Goal: Information Seeking & Learning: Learn about a topic

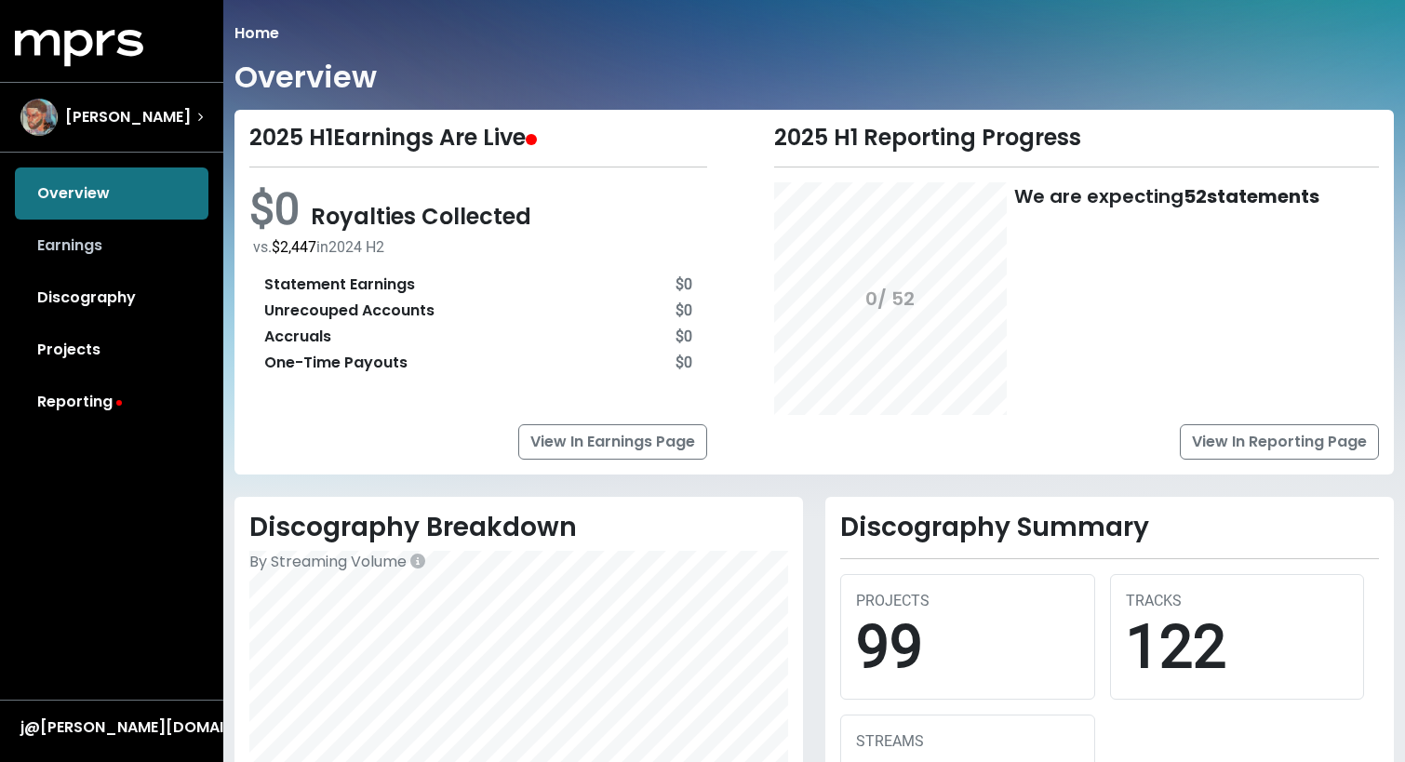
click at [128, 237] on link "Earnings" at bounding box center [112, 246] width 194 height 52
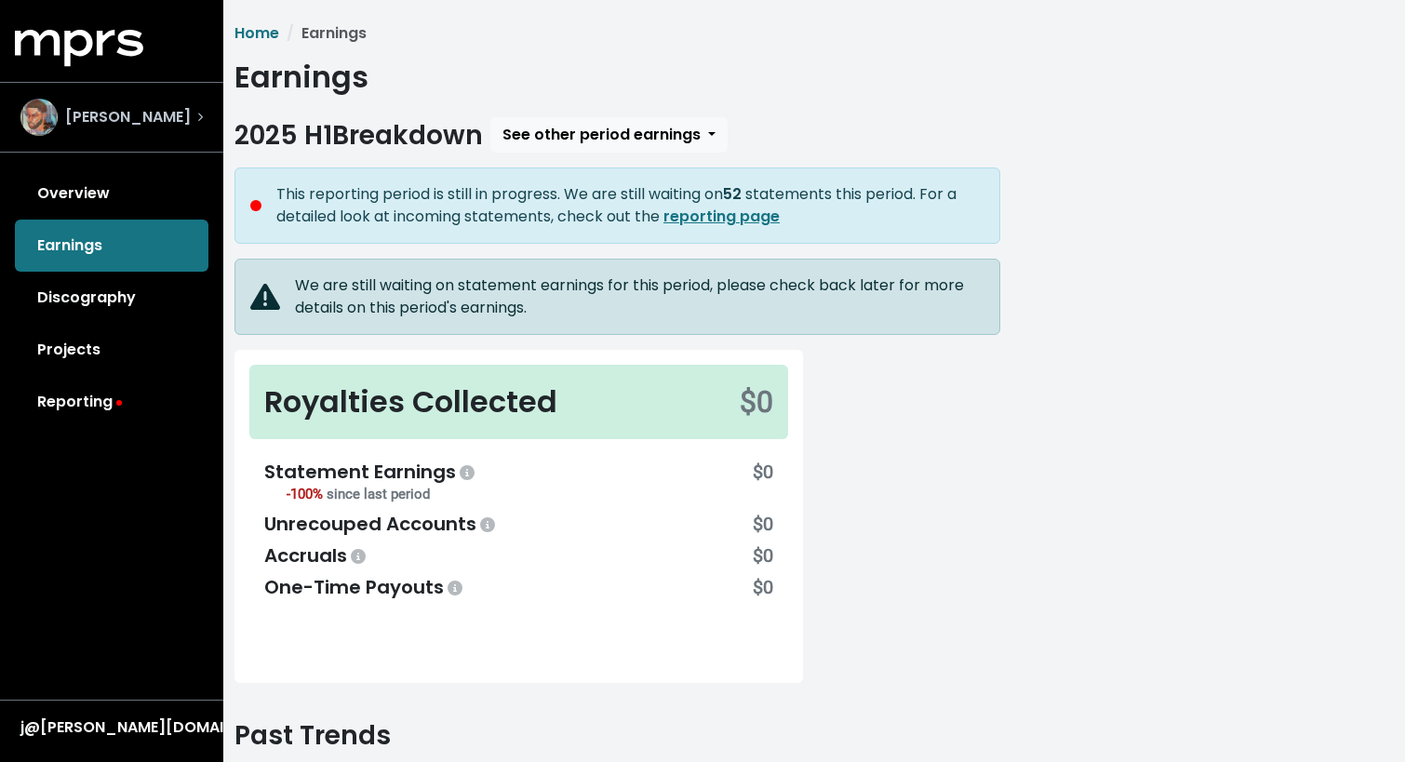
click at [140, 112] on span "[PERSON_NAME]" at bounding box center [128, 117] width 126 height 22
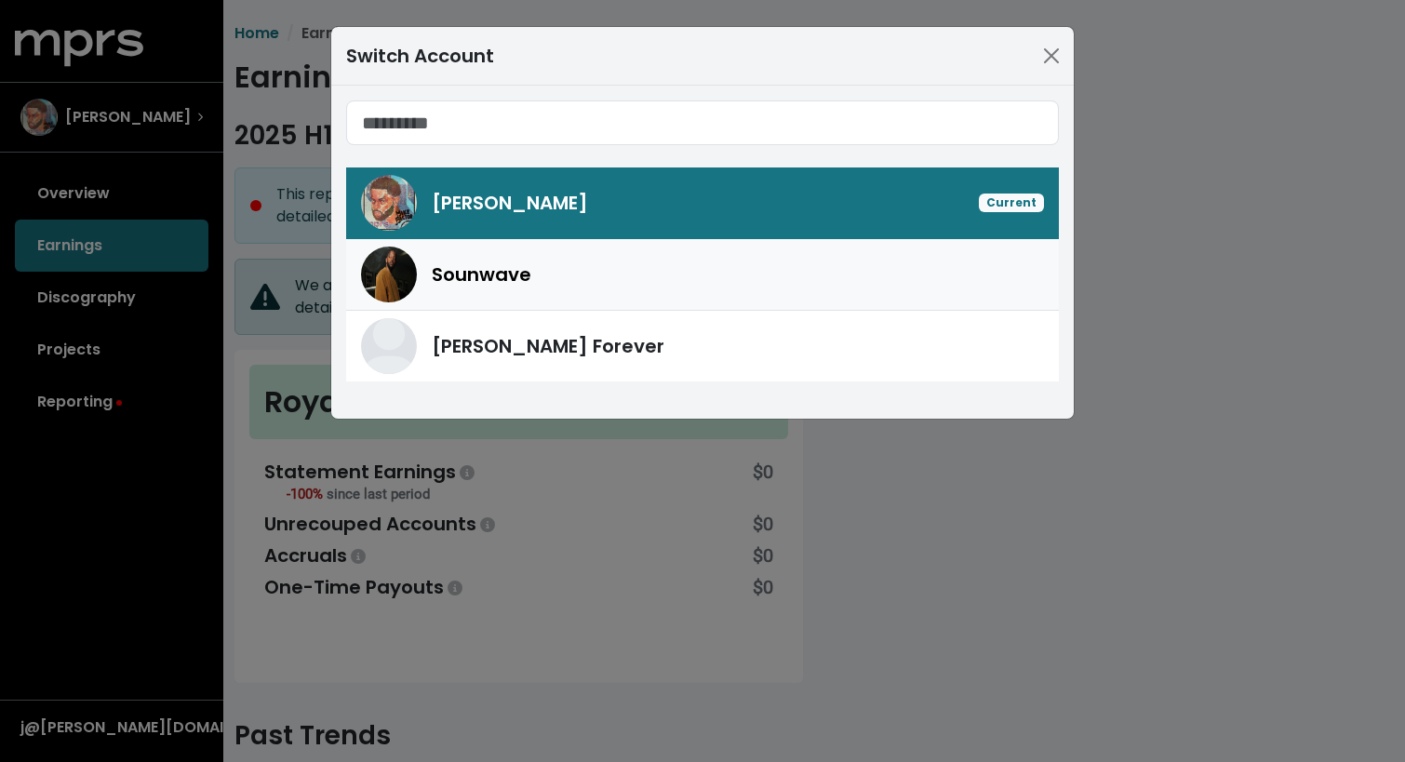
click at [438, 288] on div "Sounwave" at bounding box center [702, 275] width 683 height 56
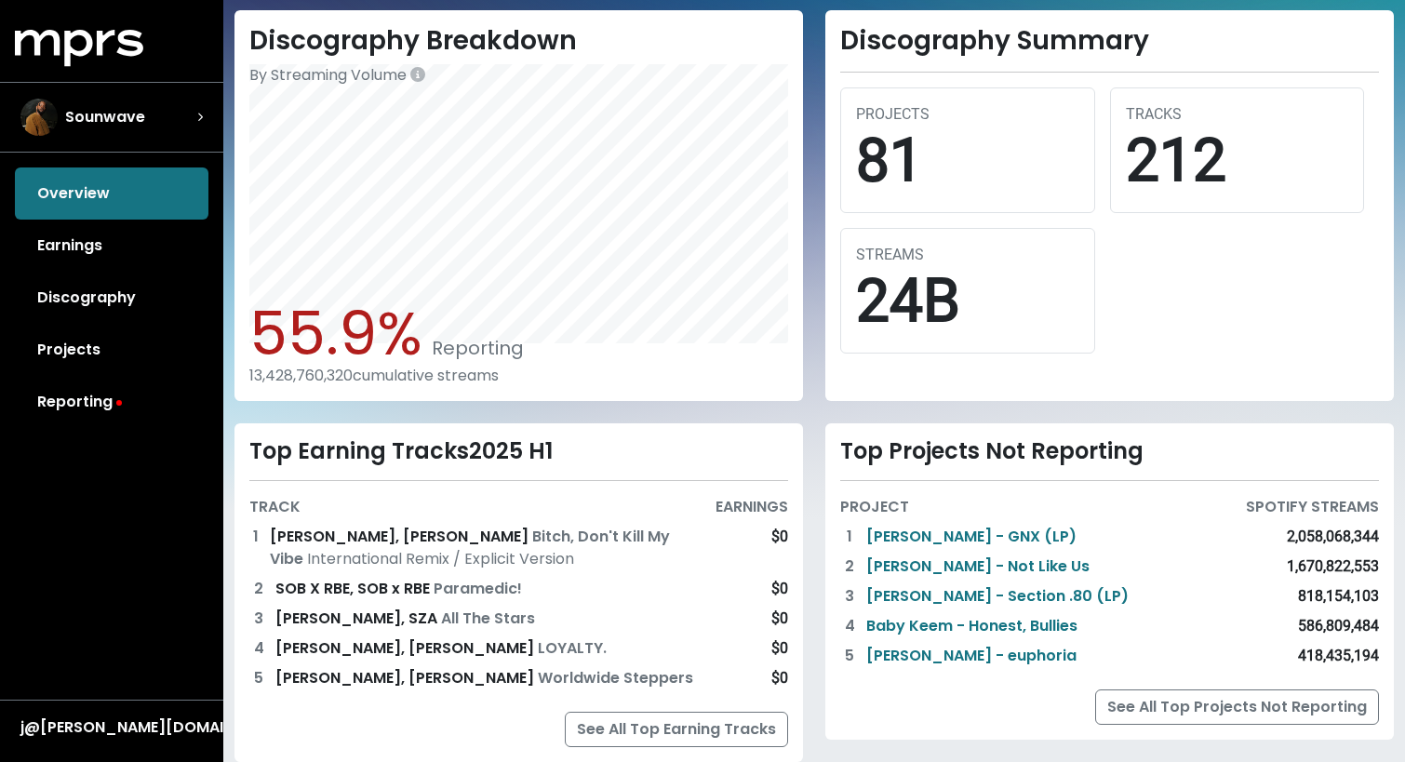
scroll to position [539, 0]
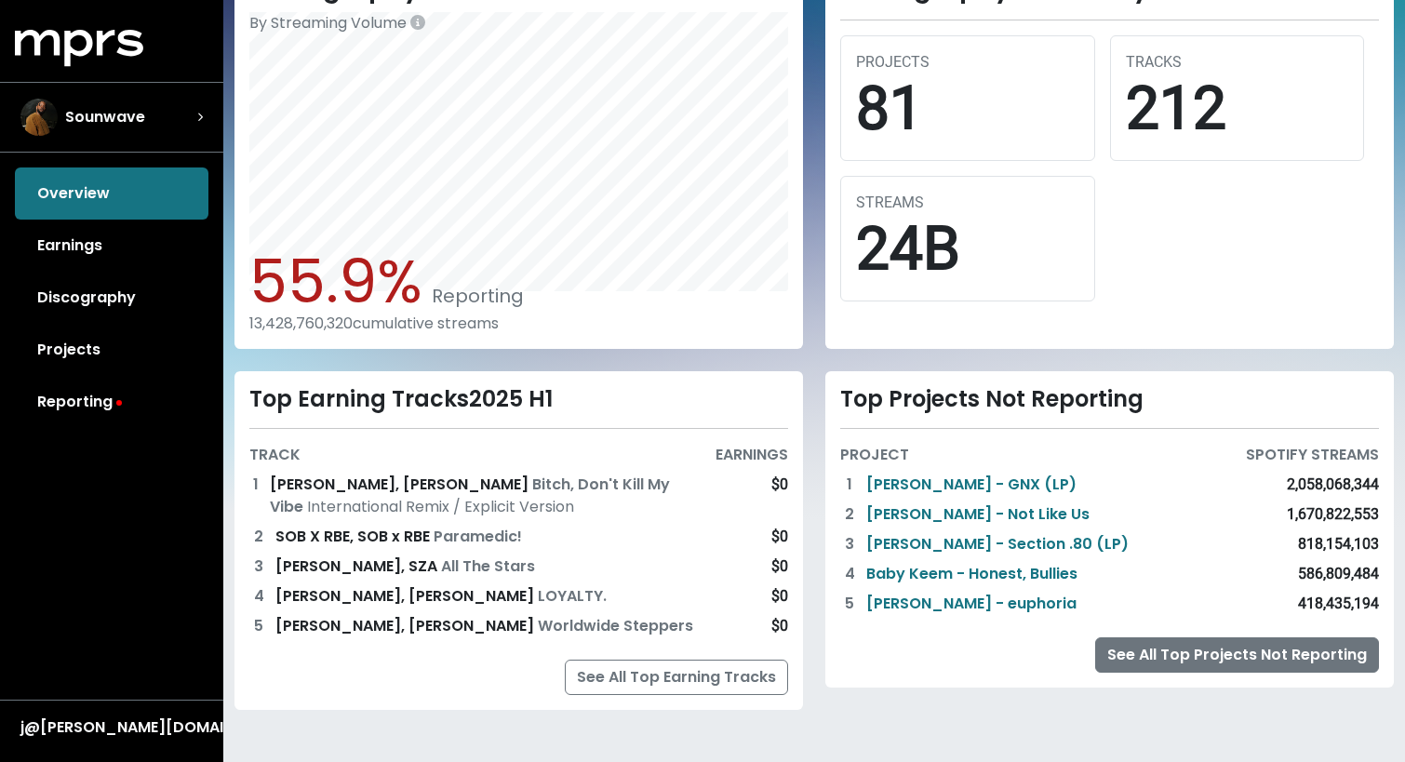
click at [1162, 661] on link "See All Top Projects Not Reporting" at bounding box center [1237, 654] width 284 height 35
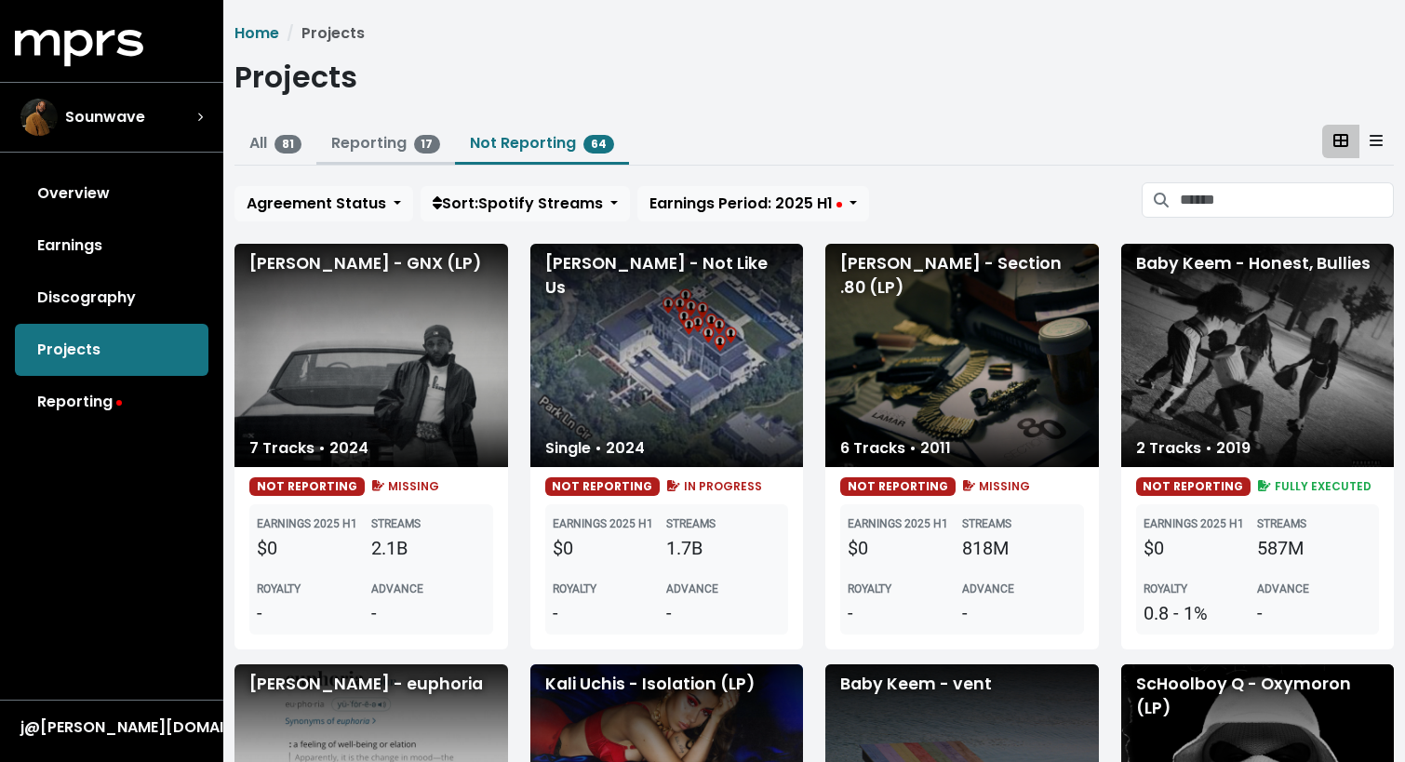
click at [363, 144] on link "Reporting 17" at bounding box center [386, 142] width 110 height 21
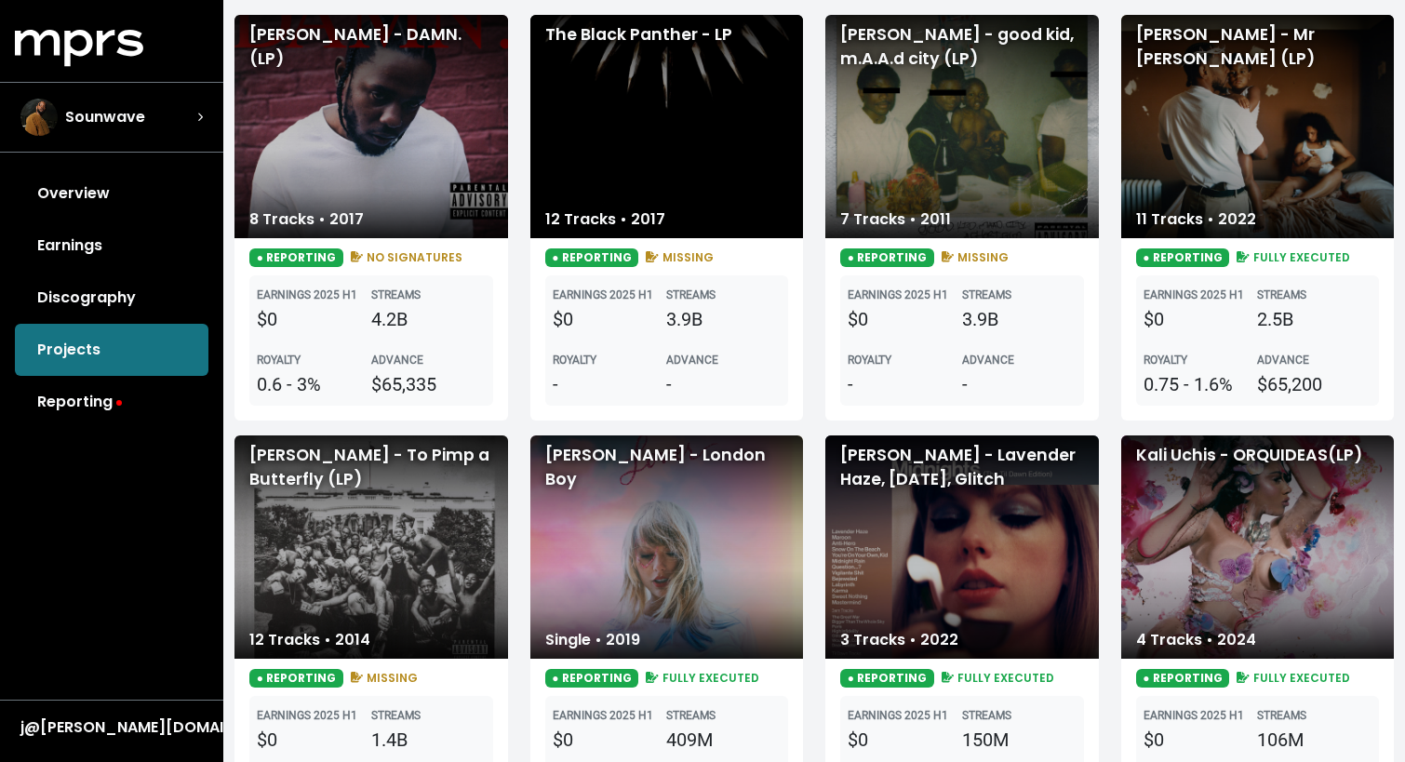
scroll to position [246, 0]
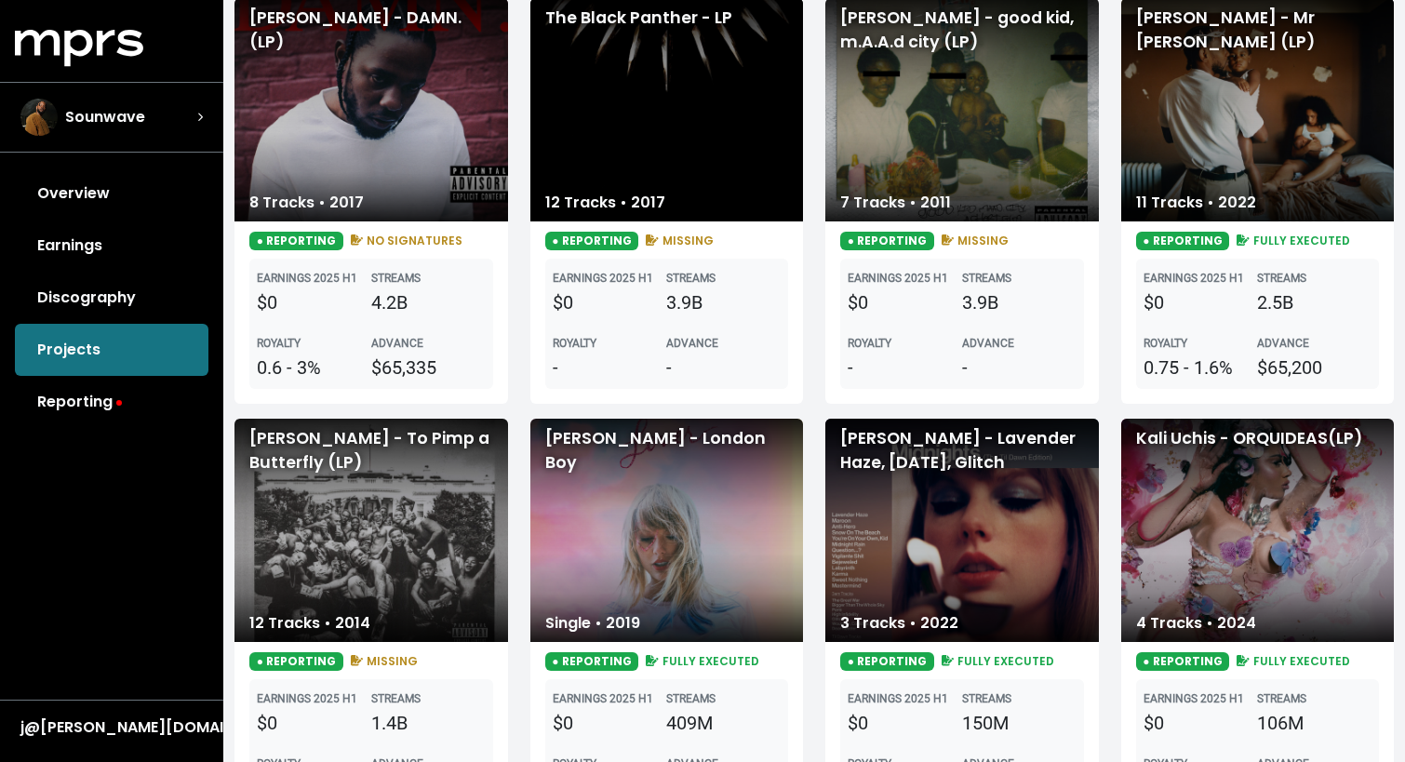
click at [1270, 135] on div "[PERSON_NAME] - Mr [PERSON_NAME] (LP)" at bounding box center [1258, 109] width 274 height 223
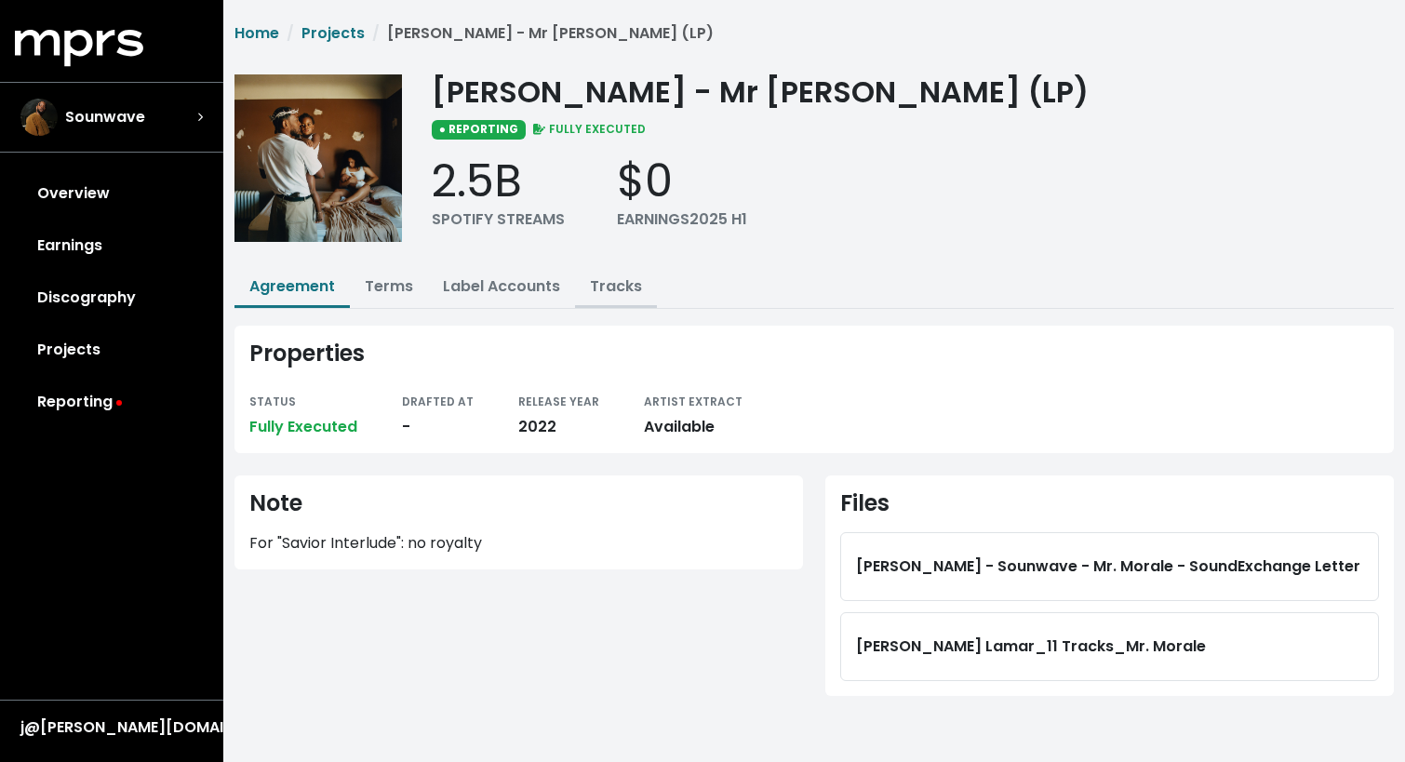
click at [608, 286] on link "Tracks" at bounding box center [616, 285] width 52 height 21
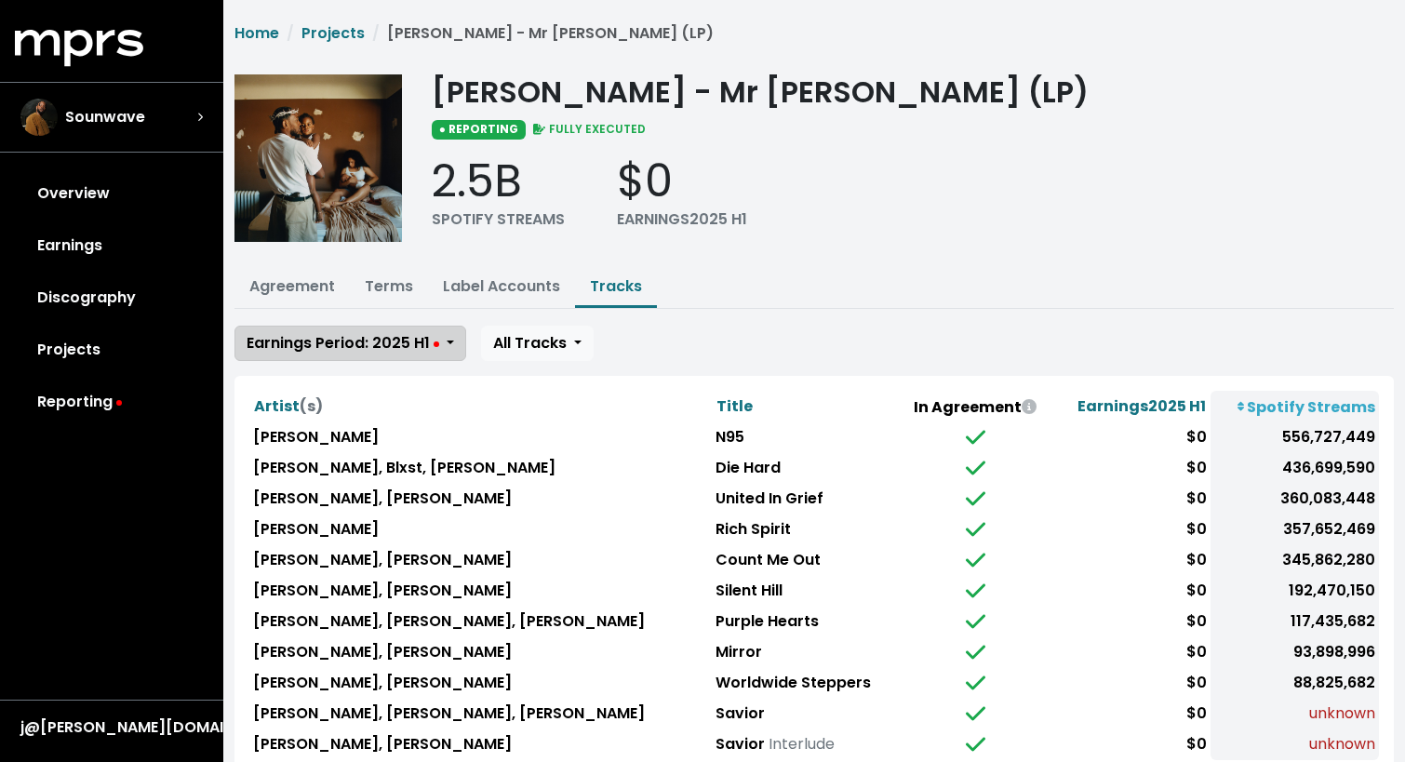
click at [397, 348] on span "Earnings Period: 2025 H1" at bounding box center [343, 342] width 193 height 21
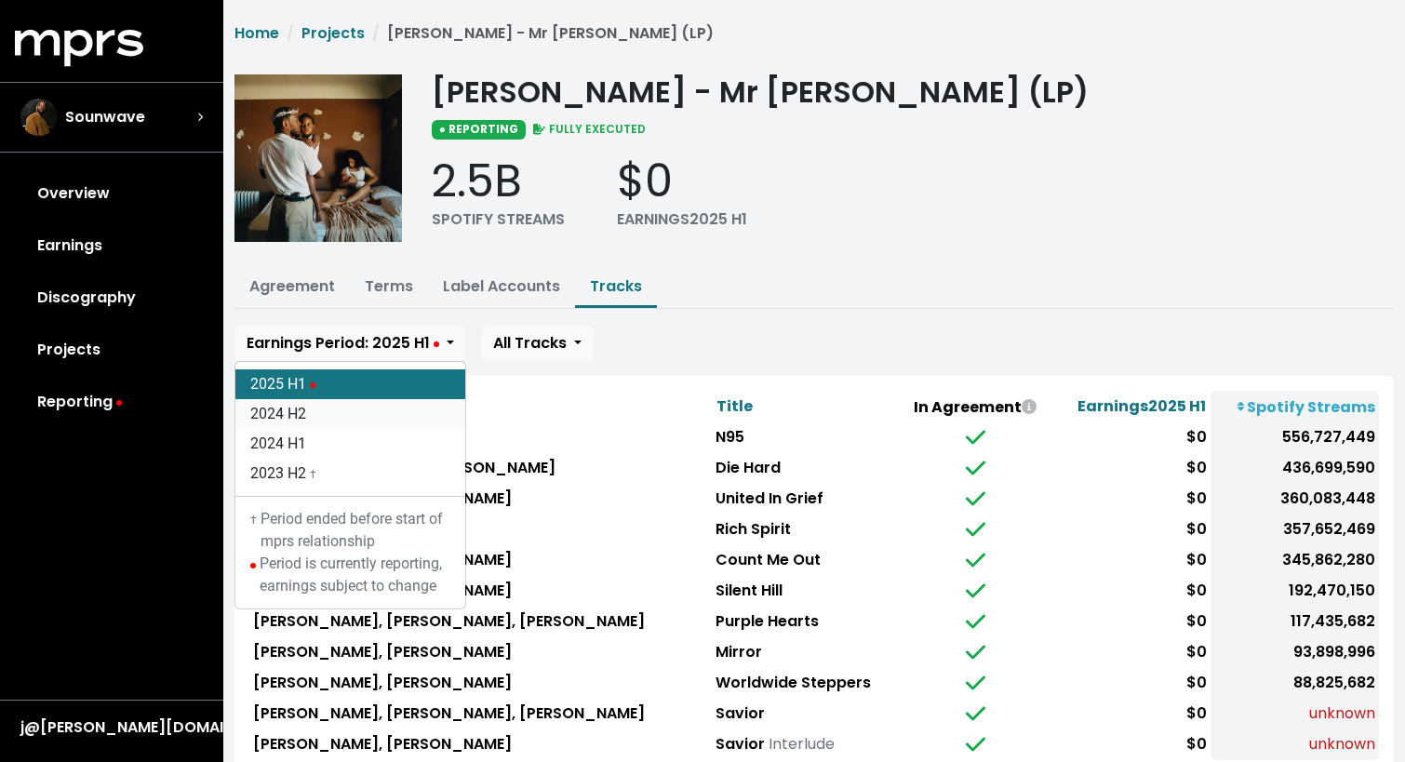
click at [359, 410] on link "2024 H2" at bounding box center [350, 414] width 230 height 30
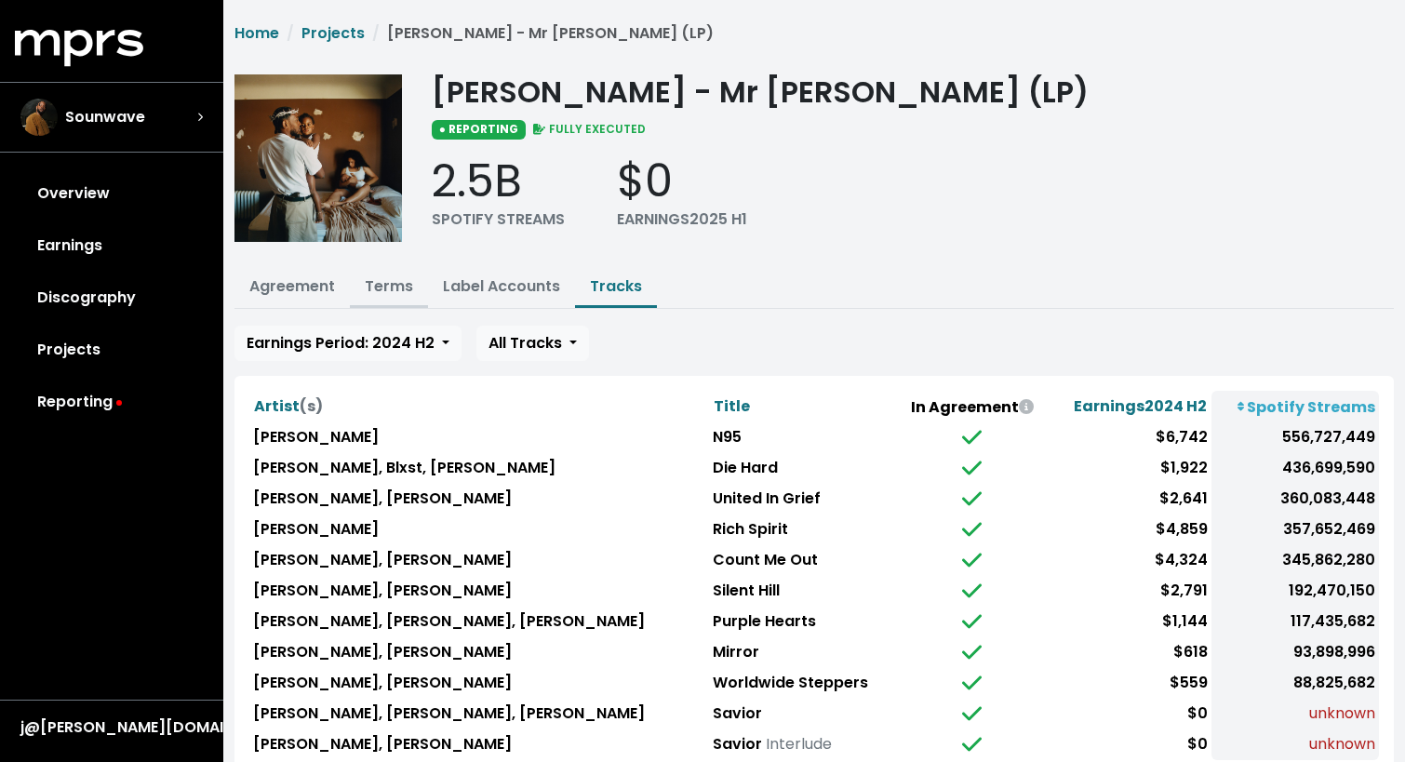
click at [387, 288] on link "Terms" at bounding box center [389, 285] width 48 height 21
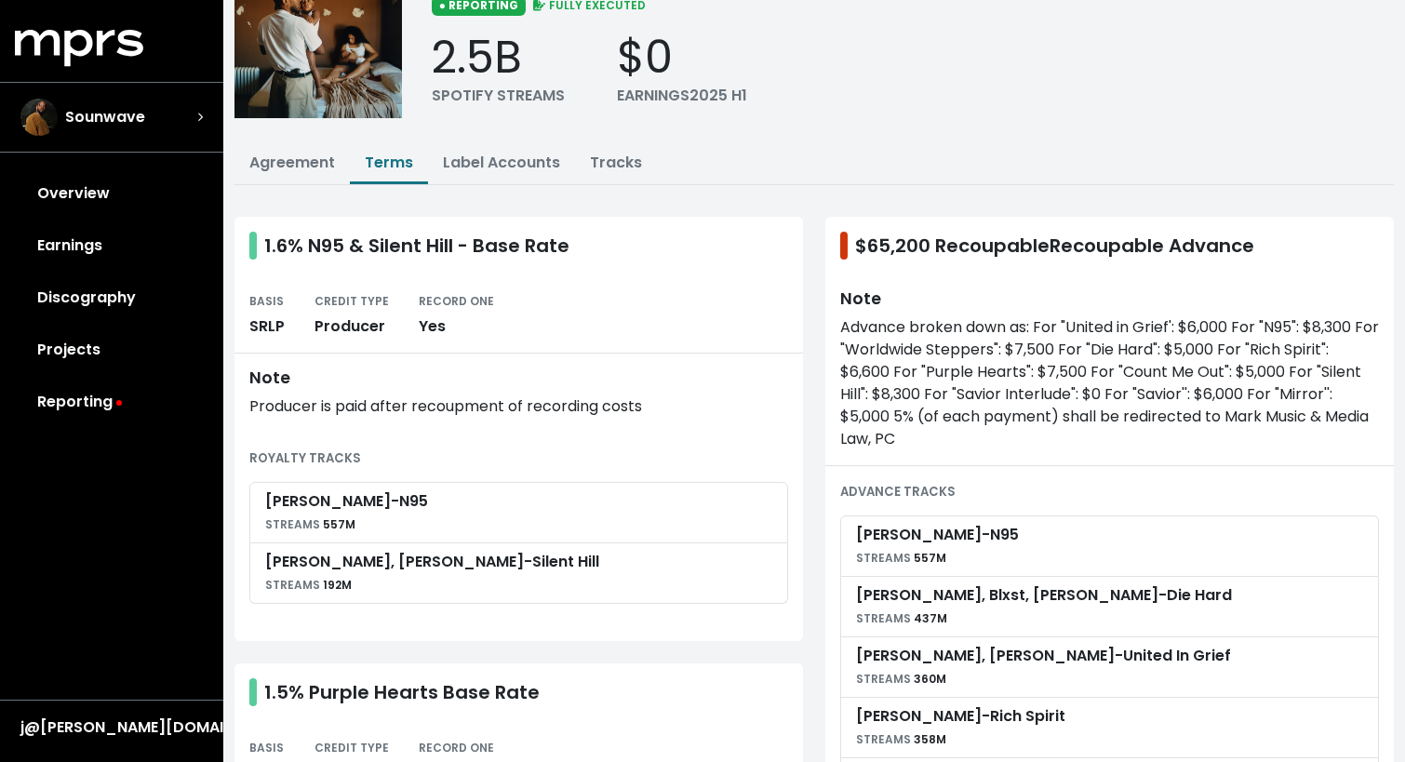
scroll to position [104, 0]
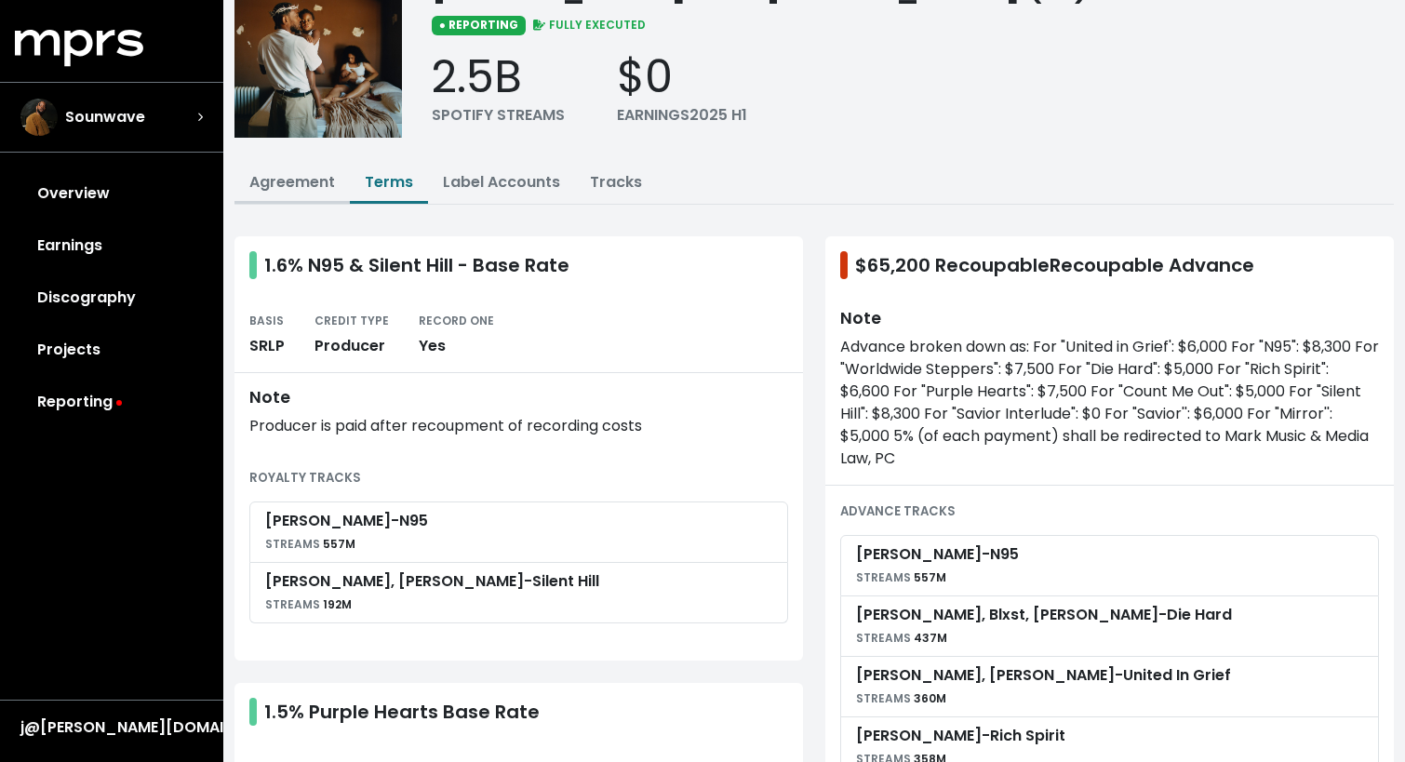
click at [296, 192] on link "Agreement" at bounding box center [292, 181] width 86 height 21
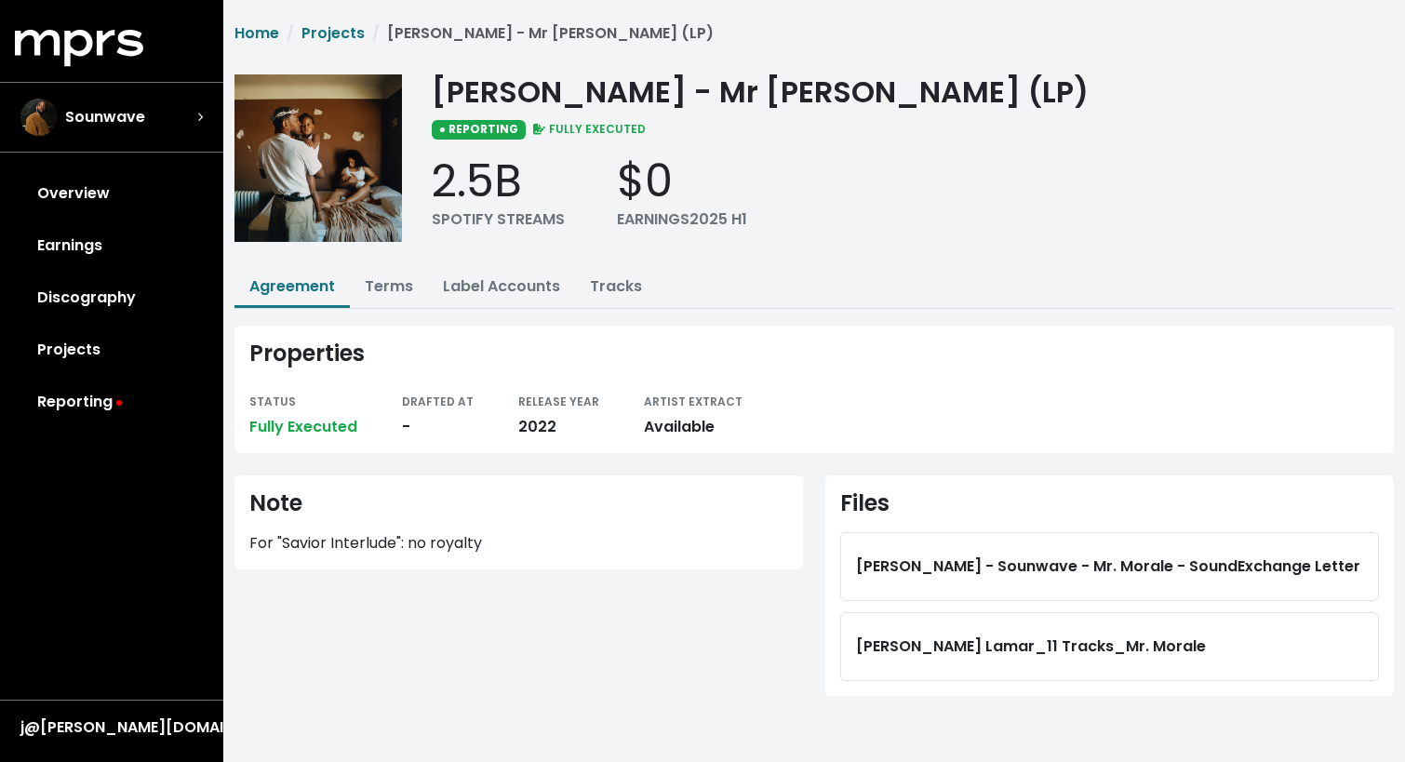
click at [342, 20] on div "Home Projects [PERSON_NAME] - Mr [PERSON_NAME] (LP) [PERSON_NAME] - Mr [PERSON_…" at bounding box center [814, 374] width 1182 height 748
click at [342, 28] on link "Projects" at bounding box center [333, 32] width 63 height 21
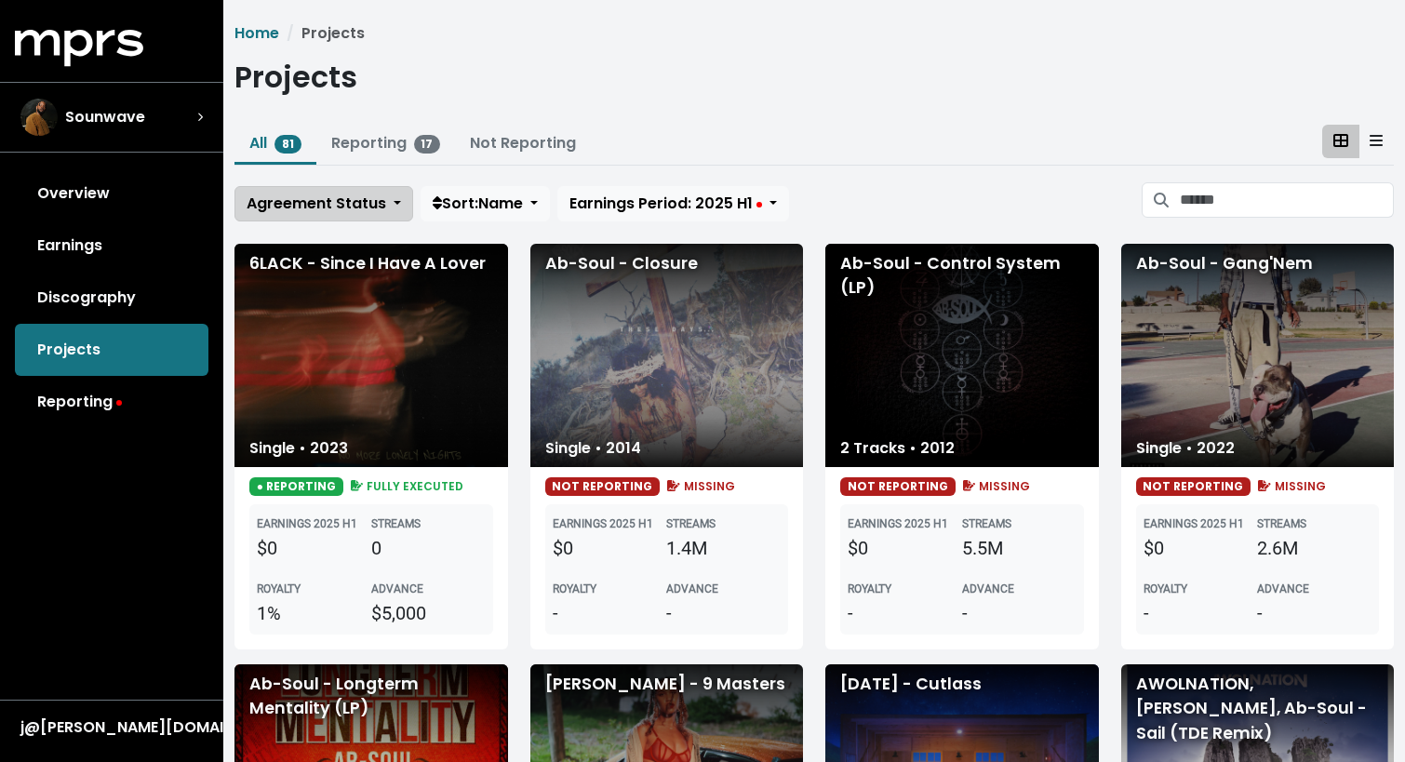
click at [401, 205] on button "Agreement Status" at bounding box center [324, 203] width 179 height 35
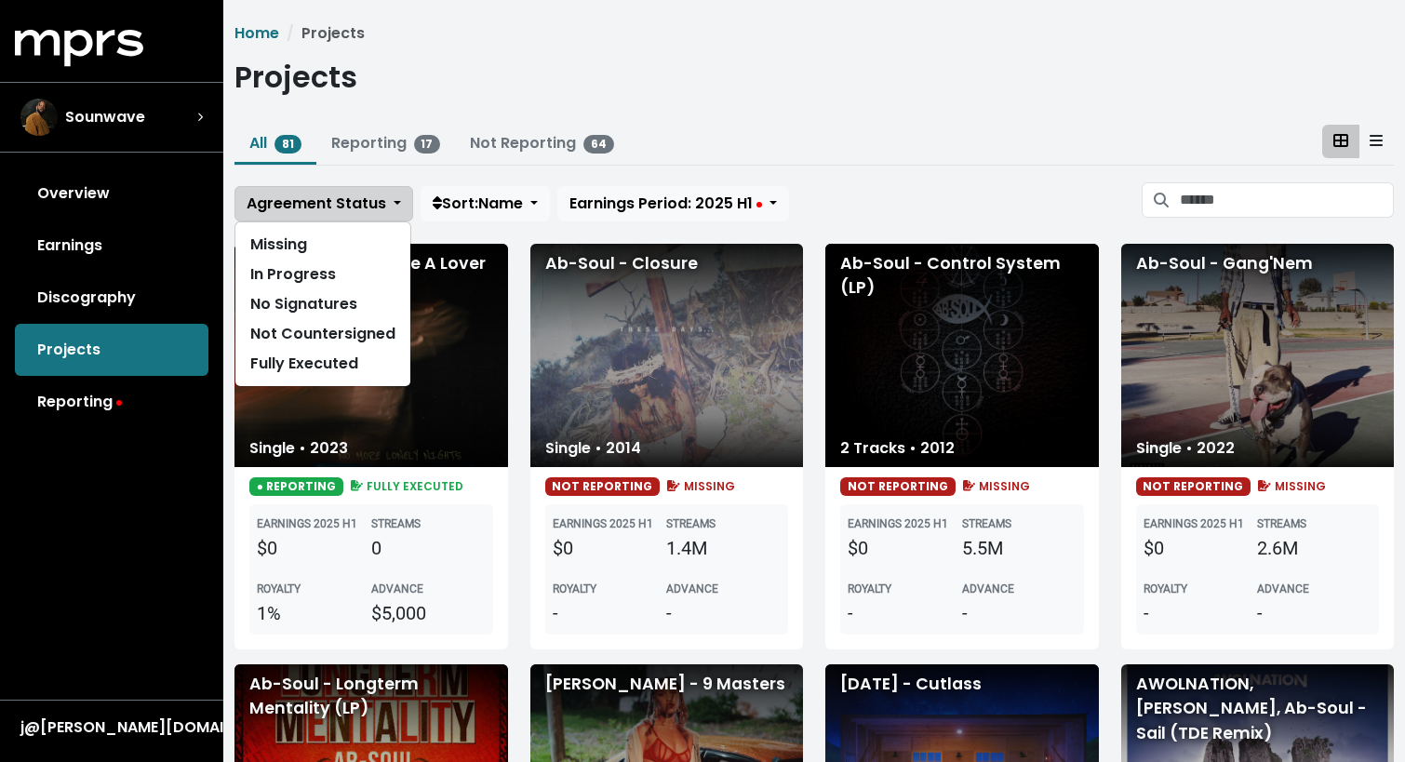
click at [401, 205] on button "Agreement Status" at bounding box center [324, 203] width 179 height 35
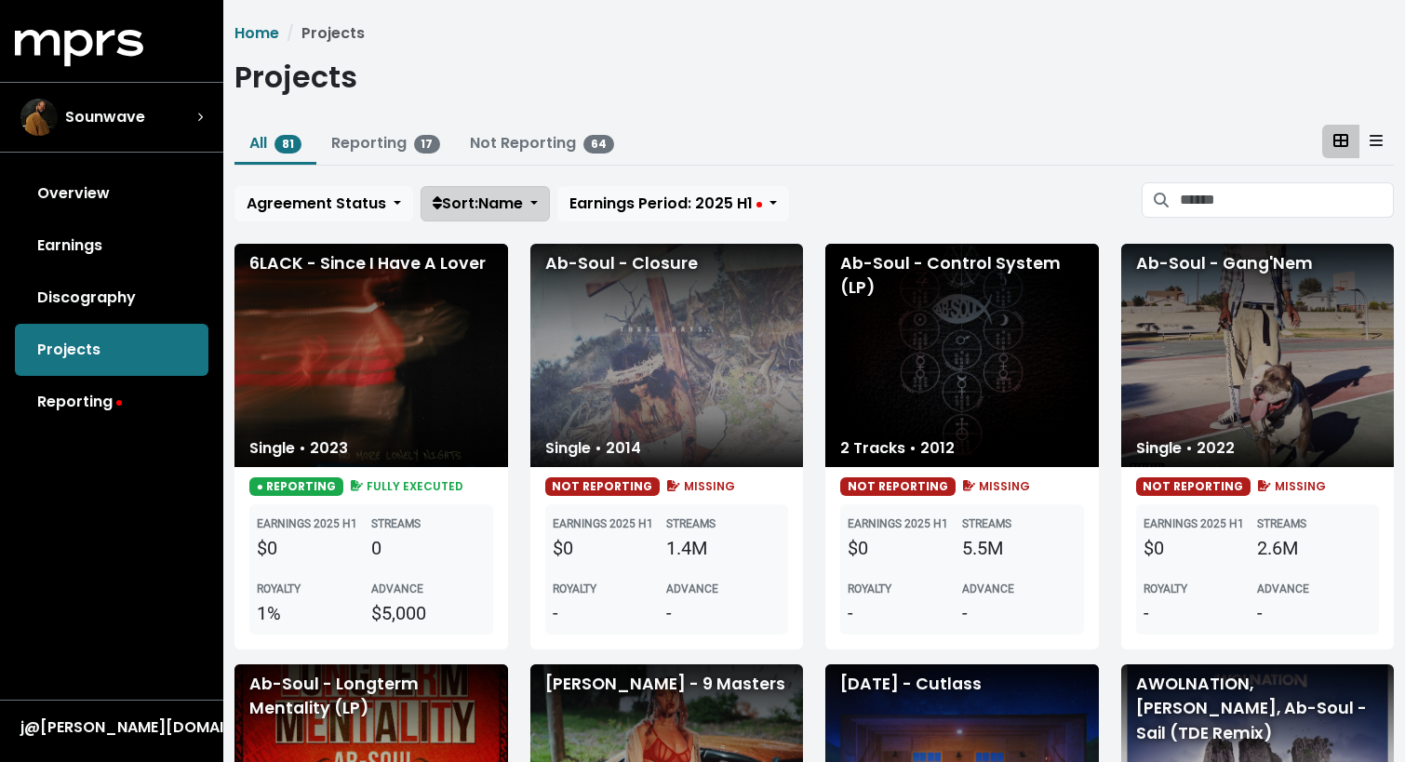
click at [489, 200] on span "Sort: Name" at bounding box center [478, 203] width 90 height 21
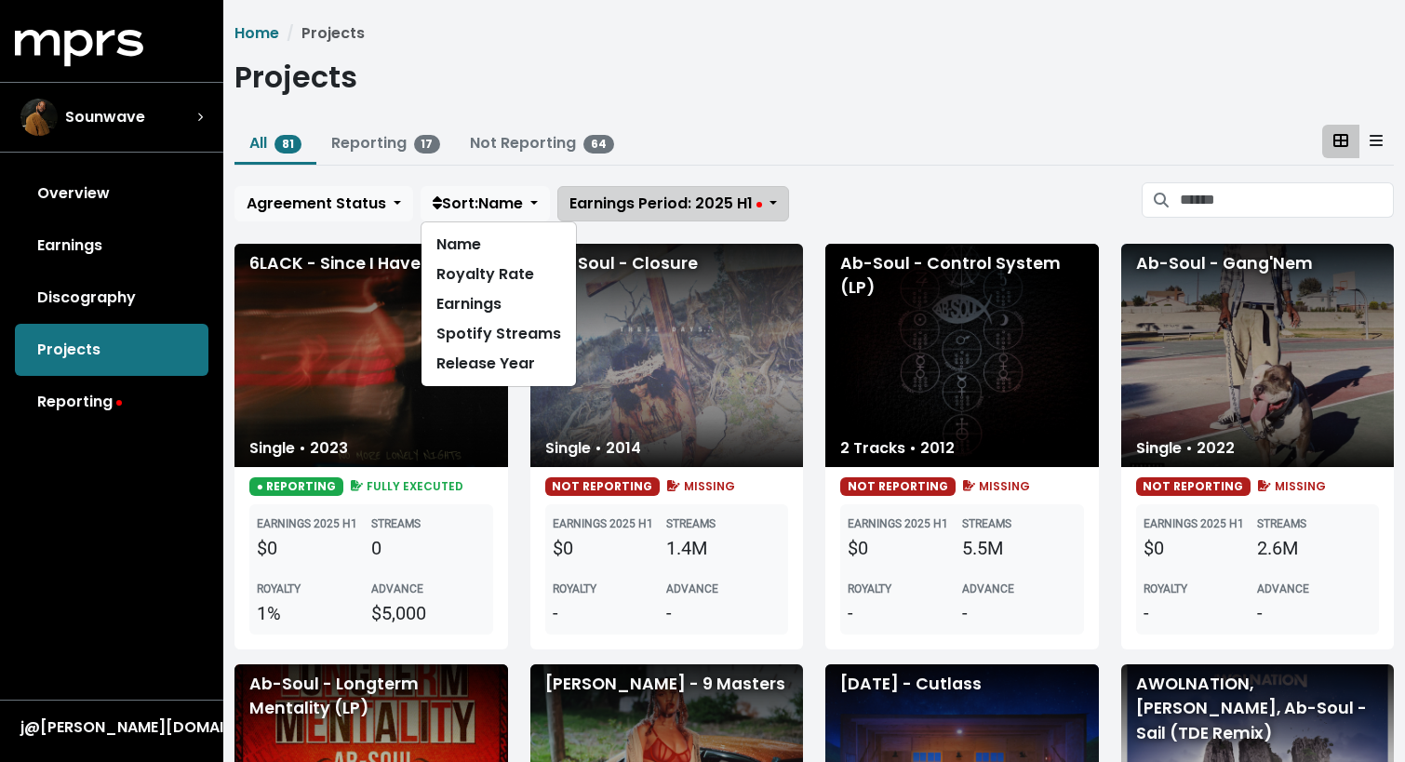
click at [634, 206] on span "Earnings Period: 2025 H1" at bounding box center [666, 203] width 193 height 21
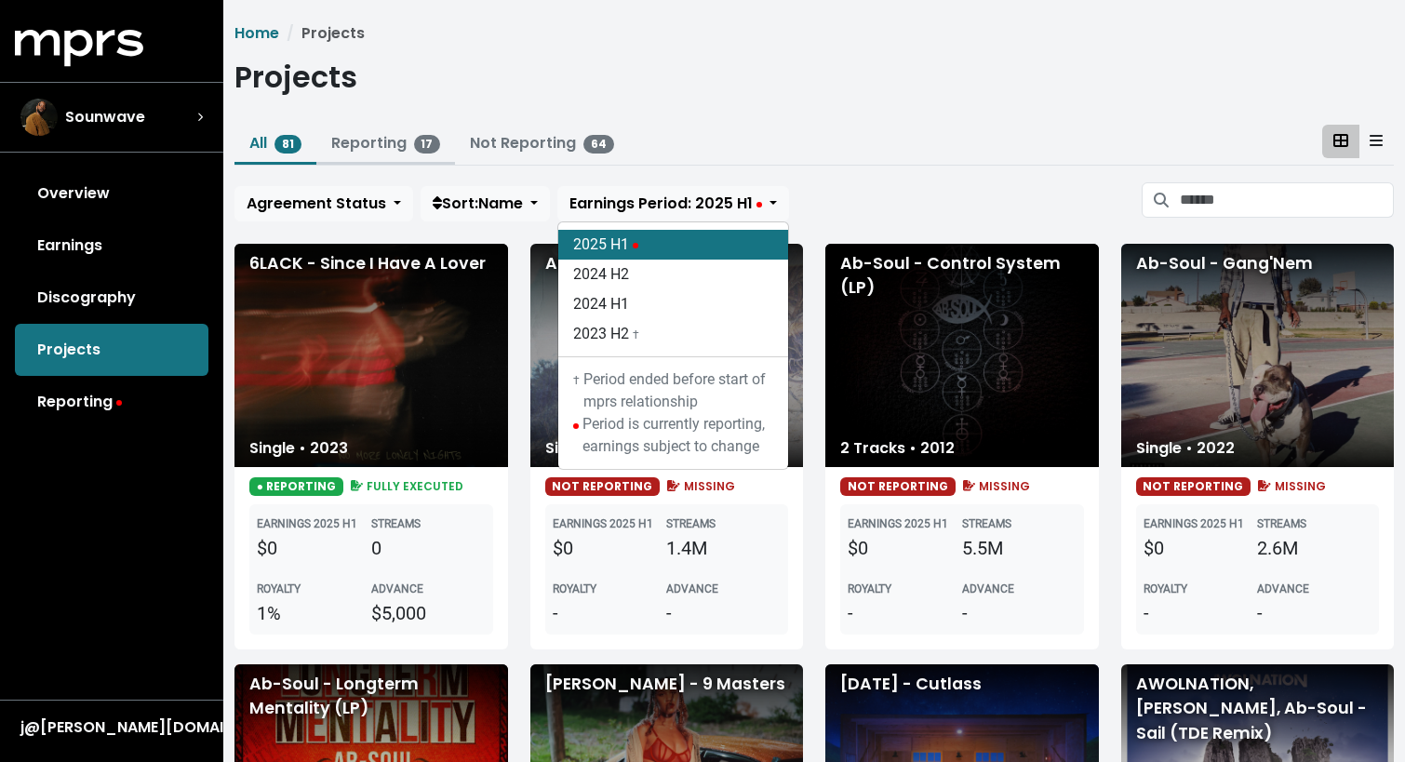
click at [396, 147] on link "Reporting 17" at bounding box center [386, 142] width 110 height 21
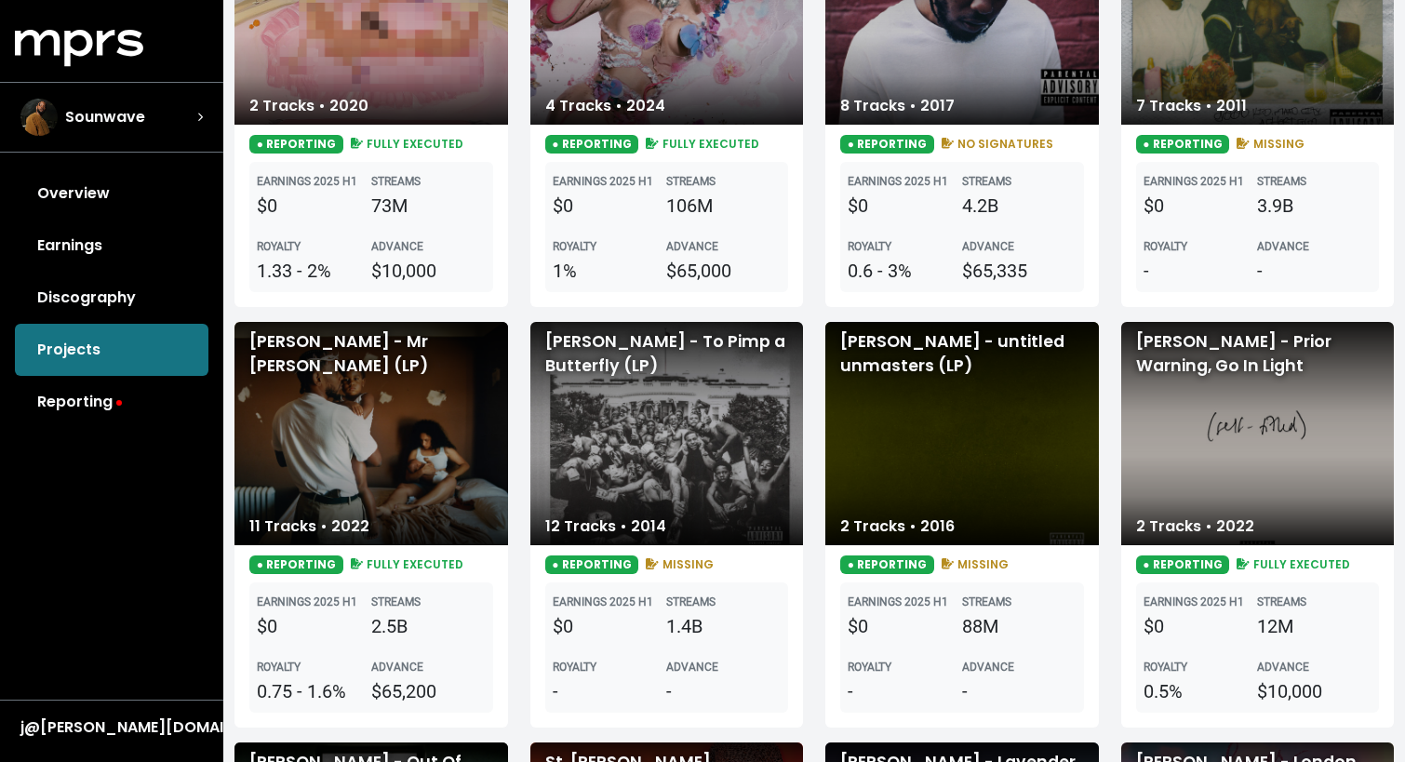
scroll to position [764, 0]
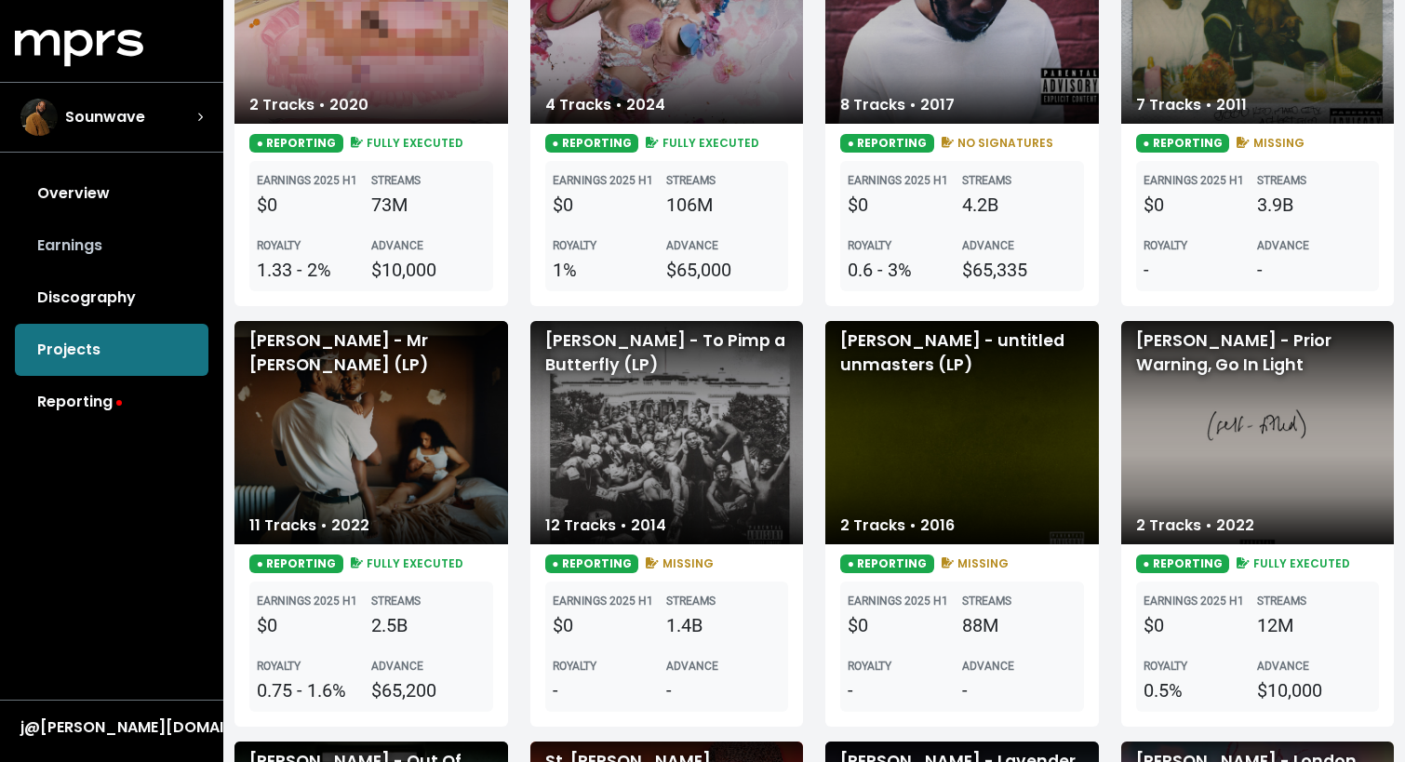
click at [115, 242] on link "Earnings" at bounding box center [112, 246] width 194 height 52
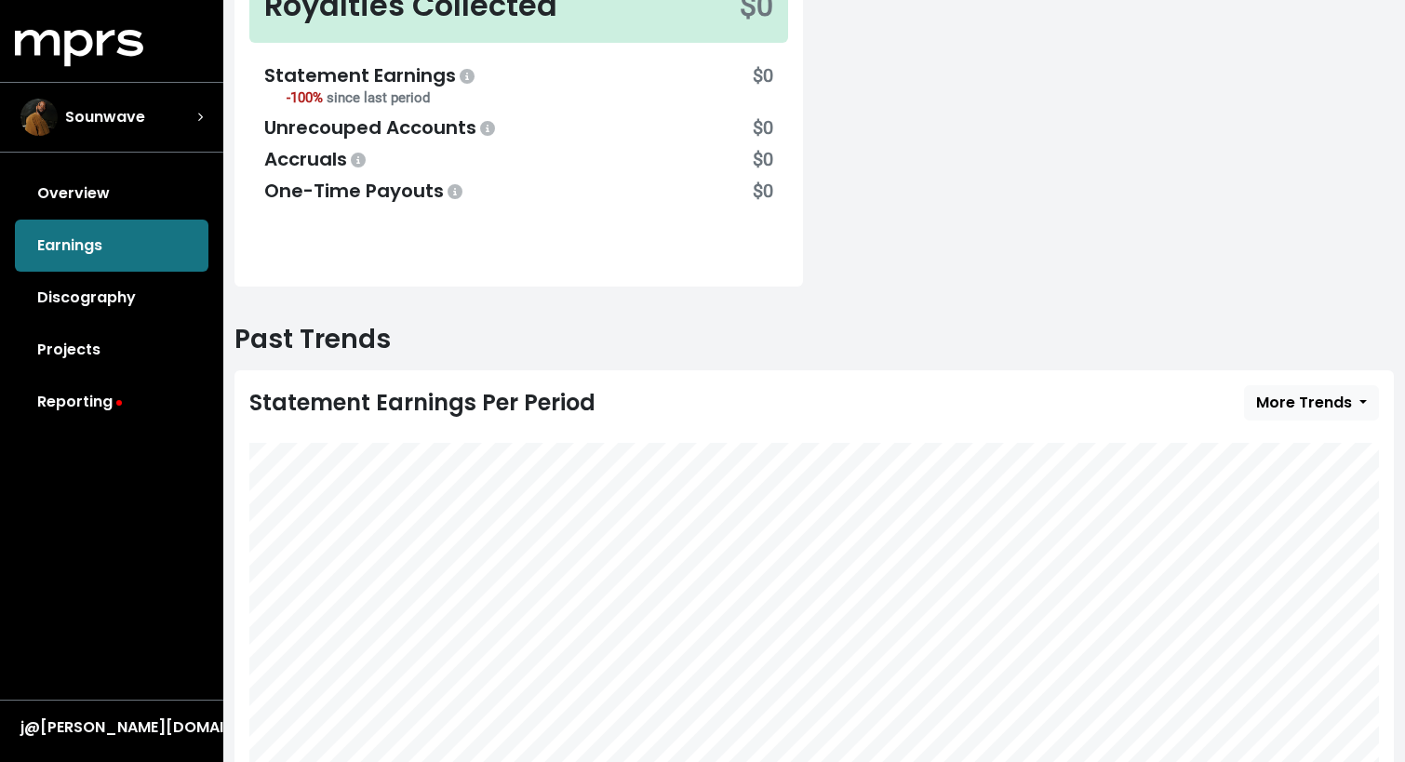
scroll to position [516, 0]
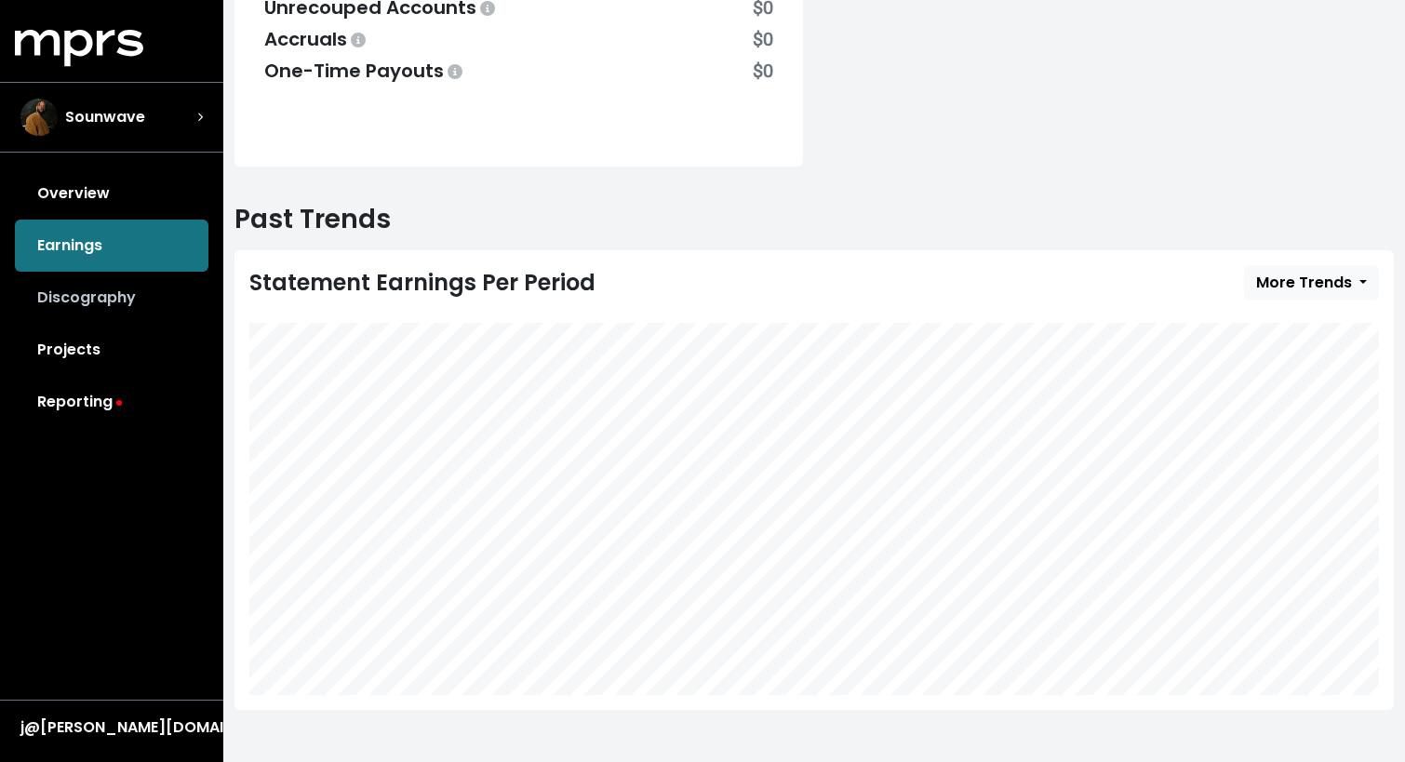
click at [84, 297] on link "Discography" at bounding box center [112, 298] width 194 height 52
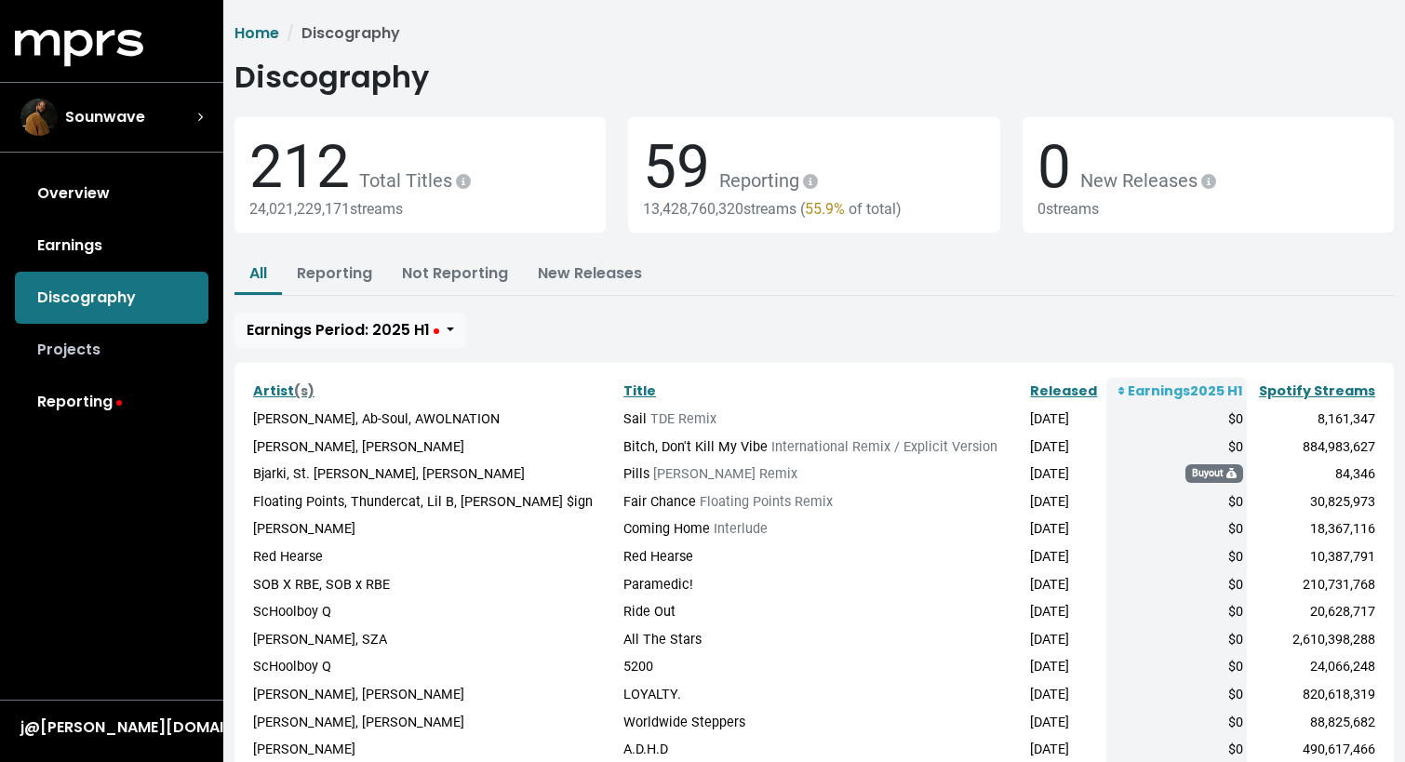
click at [111, 347] on link "Projects" at bounding box center [112, 350] width 194 height 52
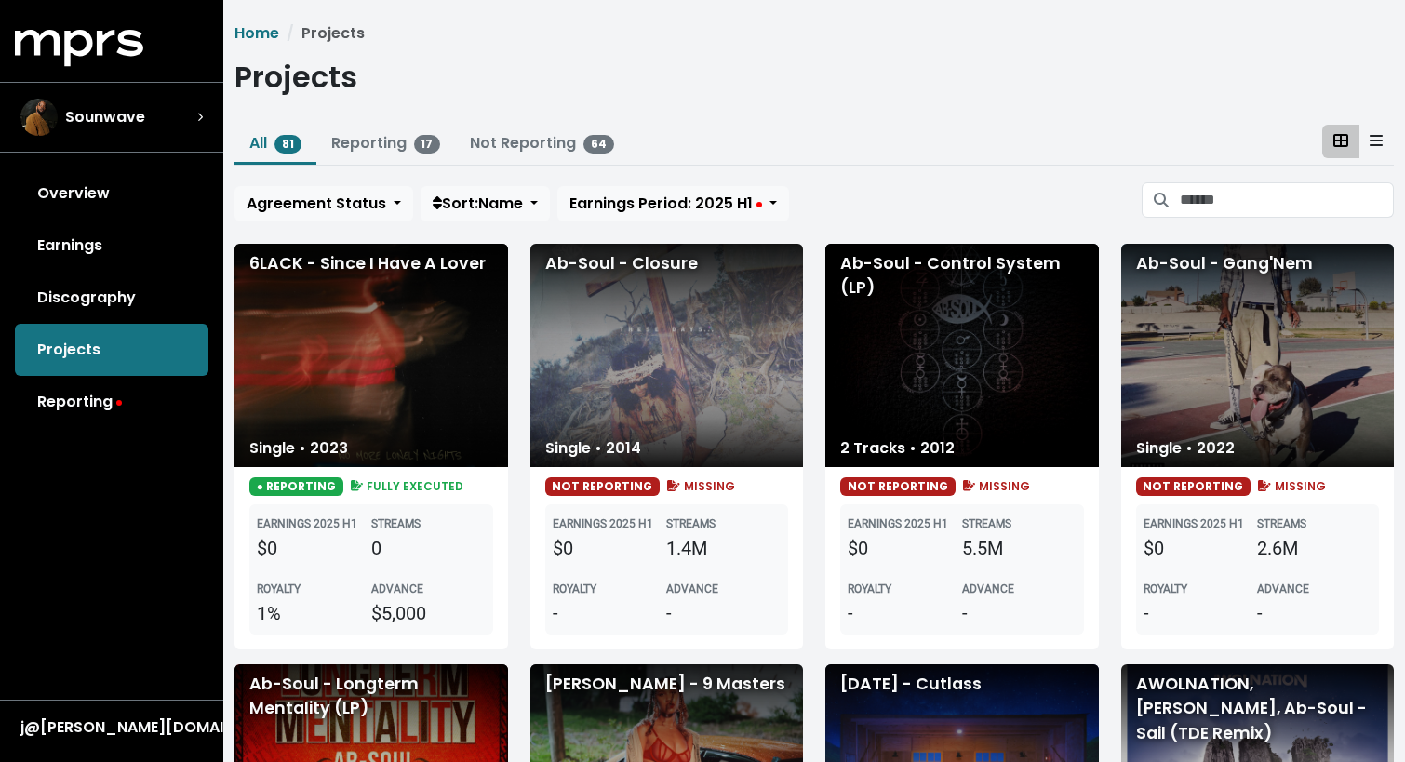
click at [422, 369] on div "6LACK - Since I Have A Lover" at bounding box center [372, 355] width 274 height 223
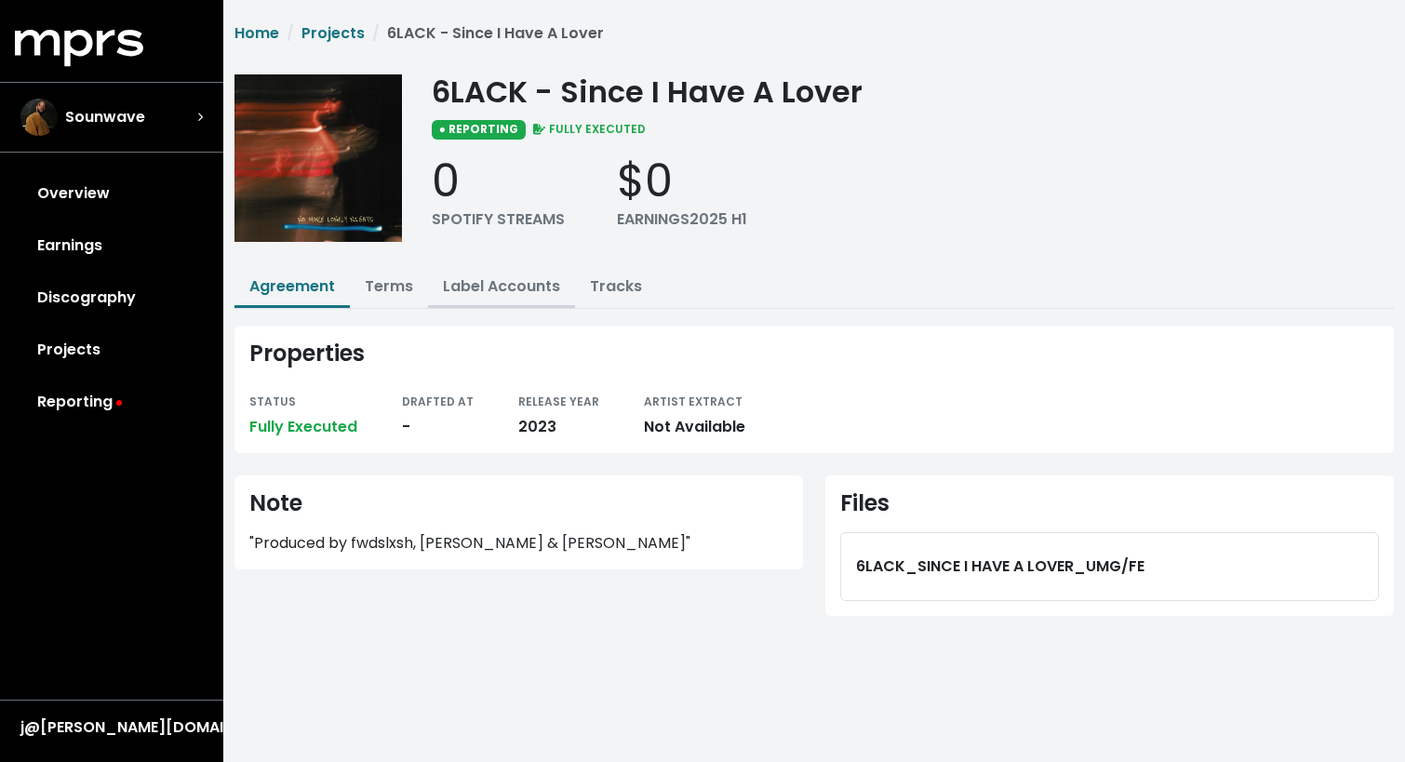
click at [545, 287] on link "Label Accounts" at bounding box center [501, 285] width 117 height 21
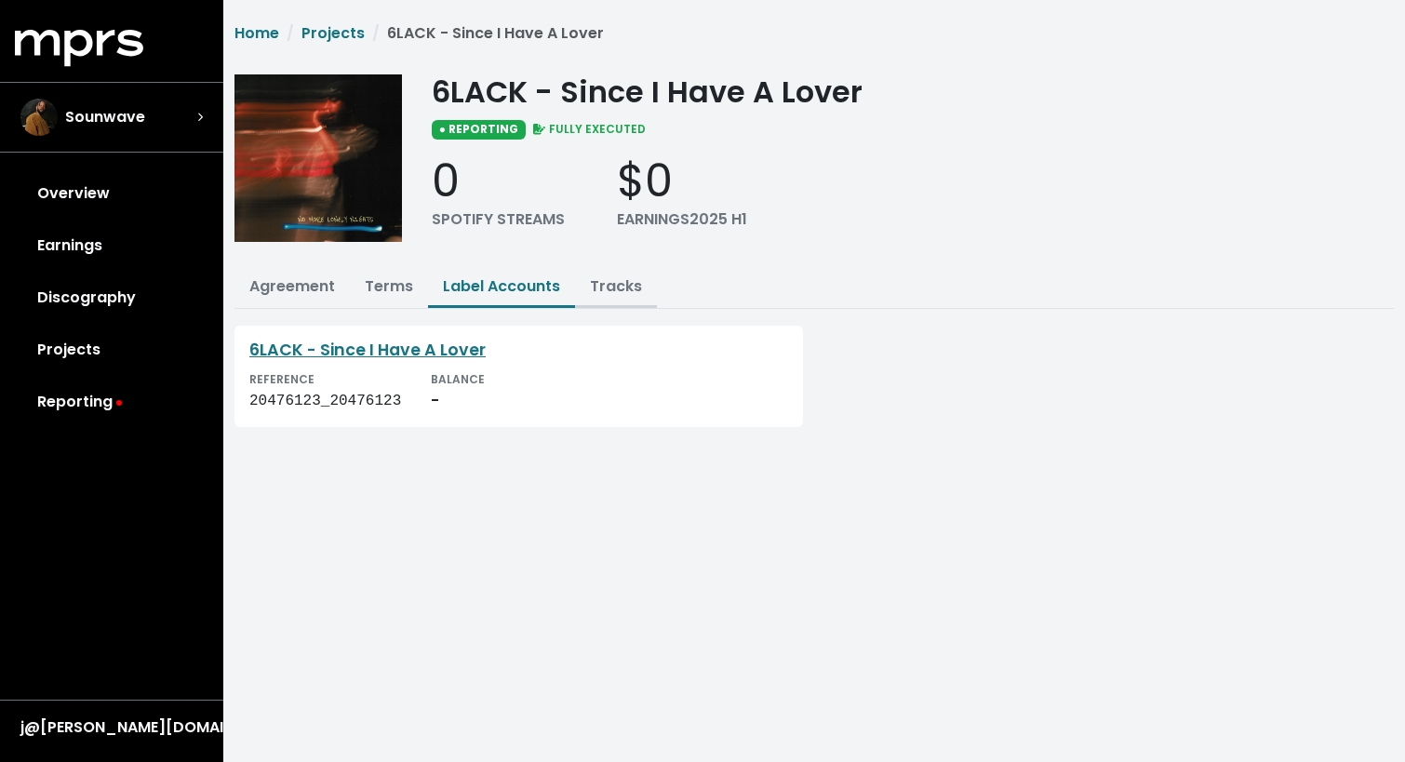
click at [610, 284] on link "Tracks" at bounding box center [616, 285] width 52 height 21
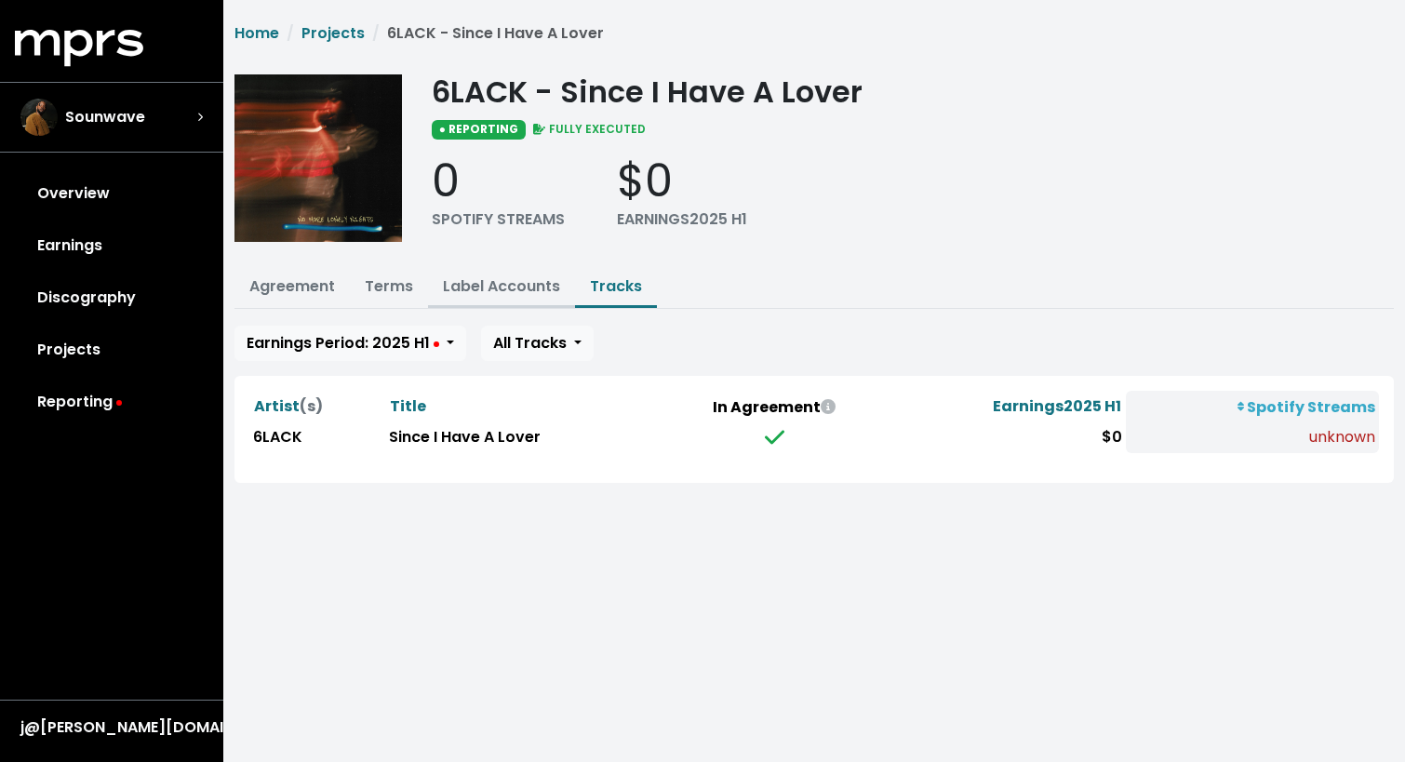
click at [523, 299] on button "Label Accounts" at bounding box center [501, 288] width 147 height 40
click at [498, 288] on link "Label Accounts" at bounding box center [501, 285] width 117 height 21
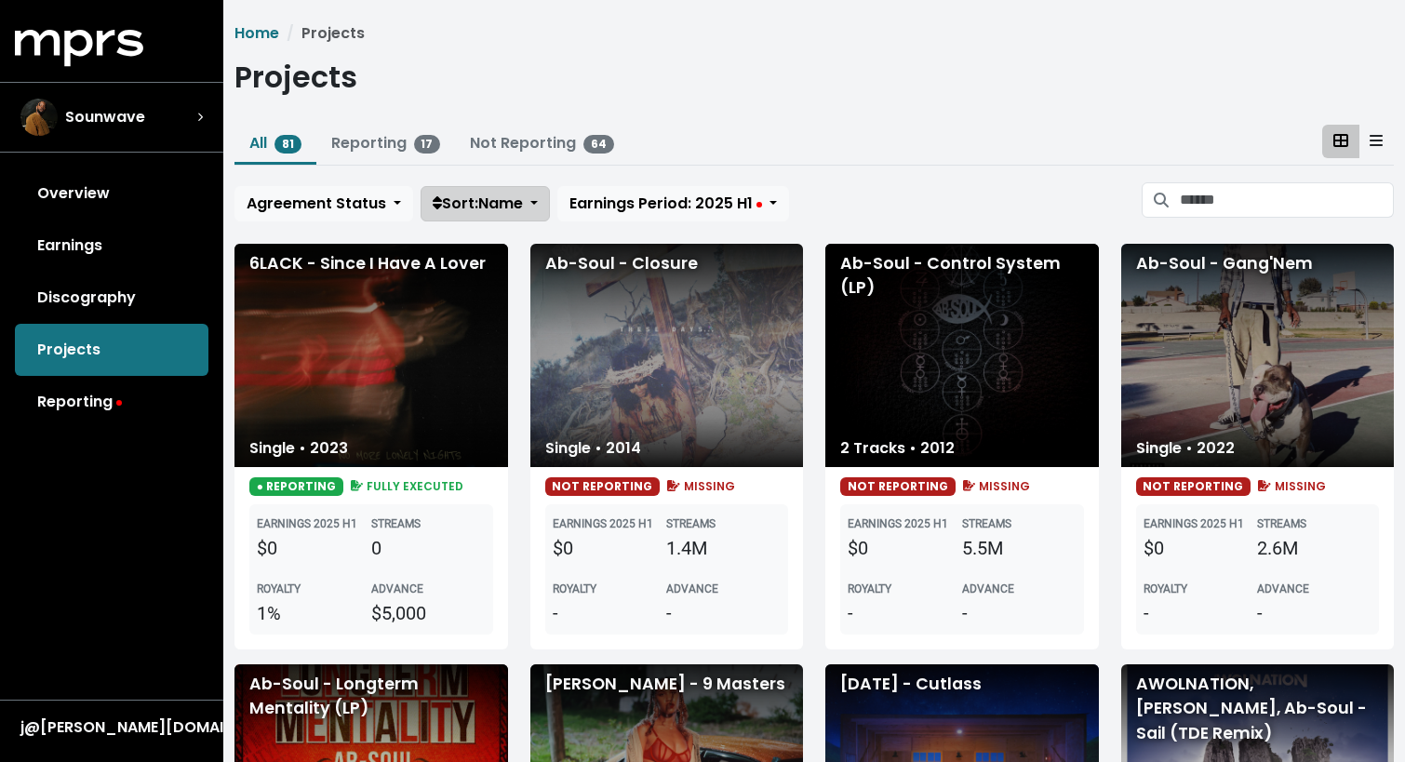
click at [516, 214] on span "Sort: Name" at bounding box center [478, 204] width 90 height 22
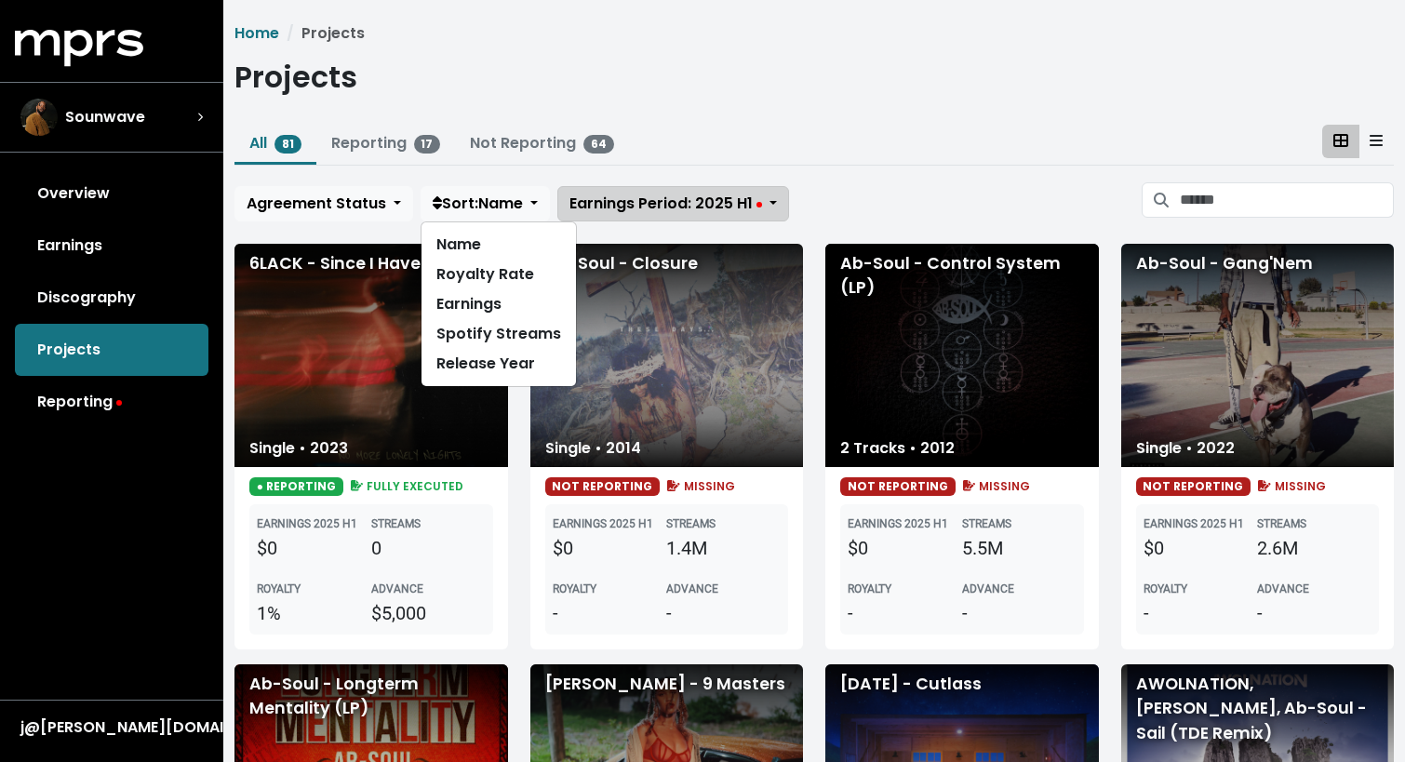
click at [679, 208] on span "Earnings Period: 2025 H1" at bounding box center [666, 203] width 193 height 21
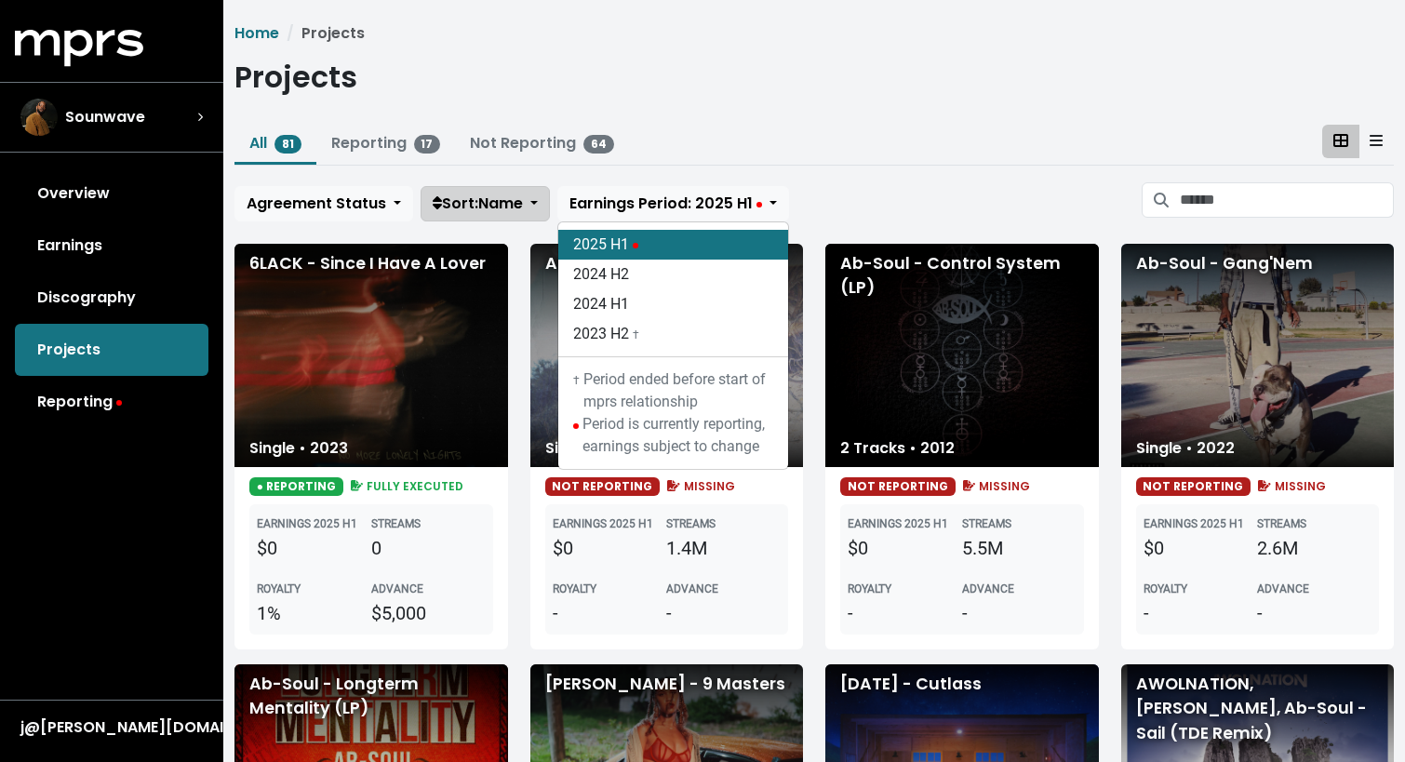
click at [467, 208] on span "Sort: Name" at bounding box center [478, 203] width 90 height 21
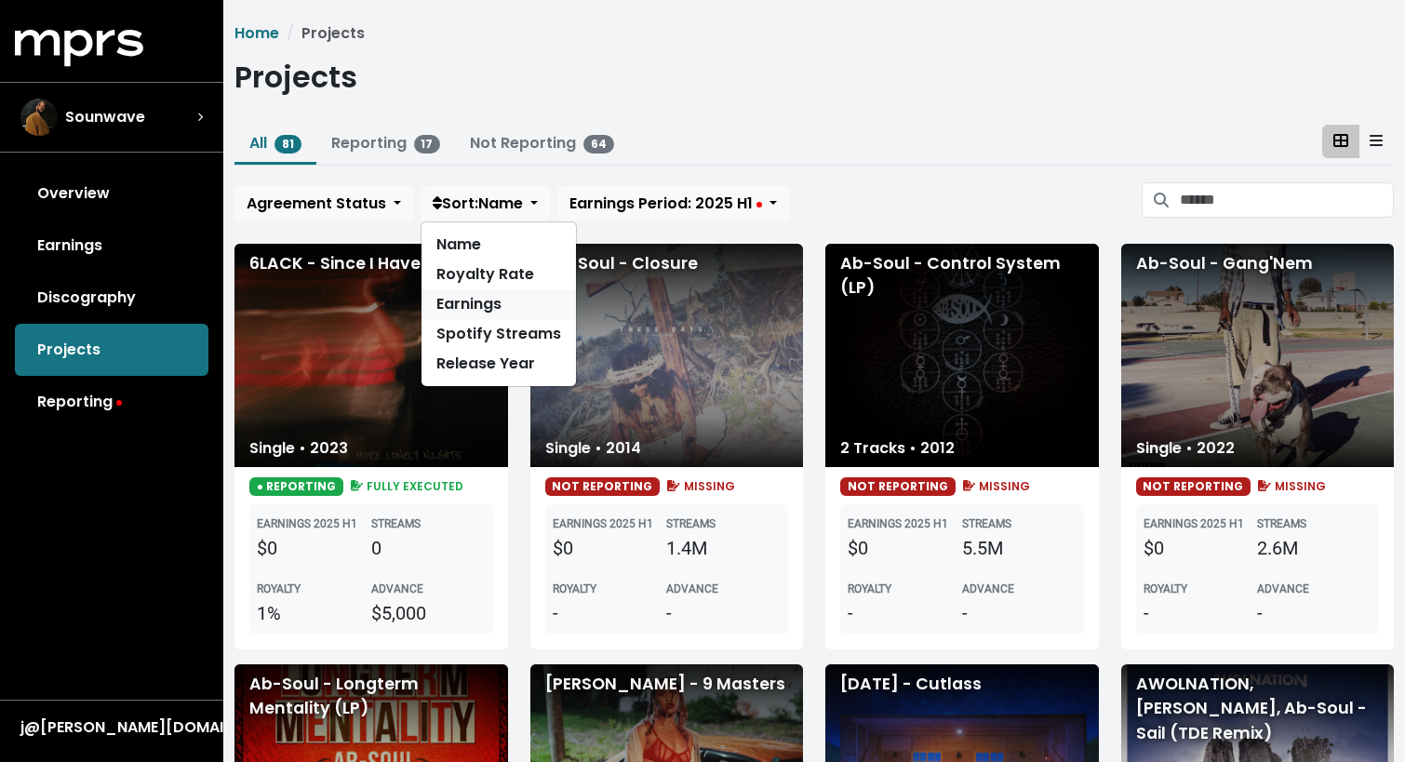
click at [496, 299] on link "Earnings" at bounding box center [499, 304] width 154 height 30
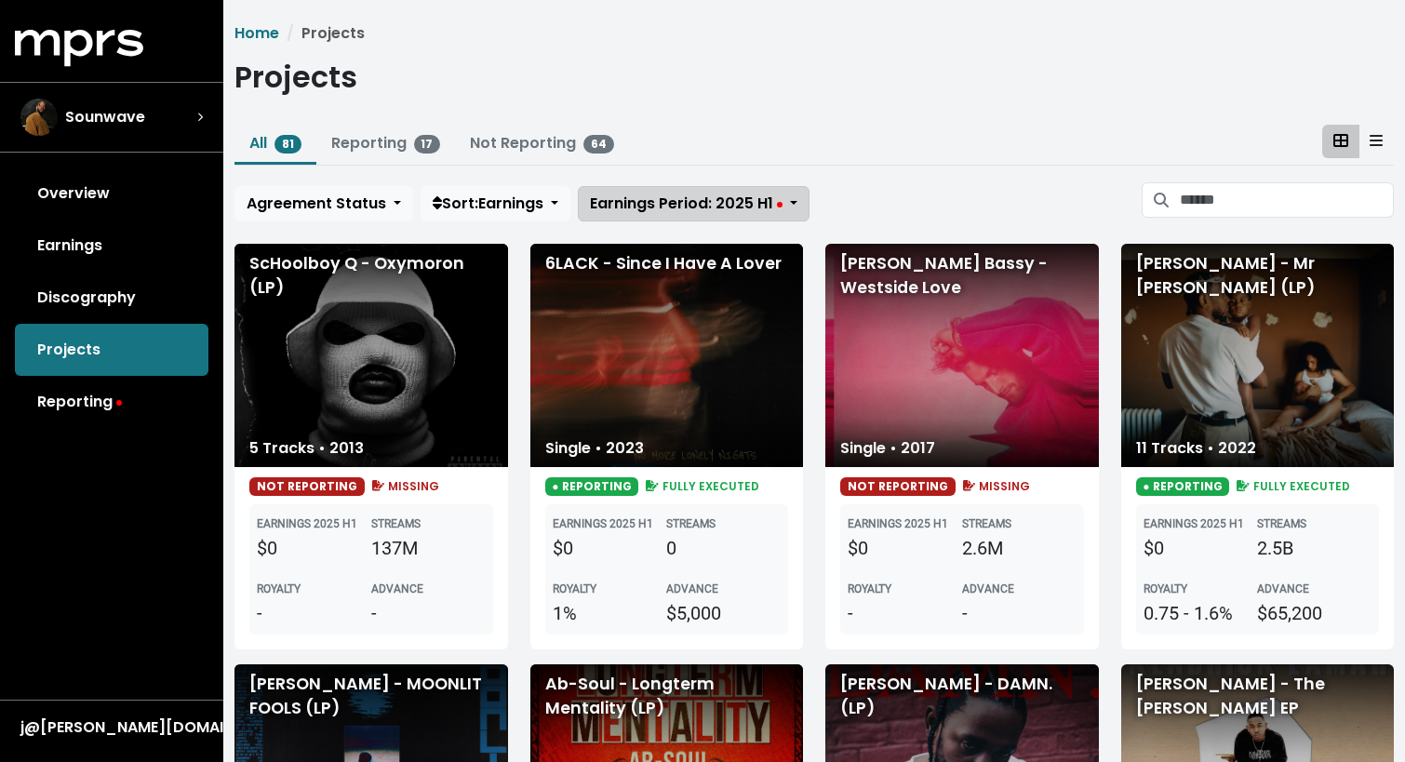
click at [705, 201] on span "Earnings Period: 2025 H1" at bounding box center [686, 203] width 193 height 21
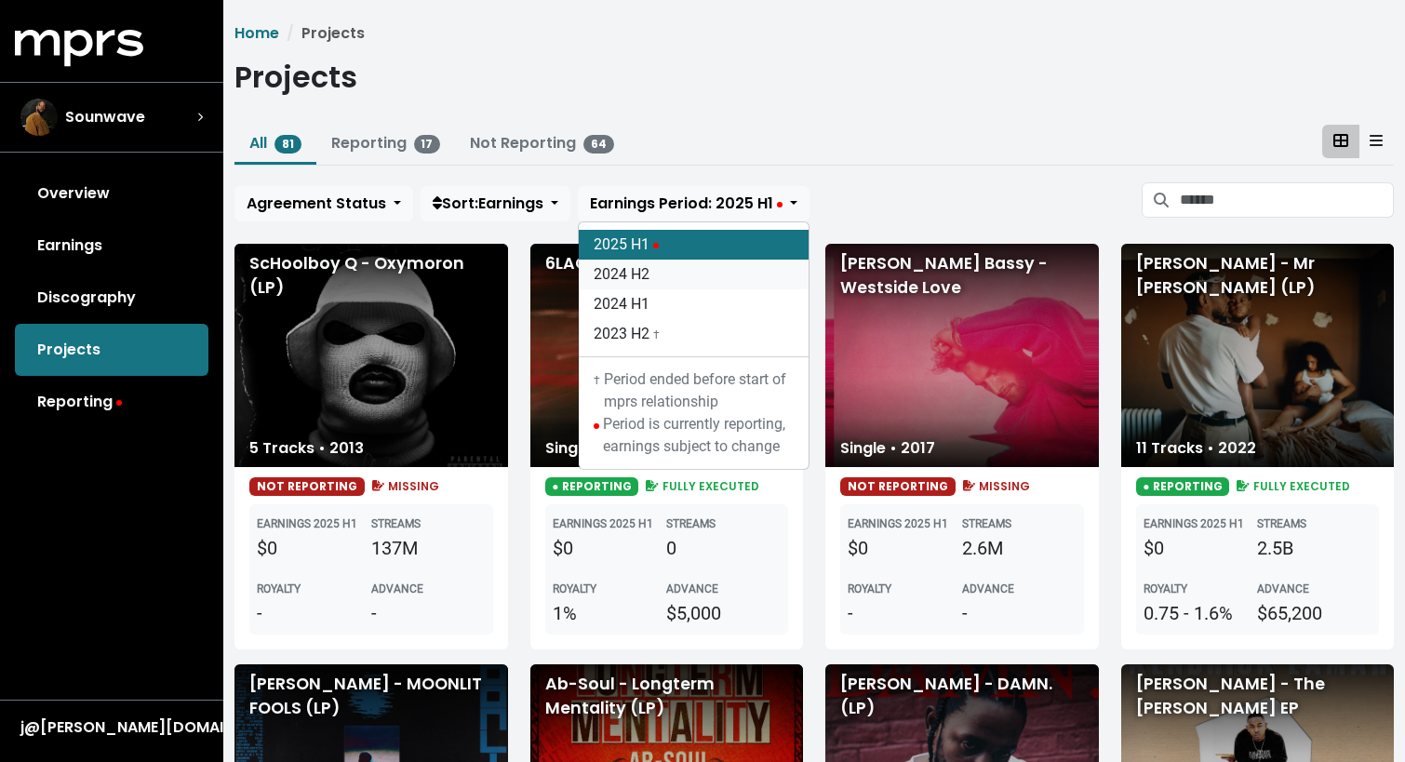
click at [687, 275] on link "2024 H2" at bounding box center [694, 275] width 230 height 30
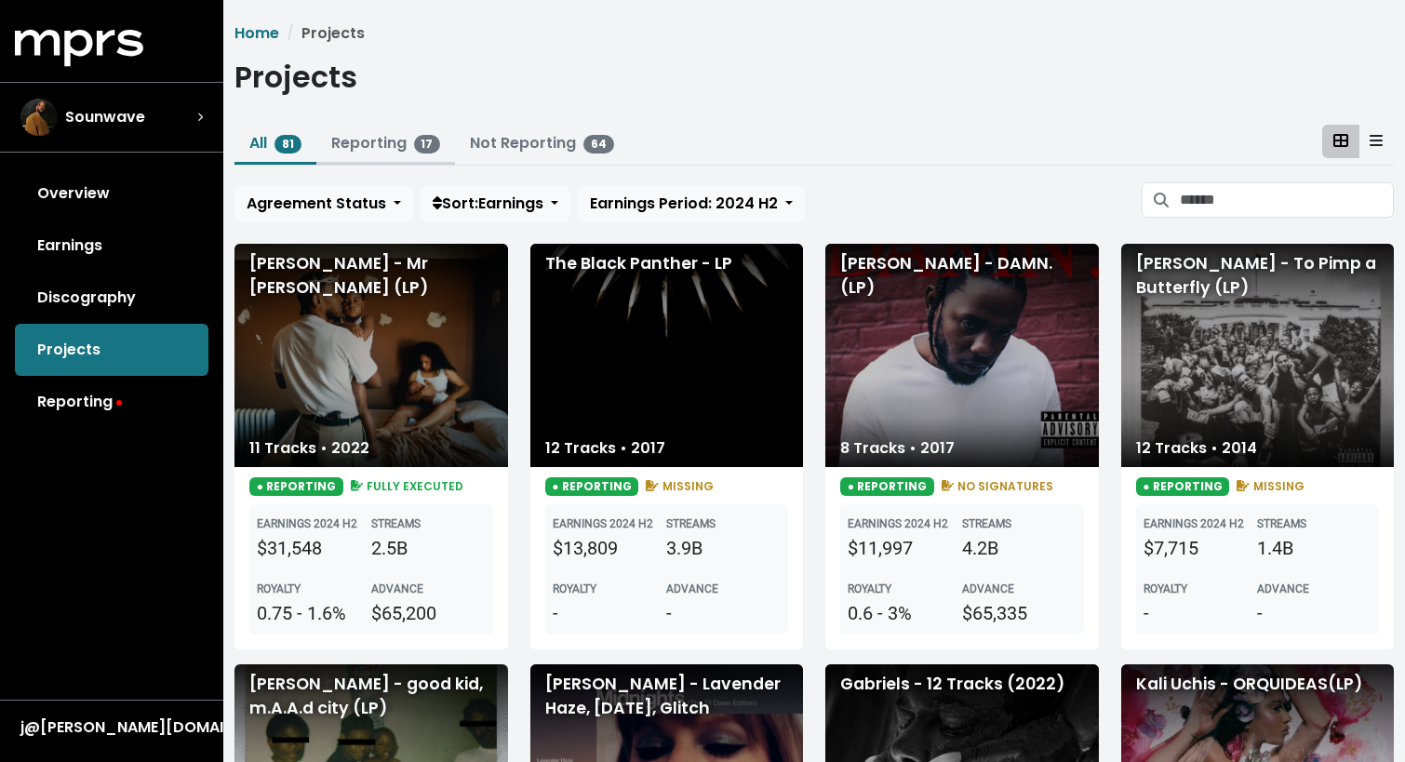
click at [391, 148] on link "Reporting 17" at bounding box center [386, 142] width 110 height 21
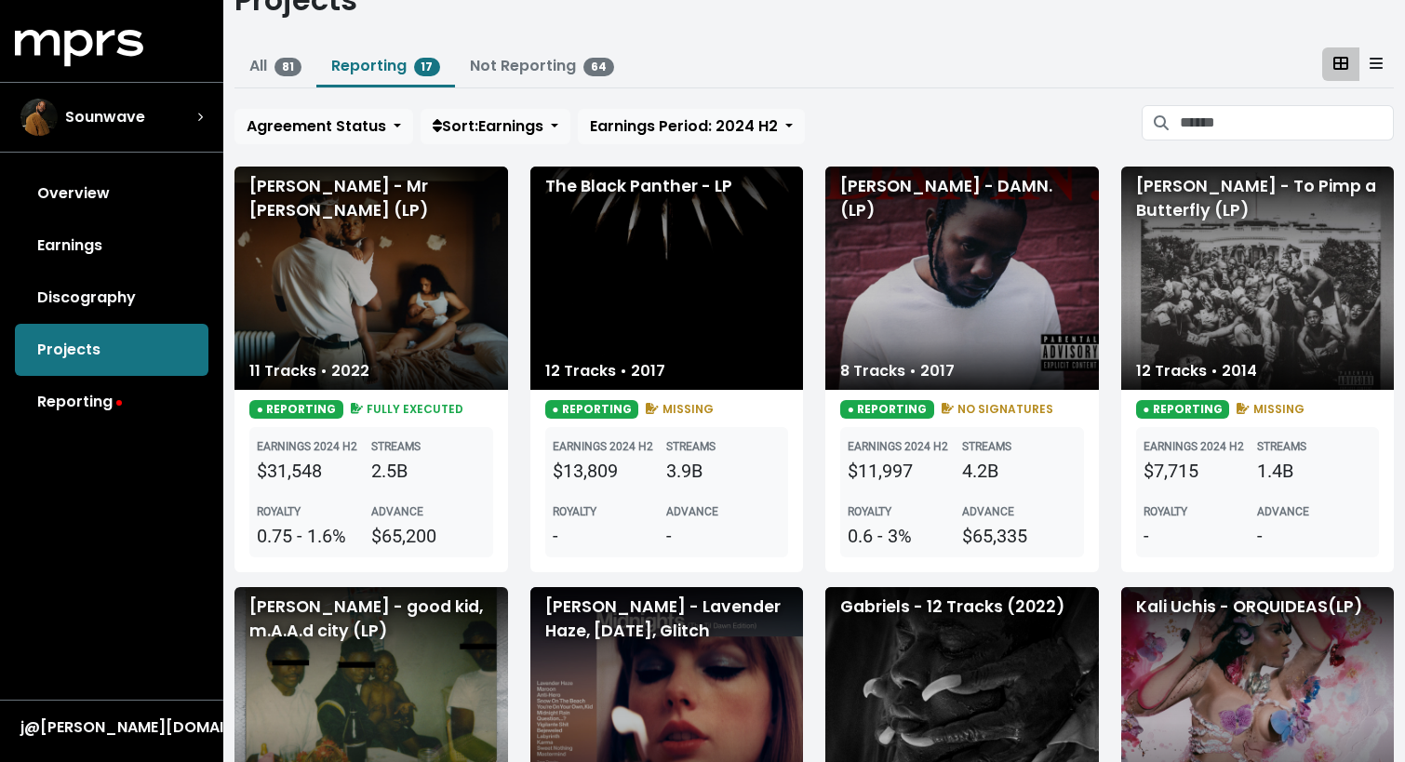
scroll to position [85, 0]
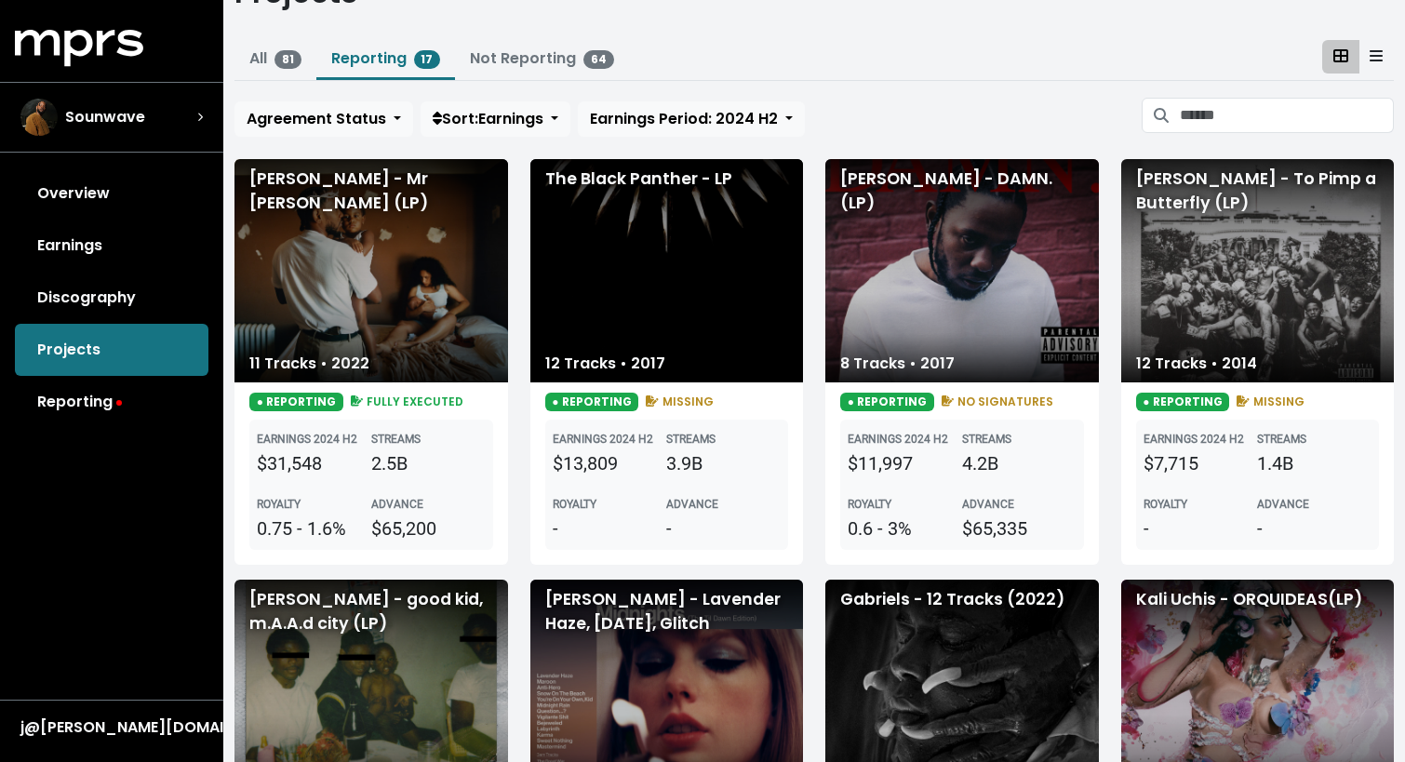
click at [408, 349] on div "[PERSON_NAME] - Mr [PERSON_NAME] (LP)" at bounding box center [372, 270] width 274 height 223
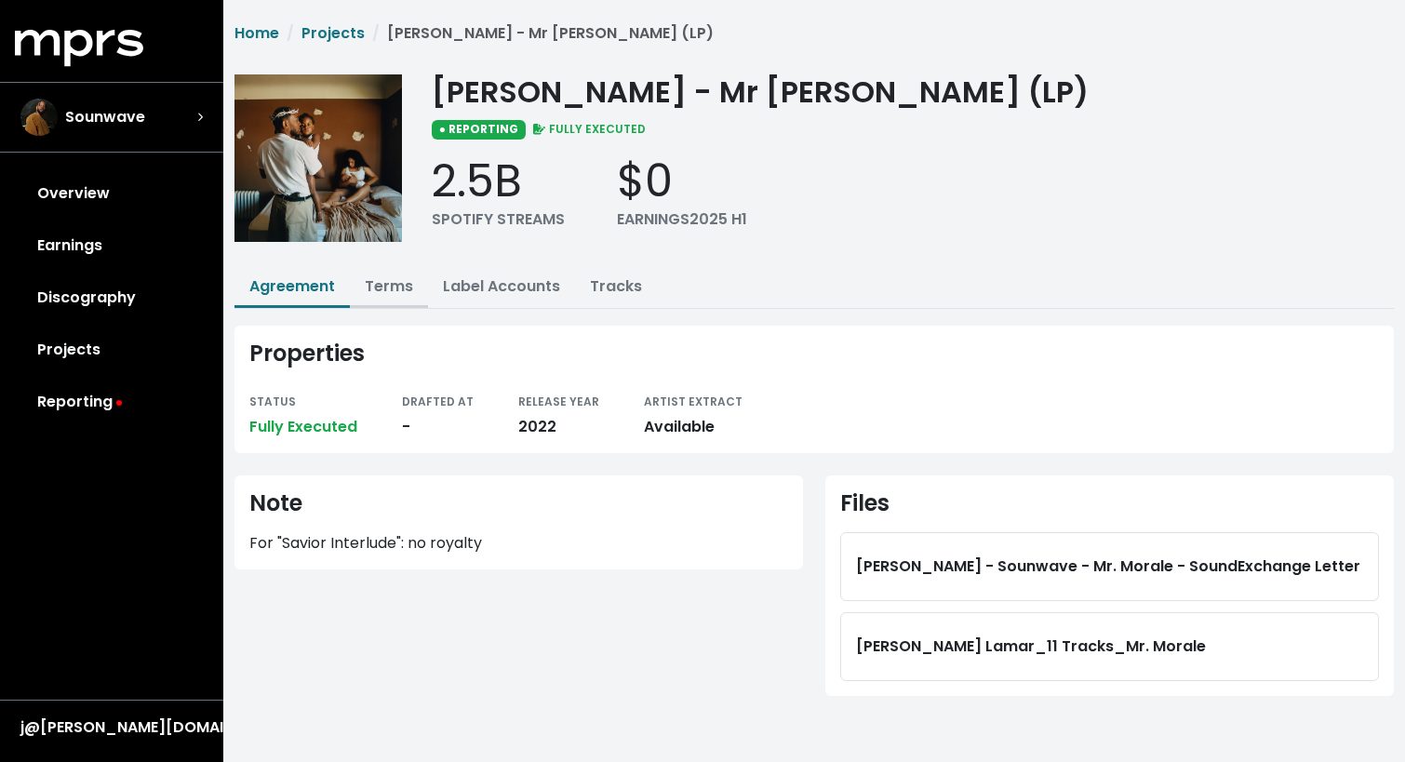
click at [395, 283] on link "Terms" at bounding box center [389, 285] width 48 height 21
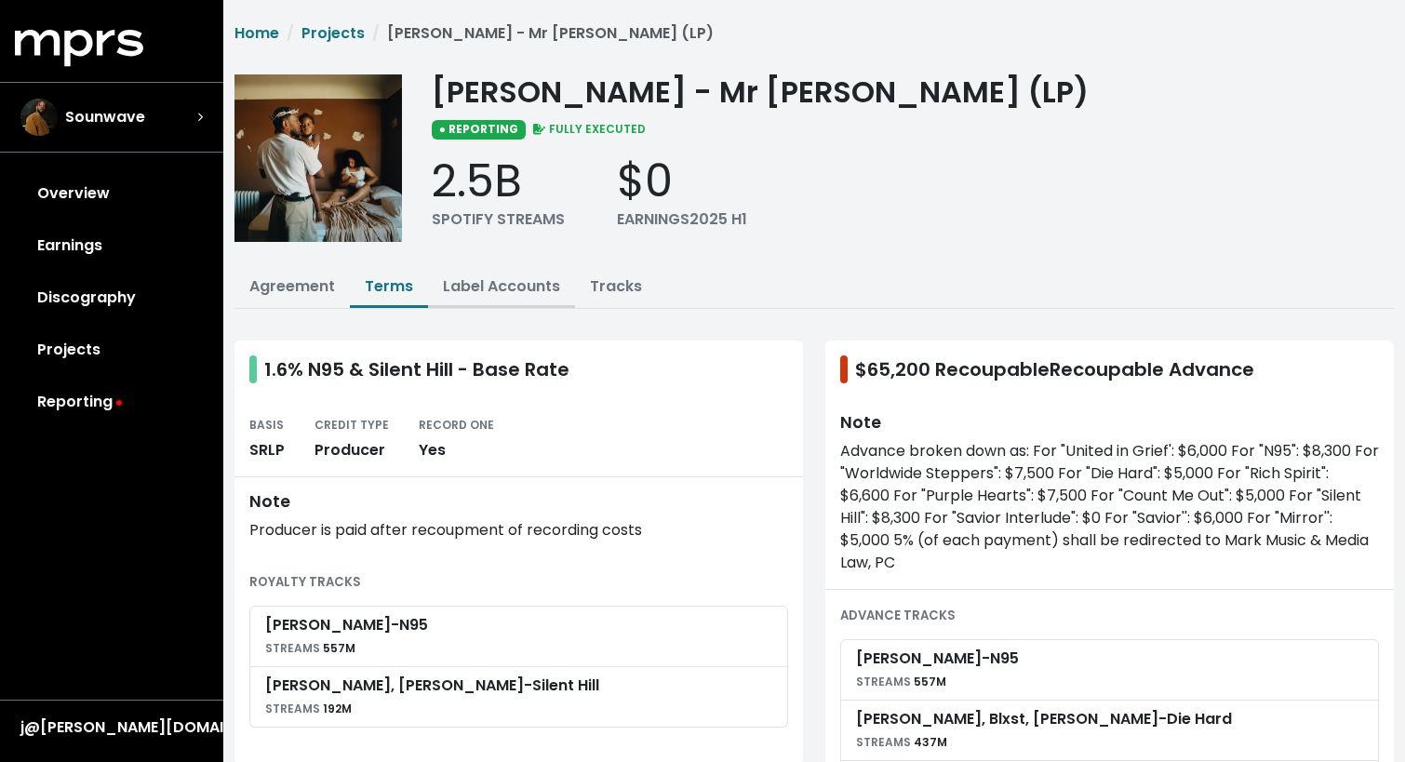
click at [504, 291] on link "Label Accounts" at bounding box center [501, 285] width 117 height 21
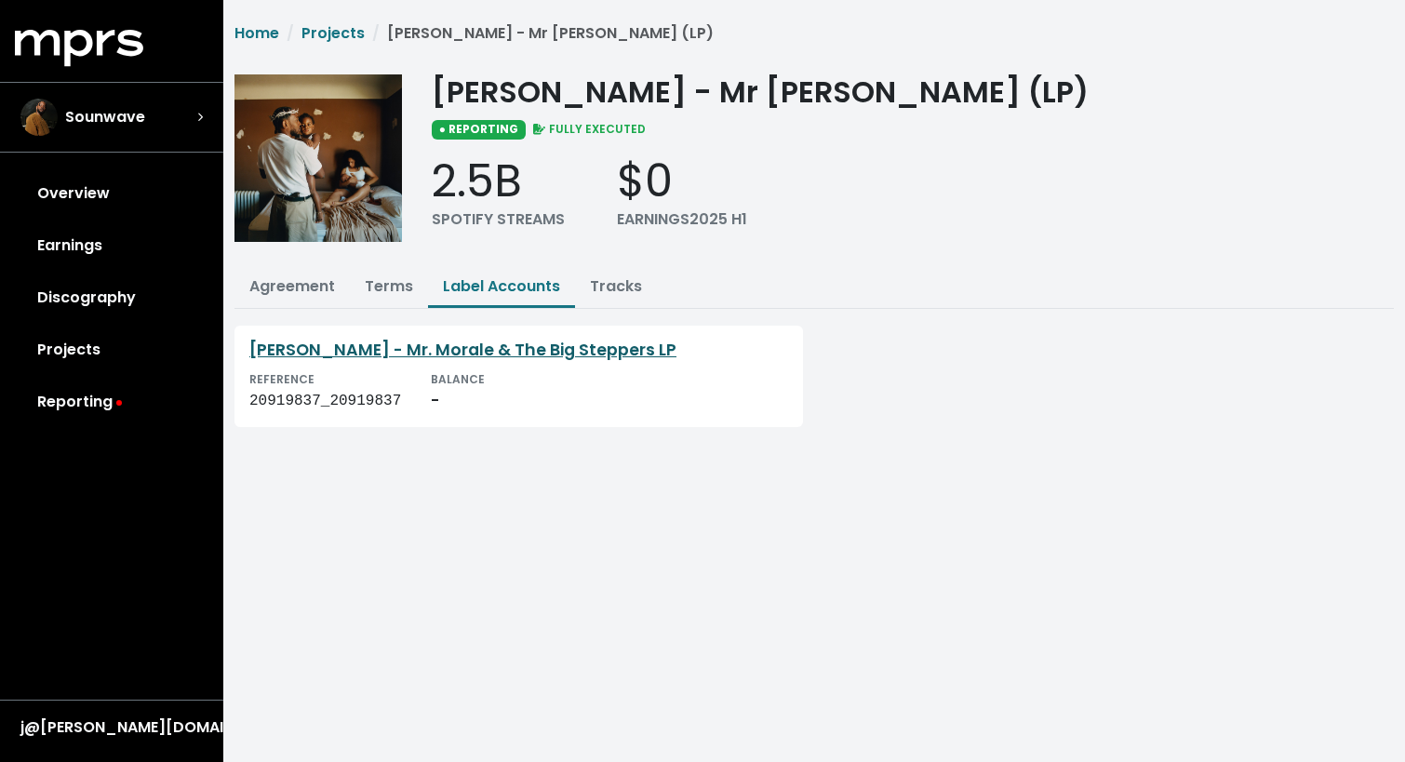
click at [544, 358] on link "[PERSON_NAME] - Mr. Morale & The Big Steppers LP" at bounding box center [462, 350] width 427 height 22
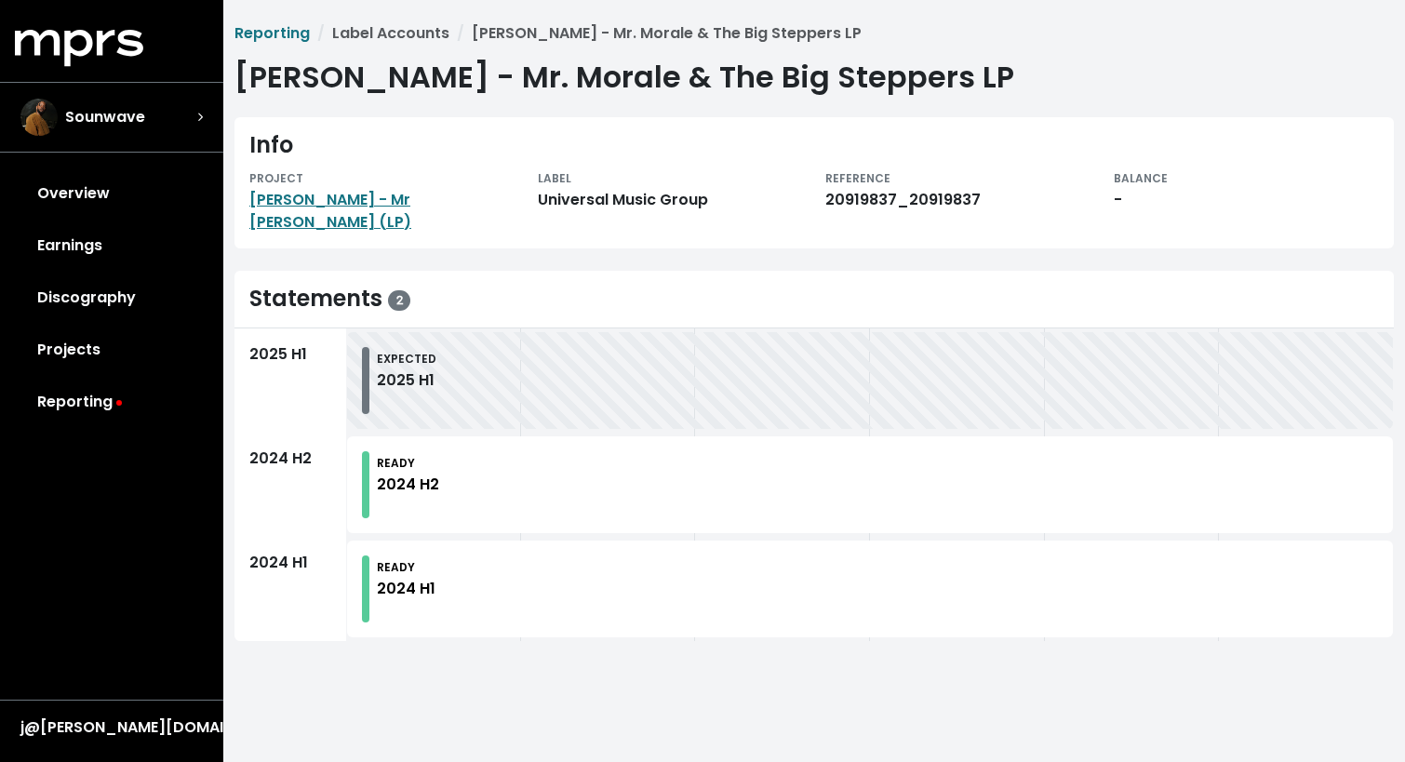
click at [522, 488] on div "READY 2024 H2" at bounding box center [877, 484] width 1001 height 67
click at [395, 351] on small "EXPECTED" at bounding box center [407, 359] width 60 height 16
click at [252, 29] on link "Reporting" at bounding box center [272, 32] width 75 height 21
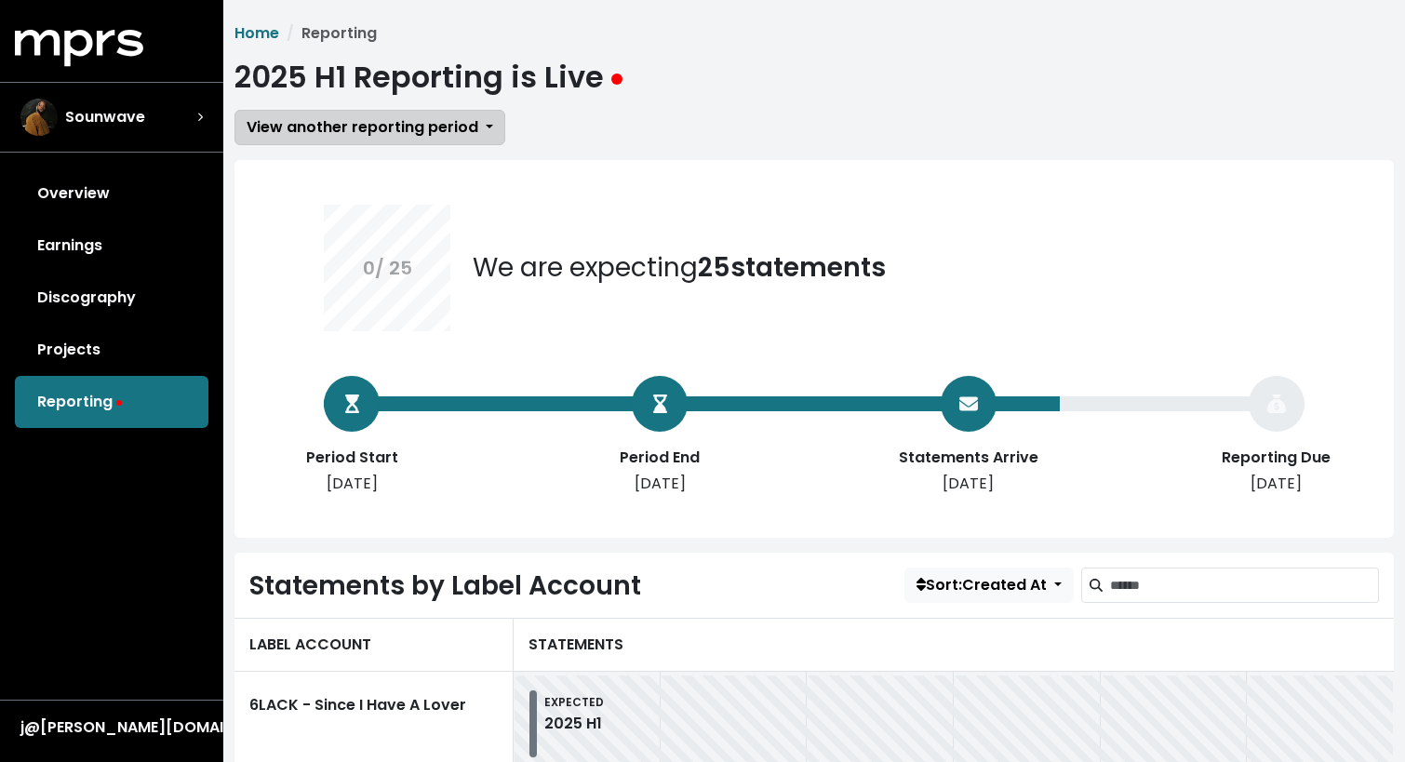
click at [406, 135] on span "View another reporting period" at bounding box center [363, 126] width 232 height 21
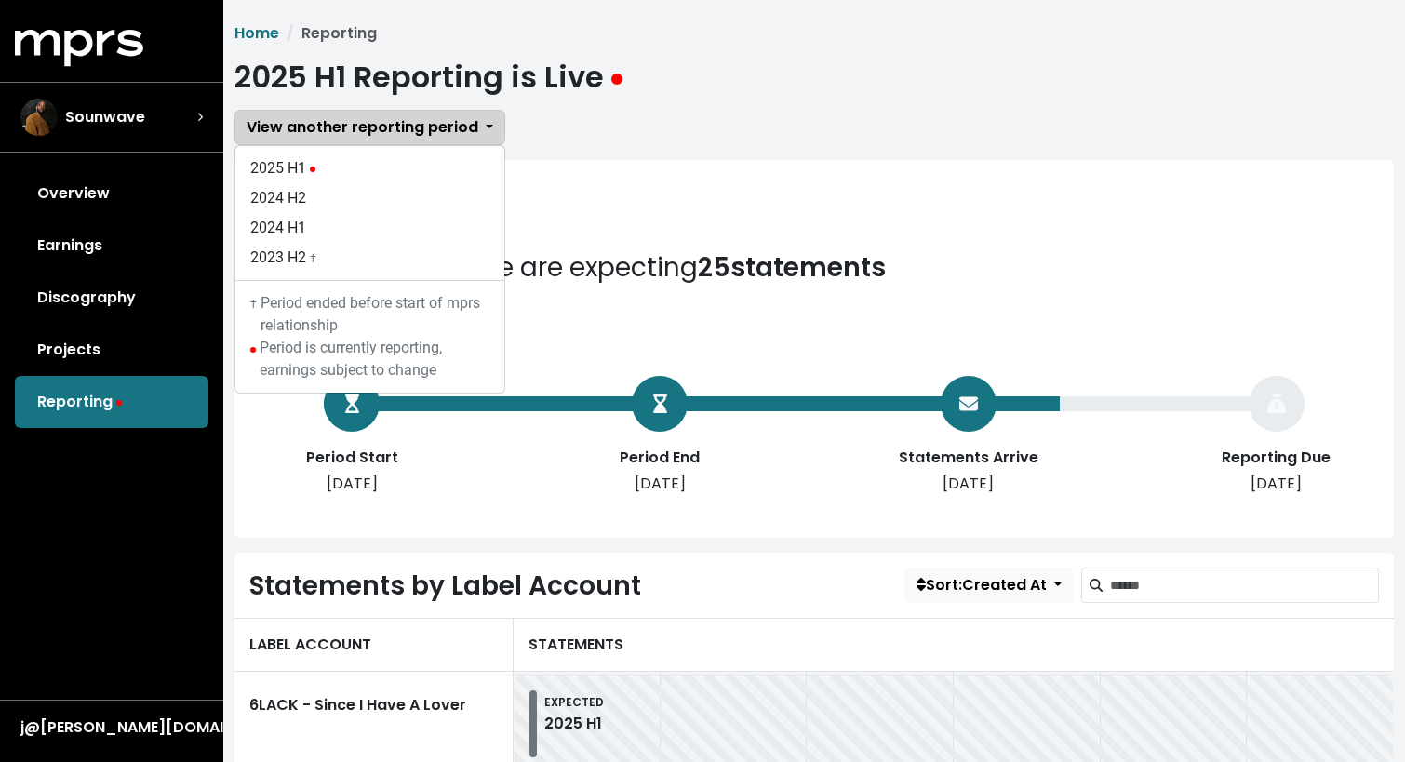
click at [408, 131] on span "View another reporting period" at bounding box center [363, 126] width 232 height 21
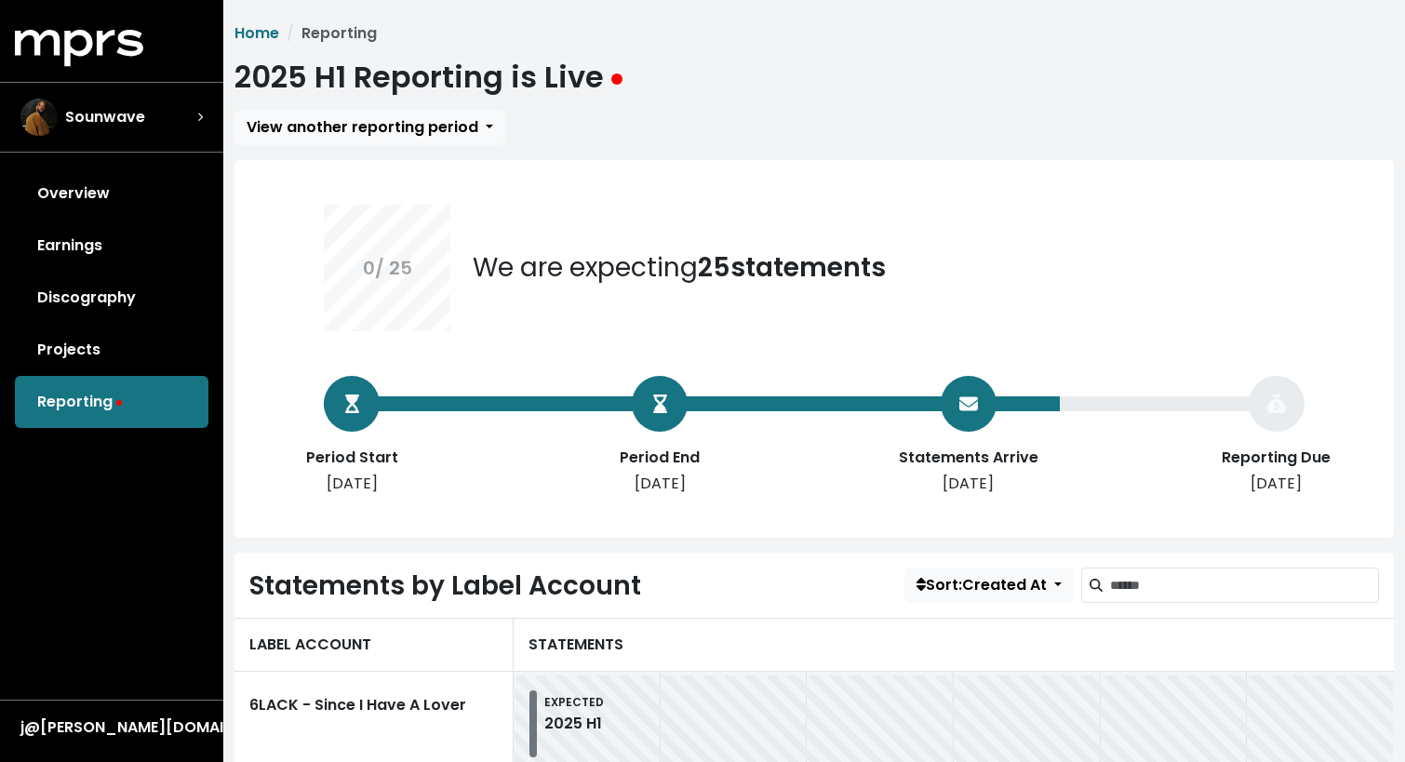
click at [256, 27] on link "Home" at bounding box center [257, 32] width 45 height 21
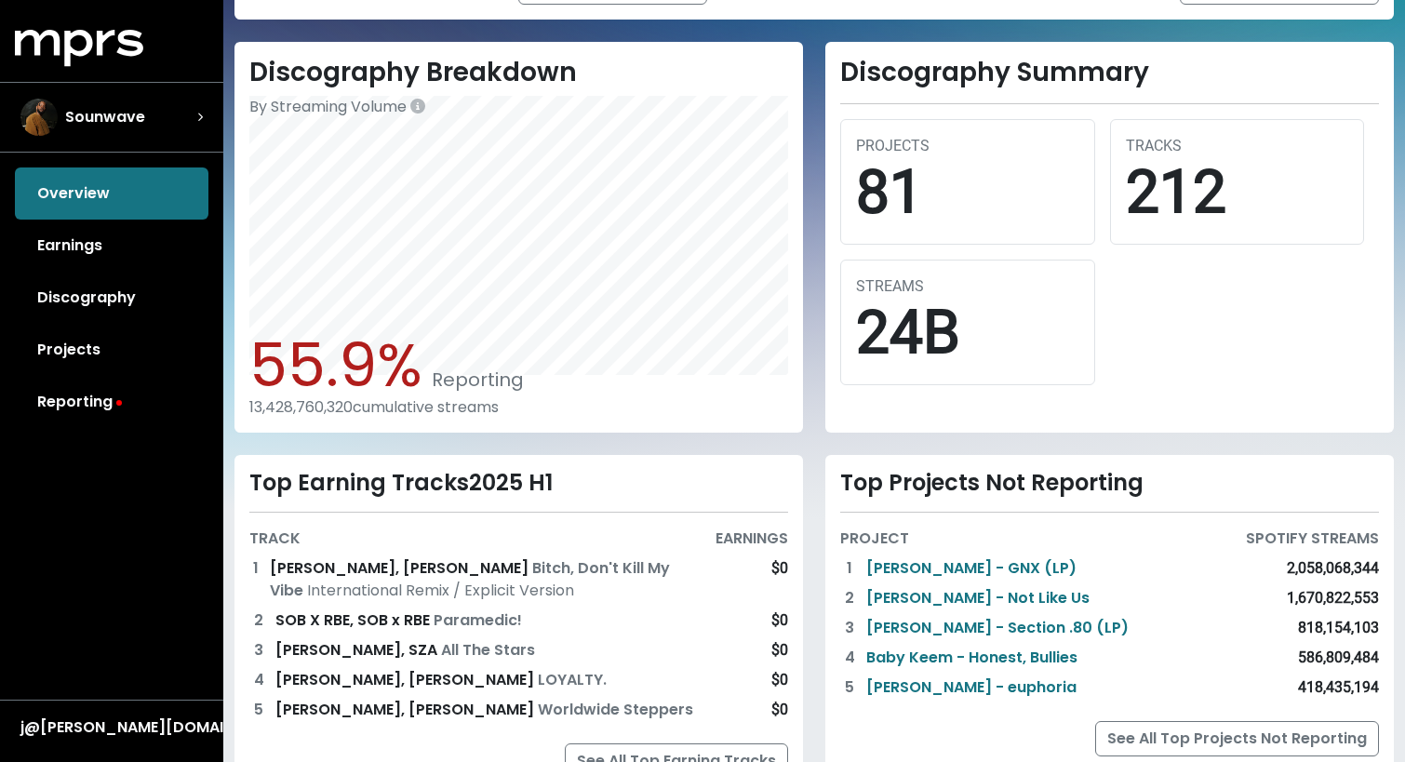
scroll to position [539, 0]
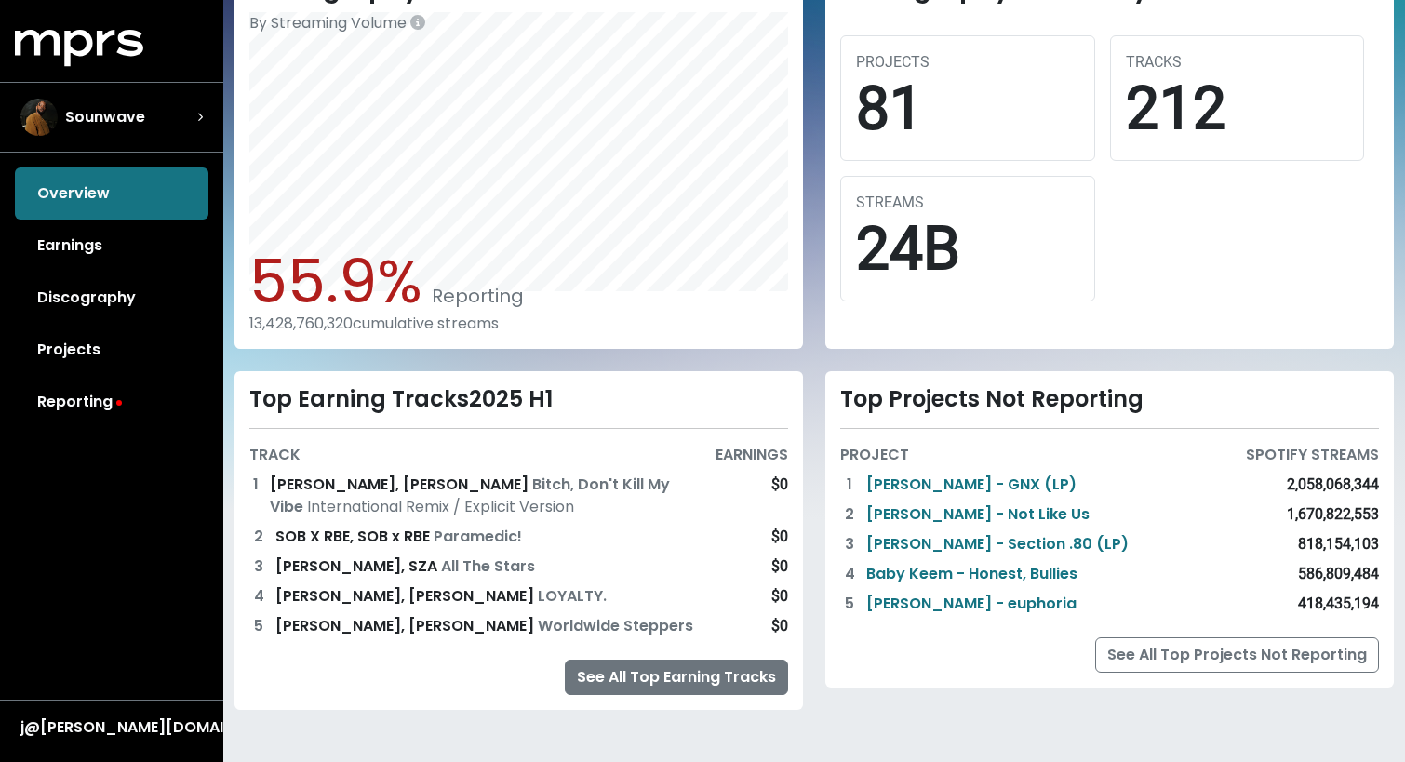
click at [673, 675] on link "See All Top Earning Tracks" at bounding box center [676, 677] width 223 height 35
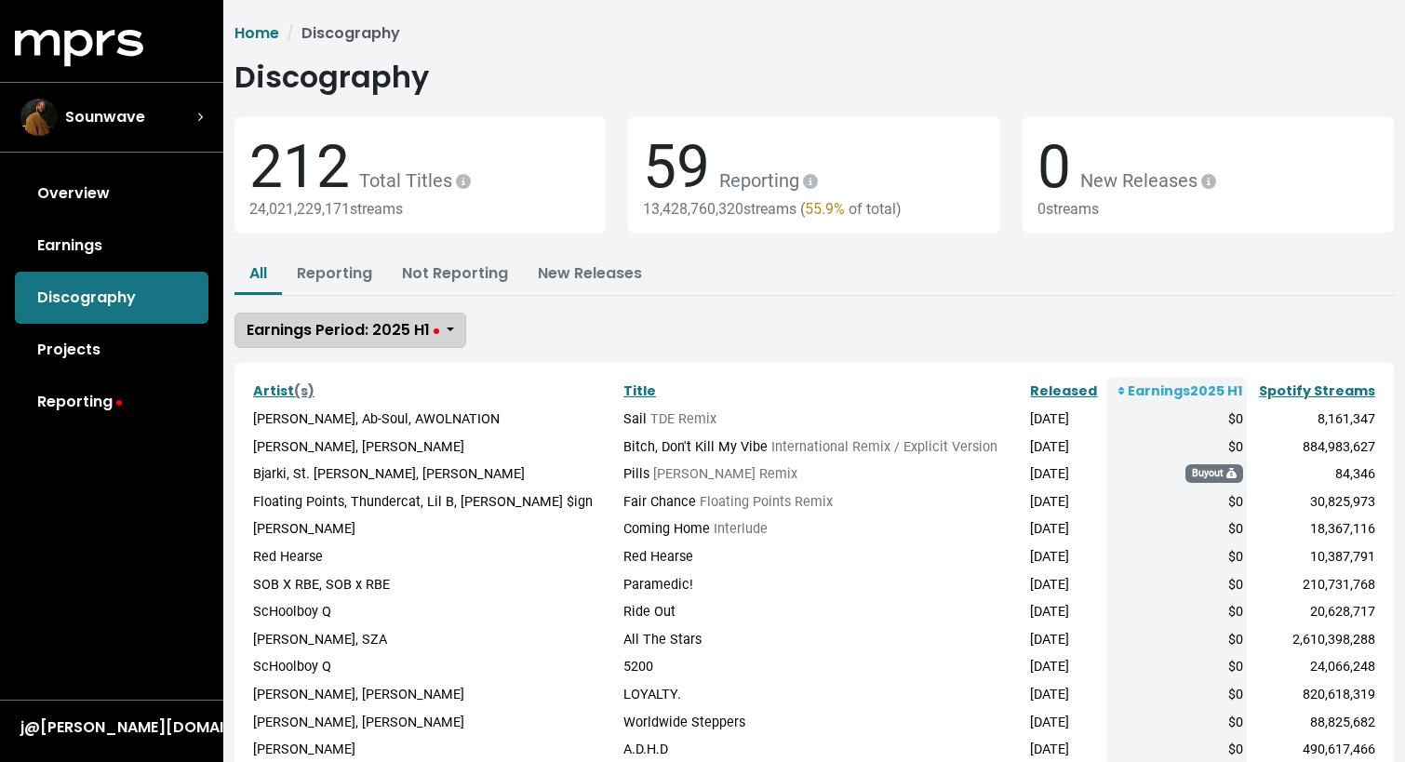
click at [409, 341] on span "Earnings Period: 2025 H1" at bounding box center [343, 330] width 193 height 22
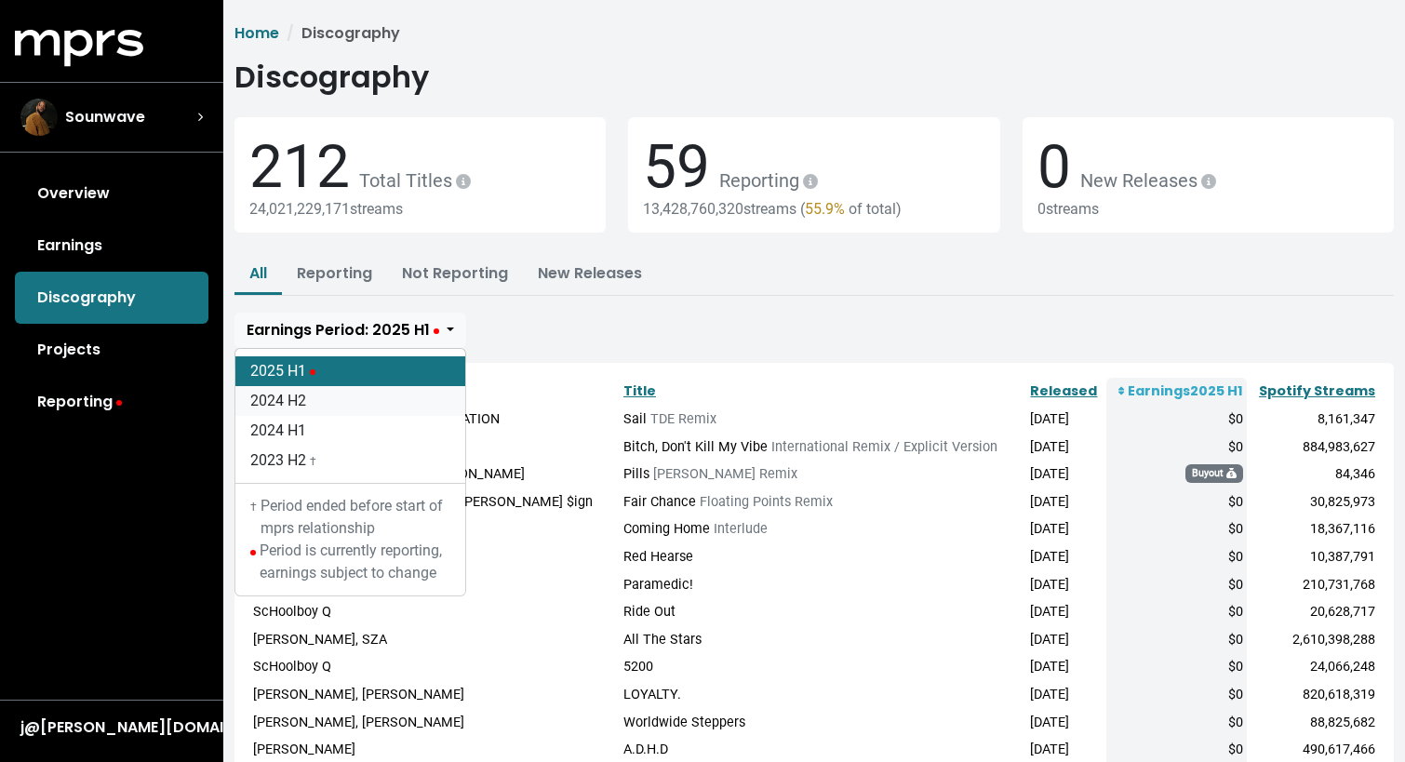
click at [367, 394] on link "2024 H2" at bounding box center [350, 401] width 230 height 30
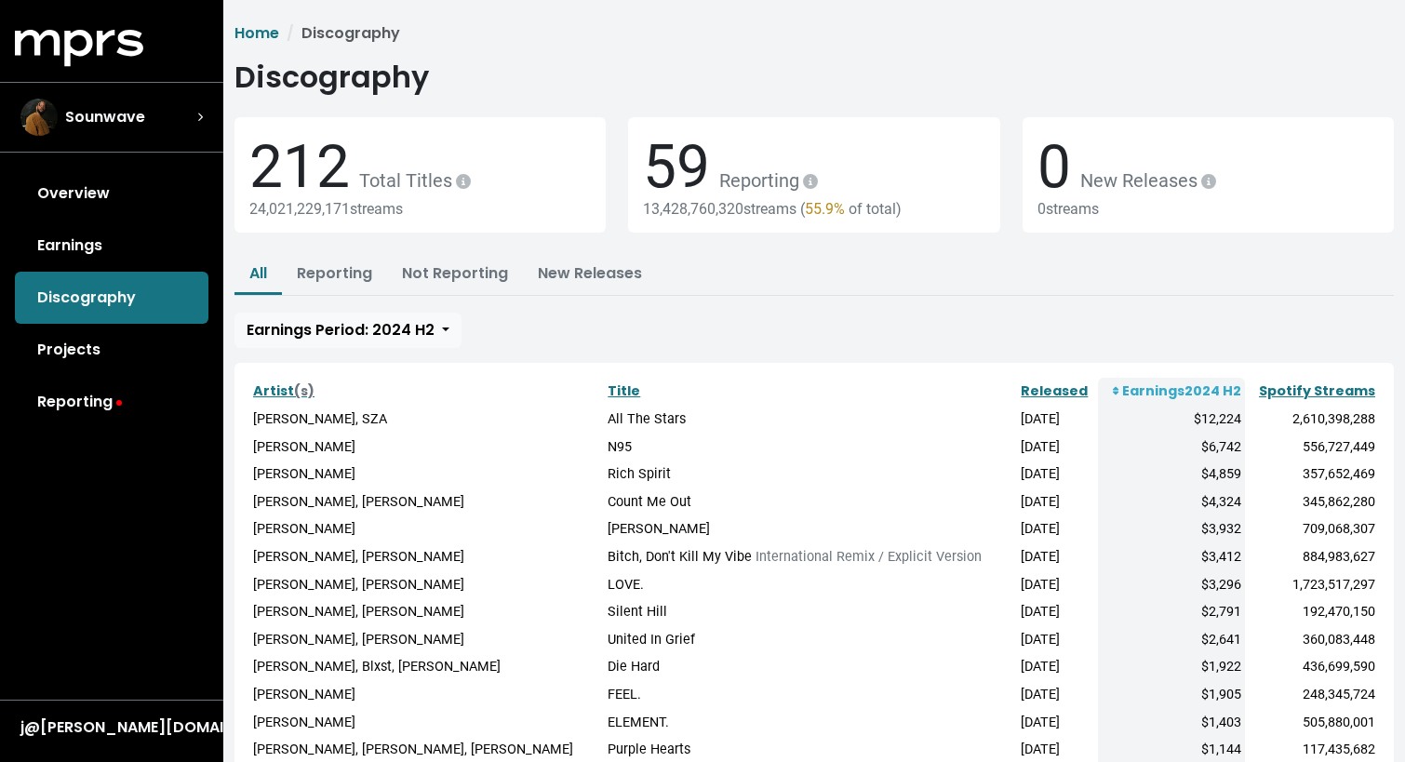
click at [336, 416] on td "[PERSON_NAME], SZA" at bounding box center [426, 420] width 355 height 28
click at [322, 273] on link "Reporting" at bounding box center [334, 272] width 75 height 21
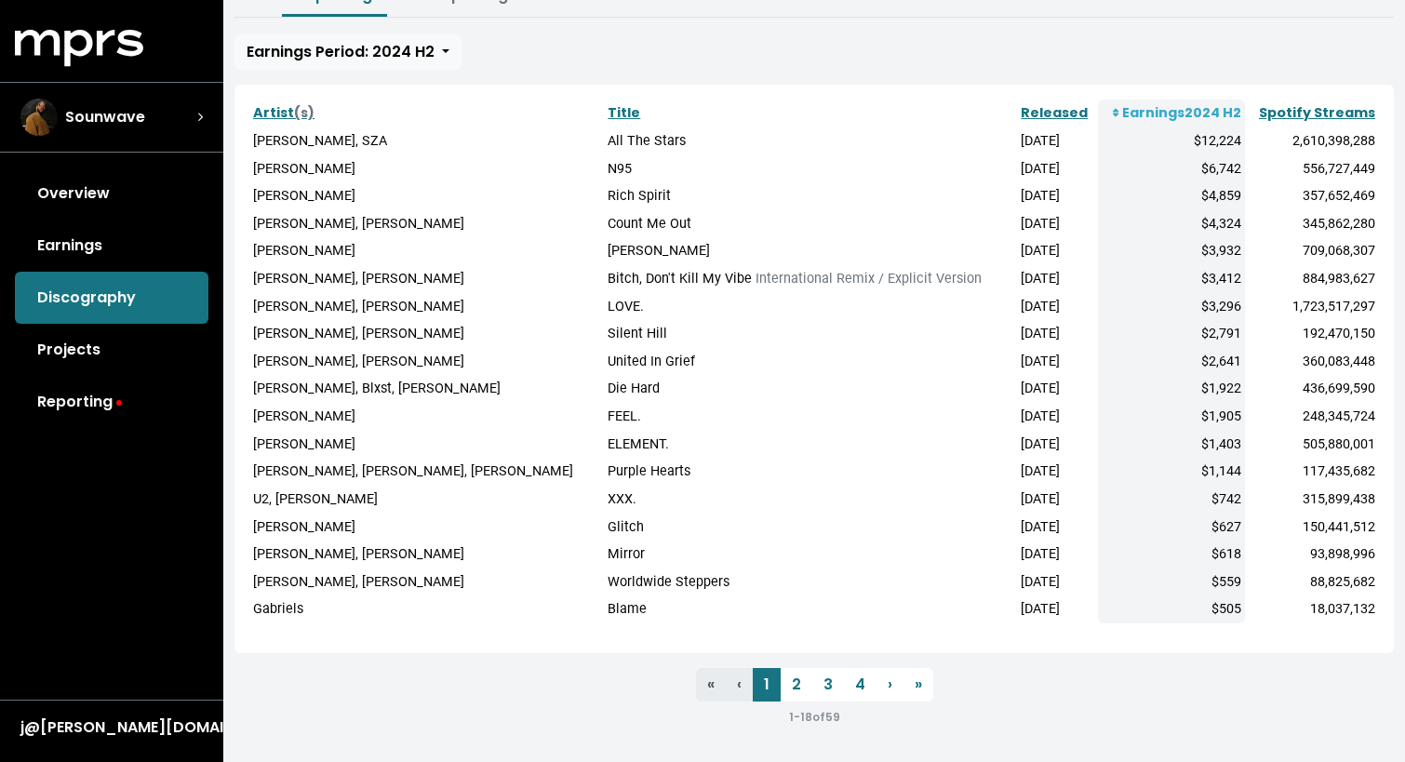
scroll to position [280, 0]
click at [796, 681] on link "2" at bounding box center [797, 683] width 32 height 34
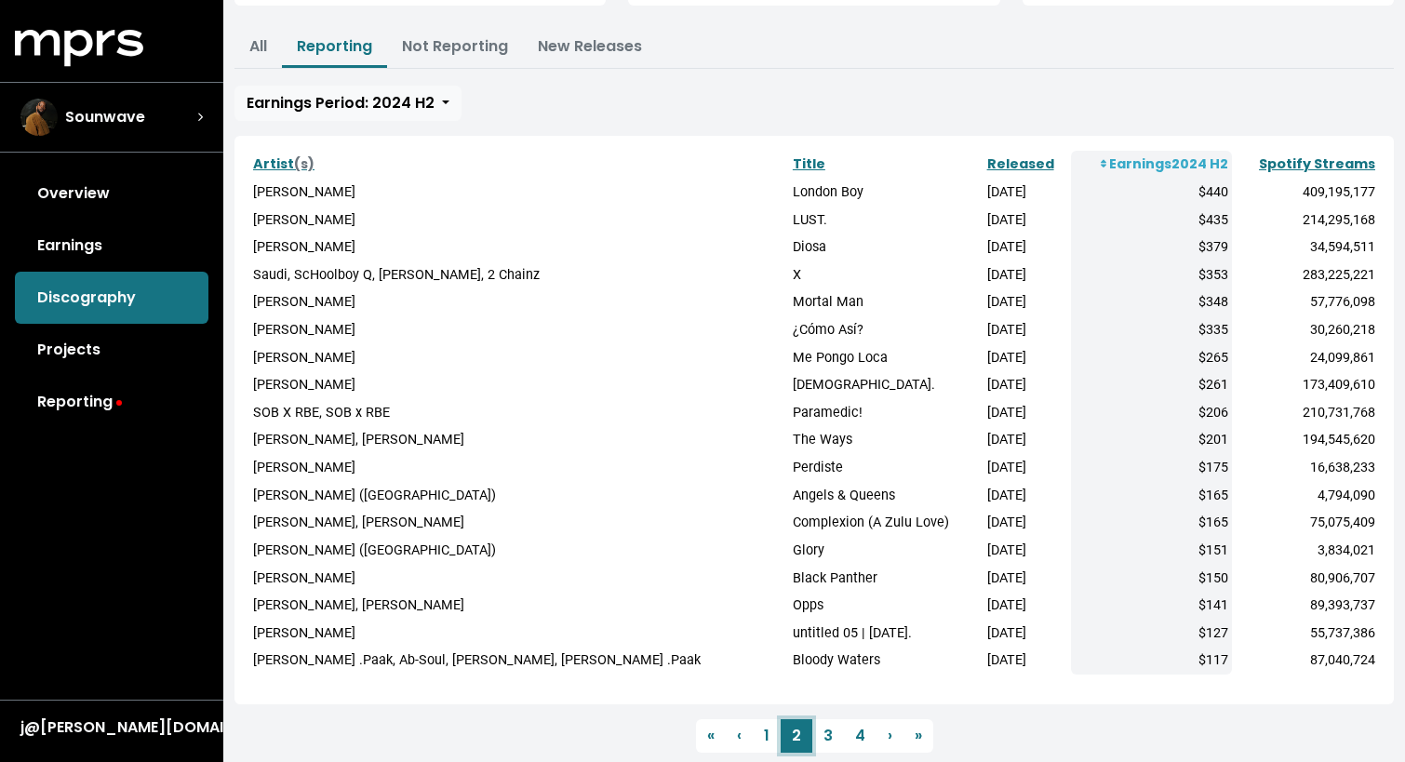
scroll to position [234, 0]
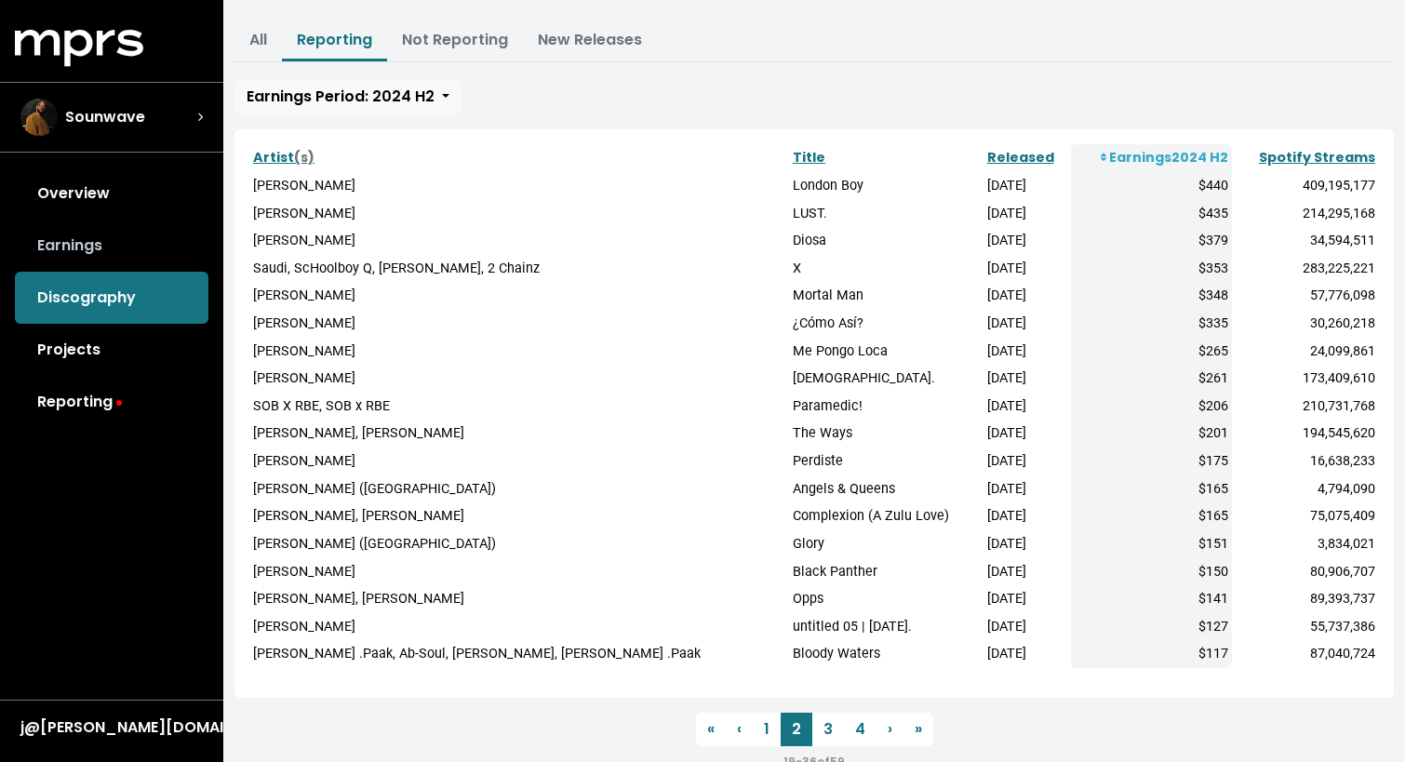
click at [102, 252] on link "Earnings" at bounding box center [112, 246] width 194 height 52
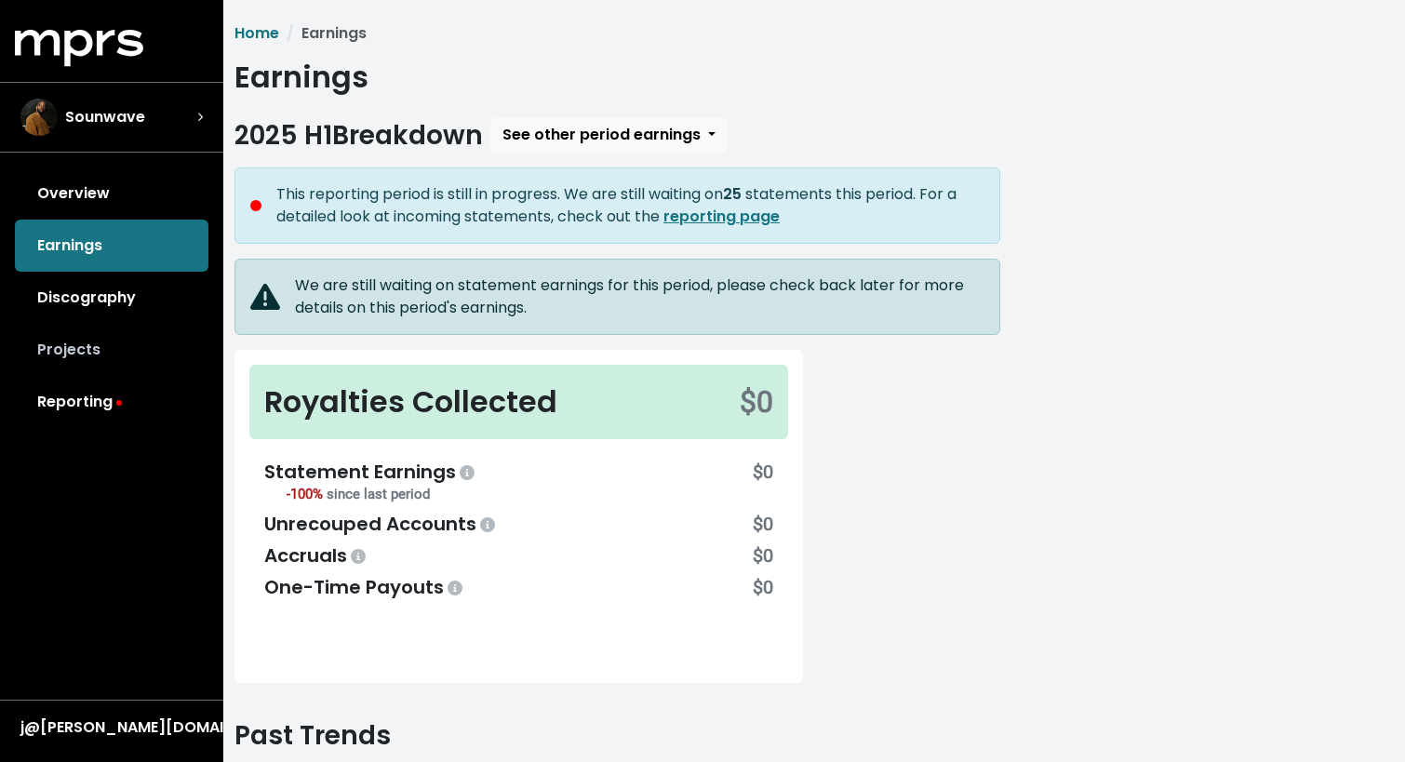
click at [92, 340] on link "Projects" at bounding box center [112, 350] width 194 height 52
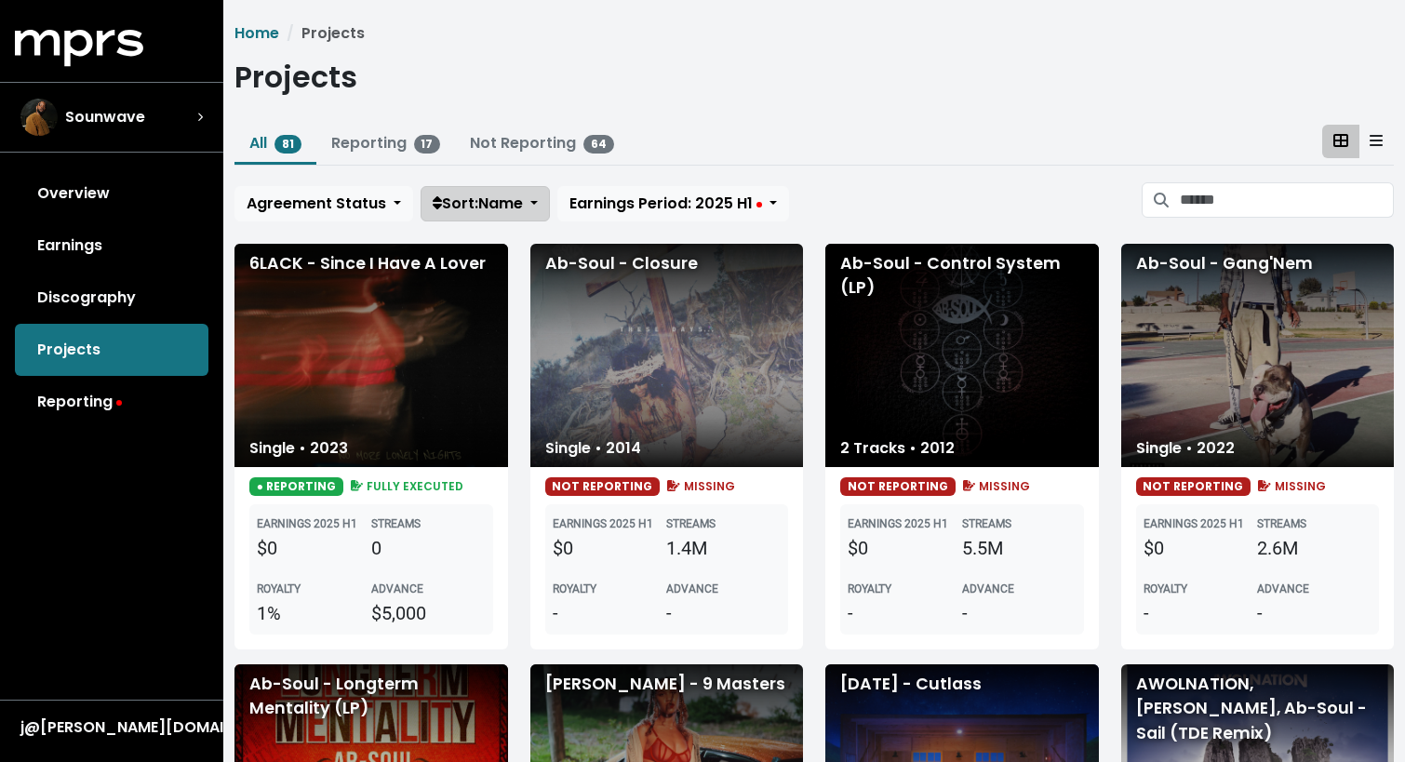
click at [515, 193] on span "Sort: Name" at bounding box center [478, 203] width 90 height 21
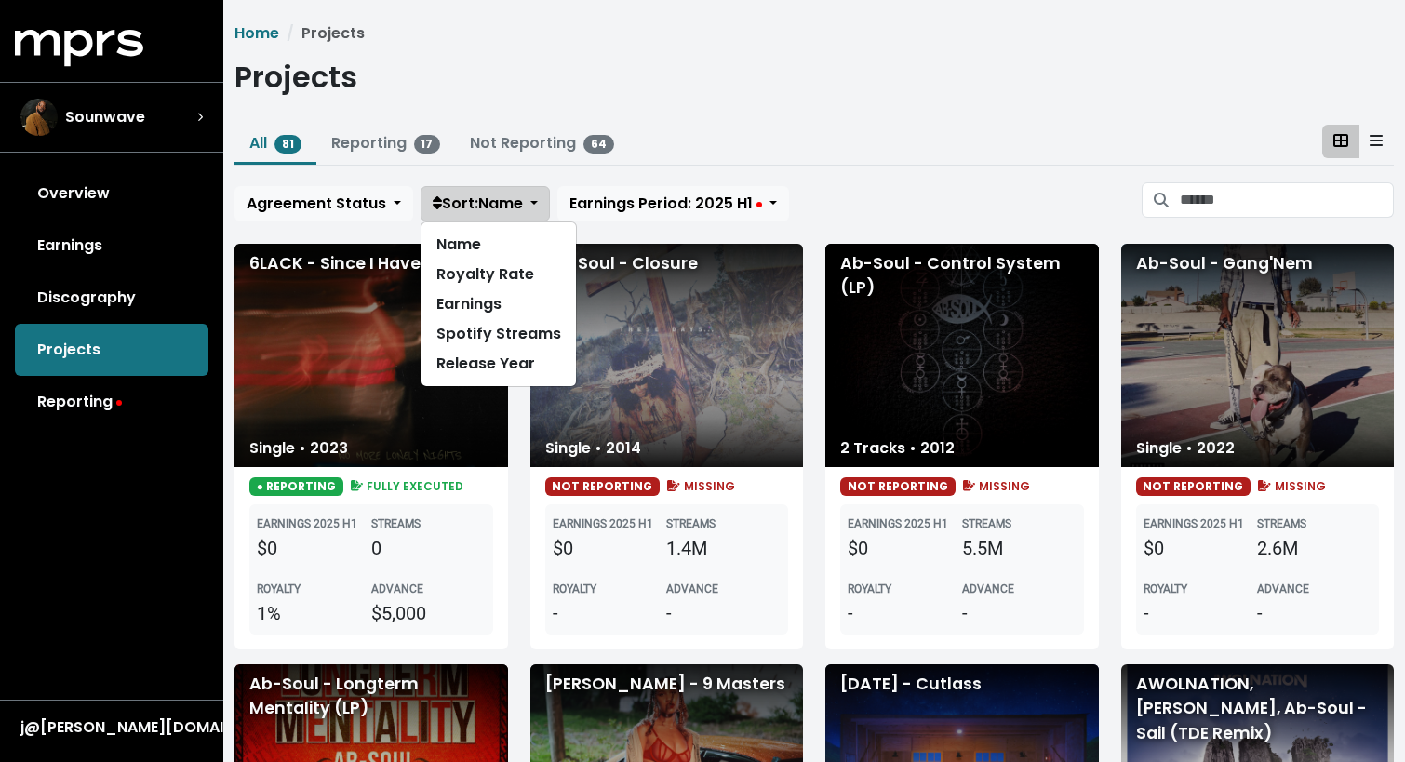
click at [515, 193] on span "Sort: Name" at bounding box center [478, 203] width 90 height 21
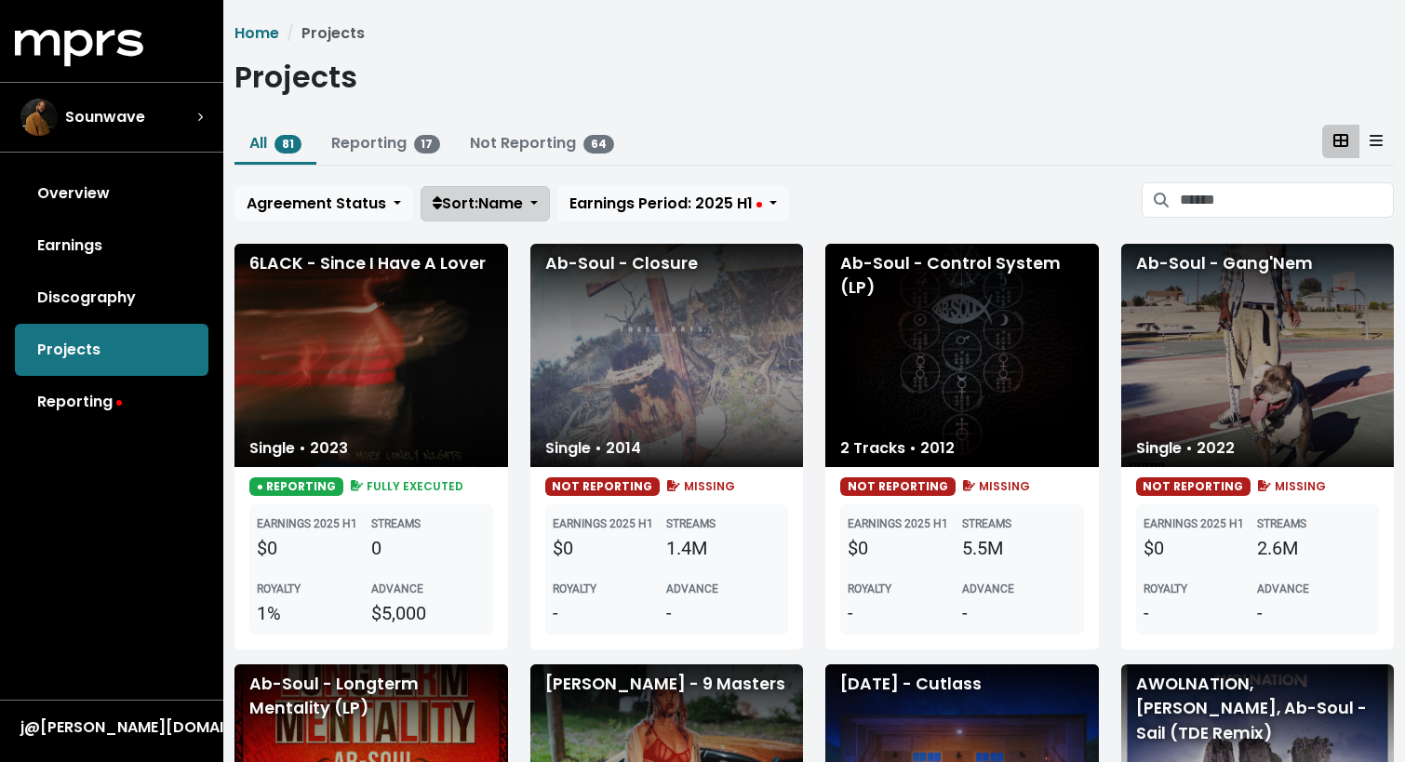
click at [515, 193] on span "Sort: Name" at bounding box center [478, 203] width 90 height 21
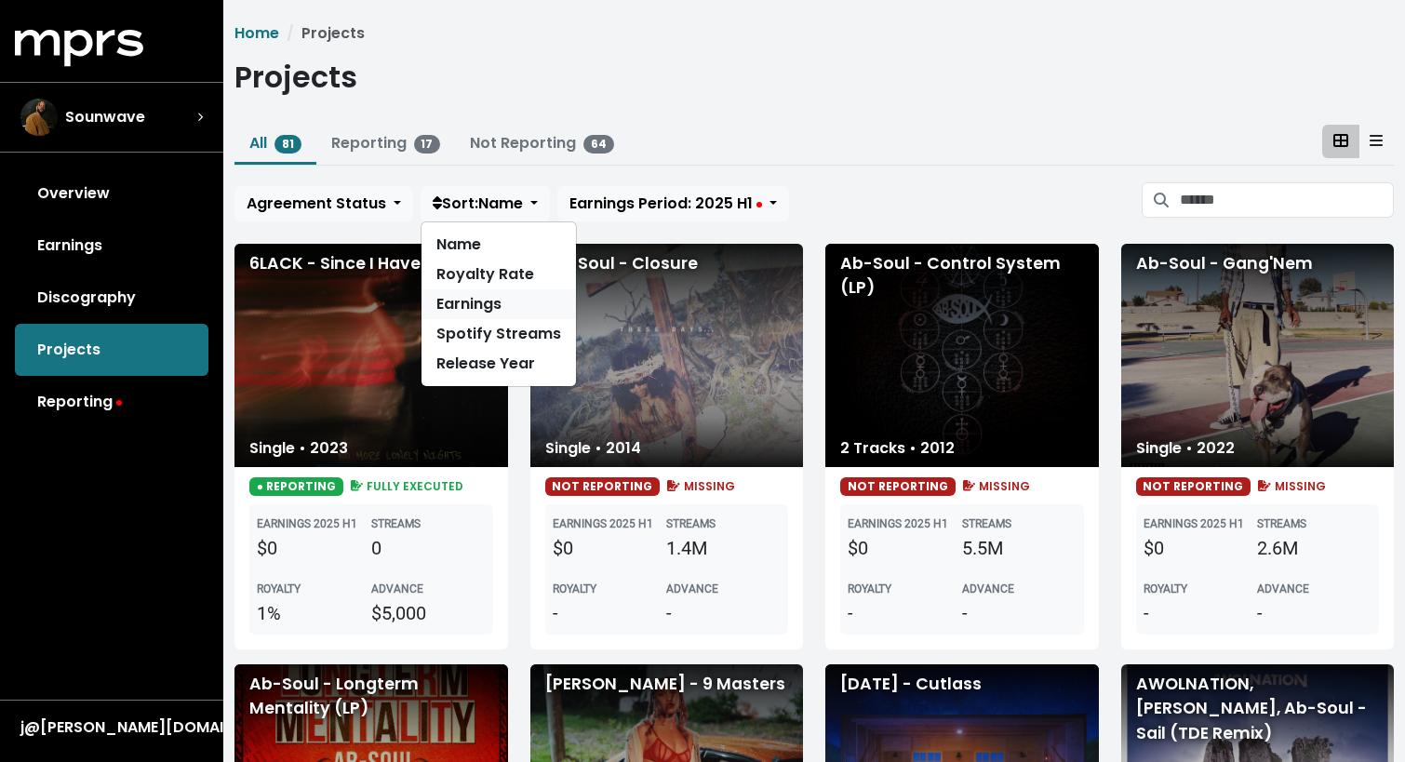
click at [528, 296] on link "Earnings" at bounding box center [499, 304] width 154 height 30
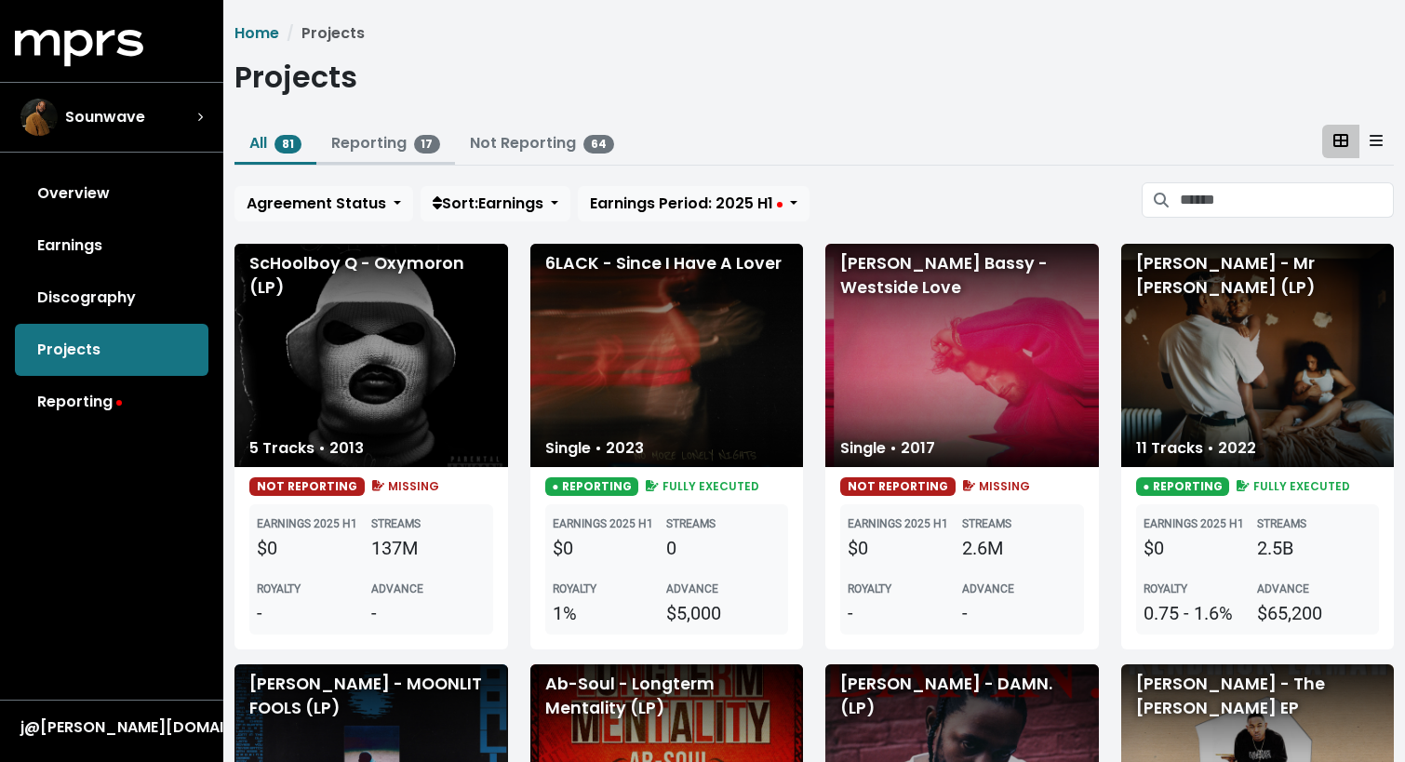
click at [394, 156] on button "Reporting 17" at bounding box center [386, 145] width 140 height 40
click at [391, 145] on link "Reporting 17" at bounding box center [386, 142] width 110 height 21
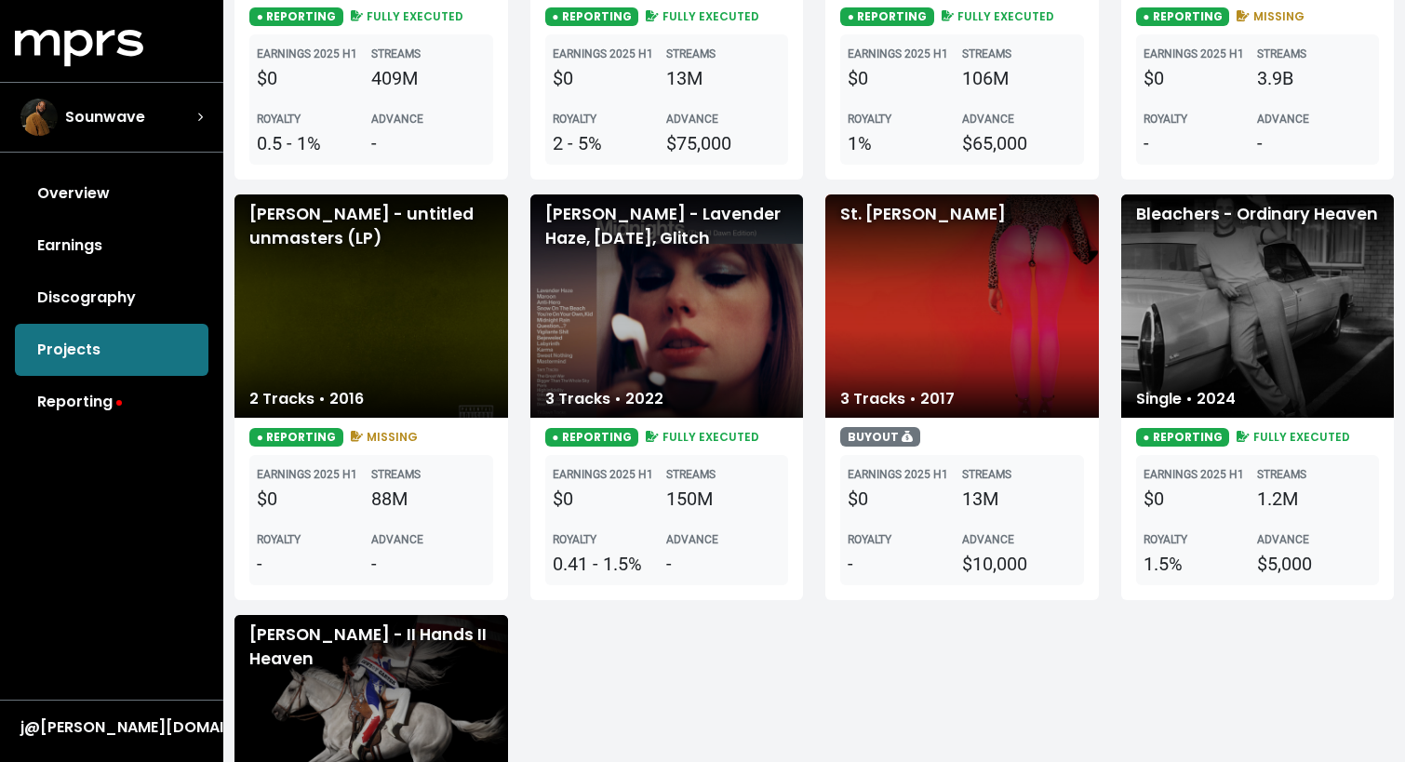
scroll to position [1339, 0]
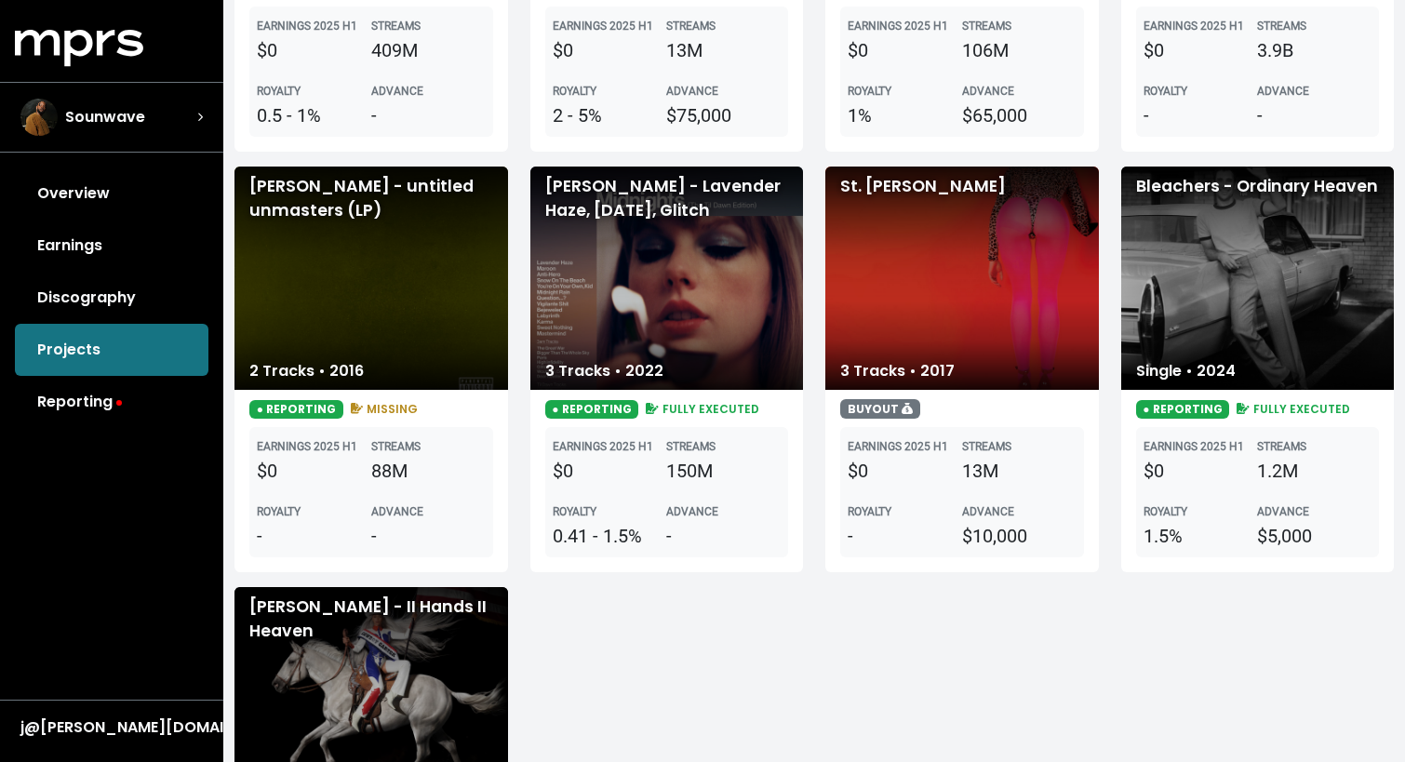
click at [663, 323] on div "[PERSON_NAME] - Lavender Haze, [DATE], Glitch" at bounding box center [667, 278] width 274 height 223
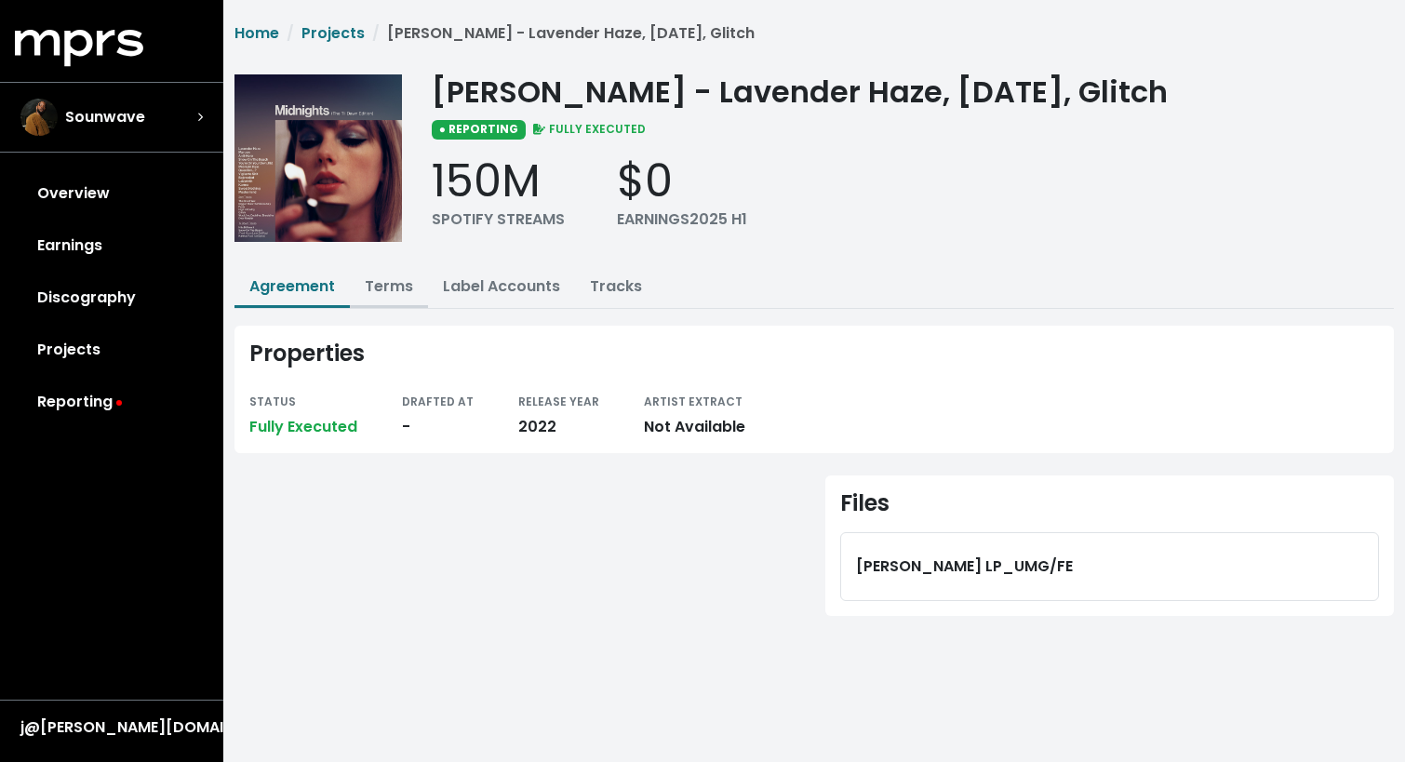
click at [401, 300] on button "Terms" at bounding box center [389, 288] width 78 height 40
click at [402, 280] on link "Terms" at bounding box center [389, 285] width 48 height 21
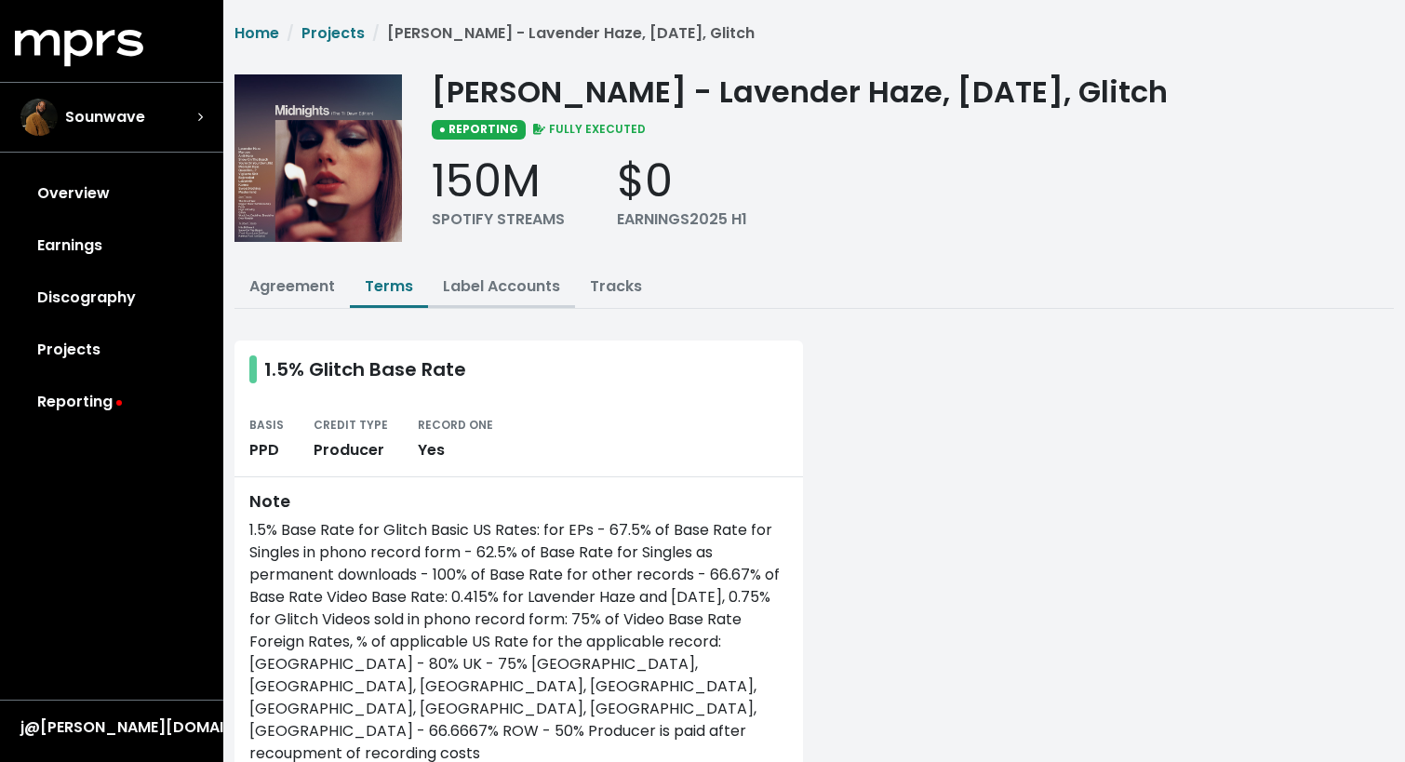
click at [509, 289] on link "Label Accounts" at bounding box center [501, 285] width 117 height 21
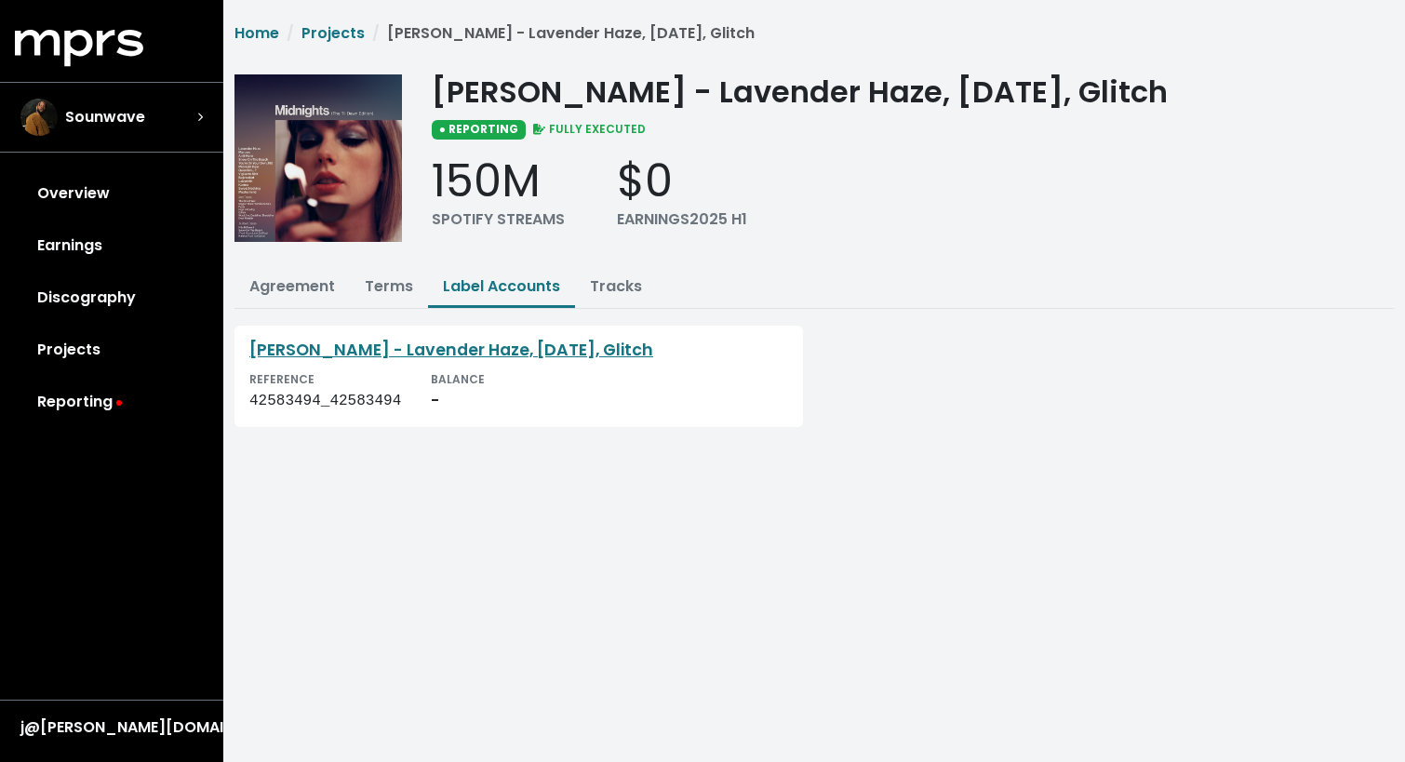
click at [428, 394] on div "REFERENCE 42583494_42583494 BALANCE -" at bounding box center [518, 390] width 539 height 45
click at [618, 287] on link "Tracks" at bounding box center [616, 285] width 52 height 21
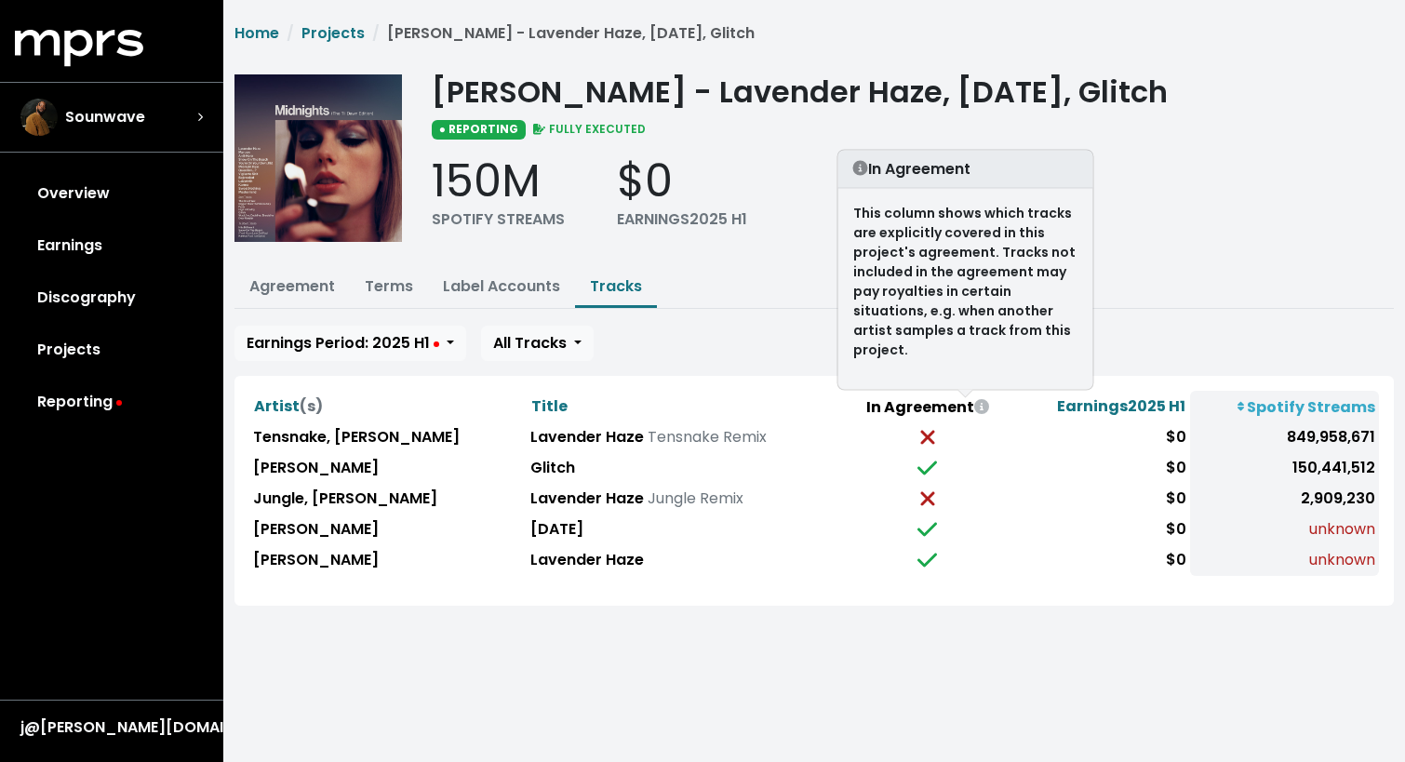
click at [974, 410] on icon at bounding box center [981, 406] width 15 height 15
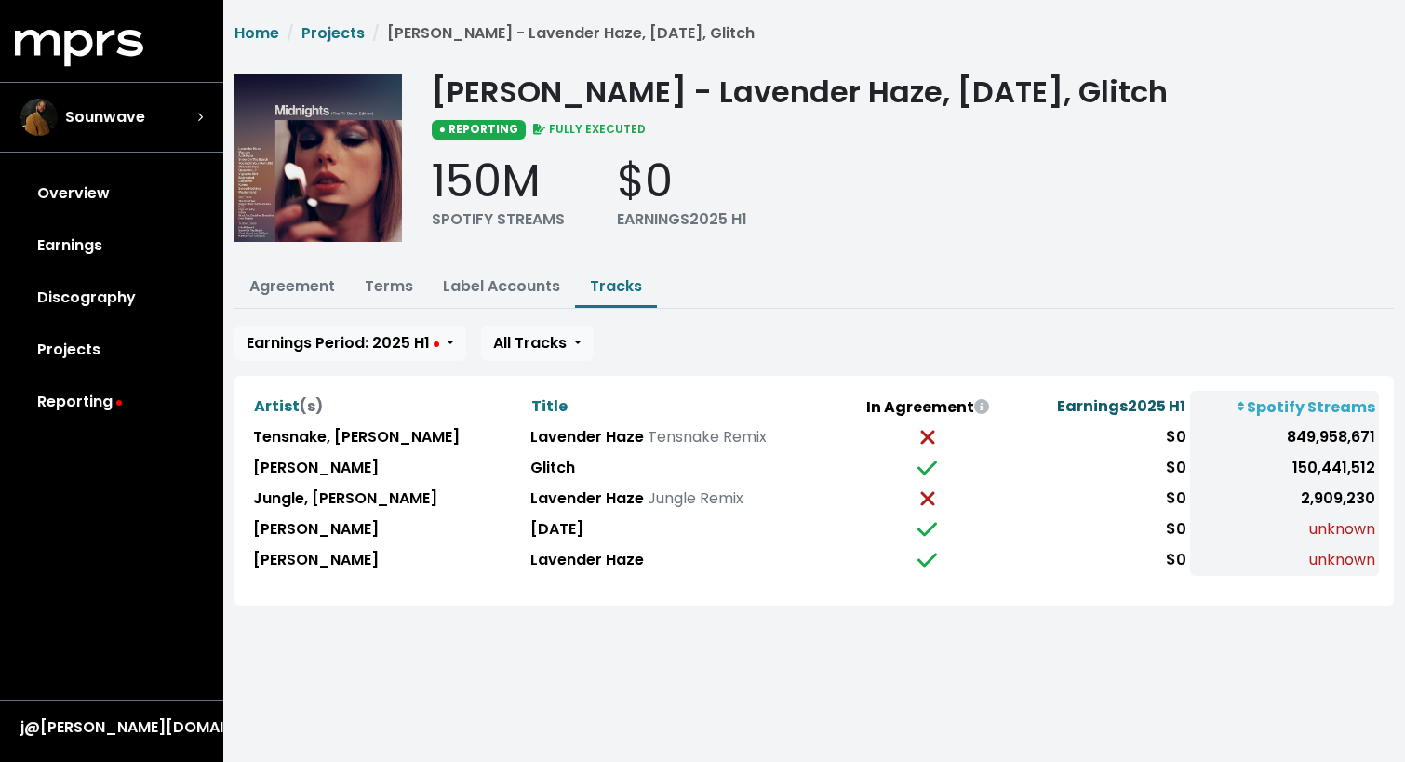
click at [1127, 409] on span "Earnings 2025 H1" at bounding box center [1121, 406] width 128 height 21
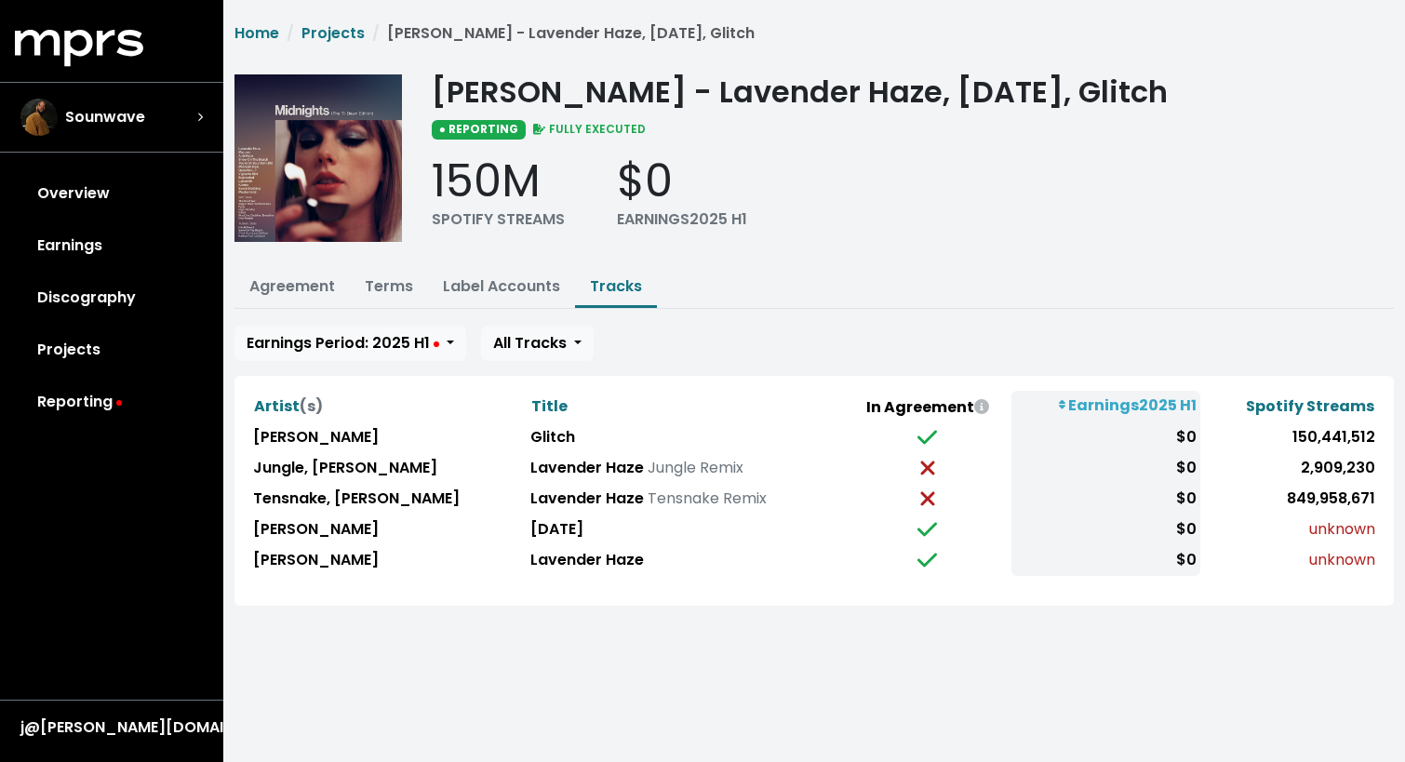
click at [1127, 409] on th "Earnings 2025 H1" at bounding box center [1106, 407] width 189 height 32
click at [1121, 408] on th "Earnings 2025 H1" at bounding box center [1106, 407] width 189 height 32
click at [422, 349] on span "Earnings Period: 2025 H1" at bounding box center [343, 342] width 193 height 21
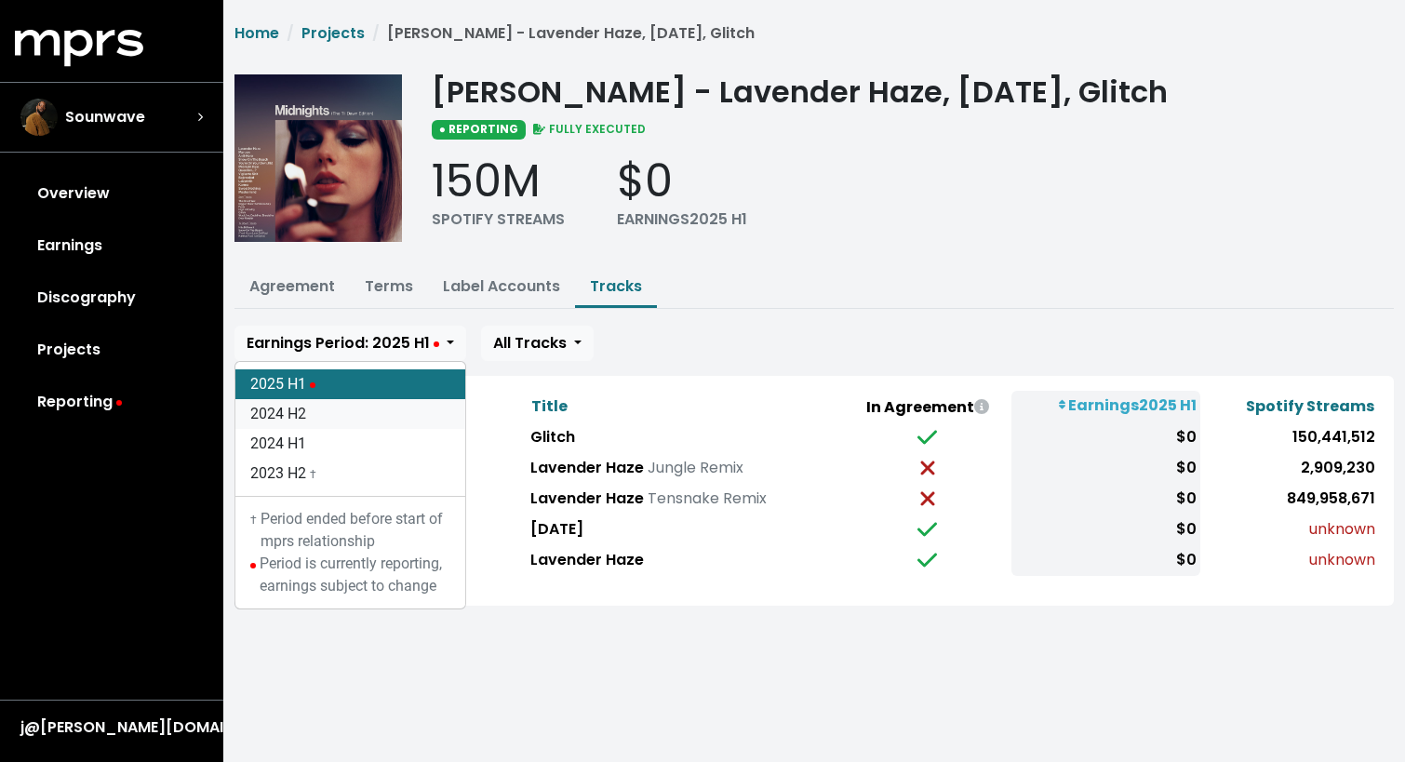
click at [374, 416] on link "2024 H2" at bounding box center [350, 414] width 230 height 30
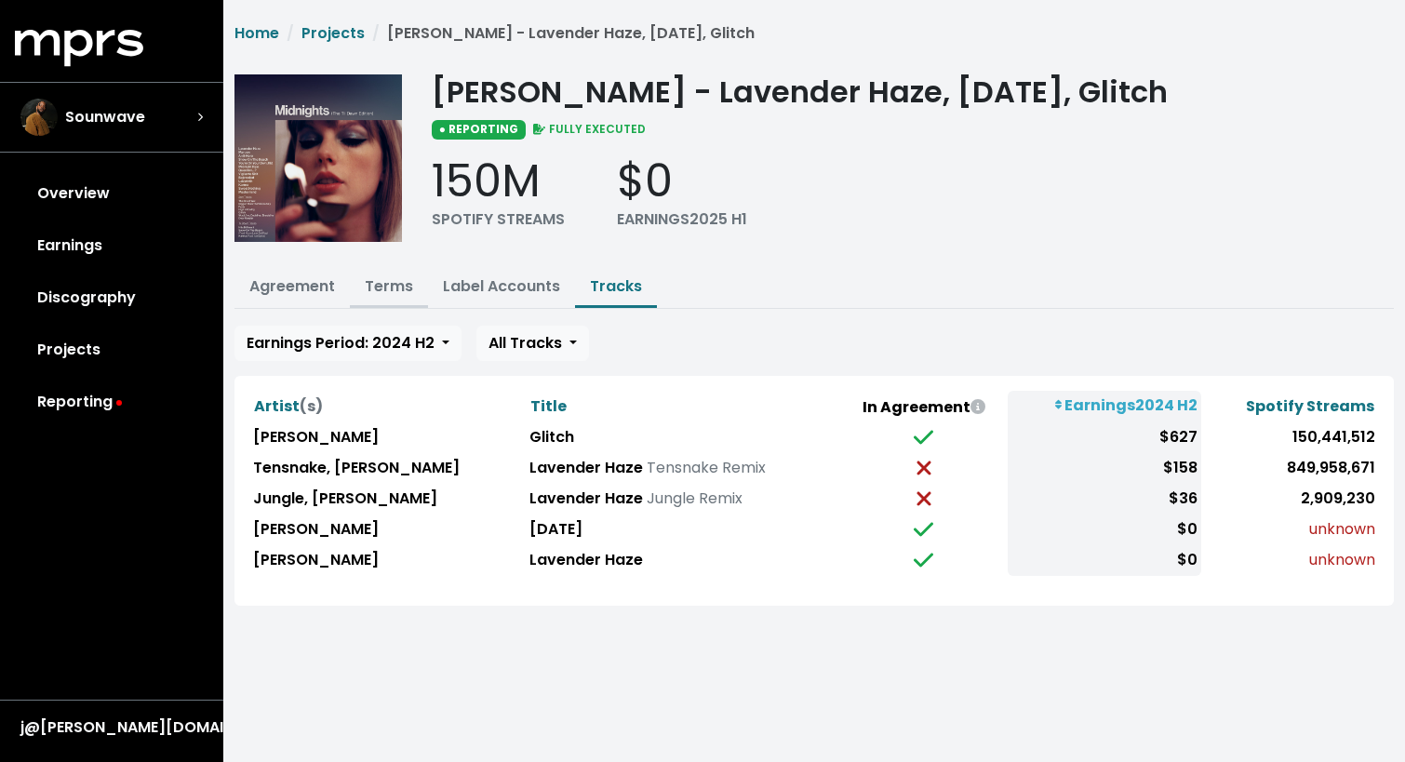
click at [405, 289] on link "Terms" at bounding box center [389, 285] width 48 height 21
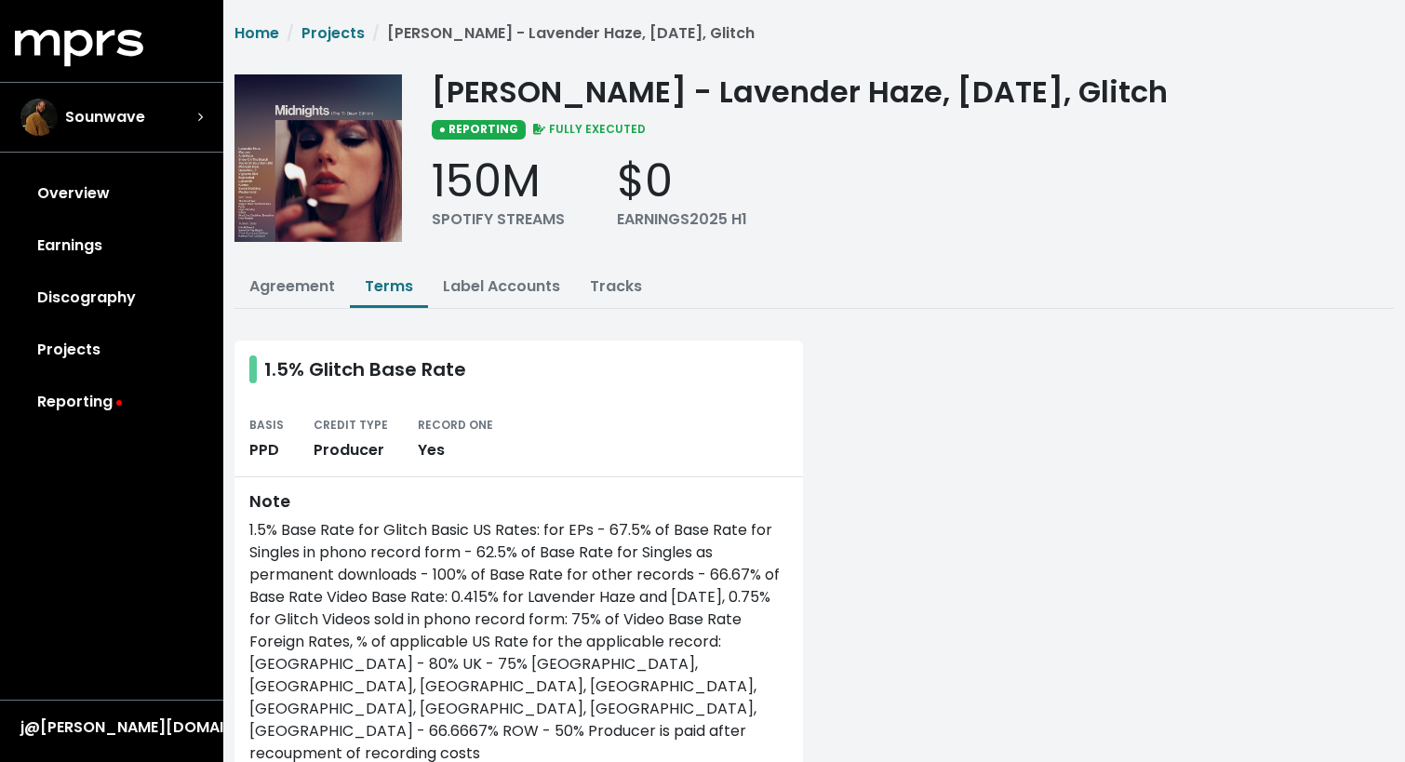
click at [317, 44] on li "Projects" at bounding box center [322, 33] width 86 height 22
click at [322, 28] on link "Projects" at bounding box center [333, 32] width 63 height 21
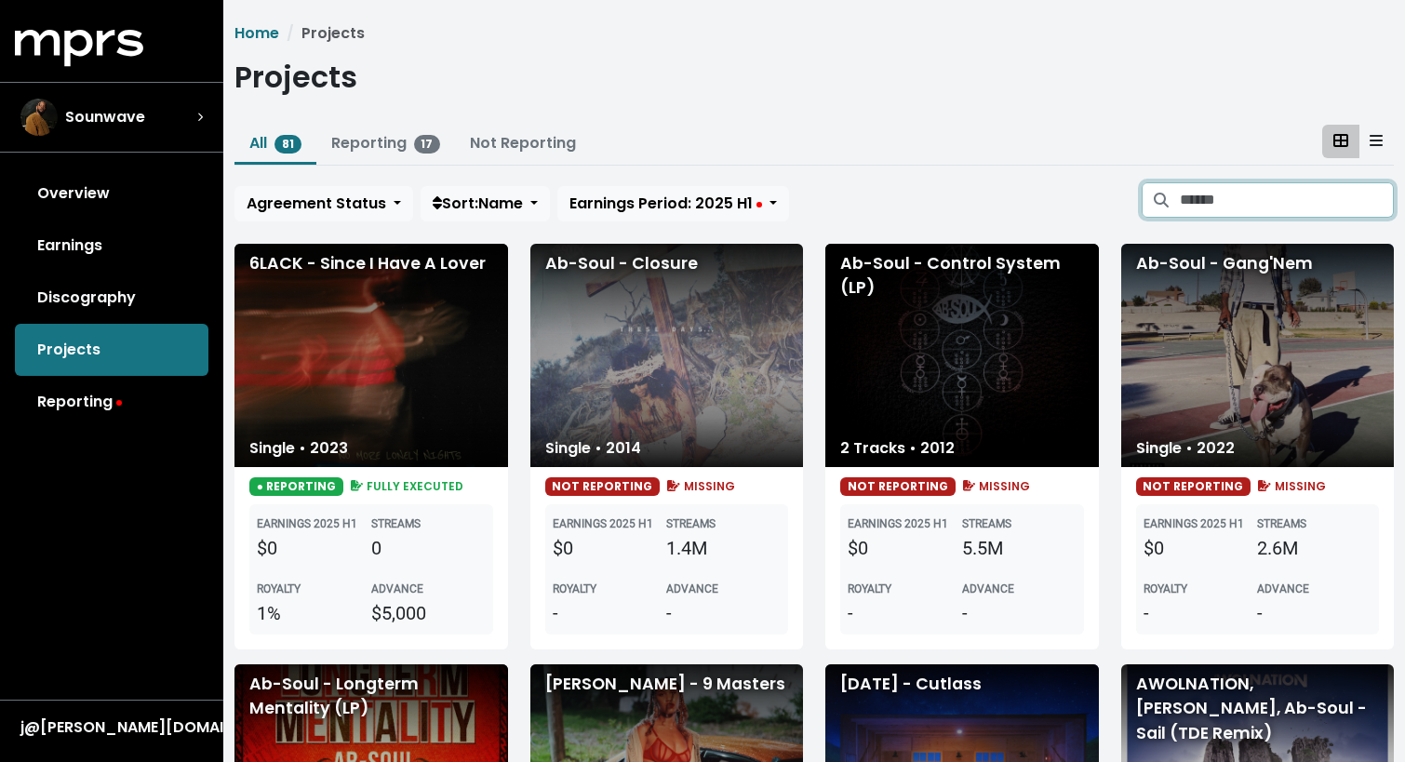
click at [1227, 215] on input "Search projects" at bounding box center [1287, 199] width 214 height 35
type input "**********"
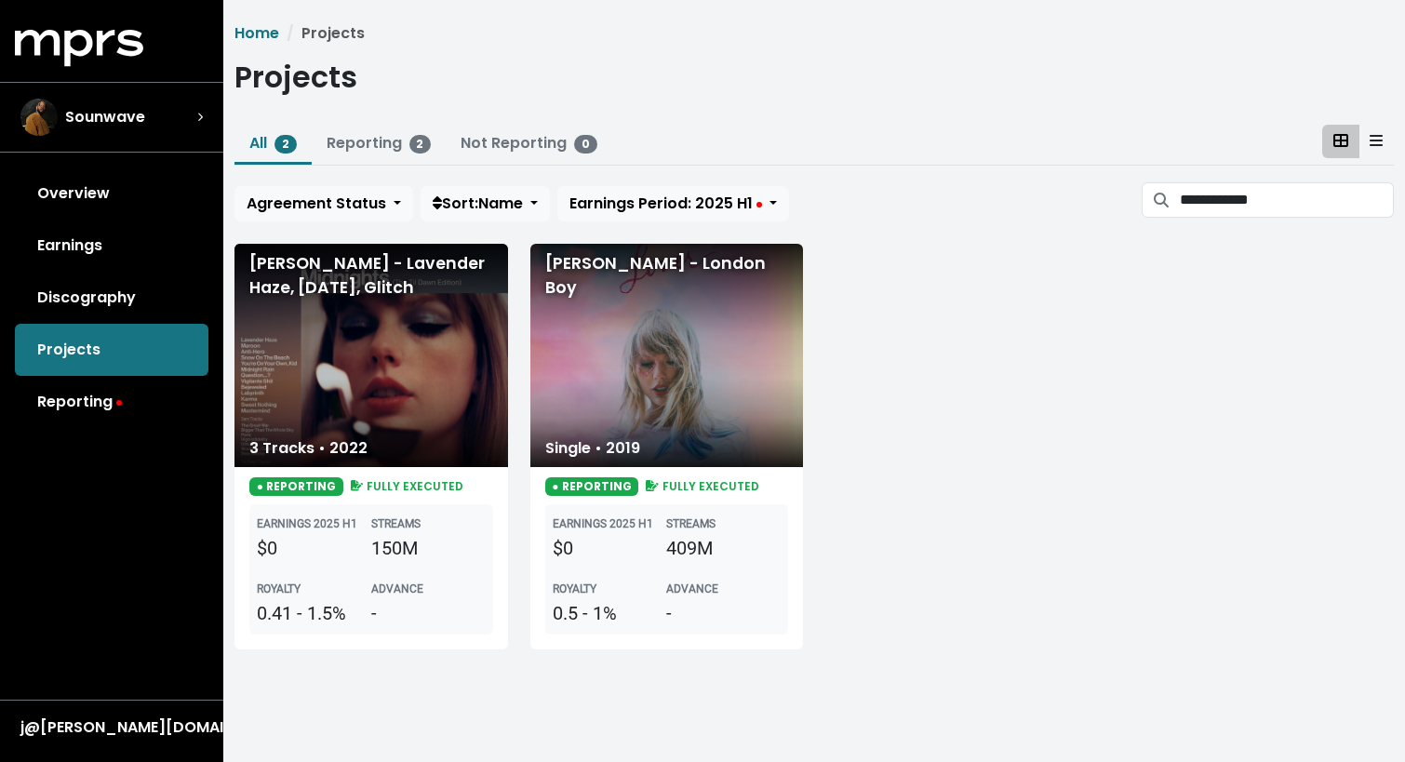
click at [399, 415] on div "[PERSON_NAME] - Lavender Haze, [DATE], Glitch" at bounding box center [372, 355] width 274 height 223
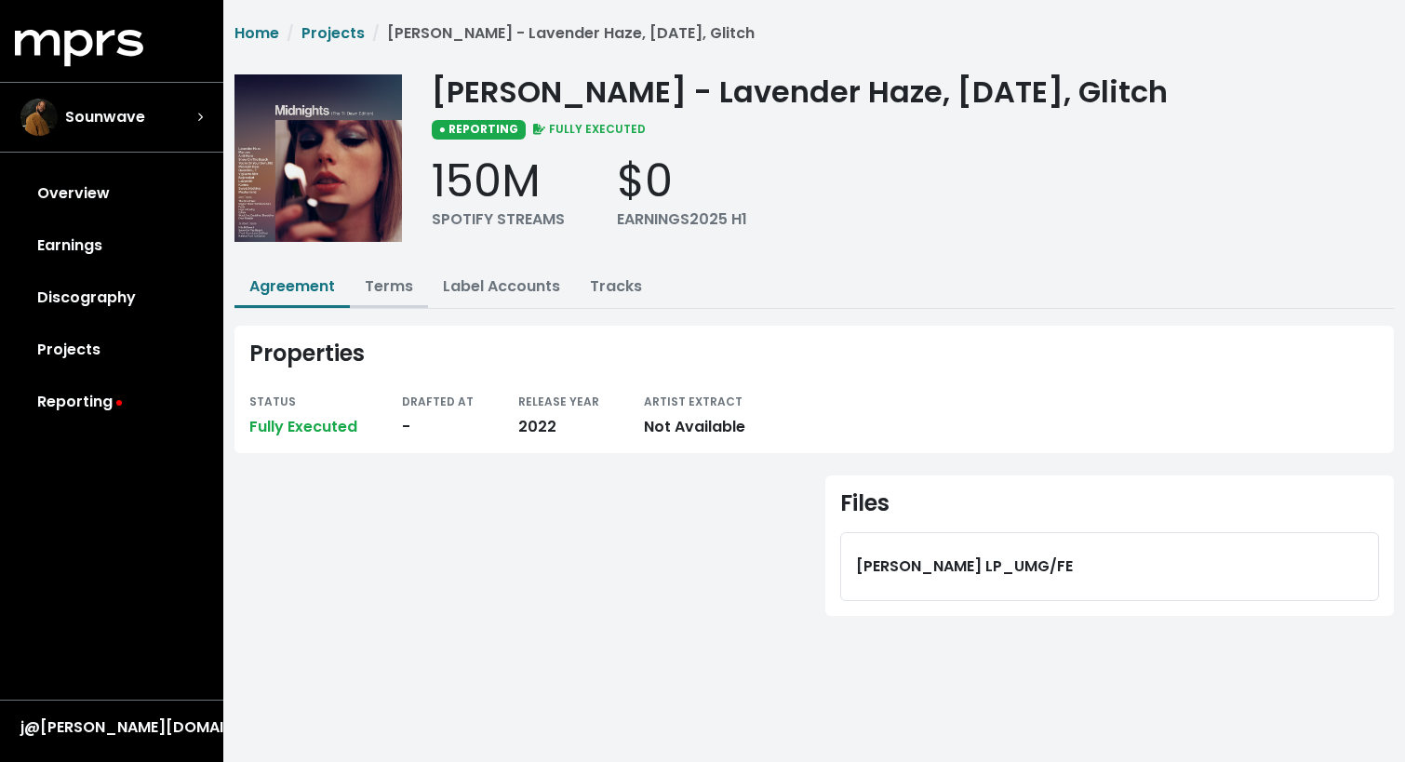
click at [388, 290] on link "Terms" at bounding box center [389, 285] width 48 height 21
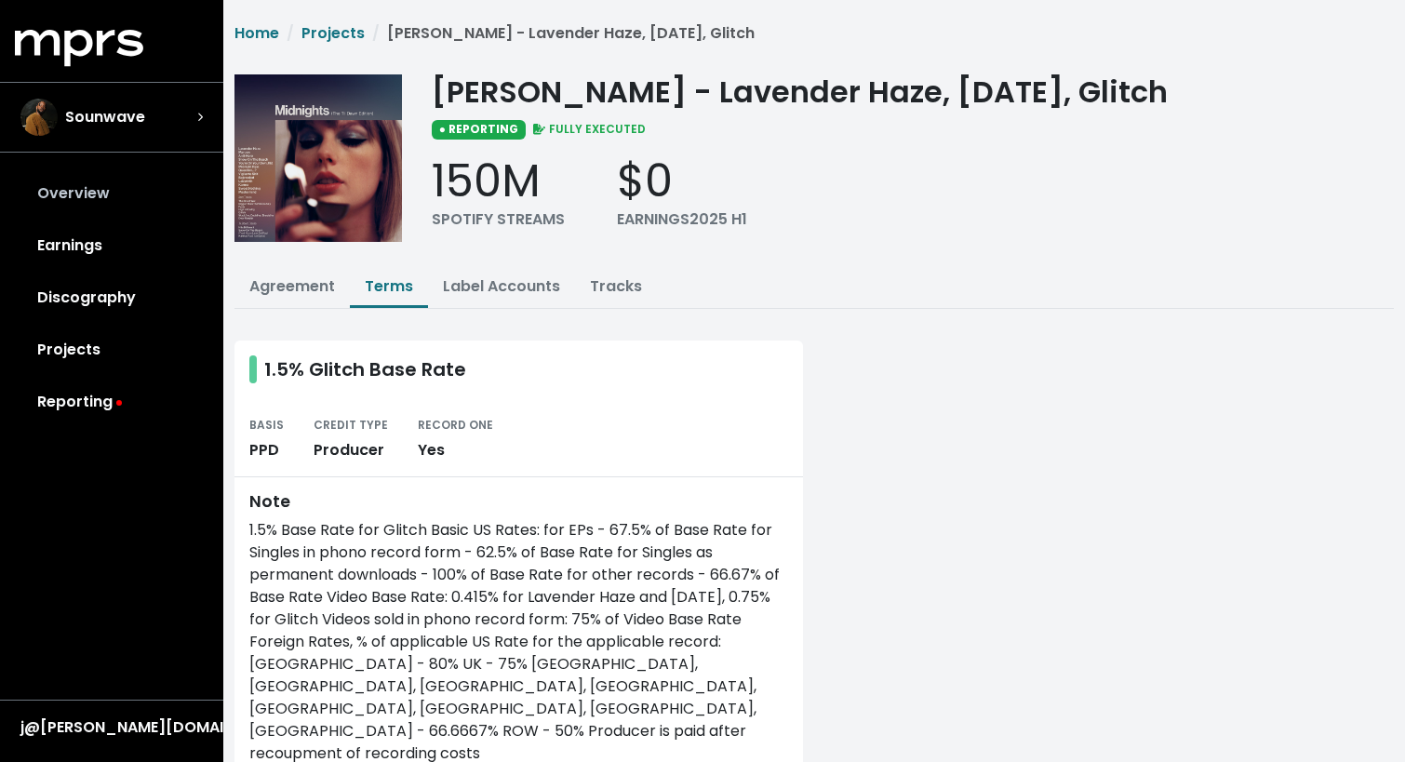
click at [118, 201] on link "Overview" at bounding box center [112, 194] width 194 height 52
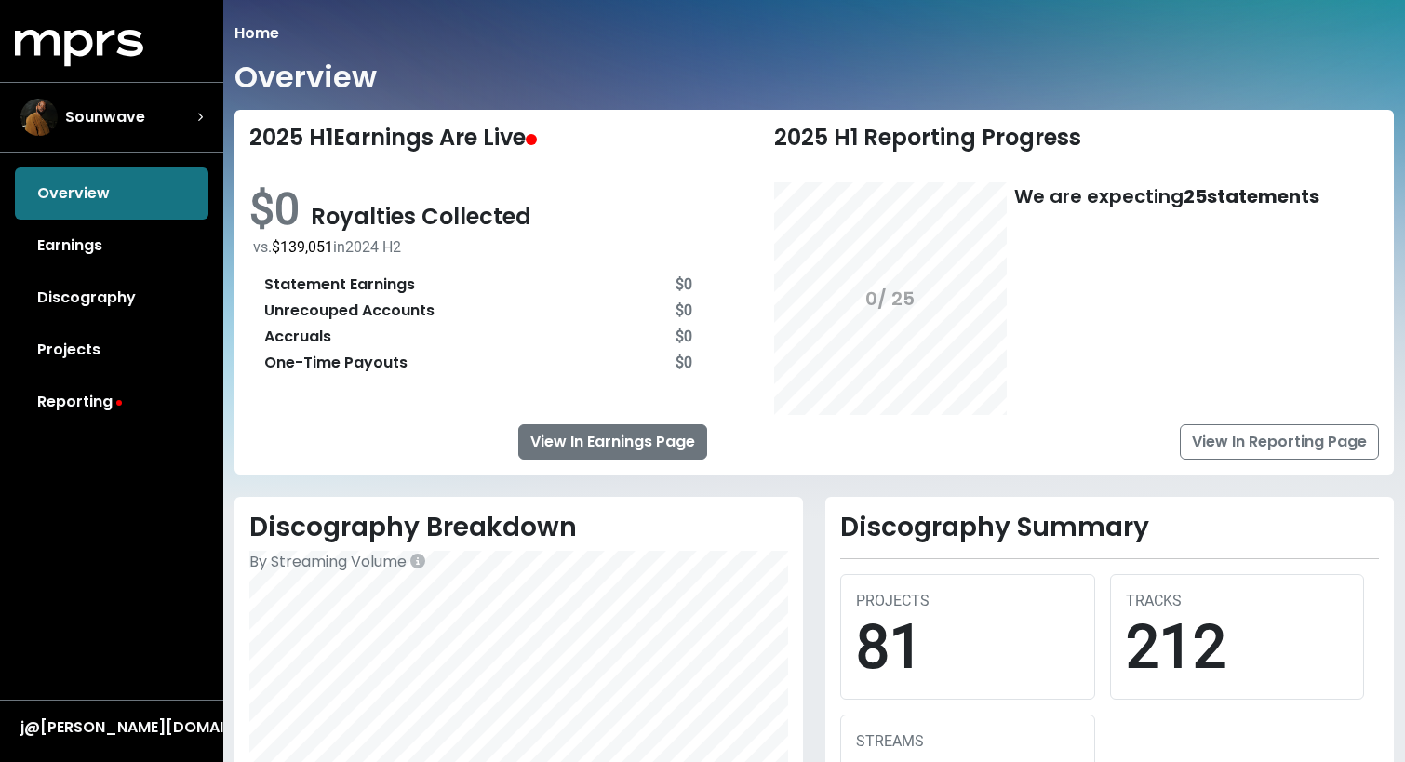
click at [589, 442] on link "View In Earnings Page" at bounding box center [612, 441] width 189 height 35
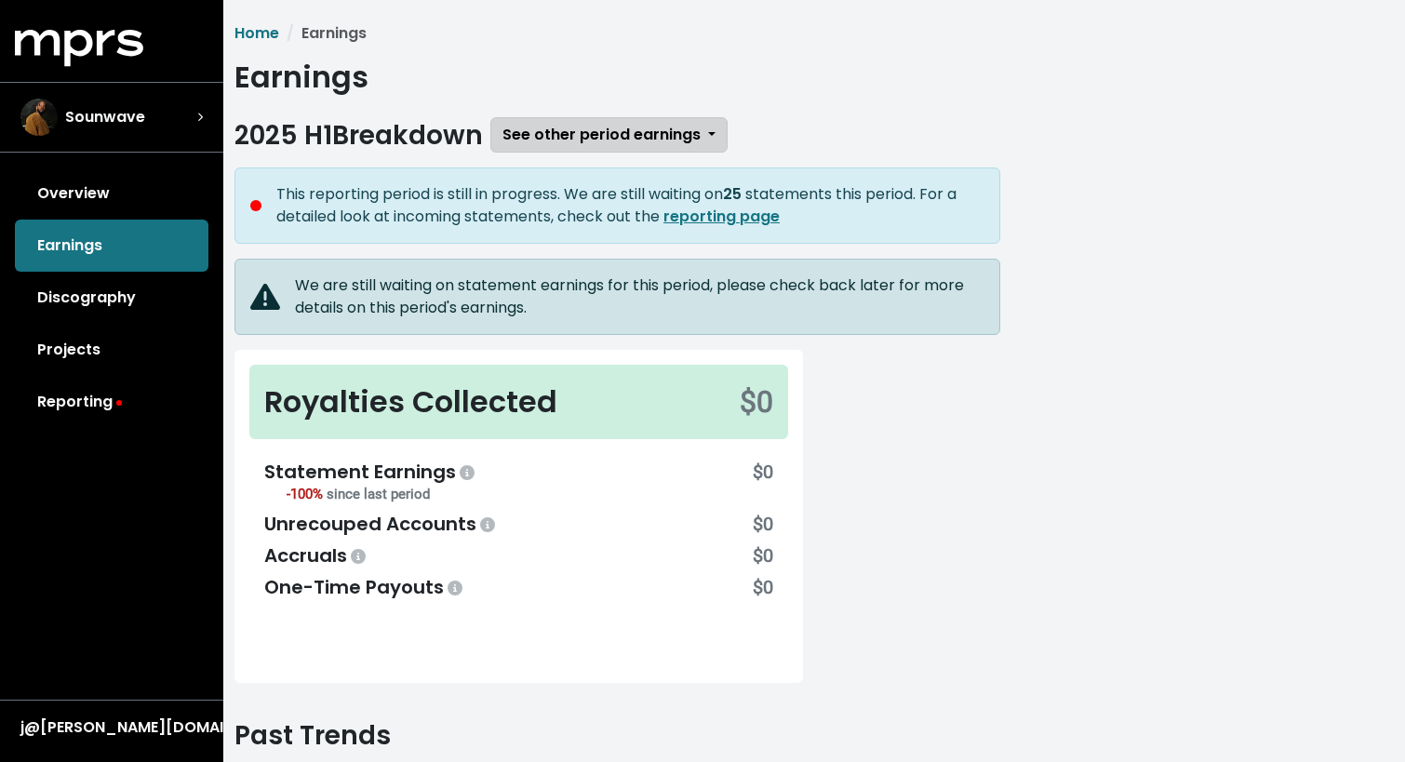
click at [553, 135] on span "See other period earnings" at bounding box center [602, 134] width 198 height 21
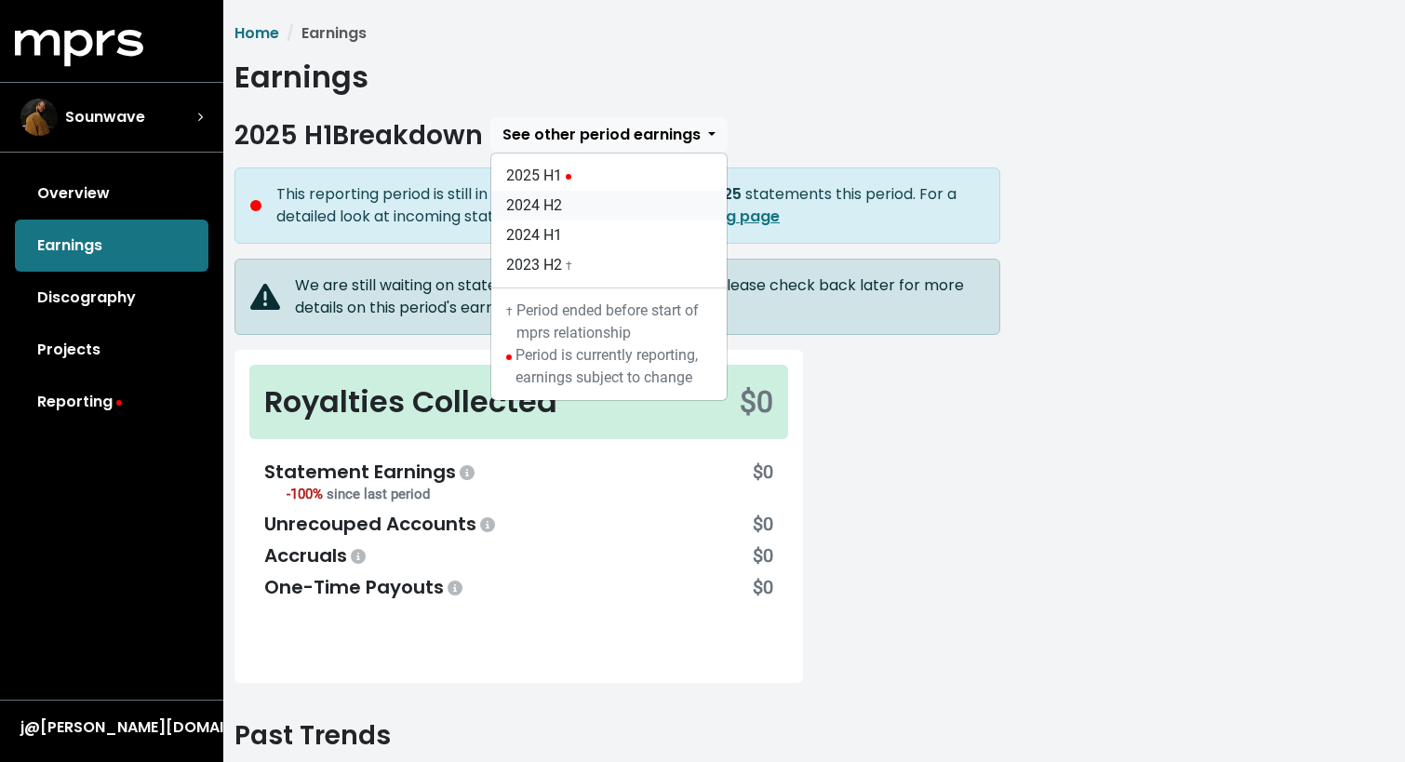
click at [554, 203] on link "2024 H2" at bounding box center [608, 206] width 235 height 30
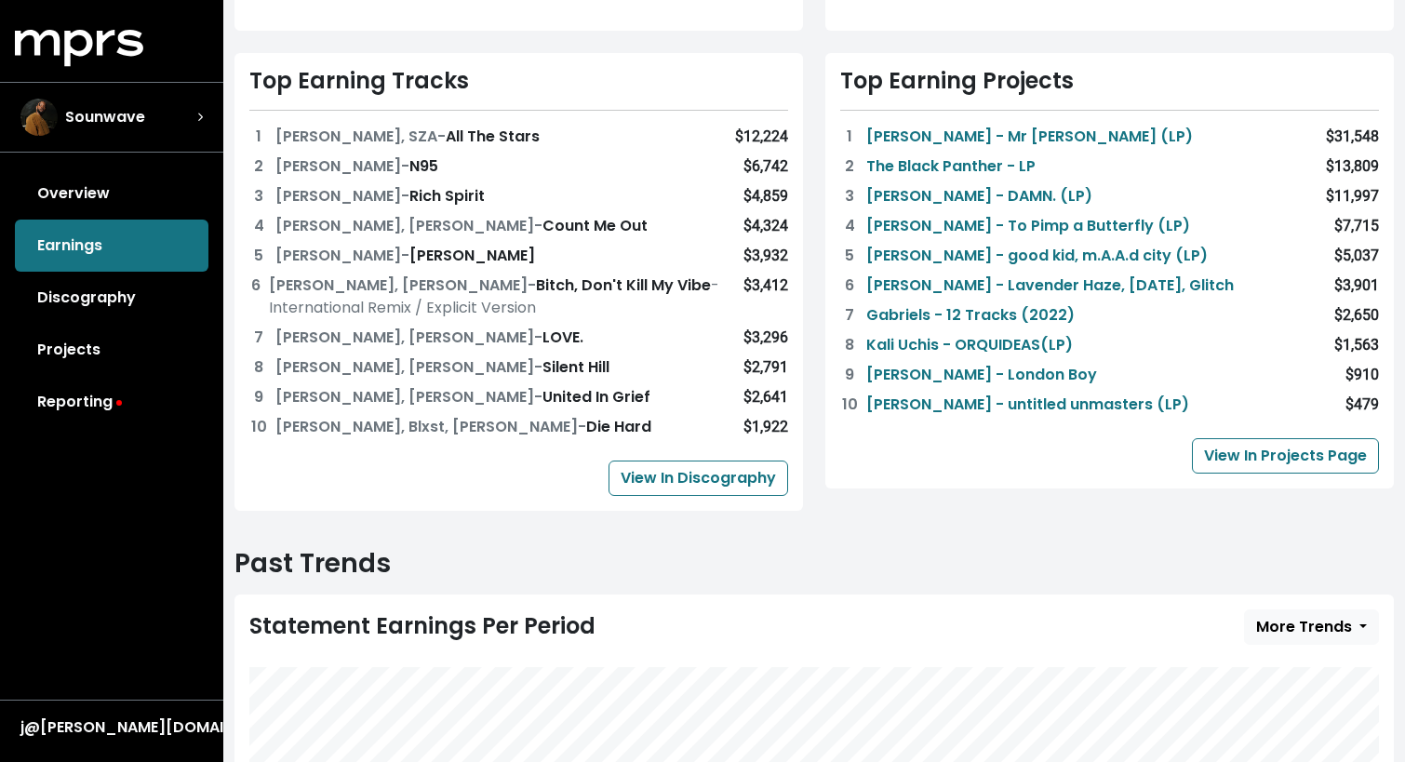
scroll to position [467, 0]
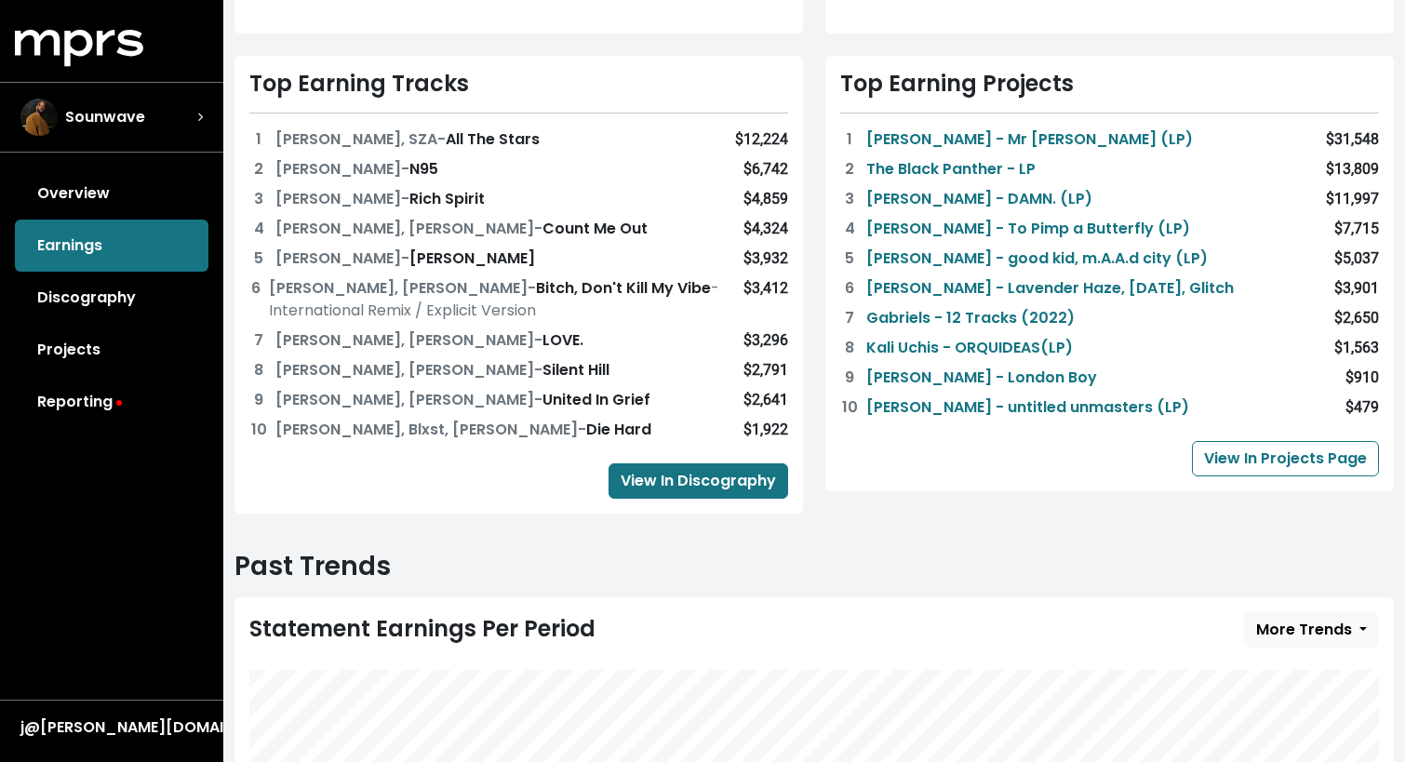
click at [717, 472] on link "View In Discography" at bounding box center [699, 480] width 180 height 35
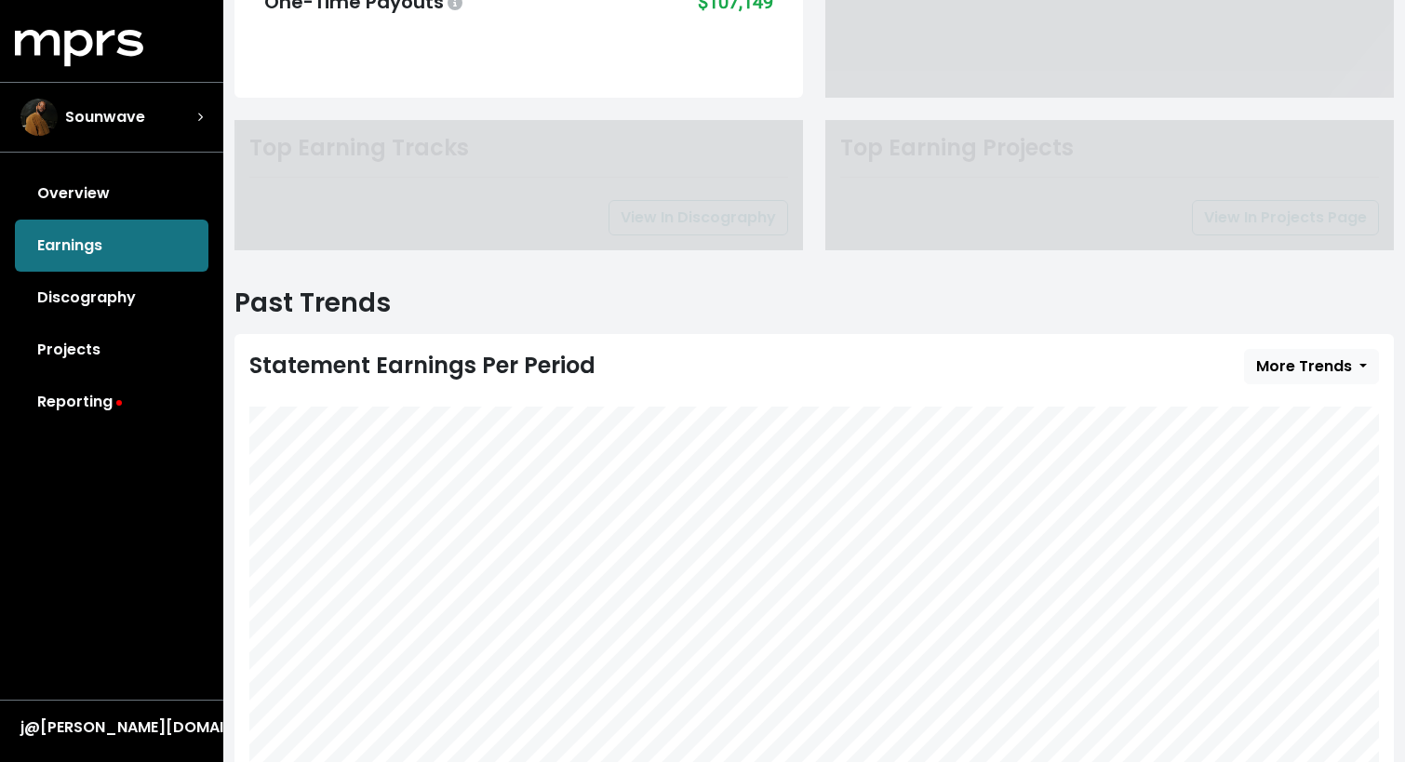
scroll to position [425, 0]
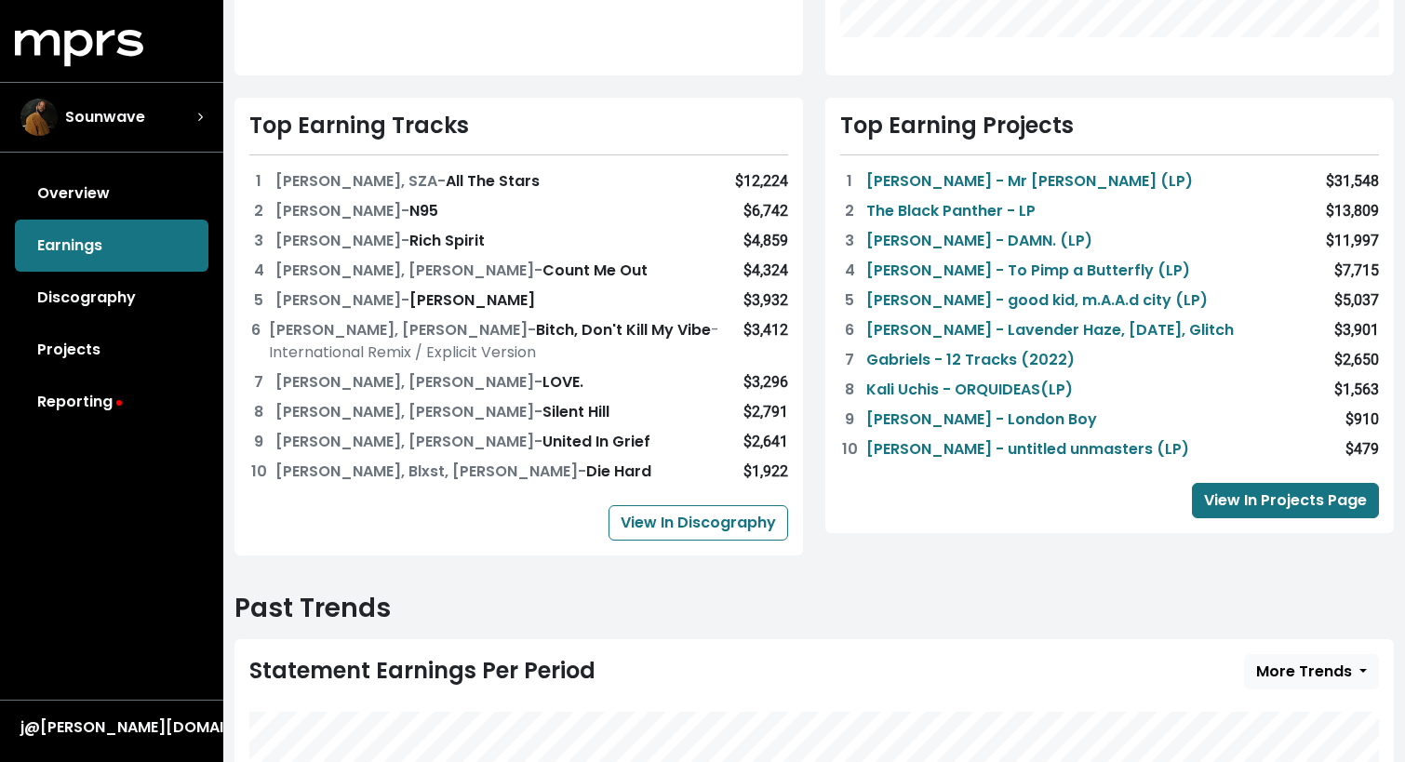
click at [1310, 494] on link "View In Projects Page" at bounding box center [1285, 500] width 187 height 35
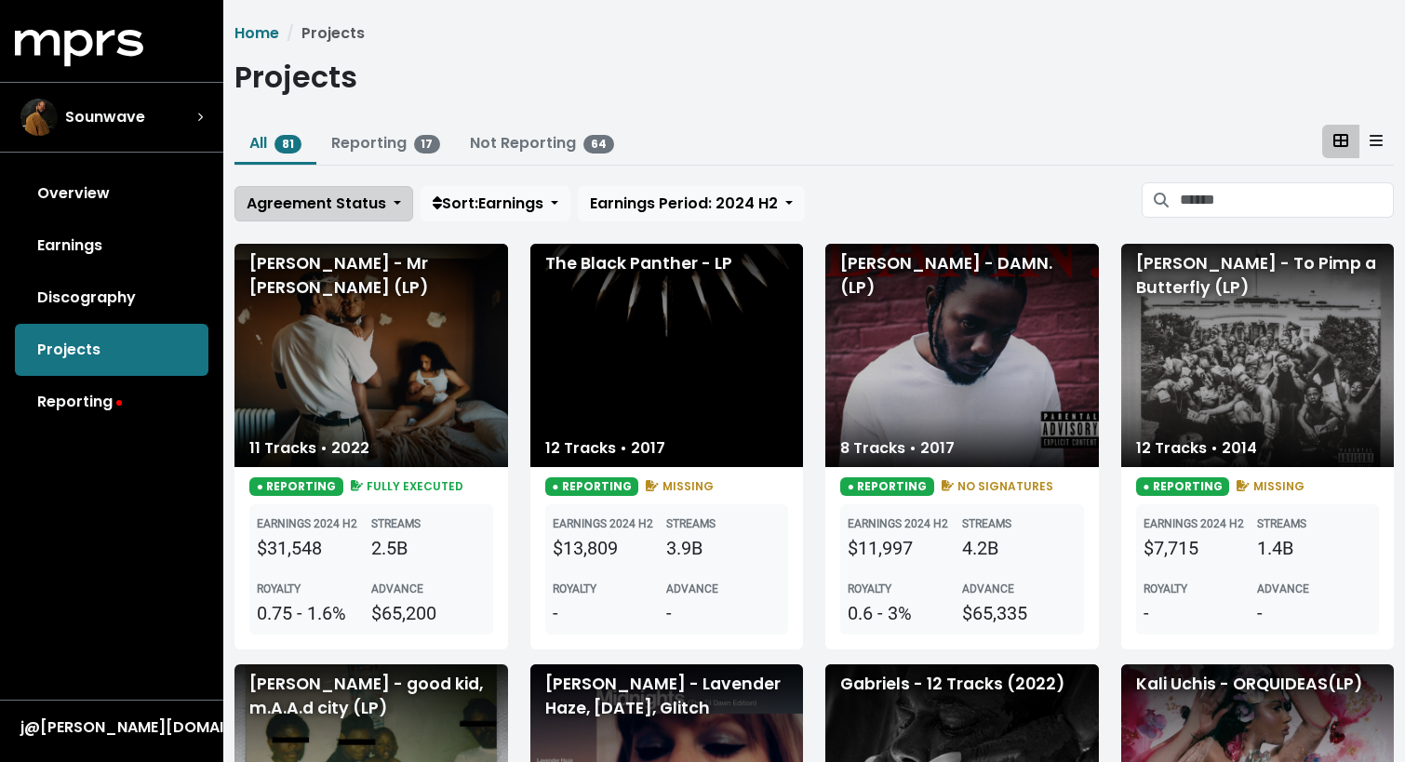
click at [335, 191] on button "Agreement Status" at bounding box center [324, 203] width 179 height 35
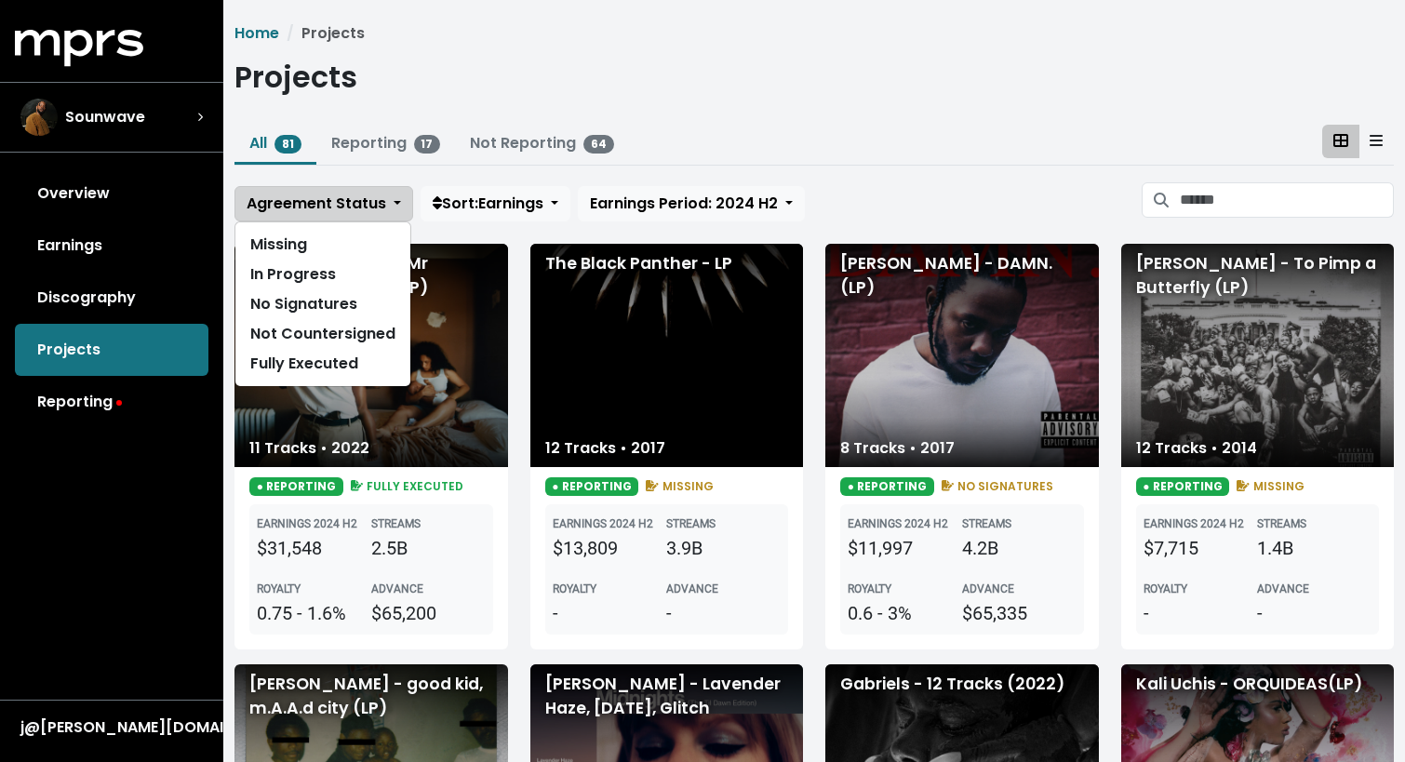
click at [353, 198] on span "Agreement Status" at bounding box center [317, 203] width 140 height 21
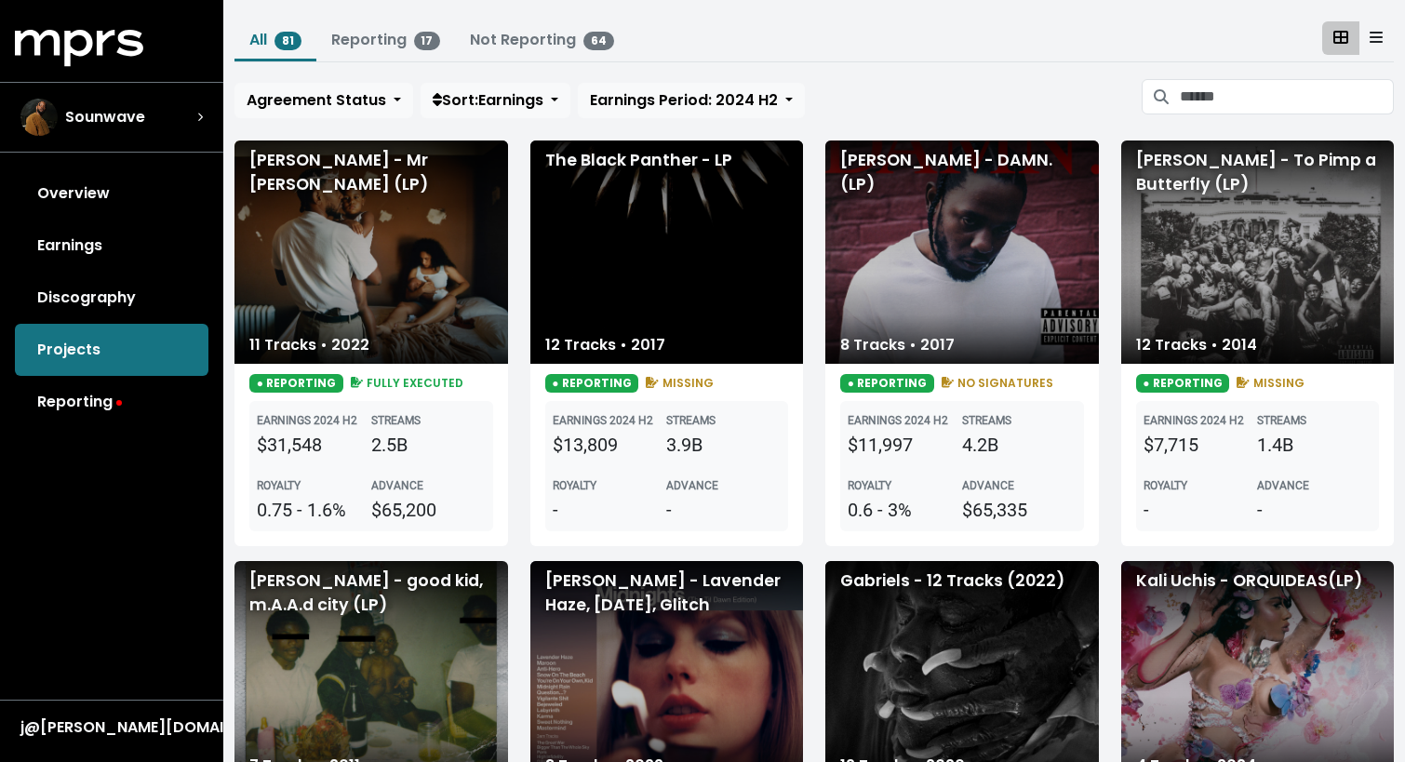
scroll to position [92, 0]
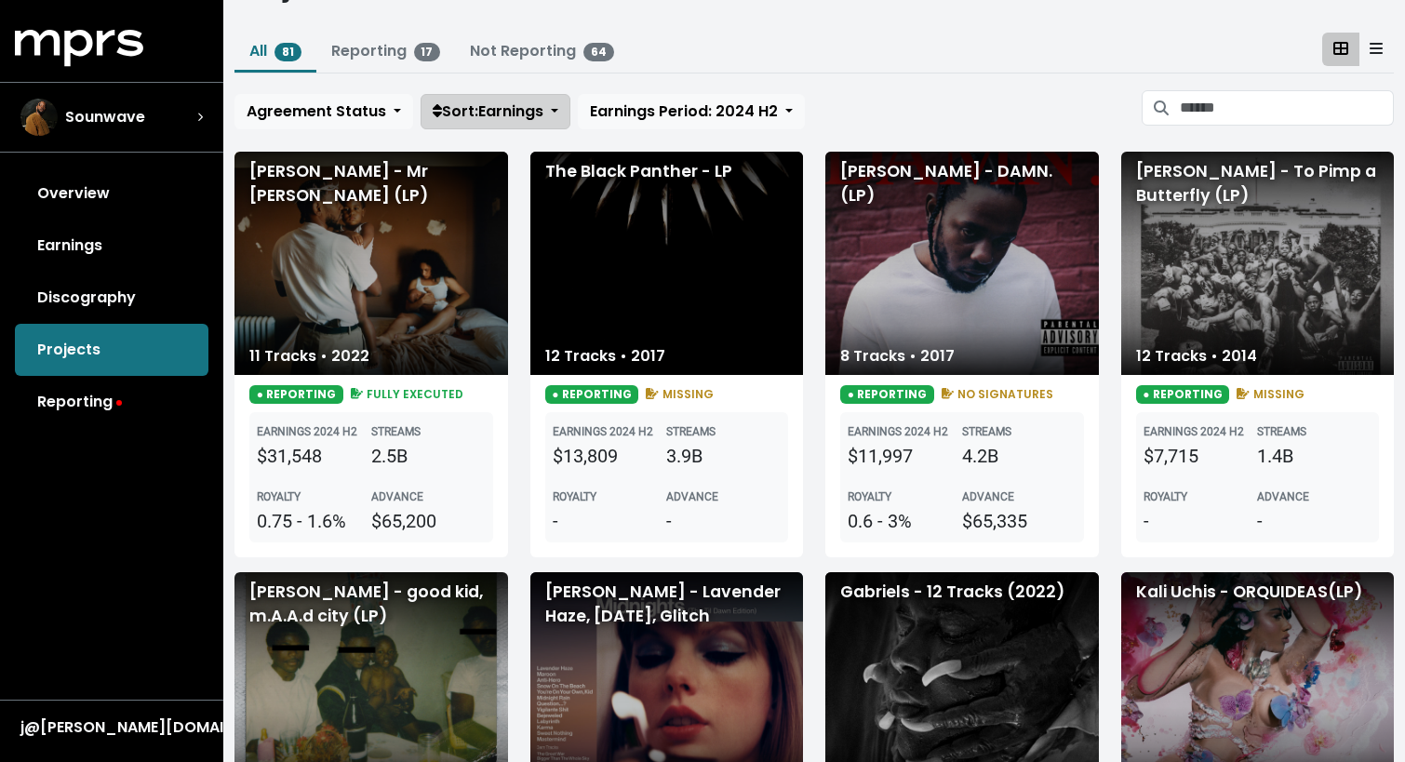
click at [507, 118] on span "Sort: Earnings" at bounding box center [488, 111] width 111 height 21
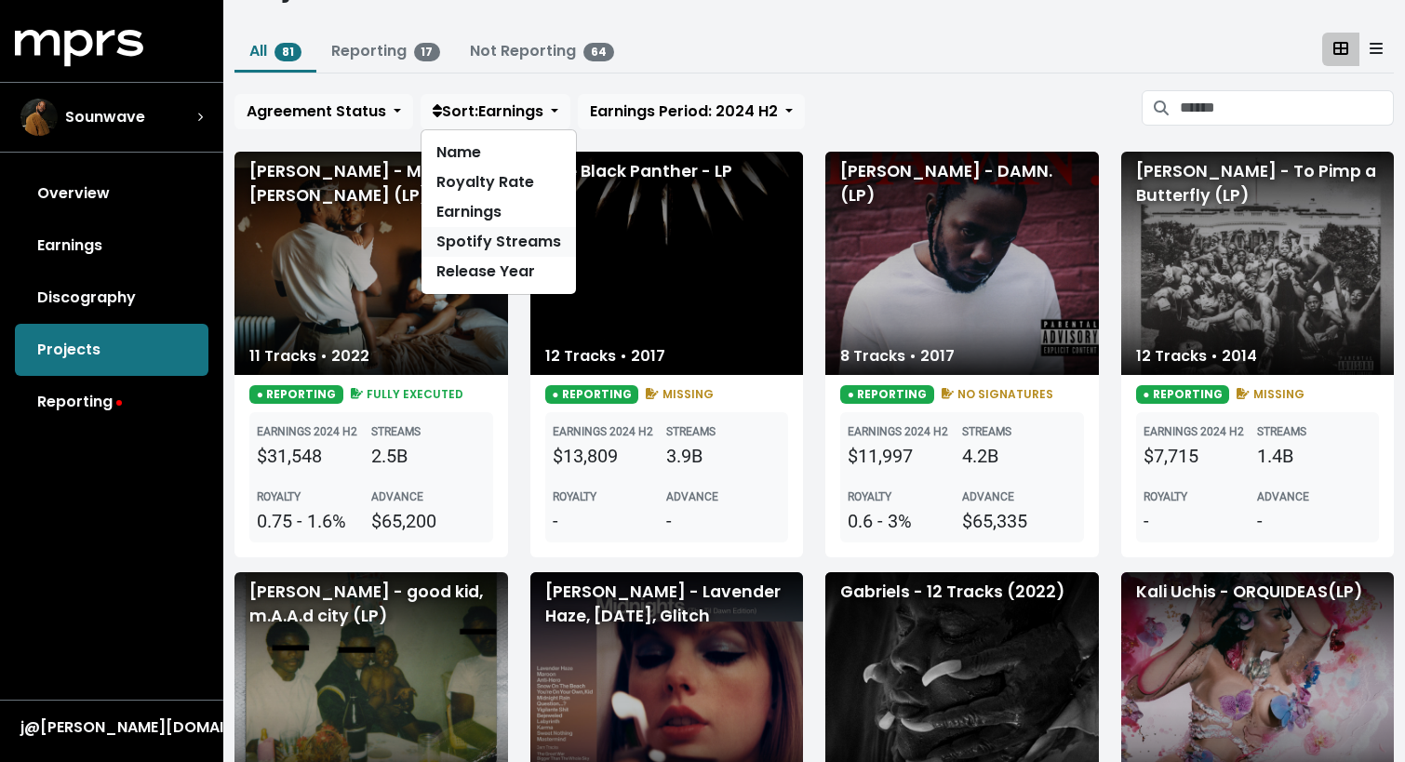
click at [495, 241] on link "Spotify Streams" at bounding box center [499, 242] width 154 height 30
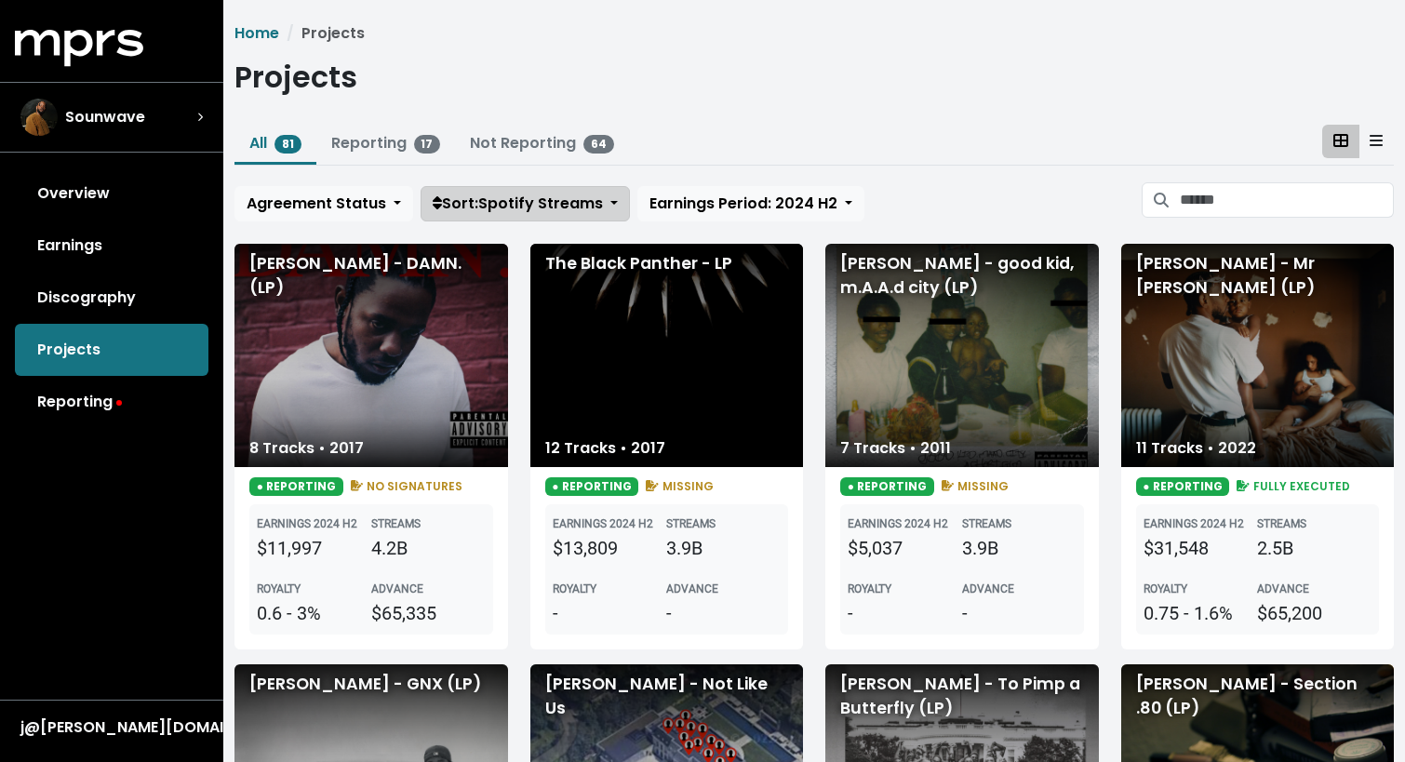
click at [490, 205] on span "Sort: Spotify Streams" at bounding box center [518, 203] width 170 height 21
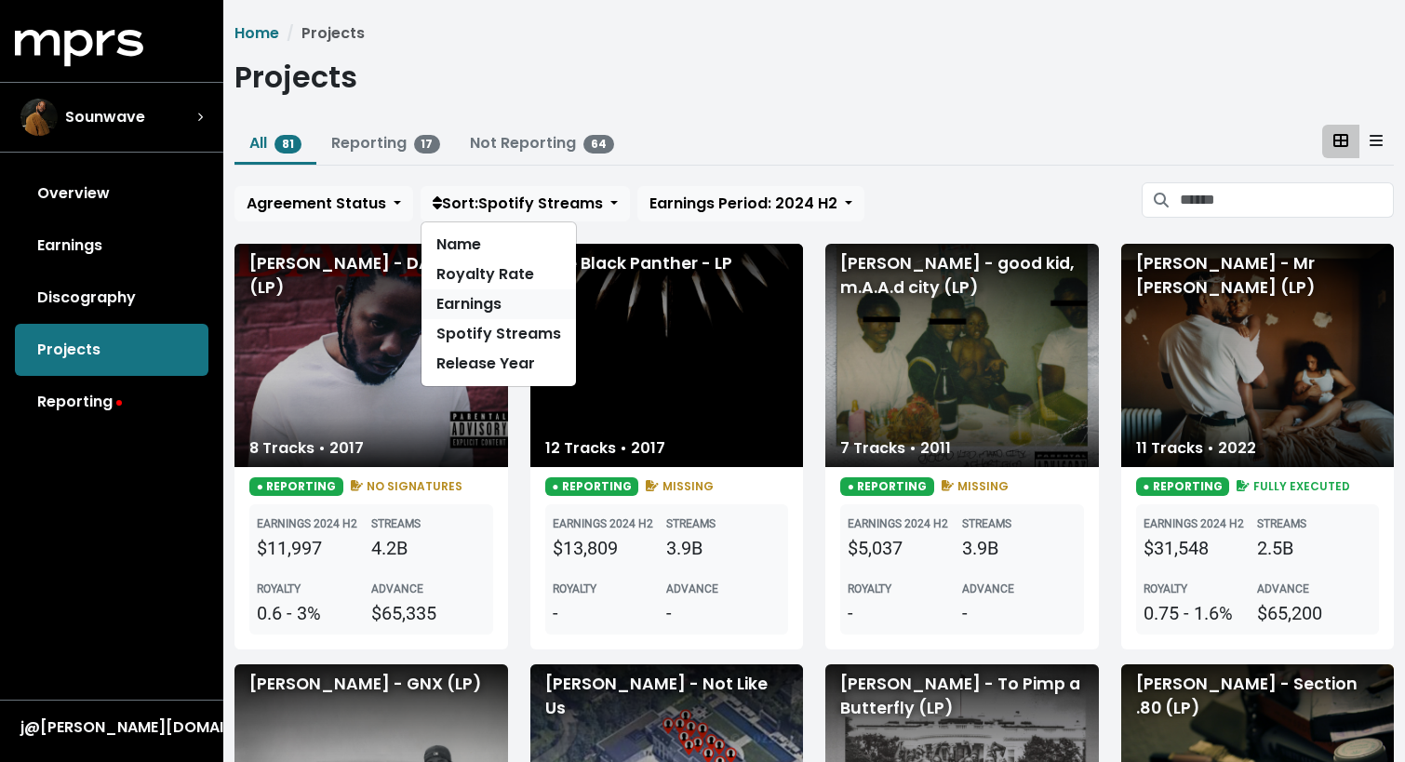
click at [477, 298] on link "Earnings" at bounding box center [499, 304] width 154 height 30
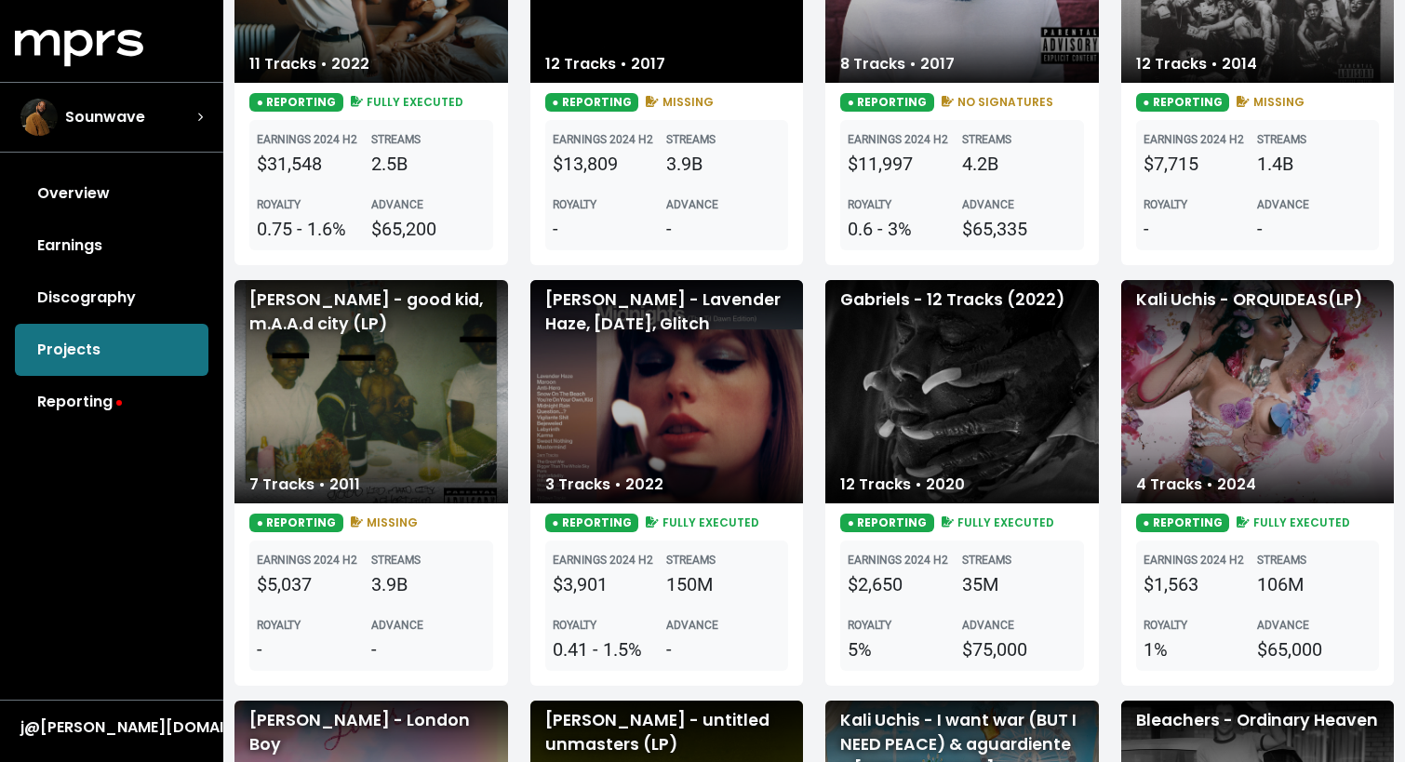
scroll to position [389, 0]
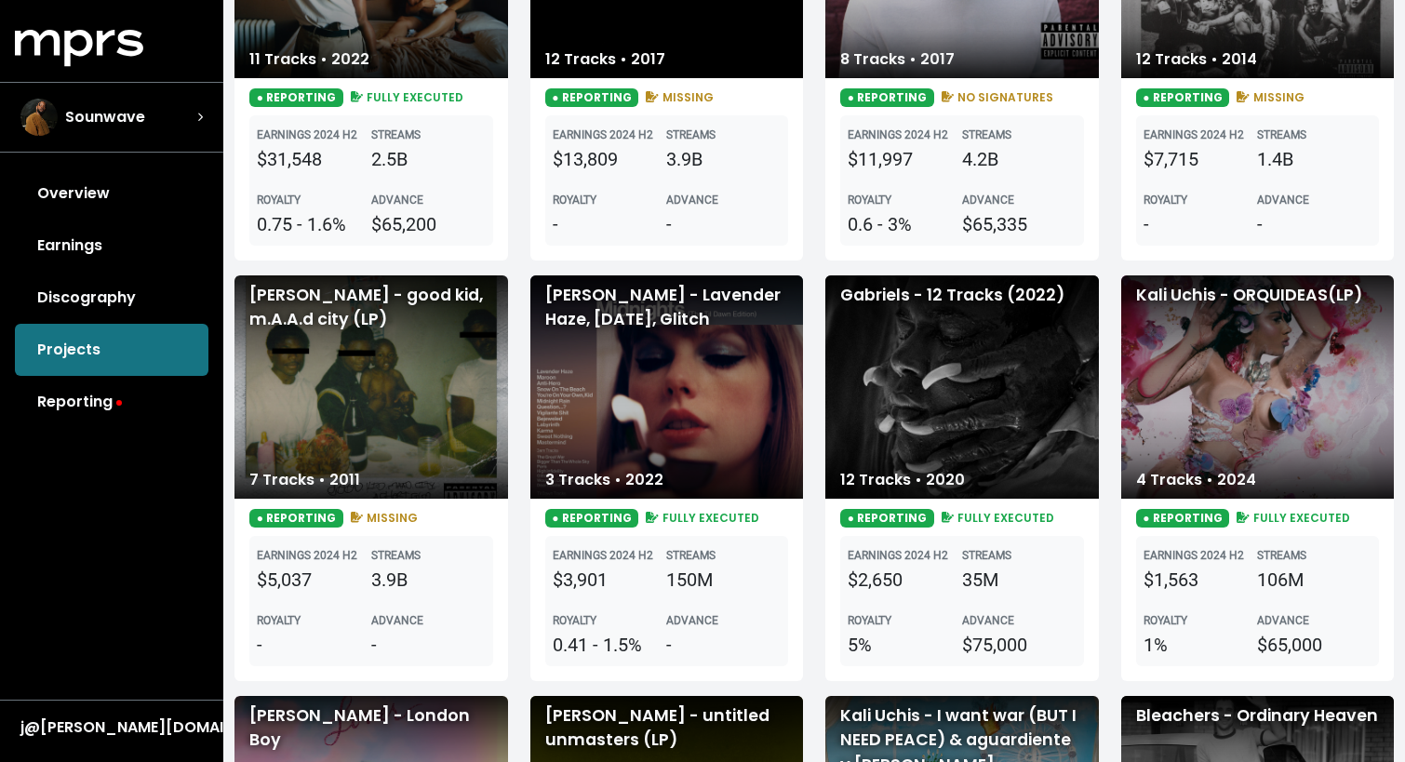
click at [670, 462] on div "3 Tracks • 2022" at bounding box center [604, 480] width 148 height 37
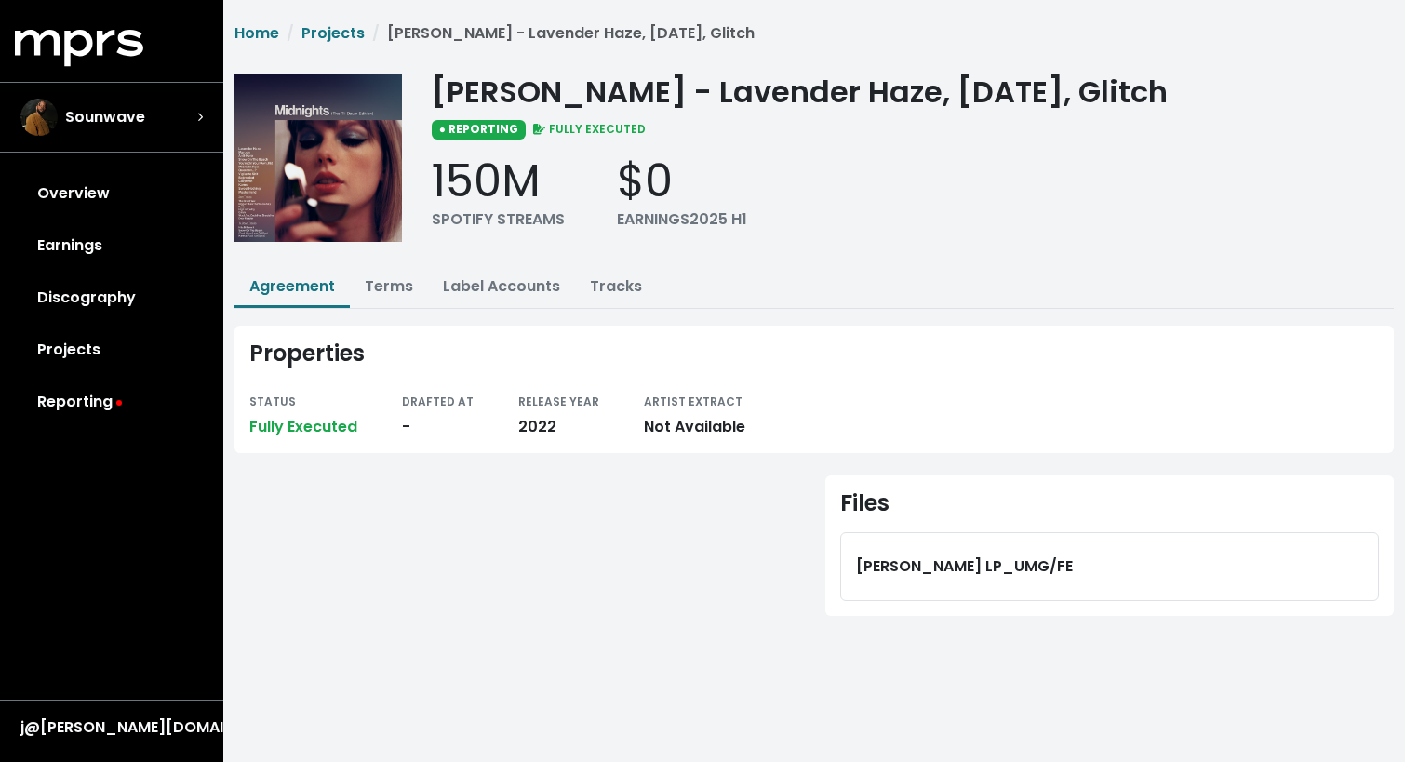
click at [657, 187] on div "$0" at bounding box center [682, 181] width 130 height 54
click at [657, 228] on div "EARNINGS 2025 H1" at bounding box center [682, 219] width 130 height 22
click at [899, 565] on div "[PERSON_NAME] LP_UMG/FE" at bounding box center [1109, 566] width 507 height 37
click at [610, 276] on link "Tracks" at bounding box center [616, 285] width 52 height 21
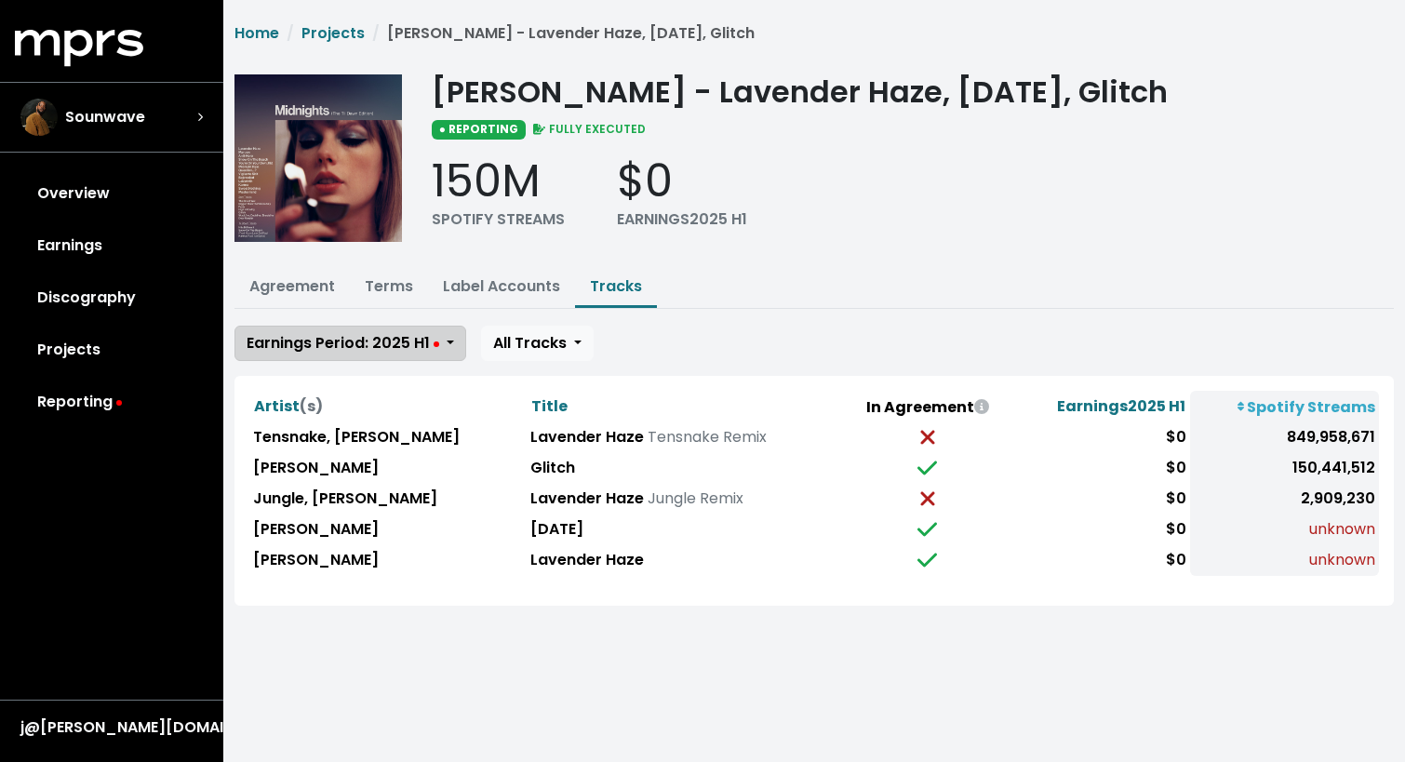
click at [395, 349] on span "Earnings Period: 2025 H1" at bounding box center [343, 342] width 193 height 21
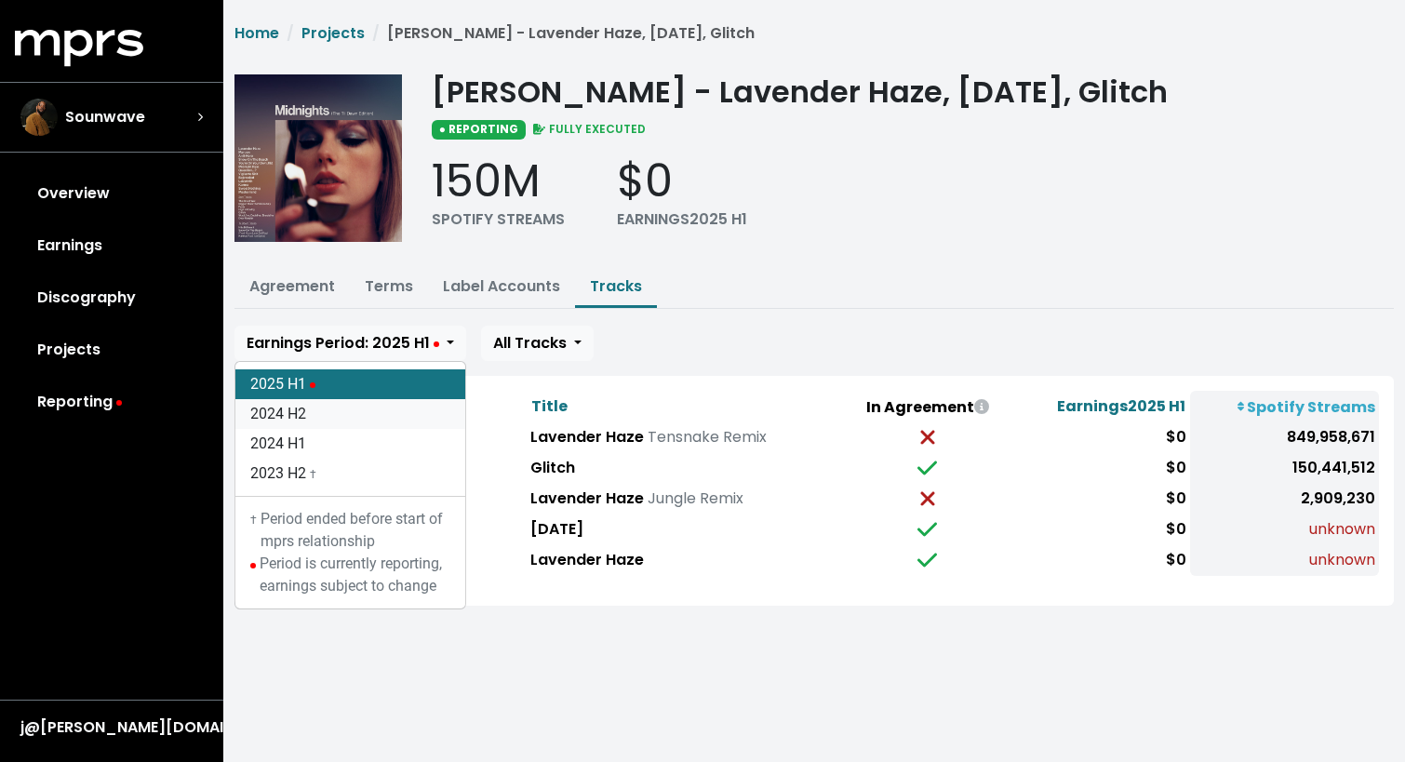
click at [369, 409] on link "2024 H2" at bounding box center [350, 414] width 230 height 30
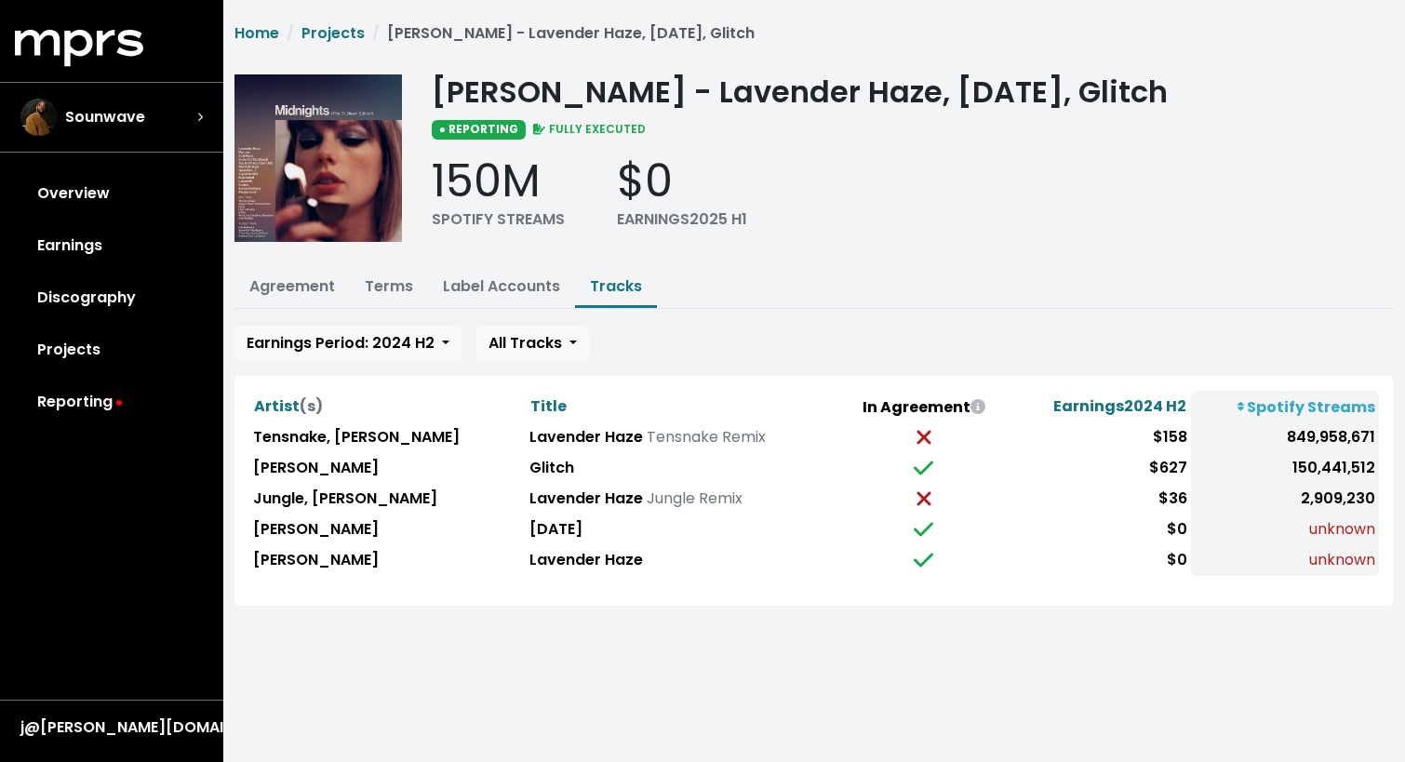
click at [1335, 556] on span "unknown" at bounding box center [1342, 559] width 66 height 21
click at [91, 193] on link "Overview" at bounding box center [112, 194] width 194 height 52
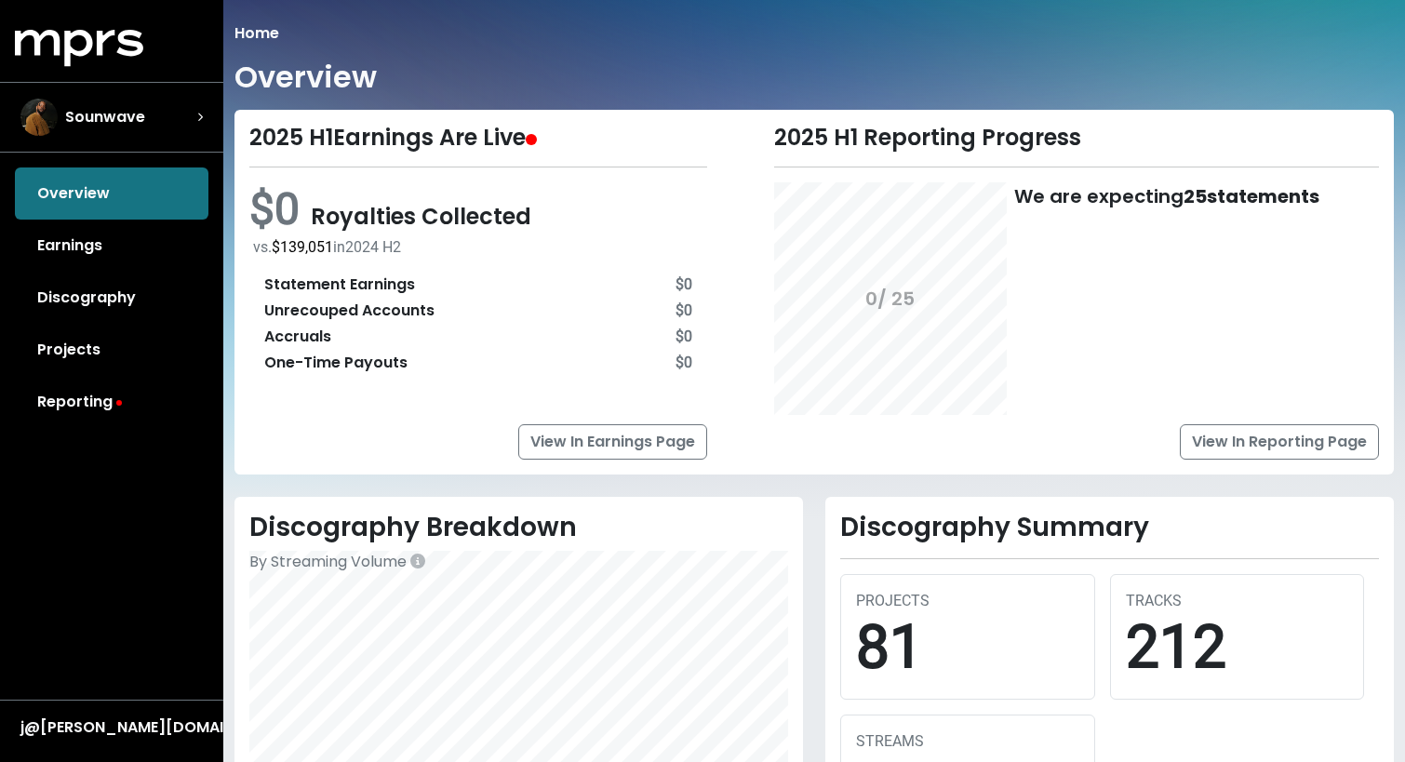
click at [355, 138] on div "2025 H1 Earnings Are Live" at bounding box center [478, 138] width 458 height 27
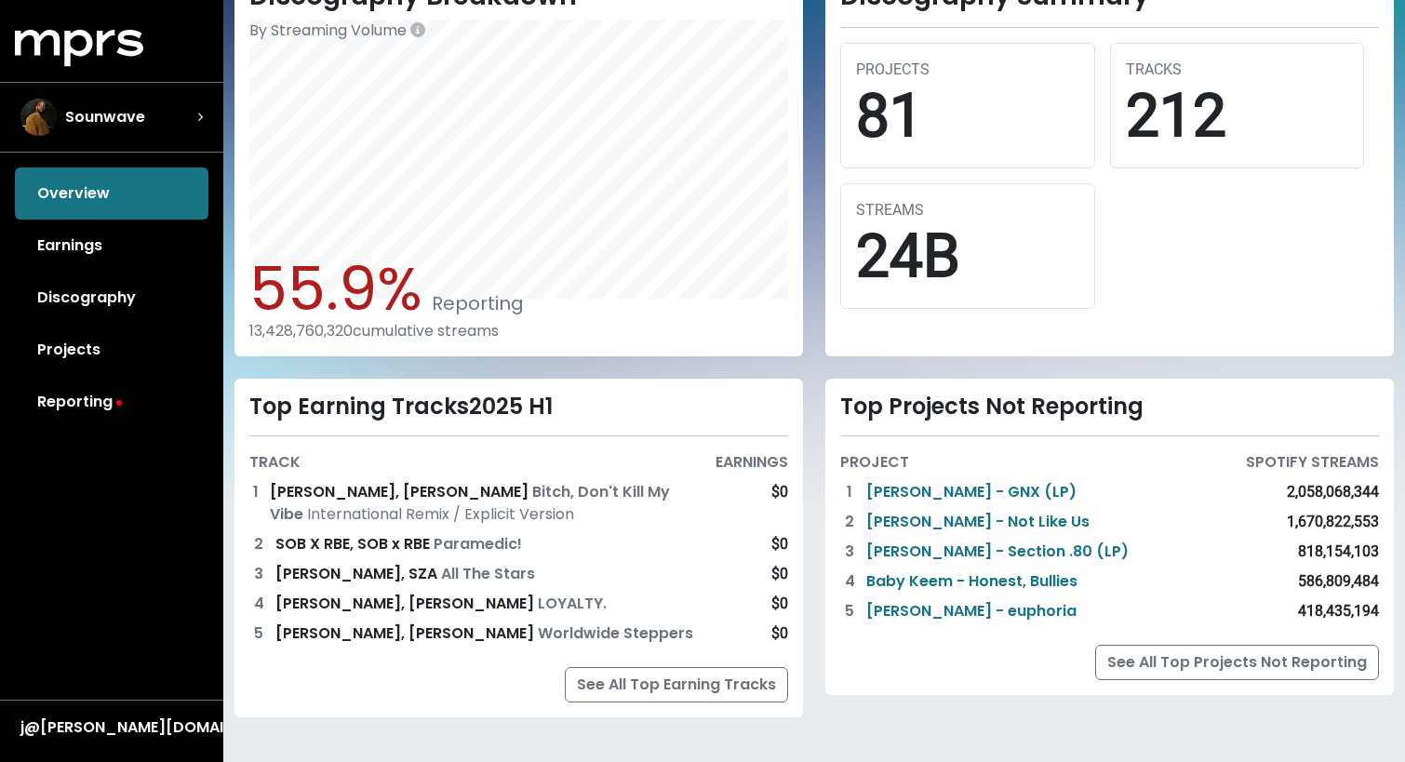
scroll to position [539, 0]
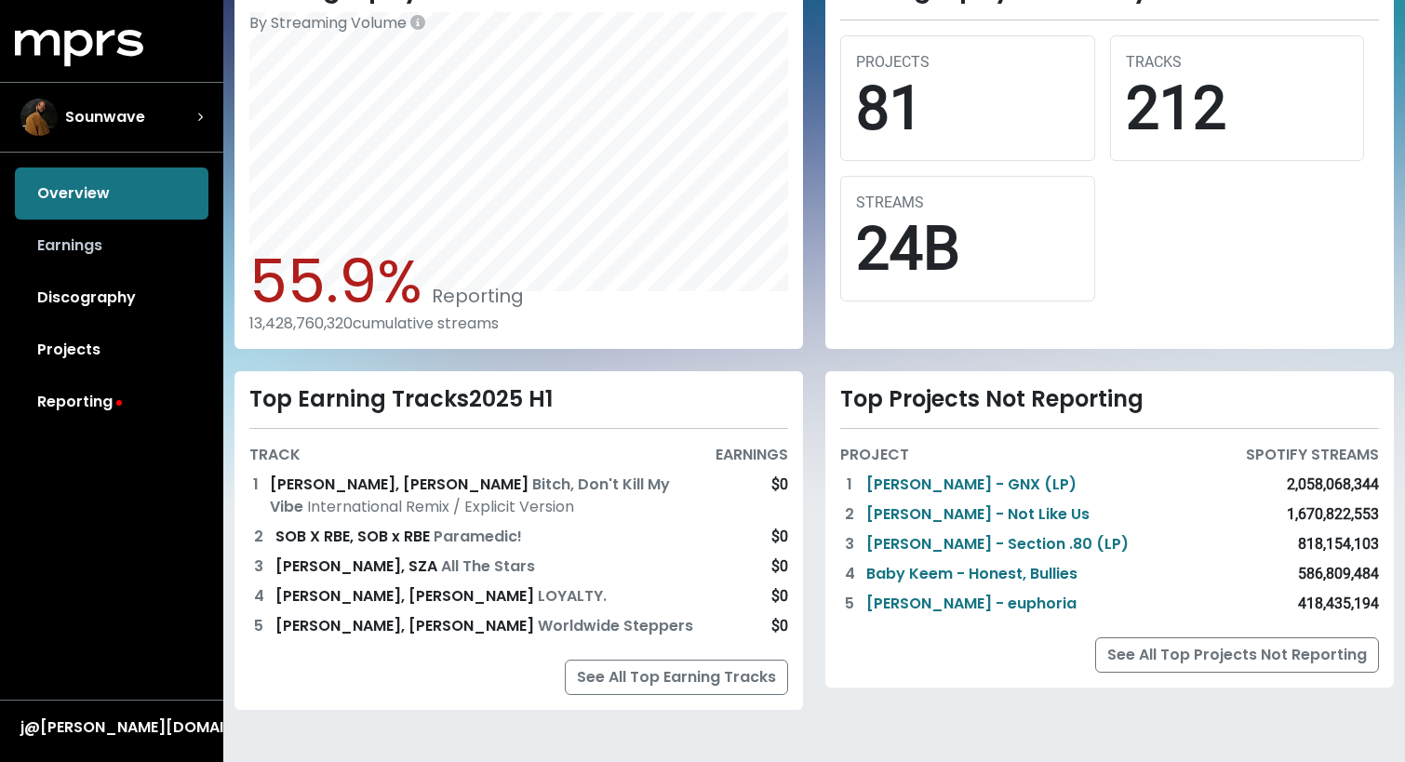
click at [89, 239] on link "Earnings" at bounding box center [112, 246] width 194 height 52
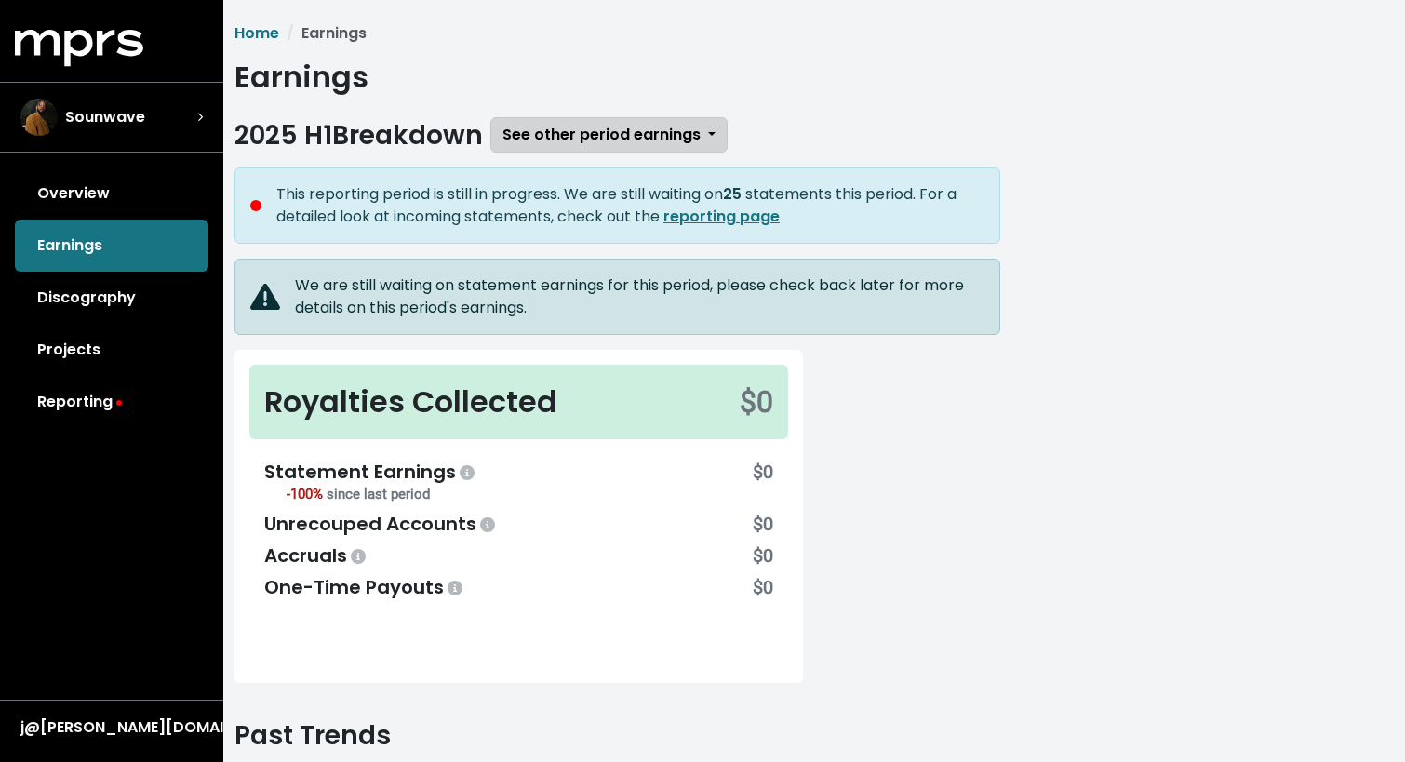
click at [571, 139] on span "See other period earnings" at bounding box center [602, 134] width 198 height 21
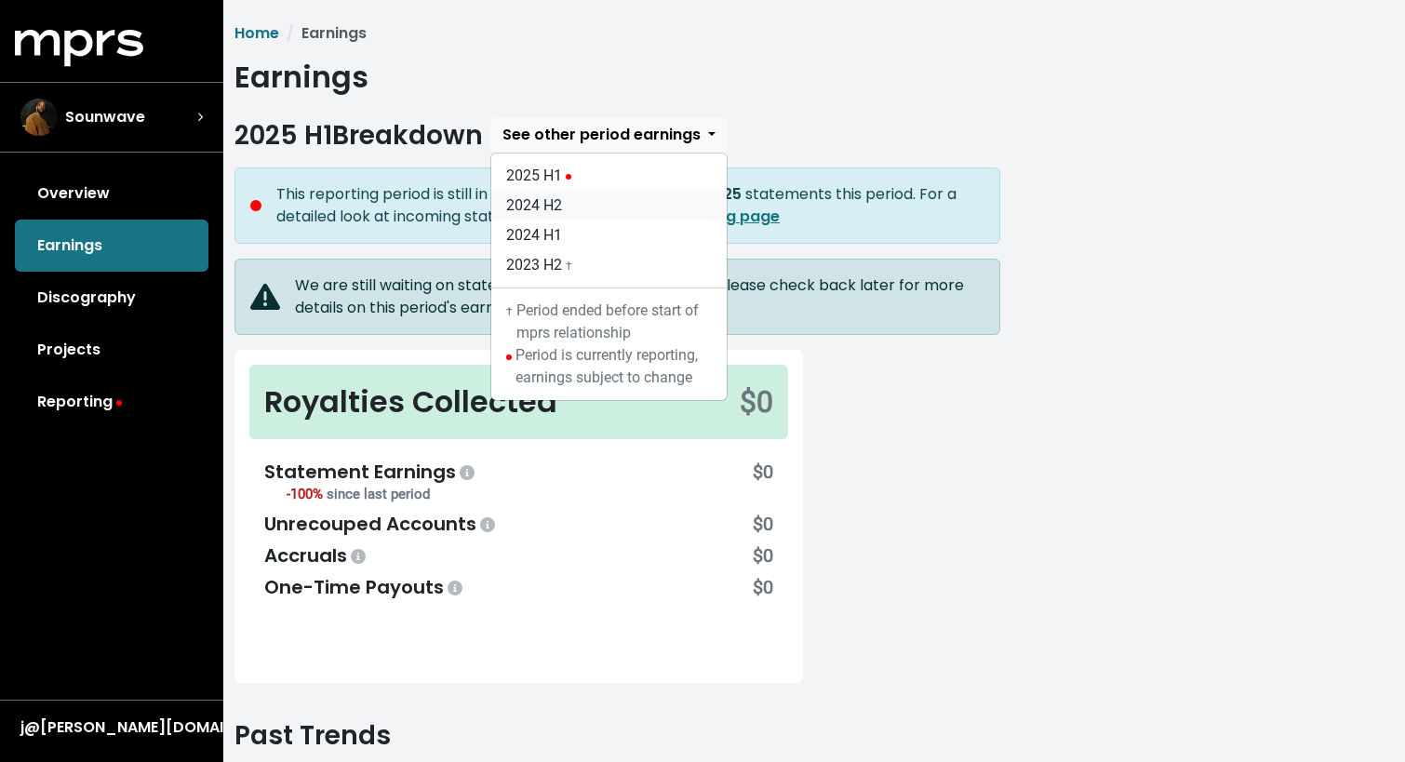
click at [556, 201] on link "2024 H2" at bounding box center [608, 206] width 235 height 30
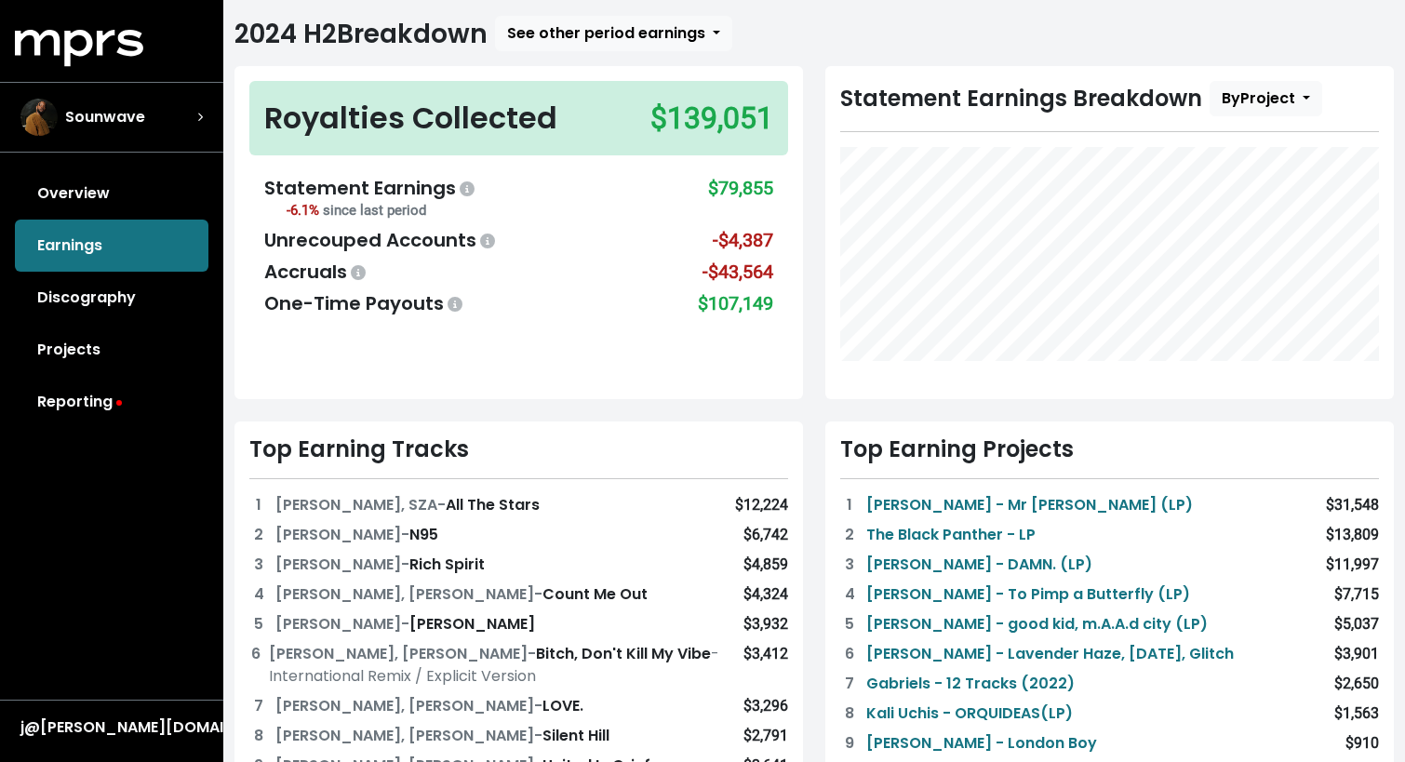
scroll to position [97, 0]
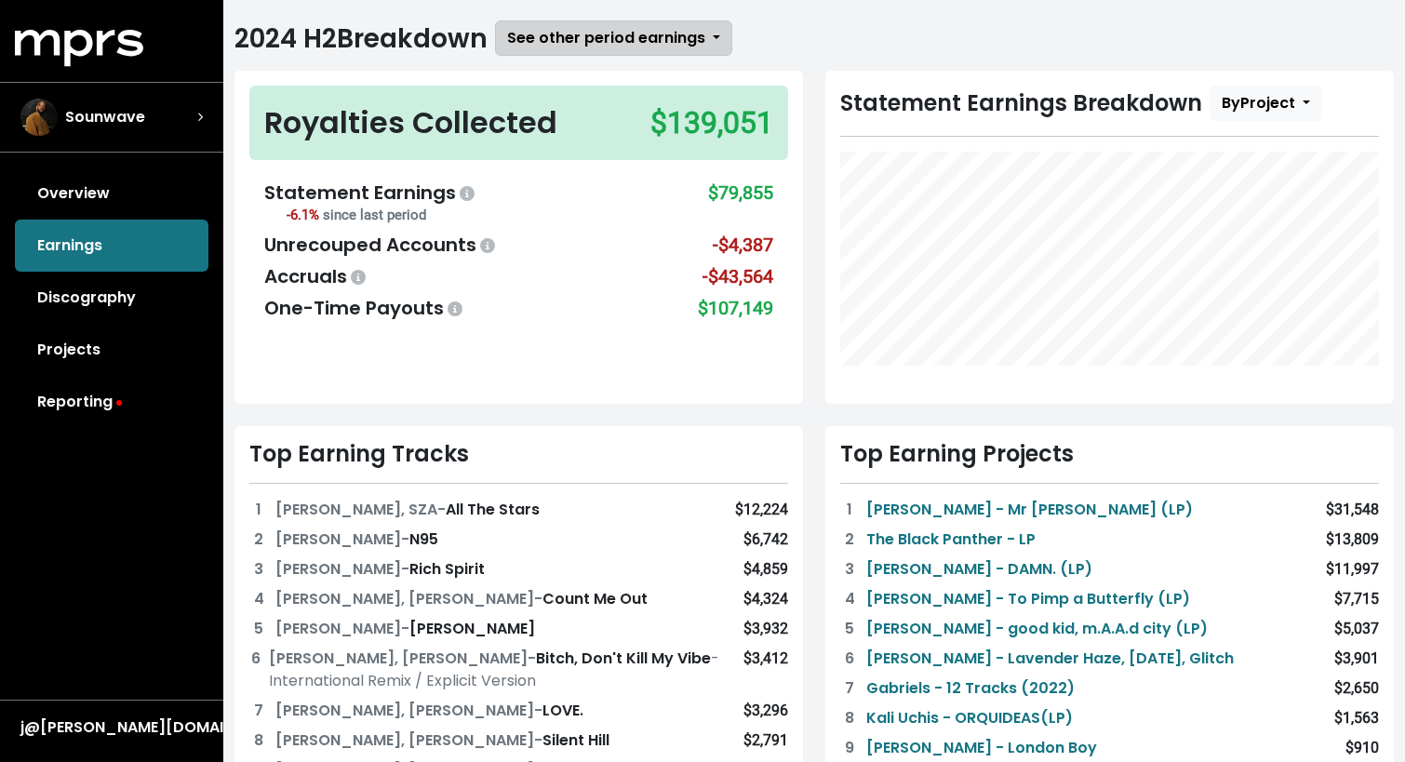
click at [569, 34] on span "See other period earnings" at bounding box center [606, 37] width 198 height 21
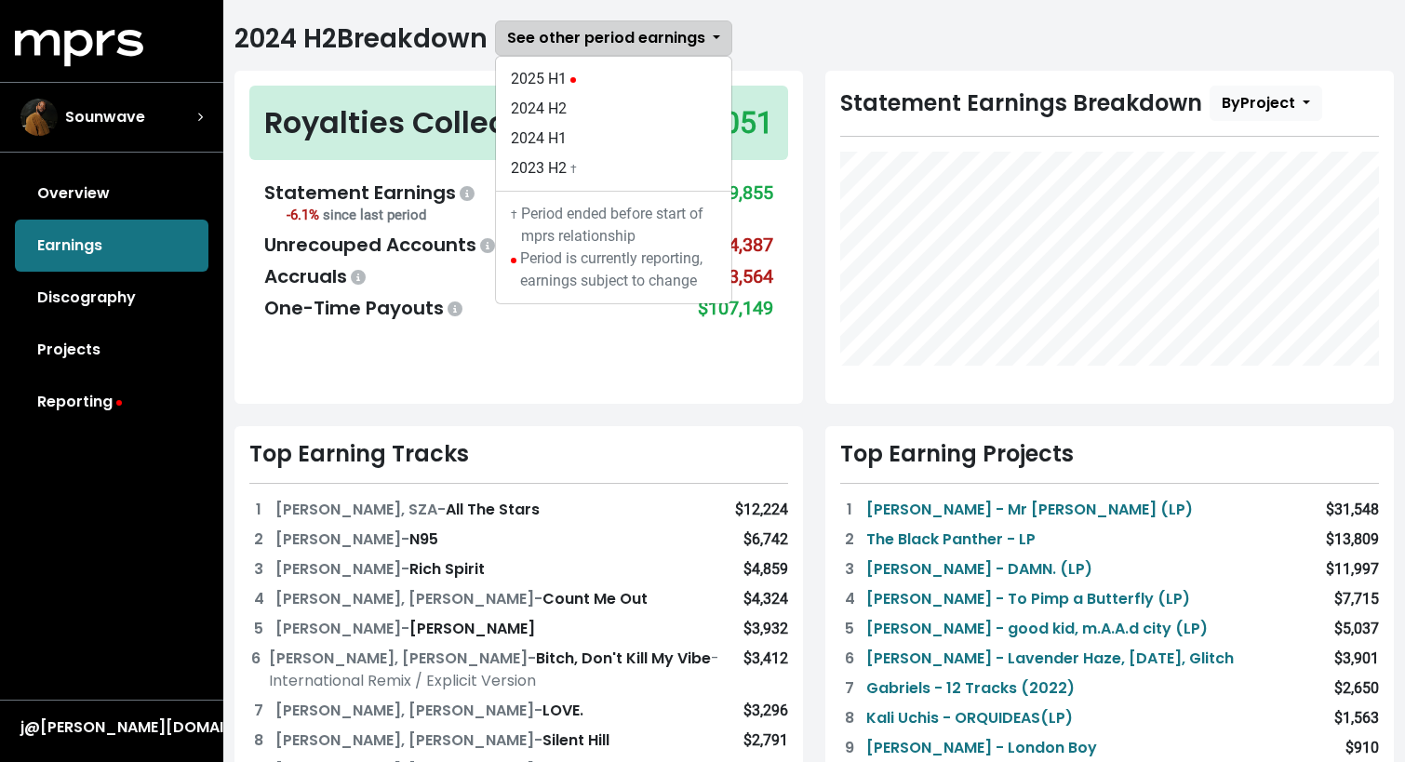
click at [581, 35] on span "See other period earnings" at bounding box center [606, 37] width 198 height 21
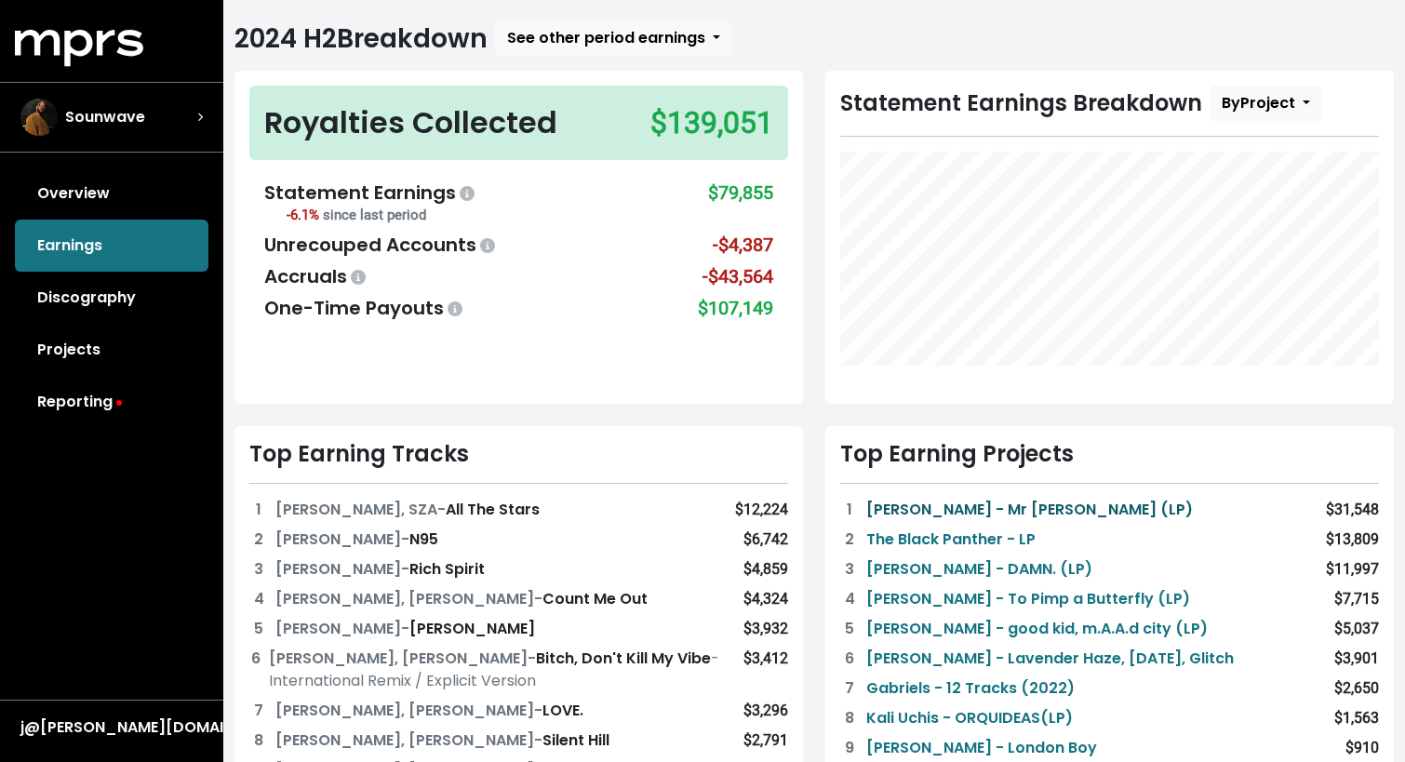
click at [1067, 503] on link "[PERSON_NAME] - Mr [PERSON_NAME] (LP)" at bounding box center [1029, 510] width 327 height 22
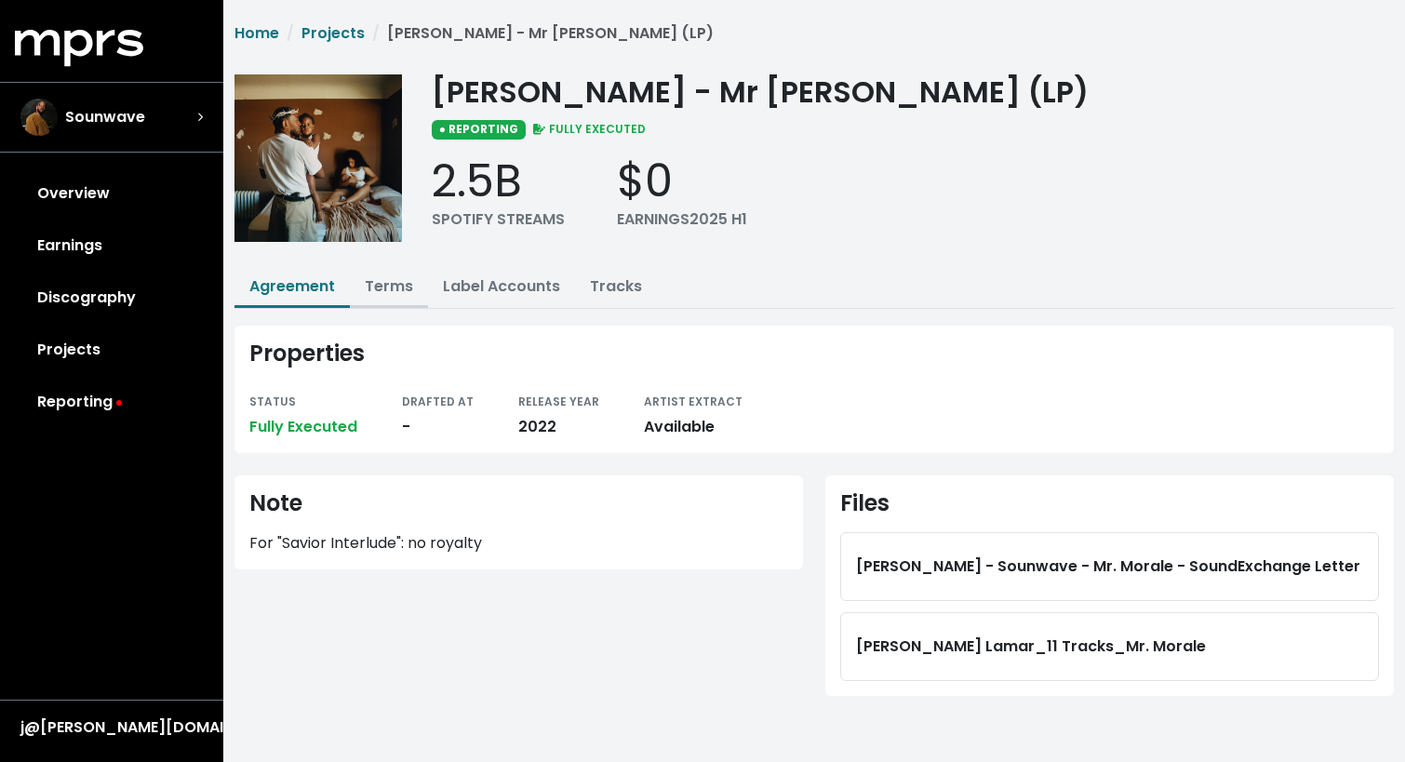
click at [396, 290] on link "Terms" at bounding box center [389, 285] width 48 height 21
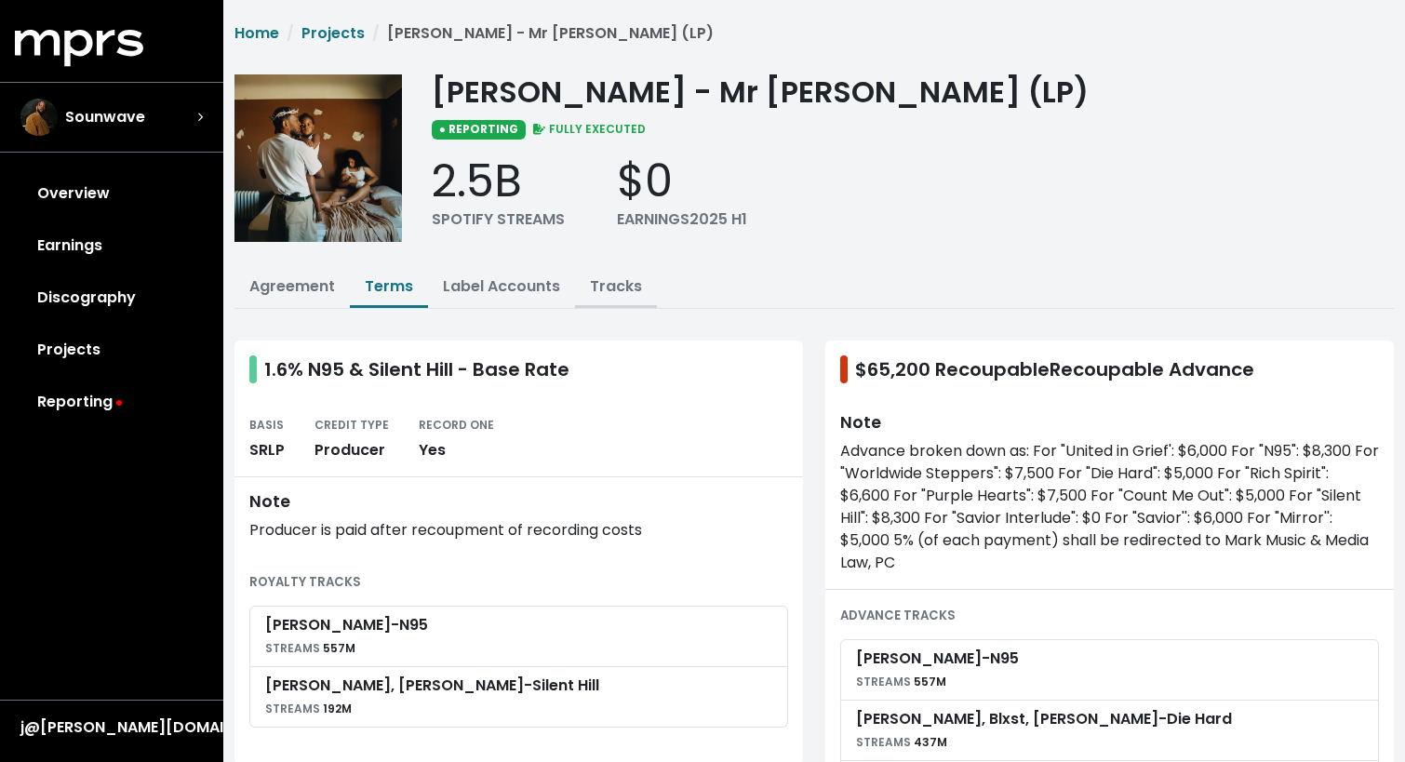
click at [625, 291] on link "Tracks" at bounding box center [616, 285] width 52 height 21
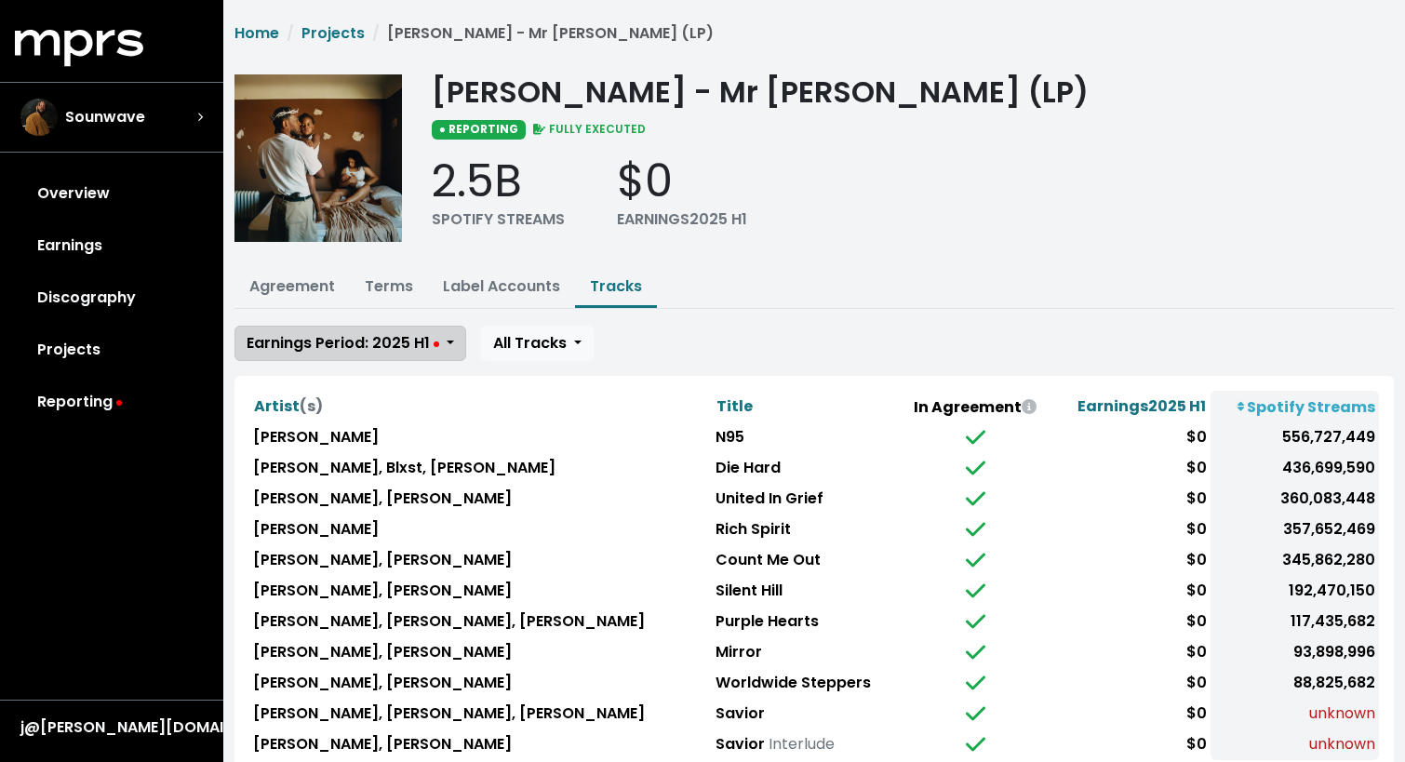
click at [395, 336] on span "Earnings Period: 2025 H1" at bounding box center [343, 342] width 193 height 21
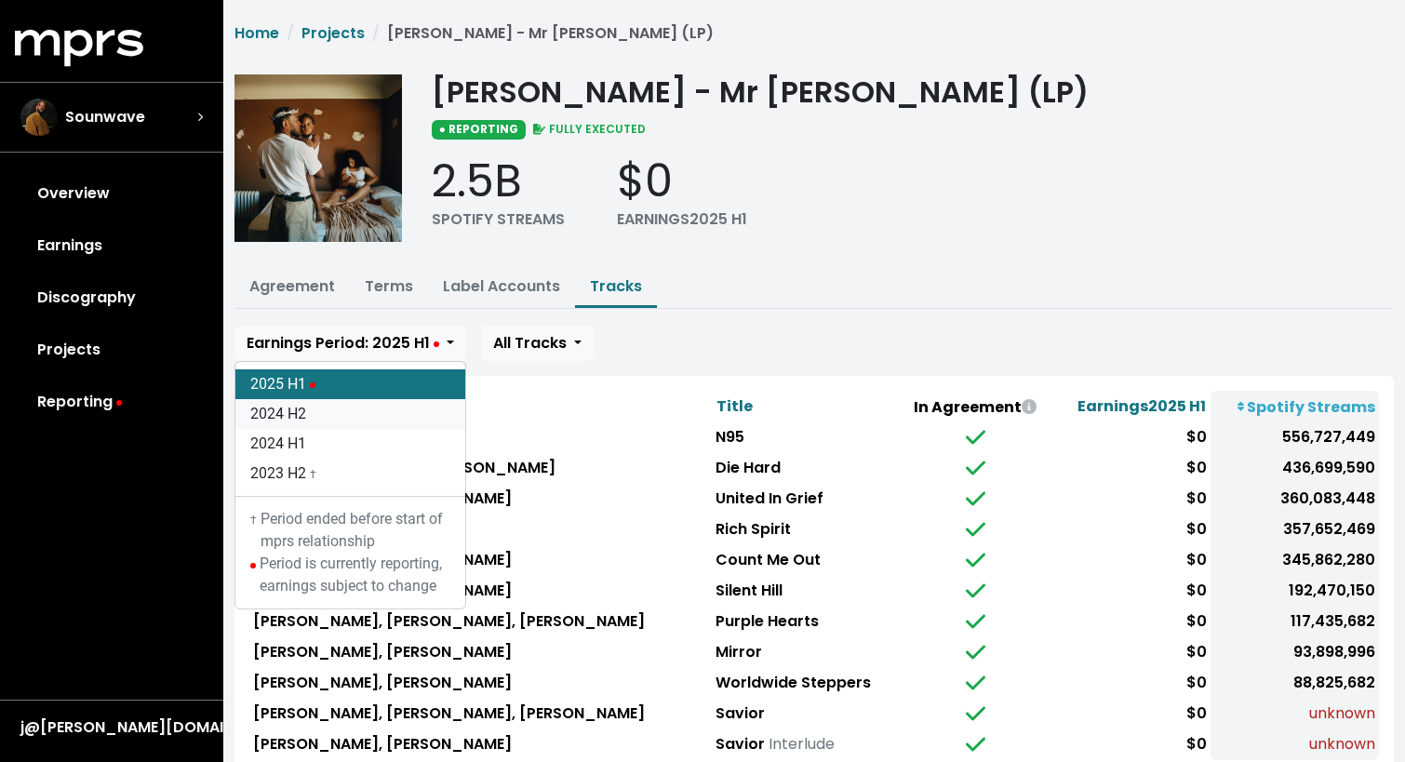
click at [331, 410] on link "2024 H2" at bounding box center [350, 414] width 230 height 30
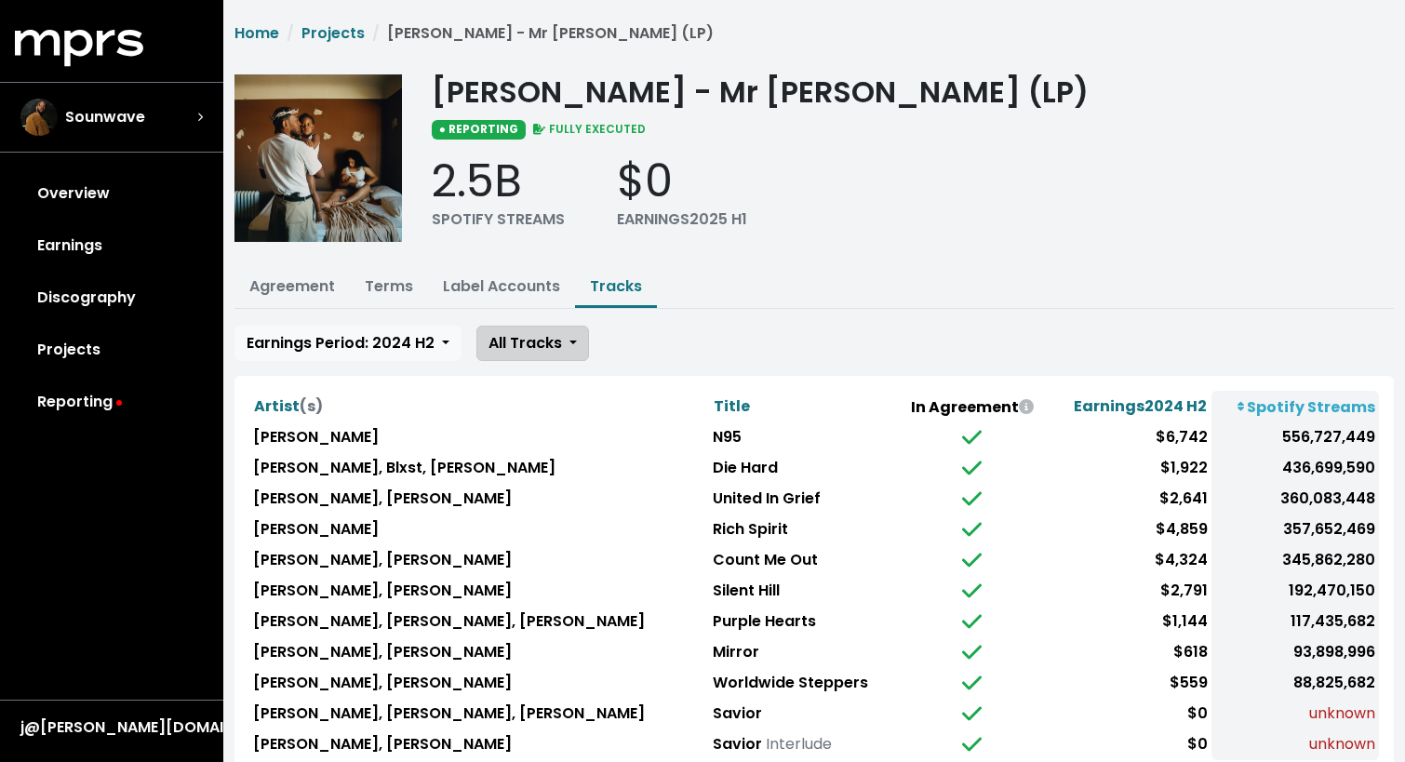
click at [538, 345] on span "All Tracks" at bounding box center [526, 342] width 74 height 21
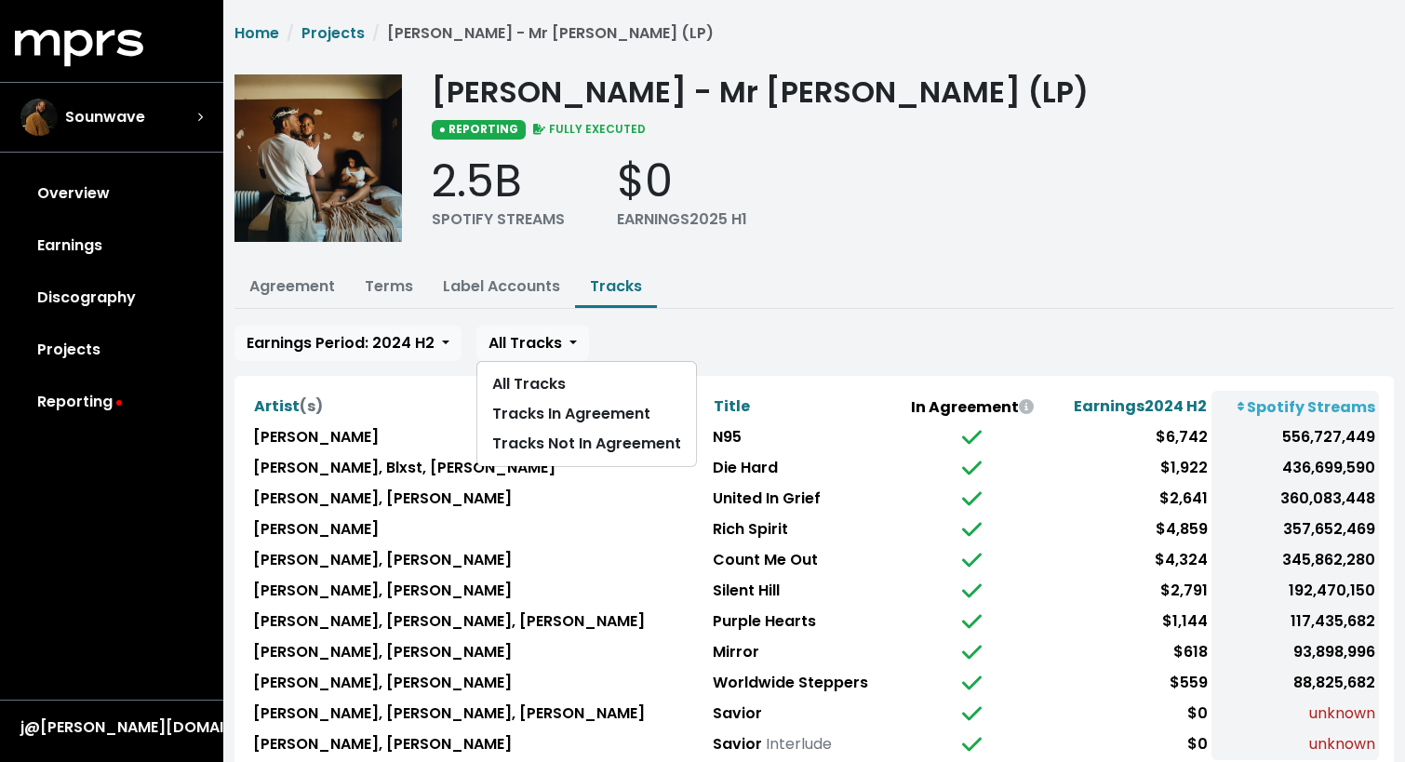
click at [681, 318] on div "Home Projects [PERSON_NAME] - Mr [PERSON_NAME] (LP) [PERSON_NAME] - Mr [PERSON_…" at bounding box center [814, 406] width 1182 height 768
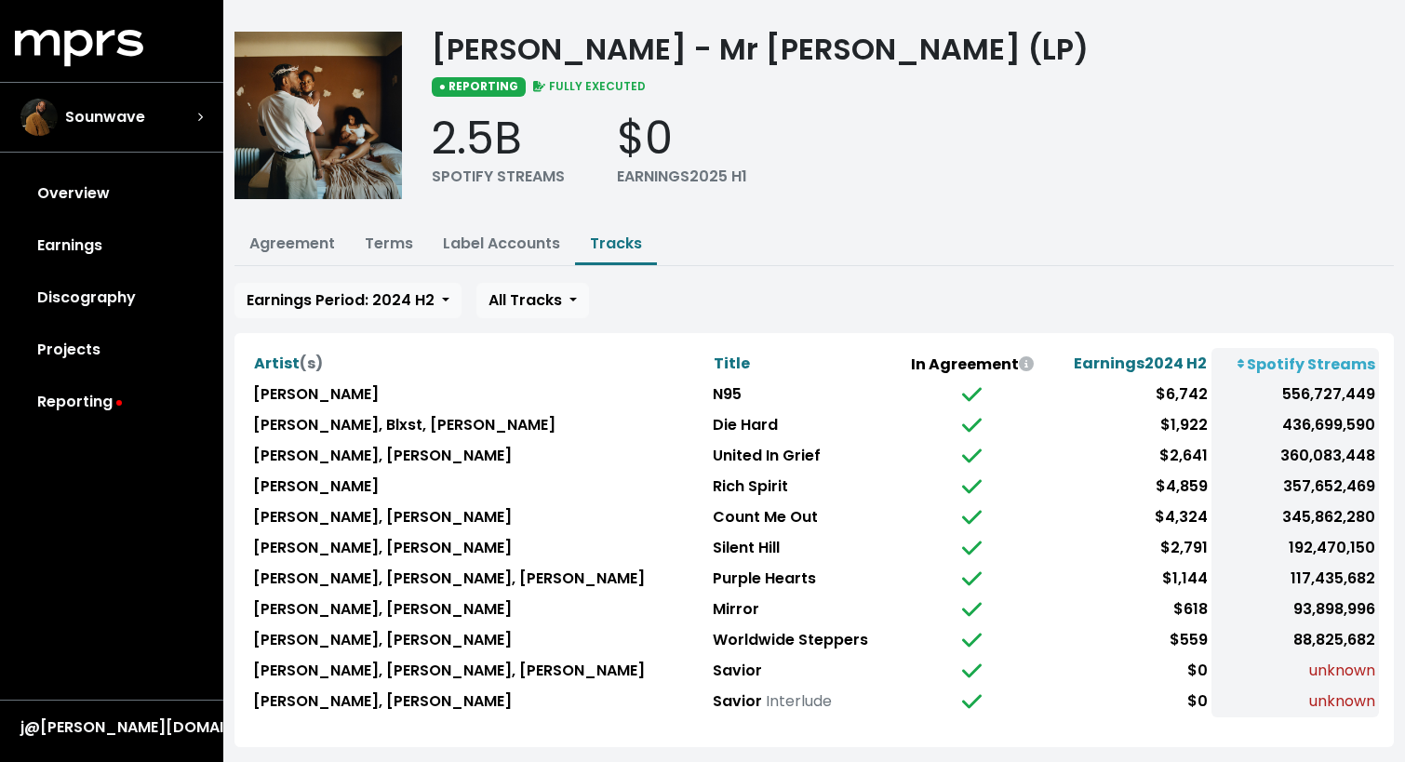
scroll to position [67, 0]
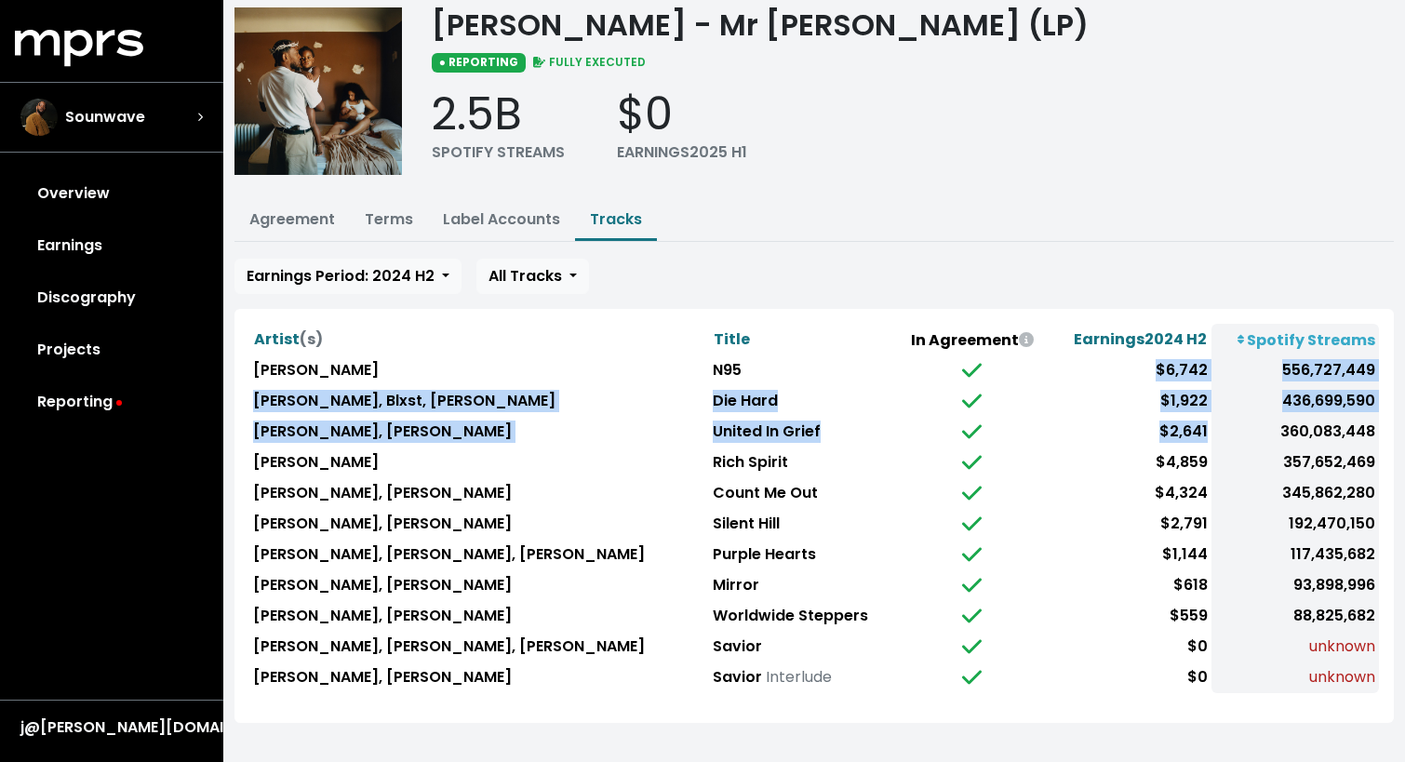
drag, startPoint x: 1159, startPoint y: 369, endPoint x: 1210, endPoint y: 427, distance: 77.8
click at [1210, 427] on tbody "[PERSON_NAME] N95 $6,742 556,727,449 [PERSON_NAME], Blxst, [PERSON_NAME] Die Ha…" at bounding box center [814, 524] width 1130 height 338
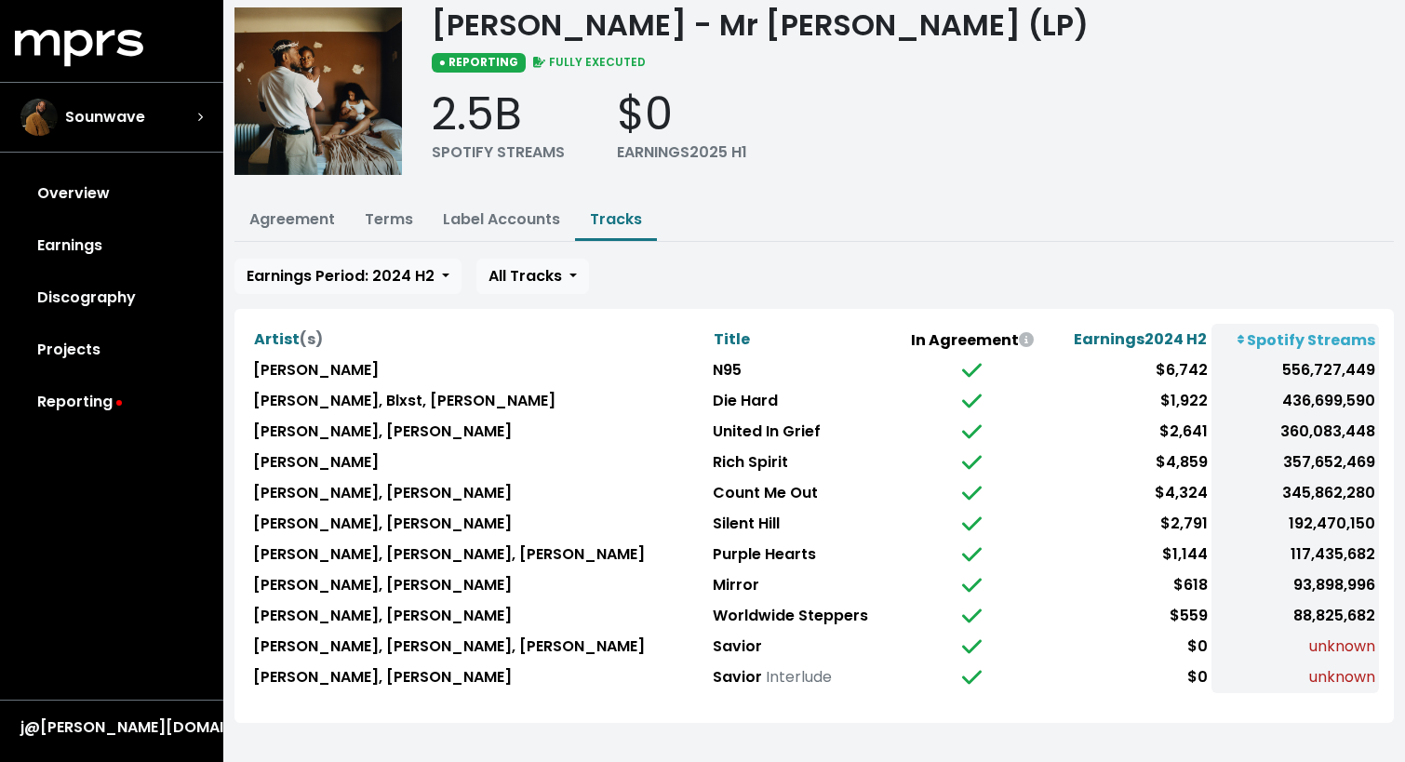
click at [1187, 462] on td "$4,859" at bounding box center [1129, 463] width 164 height 31
click at [77, 357] on link "Projects" at bounding box center [112, 350] width 194 height 52
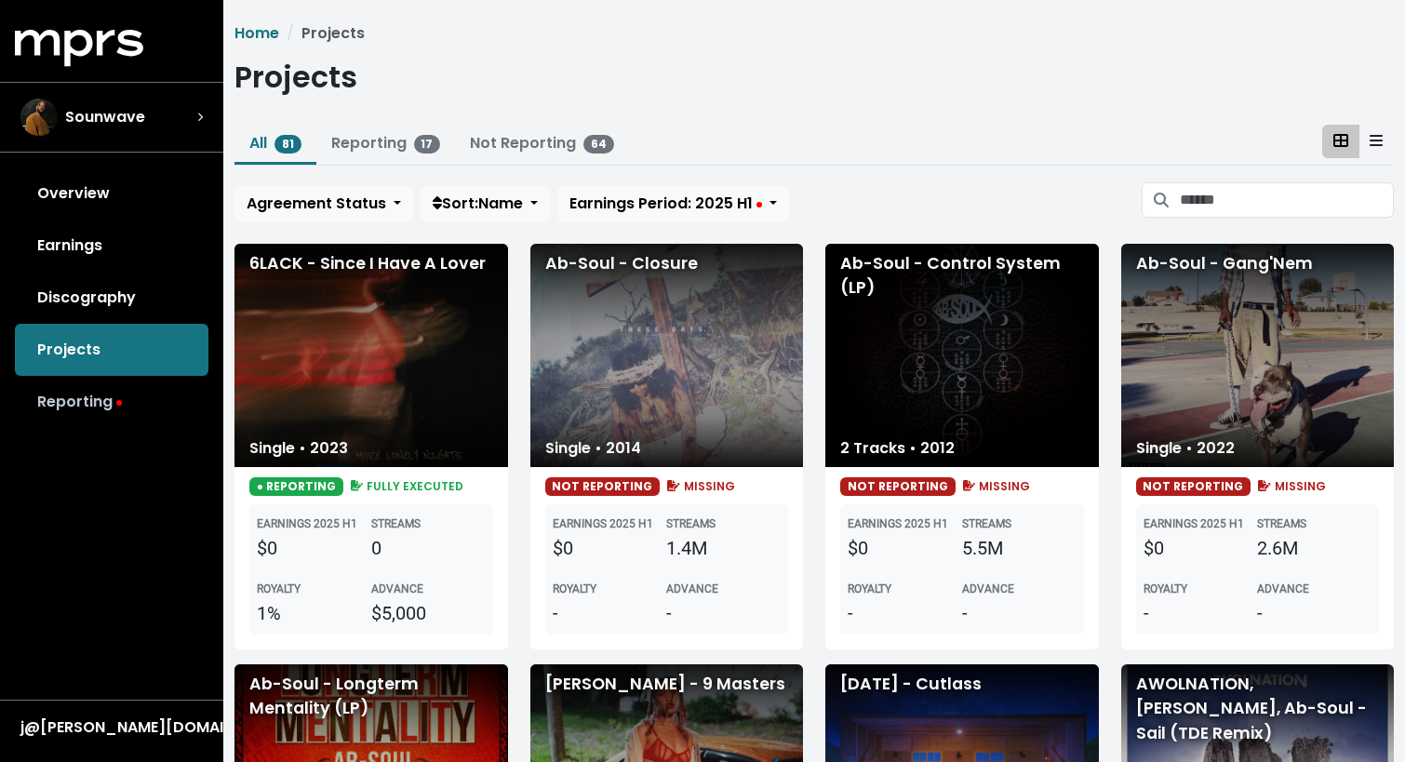
click at [87, 399] on link "Reporting" at bounding box center [112, 402] width 194 height 52
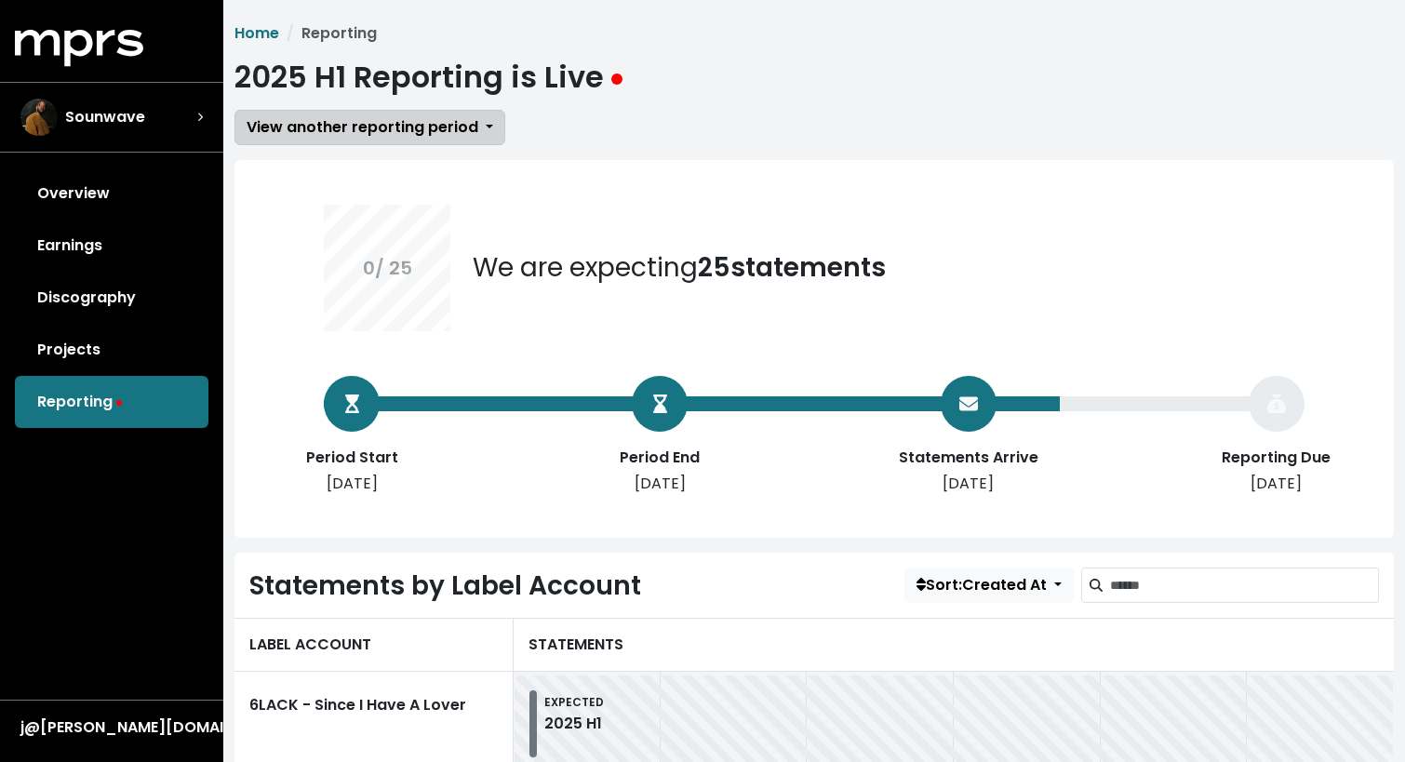
click at [384, 138] on span "View another reporting period" at bounding box center [363, 126] width 232 height 21
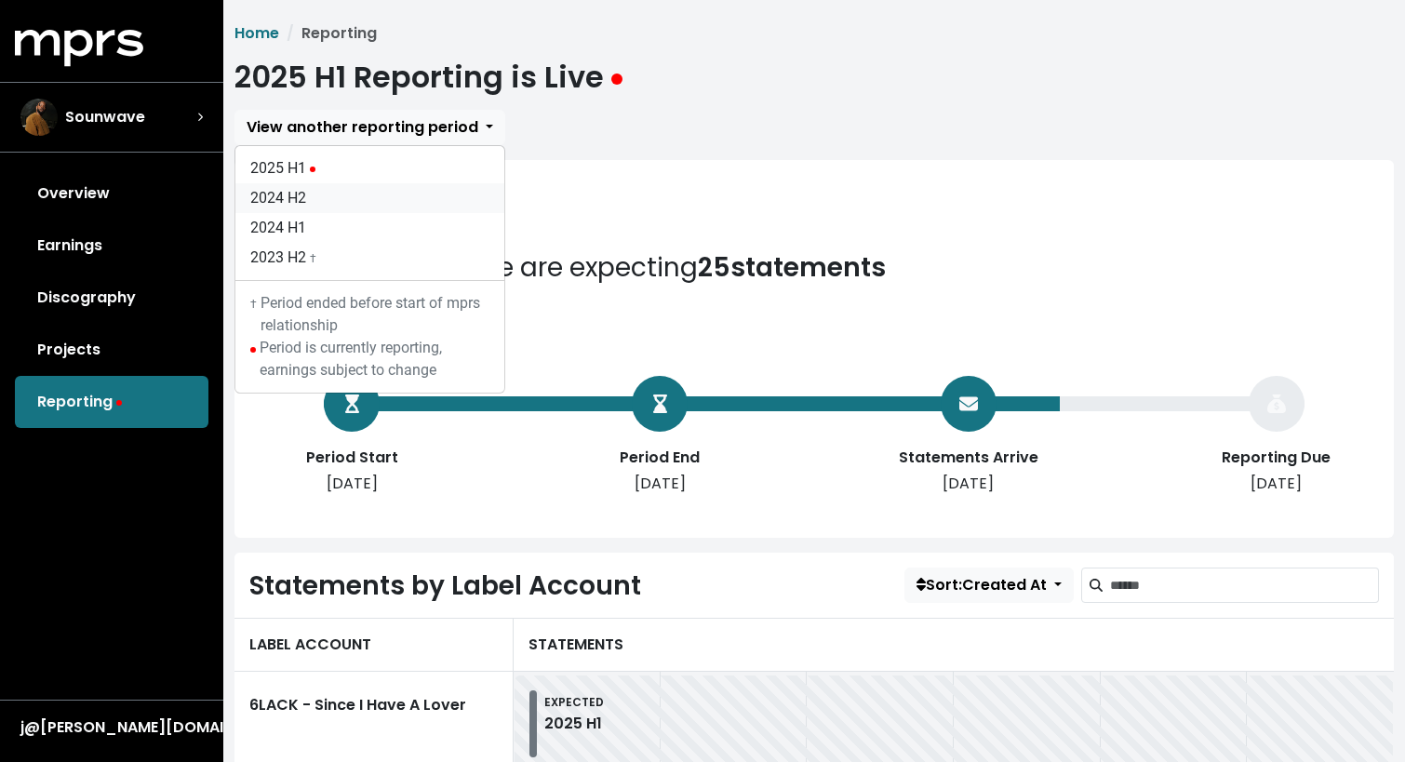
click at [345, 194] on link "2024 H2" at bounding box center [369, 198] width 269 height 30
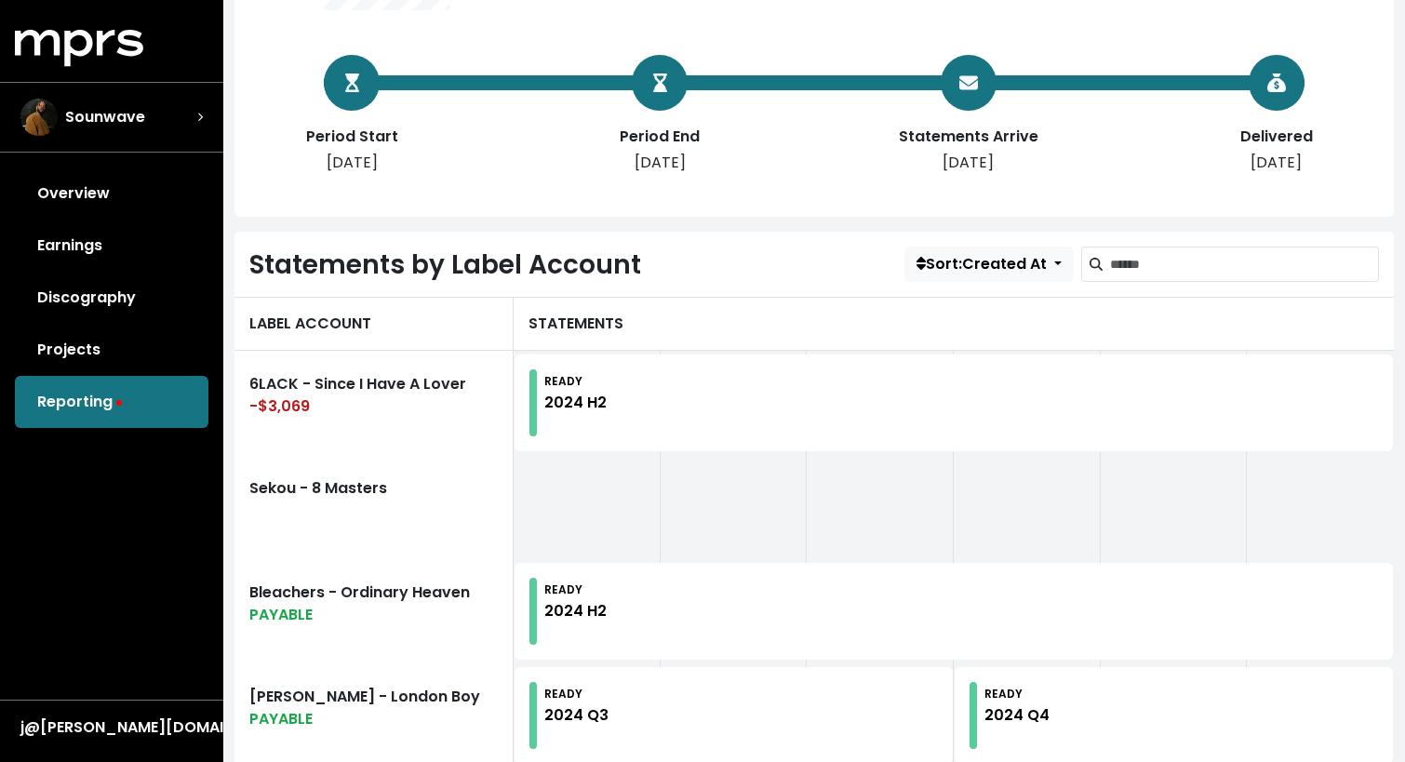
scroll to position [315, 0]
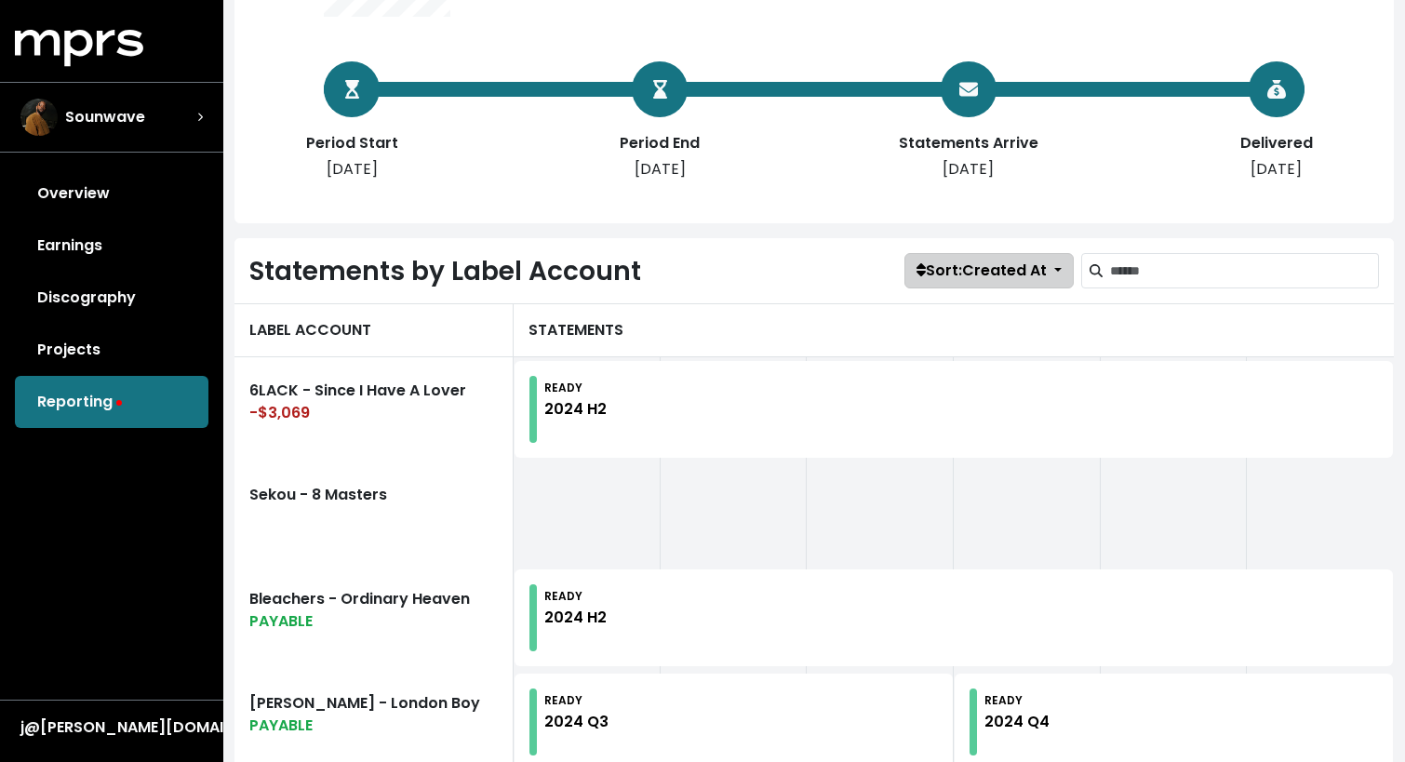
click at [950, 278] on span "Sort: Created At" at bounding box center [982, 270] width 130 height 21
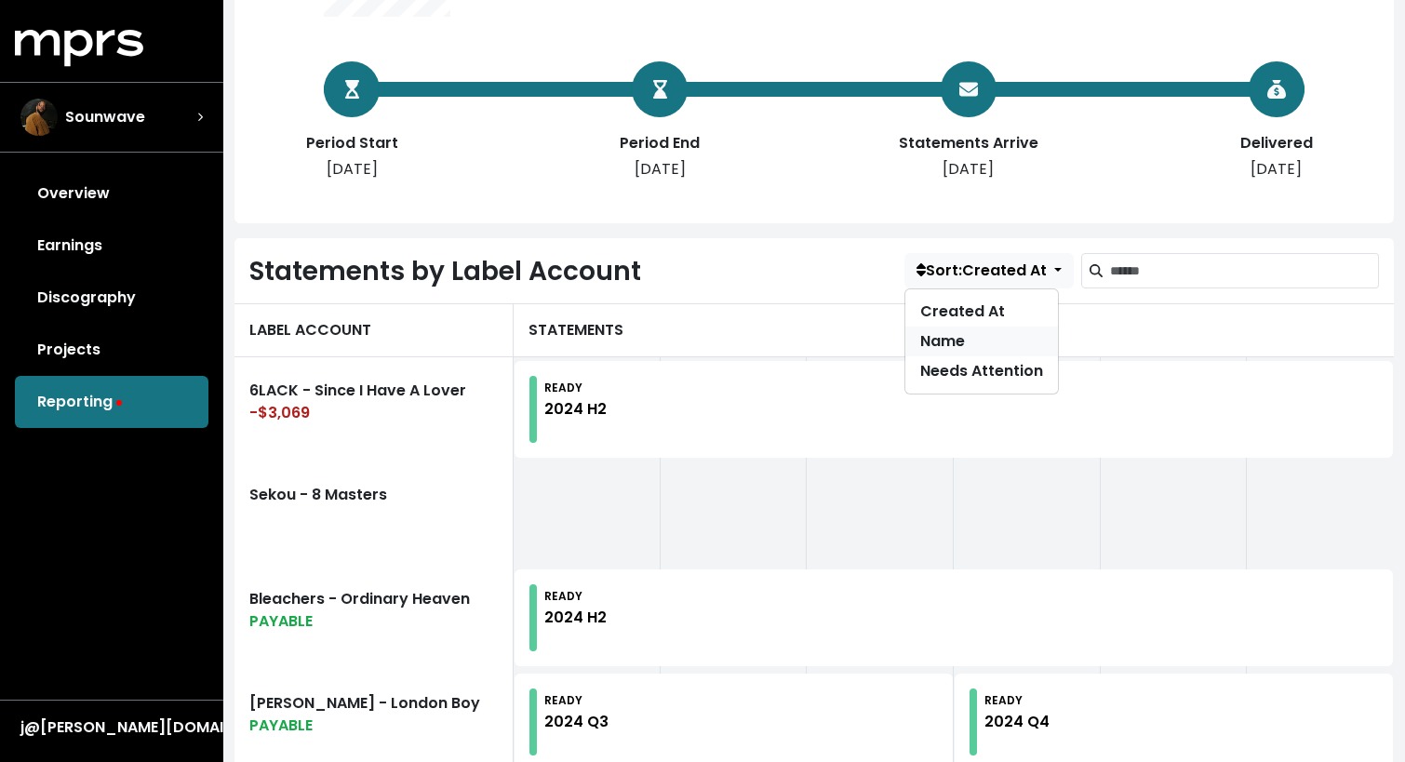
click at [945, 342] on link "Name" at bounding box center [981, 342] width 153 height 30
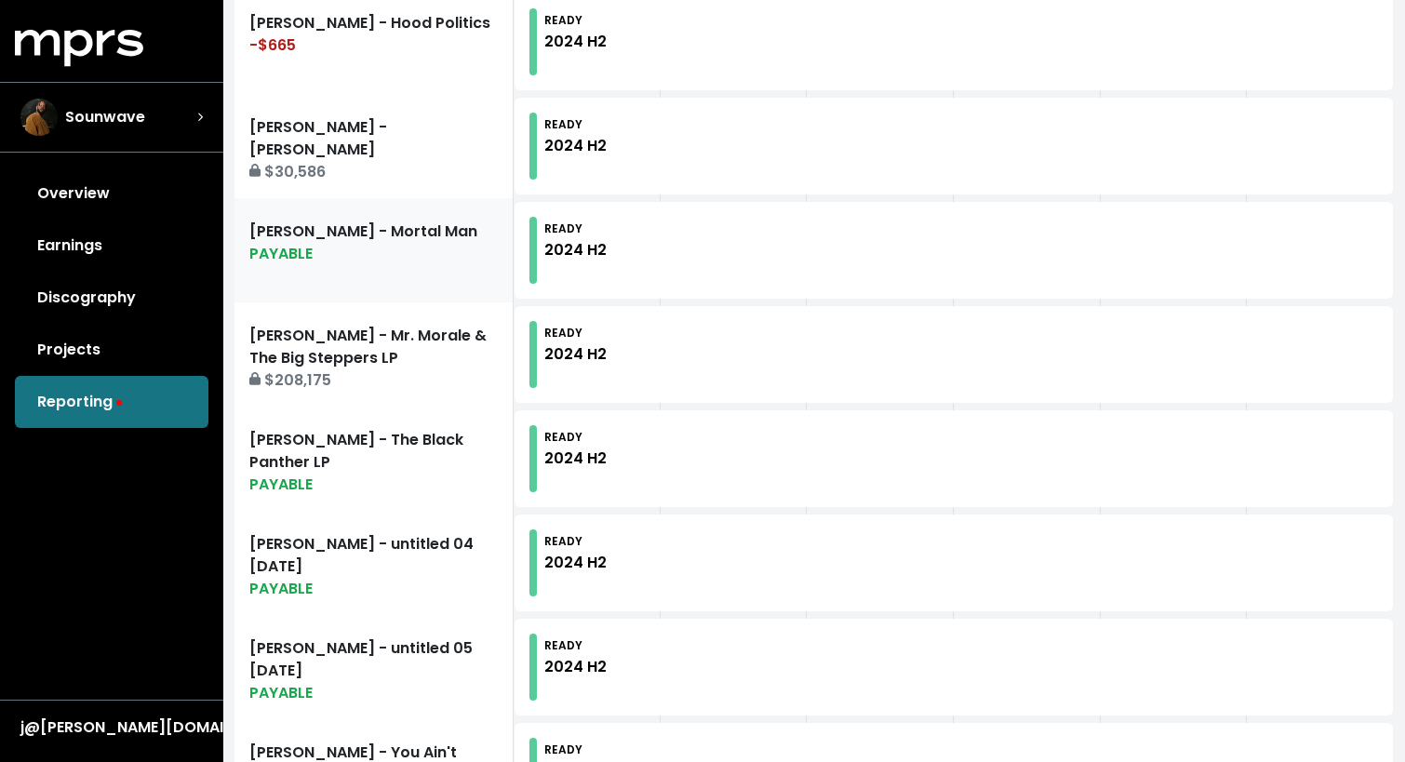
scroll to position [1860, 0]
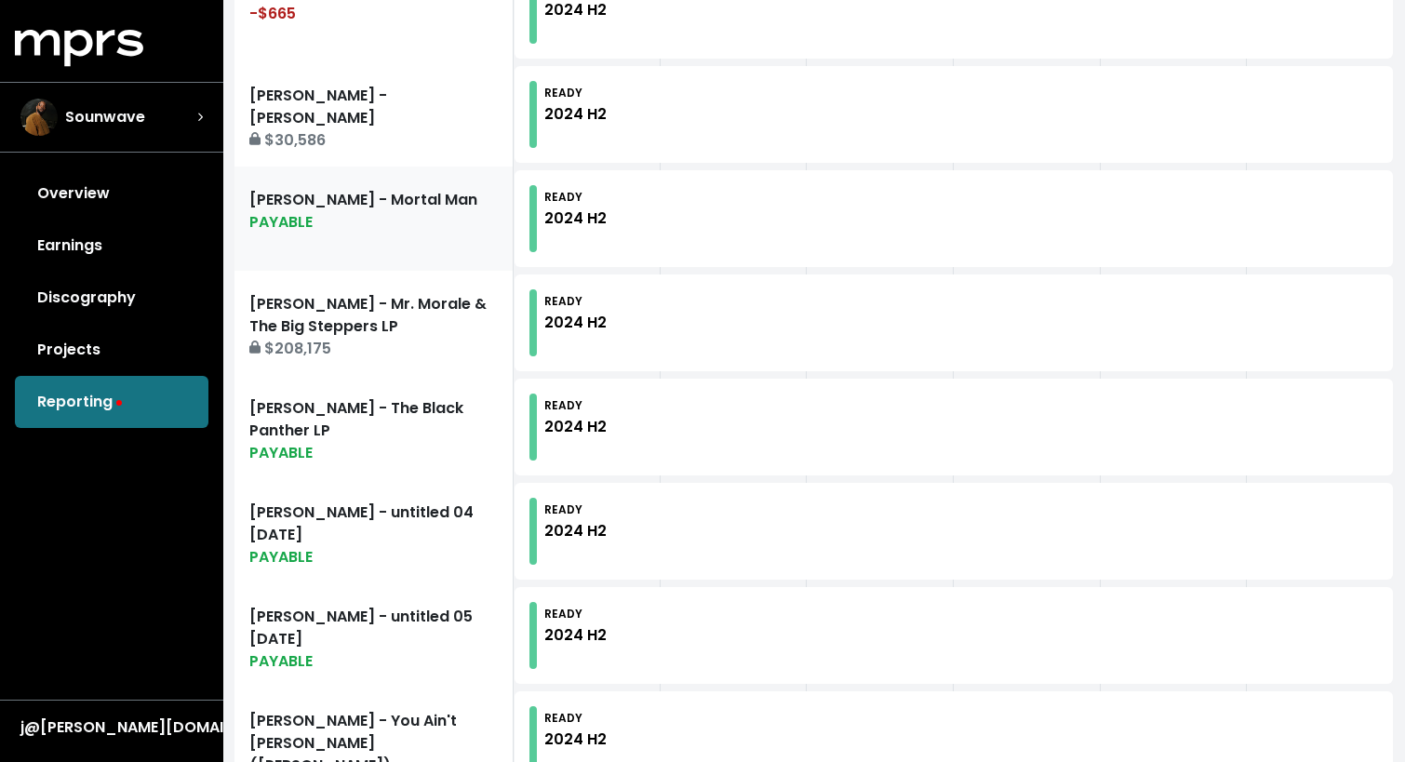
click at [408, 237] on link "[PERSON_NAME] - Mortal Man PAYABLE" at bounding box center [374, 219] width 279 height 104
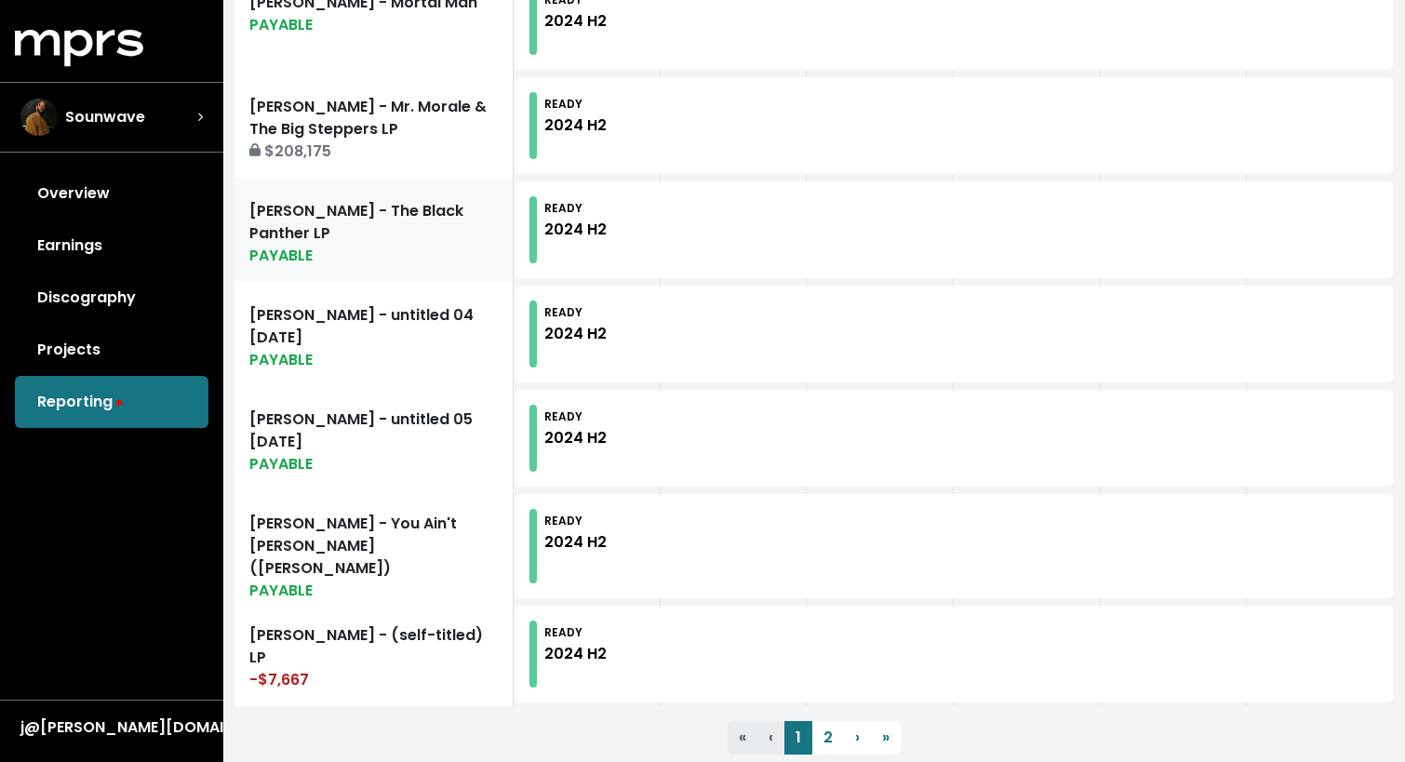
scroll to position [2050, 0]
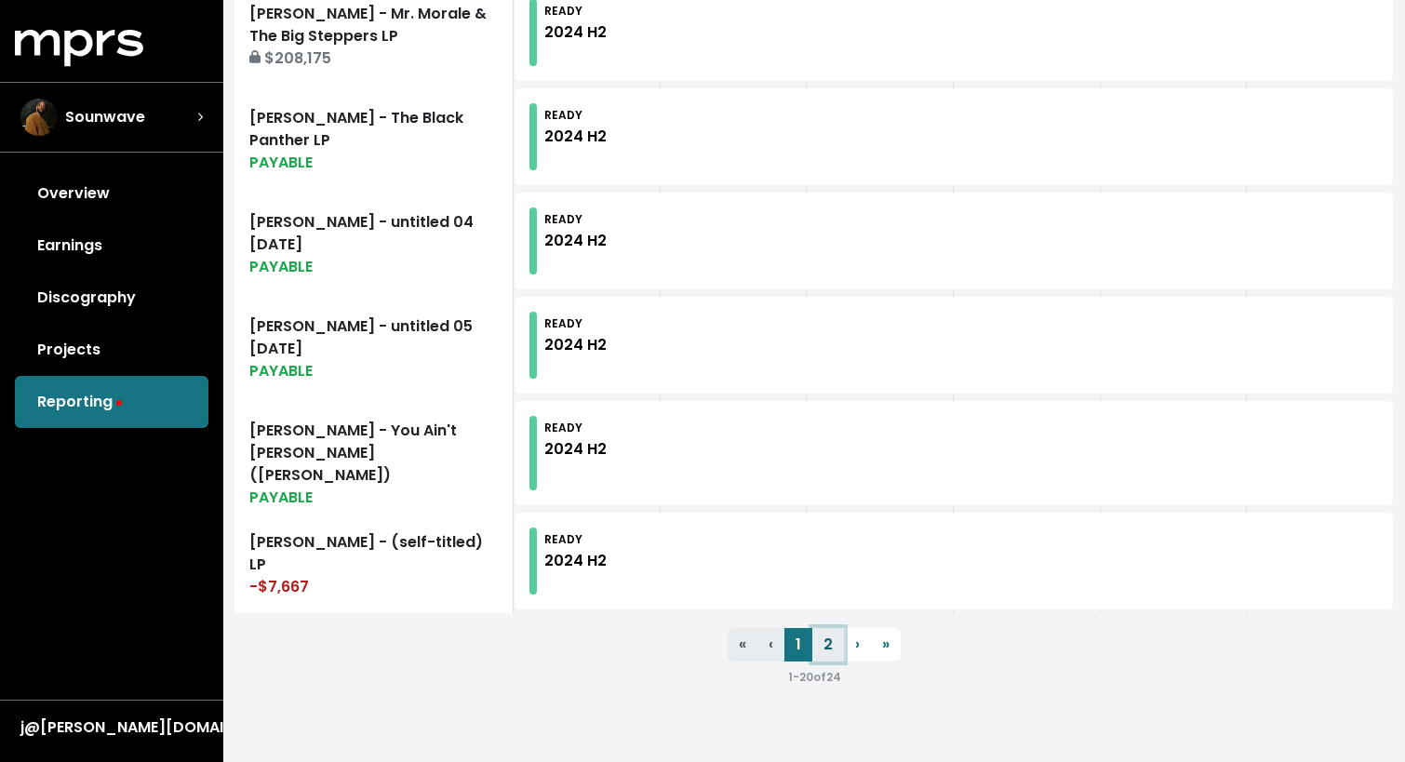
click at [825, 630] on link "2" at bounding box center [828, 645] width 32 height 34
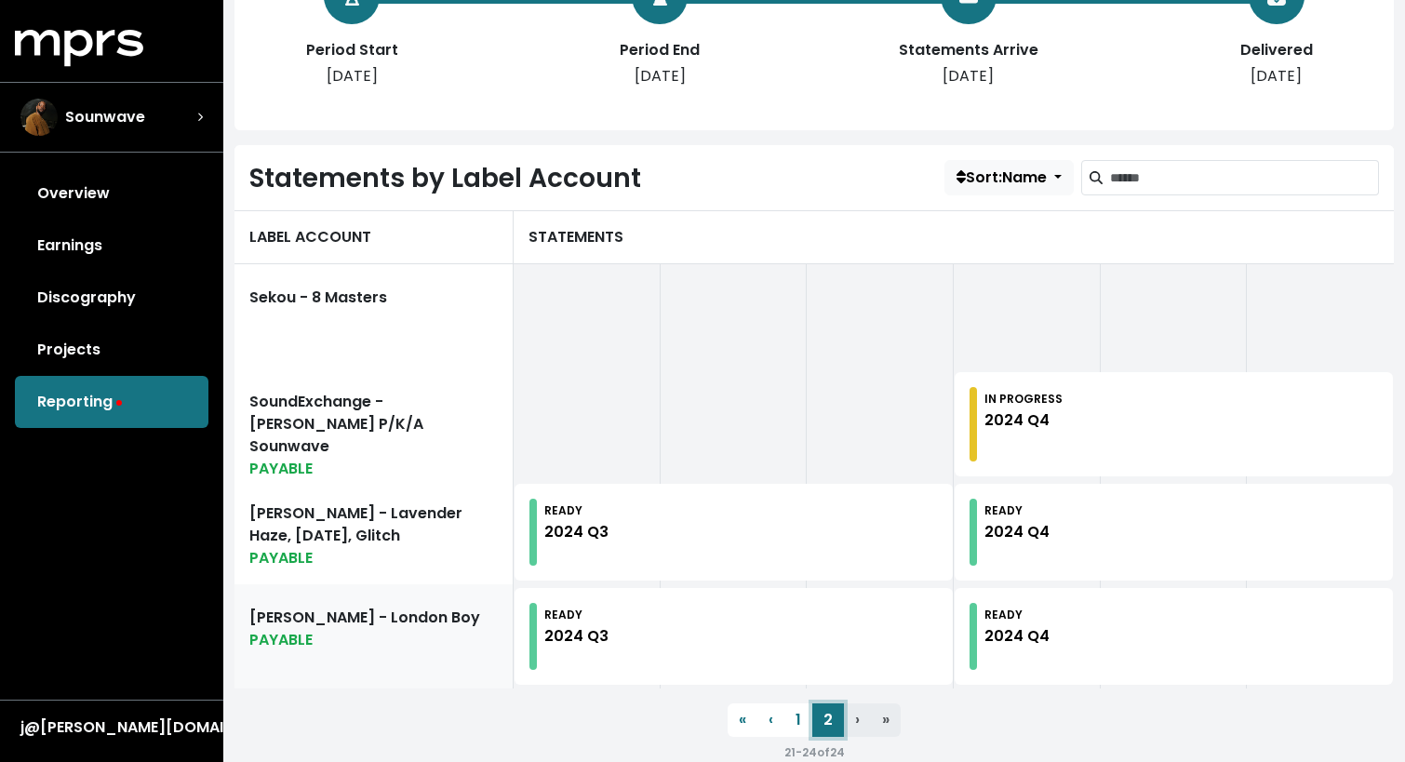
scroll to position [483, 0]
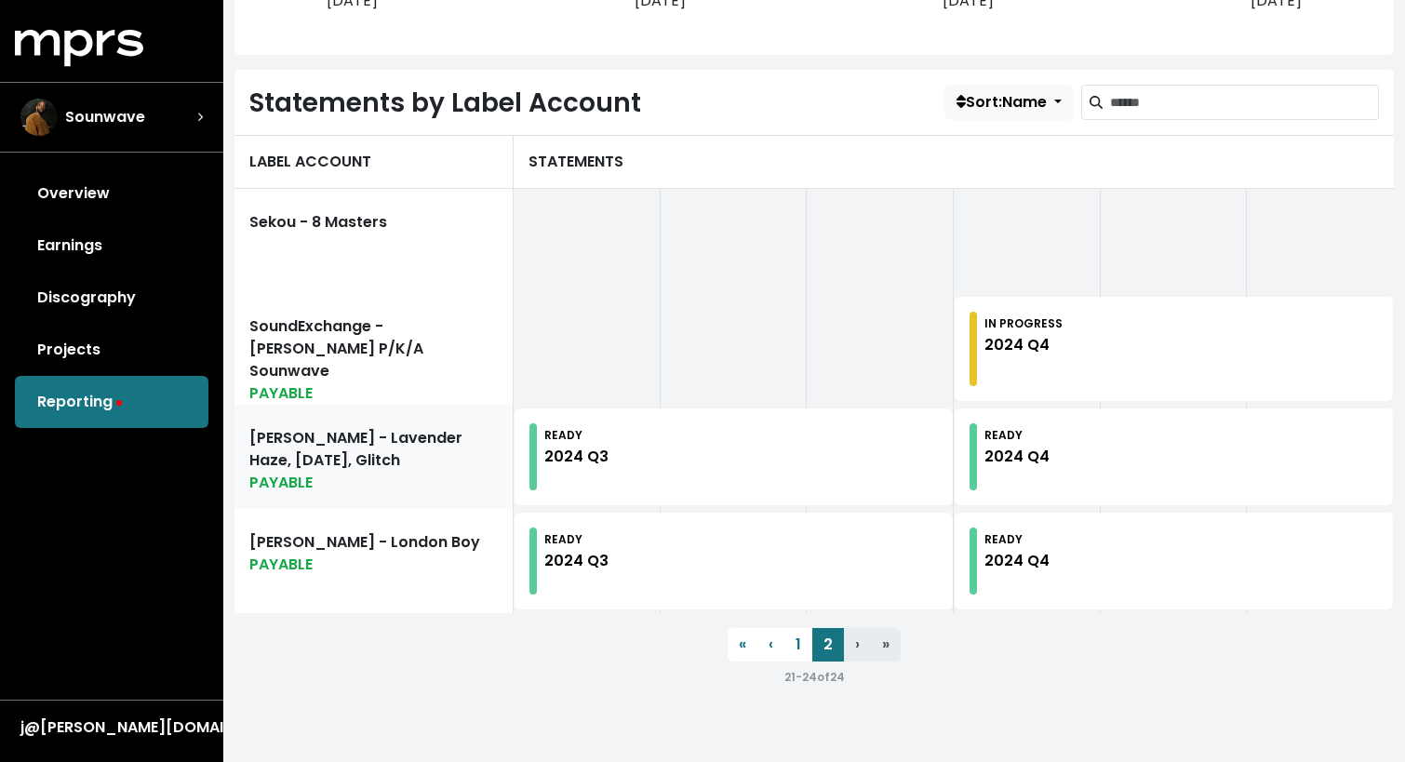
click at [374, 436] on link "[PERSON_NAME] - Lavender Haze, [DATE], Glitch PAYABLE" at bounding box center [374, 457] width 279 height 104
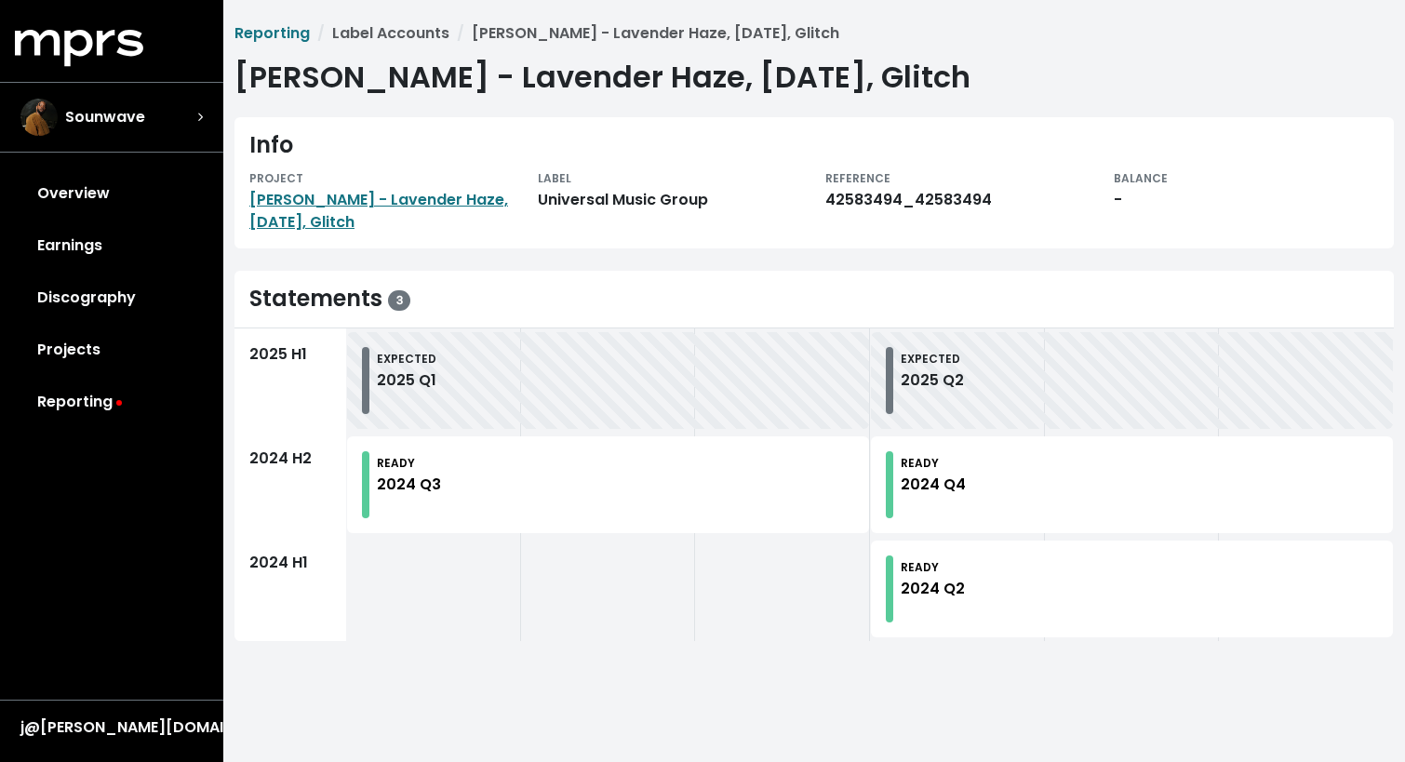
click at [954, 482] on div "2024 Q4" at bounding box center [933, 485] width 65 height 22
click at [945, 561] on div "READY 2024 Q2" at bounding box center [933, 589] width 64 height 67
click at [922, 572] on small "READY" at bounding box center [920, 567] width 38 height 16
drag, startPoint x: 1109, startPoint y: 172, endPoint x: 1174, endPoint y: 200, distance: 70.0
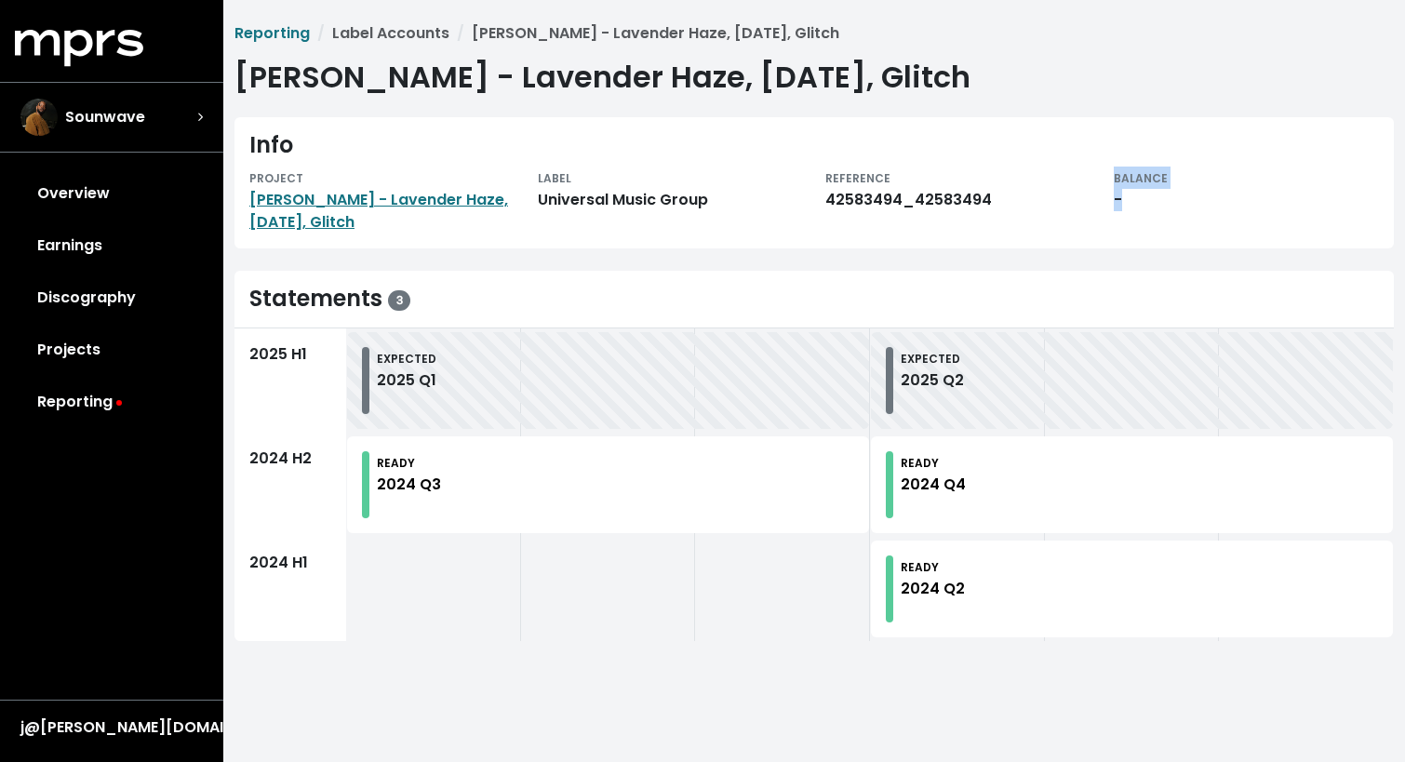
click at [1174, 200] on div "BALANCE -" at bounding box center [1247, 200] width 288 height 67
click at [1070, 180] on div "REFERENCE" at bounding box center [958, 178] width 266 height 22
drag, startPoint x: 1113, startPoint y: 192, endPoint x: 1145, endPoint y: 198, distance: 32.3
click at [1146, 198] on div "-" at bounding box center [1247, 200] width 266 height 22
click at [1087, 200] on div "42583494_42583494" at bounding box center [958, 200] width 266 height 22
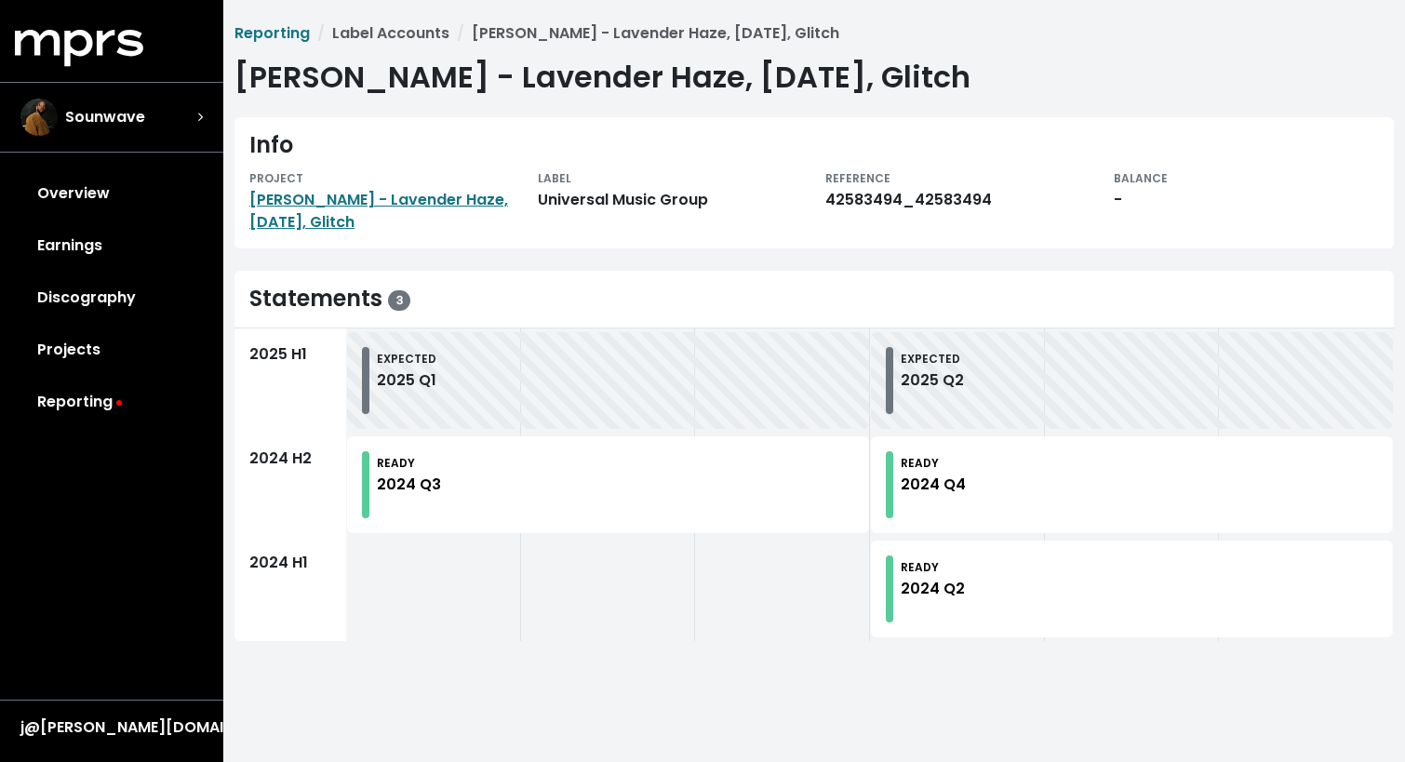
click at [398, 41] on li "Label Accounts" at bounding box center [380, 33] width 140 height 22
click at [380, 34] on li "Label Accounts" at bounding box center [380, 33] width 140 height 22
click at [281, 38] on link "Reporting" at bounding box center [272, 32] width 75 height 21
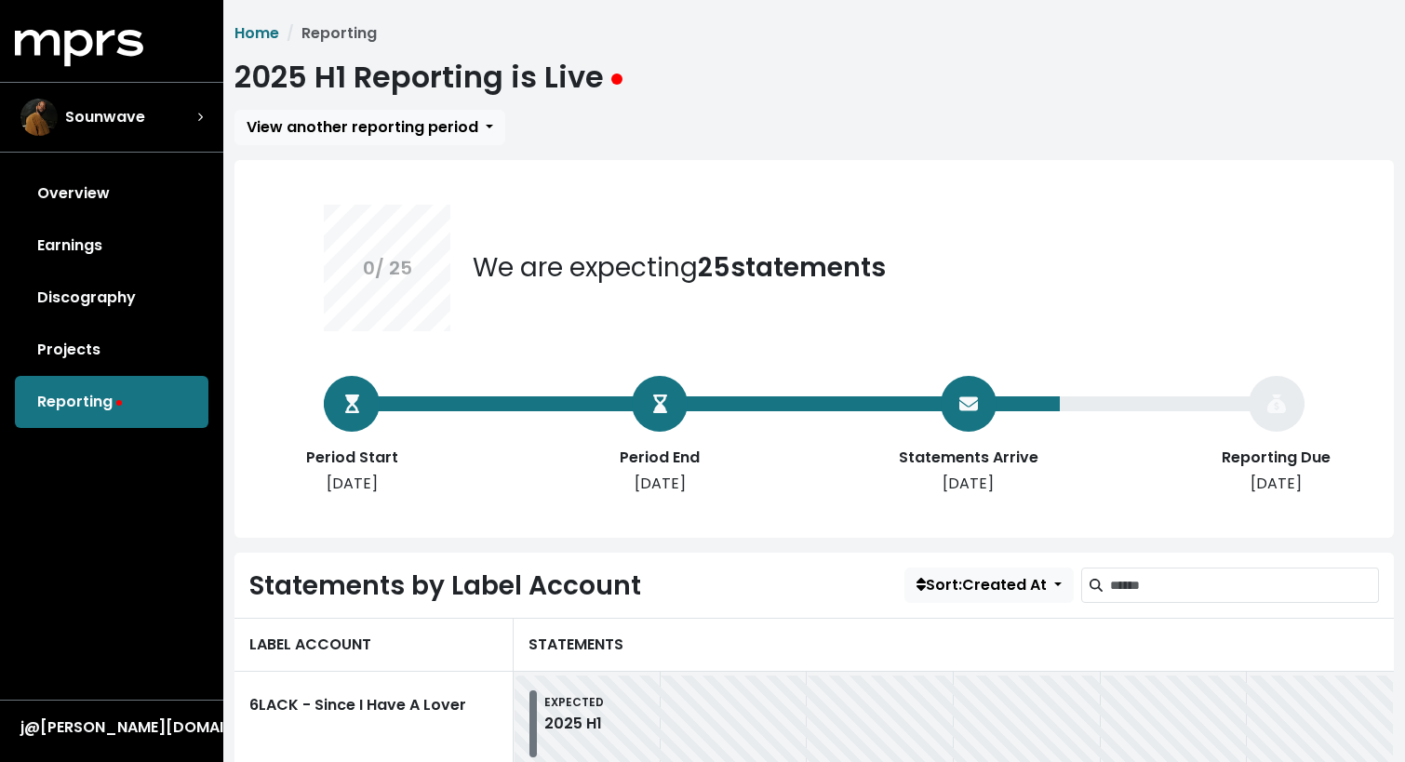
click at [428, 124] on span "View another reporting period" at bounding box center [363, 126] width 232 height 21
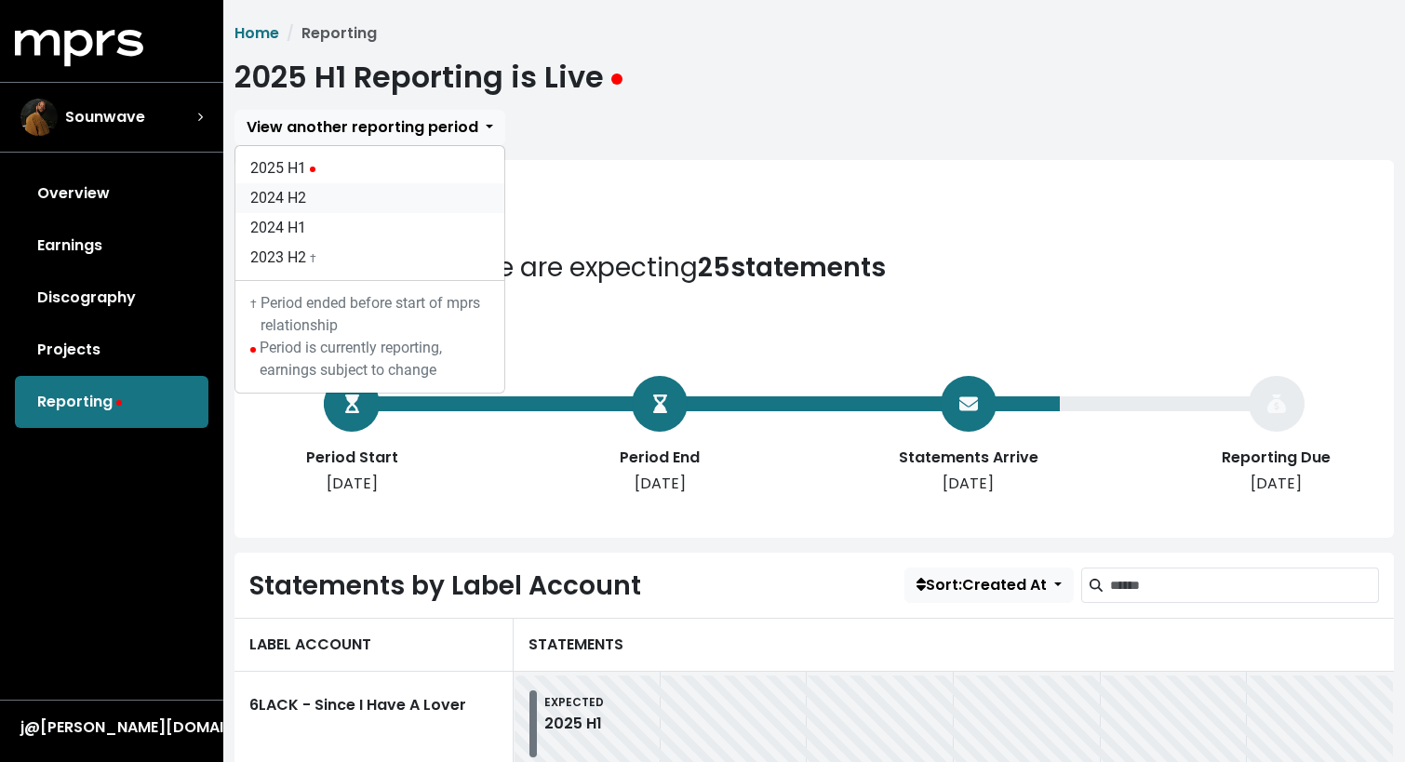
click at [378, 192] on link "2024 H2" at bounding box center [369, 198] width 269 height 30
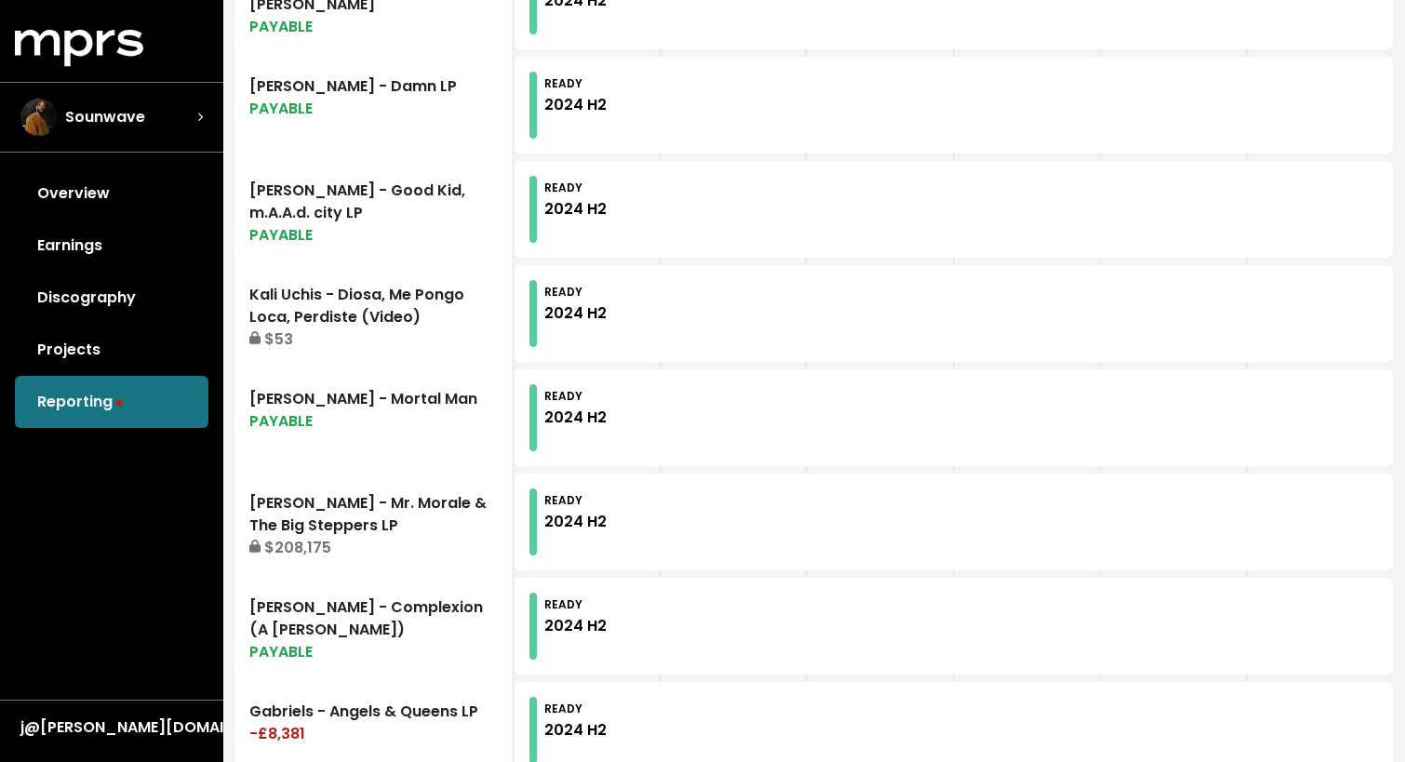
scroll to position [1153, 0]
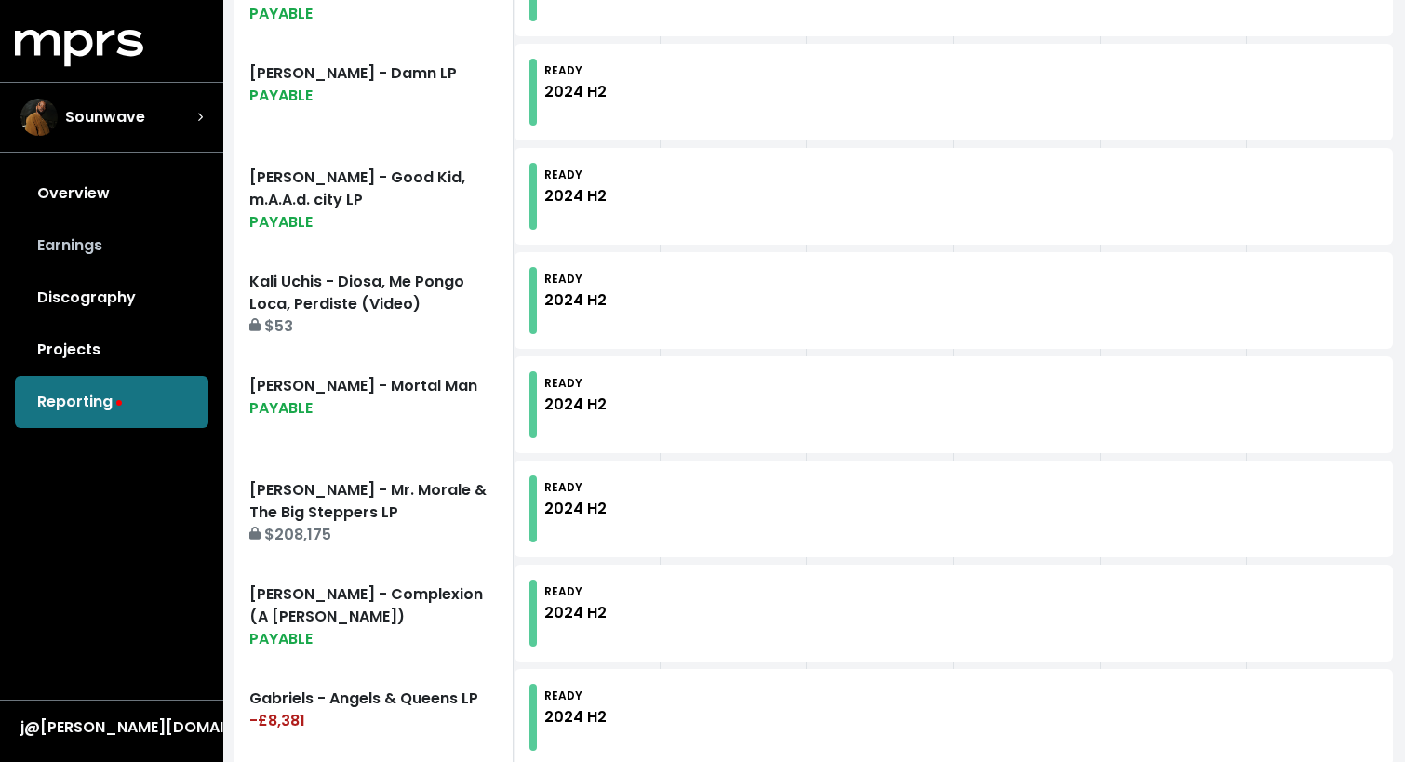
click at [91, 248] on link "Earnings" at bounding box center [112, 246] width 194 height 52
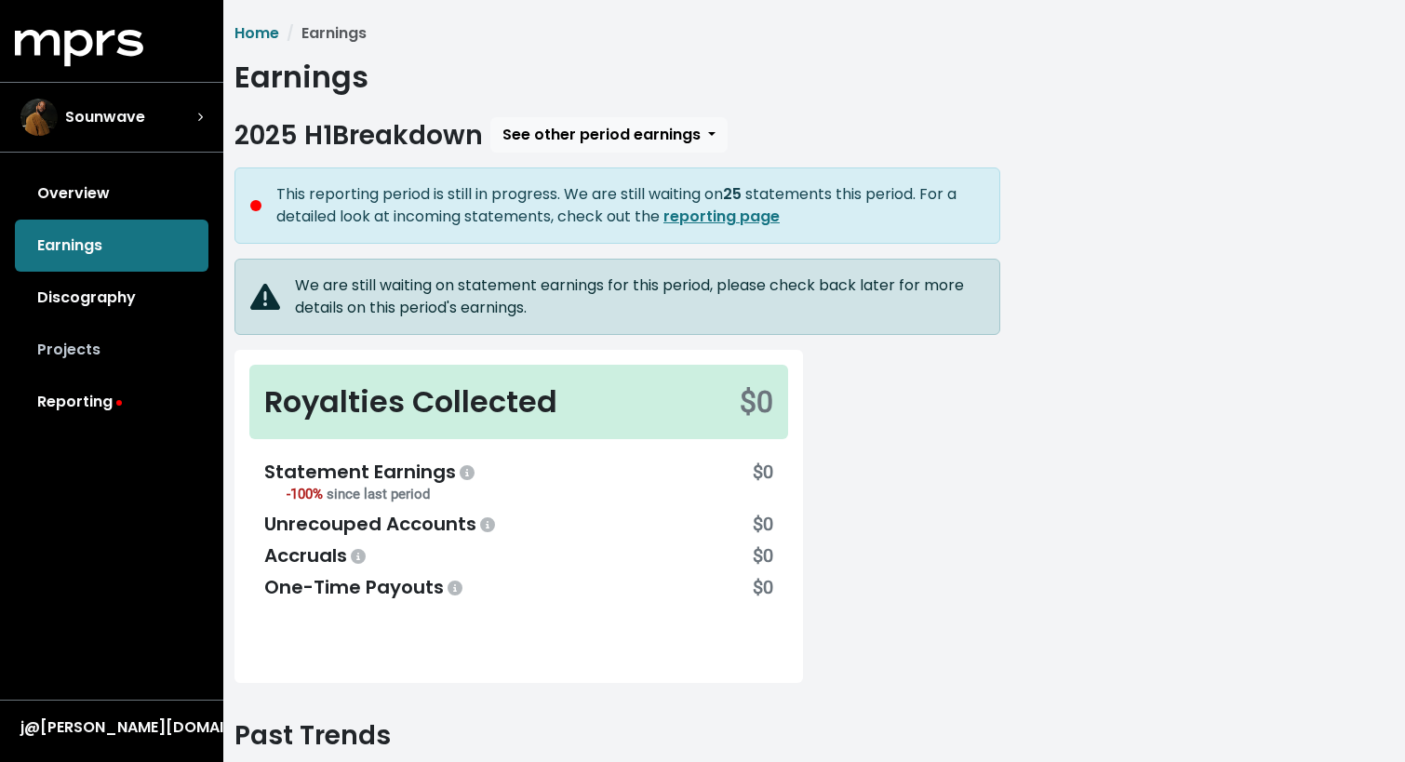
click at [87, 337] on link "Projects" at bounding box center [112, 350] width 194 height 52
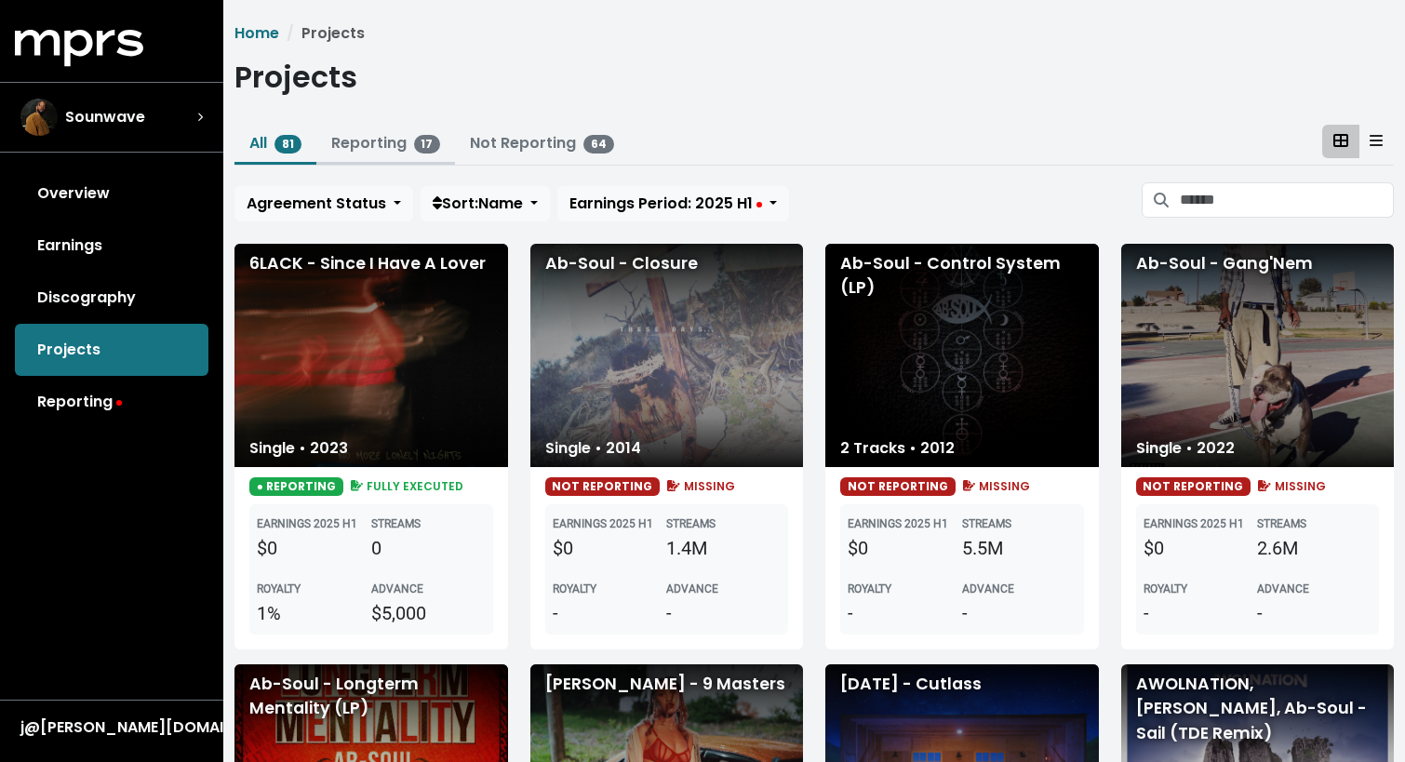
click at [386, 151] on link "Reporting 17" at bounding box center [386, 142] width 110 height 21
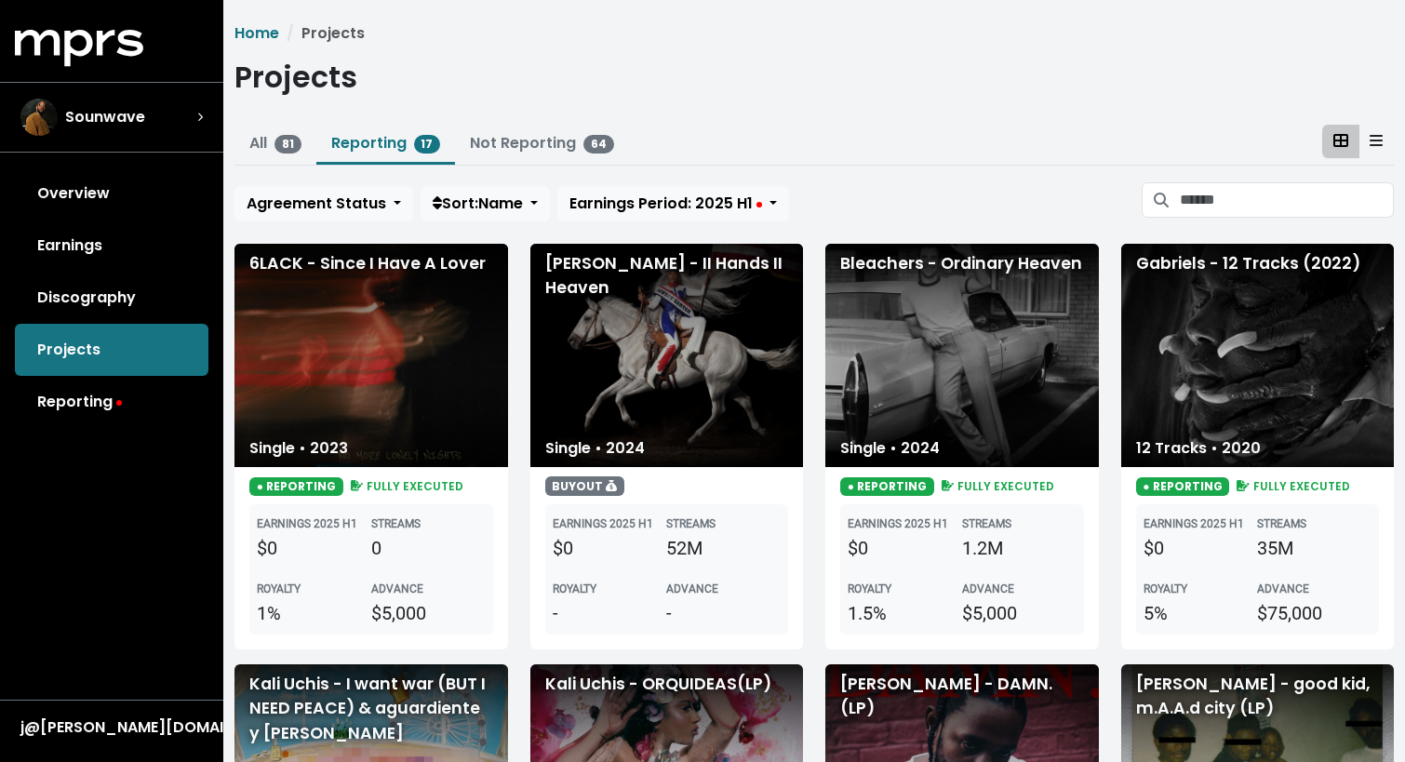
click at [665, 223] on div "All 81 Reporting 17 Not Reporting 64 Agreement Status Sort: Name Earnings Perio…" at bounding box center [815, 177] width 1160 height 104
click at [672, 203] on span "Earnings Period: 2025 H1" at bounding box center [666, 203] width 193 height 21
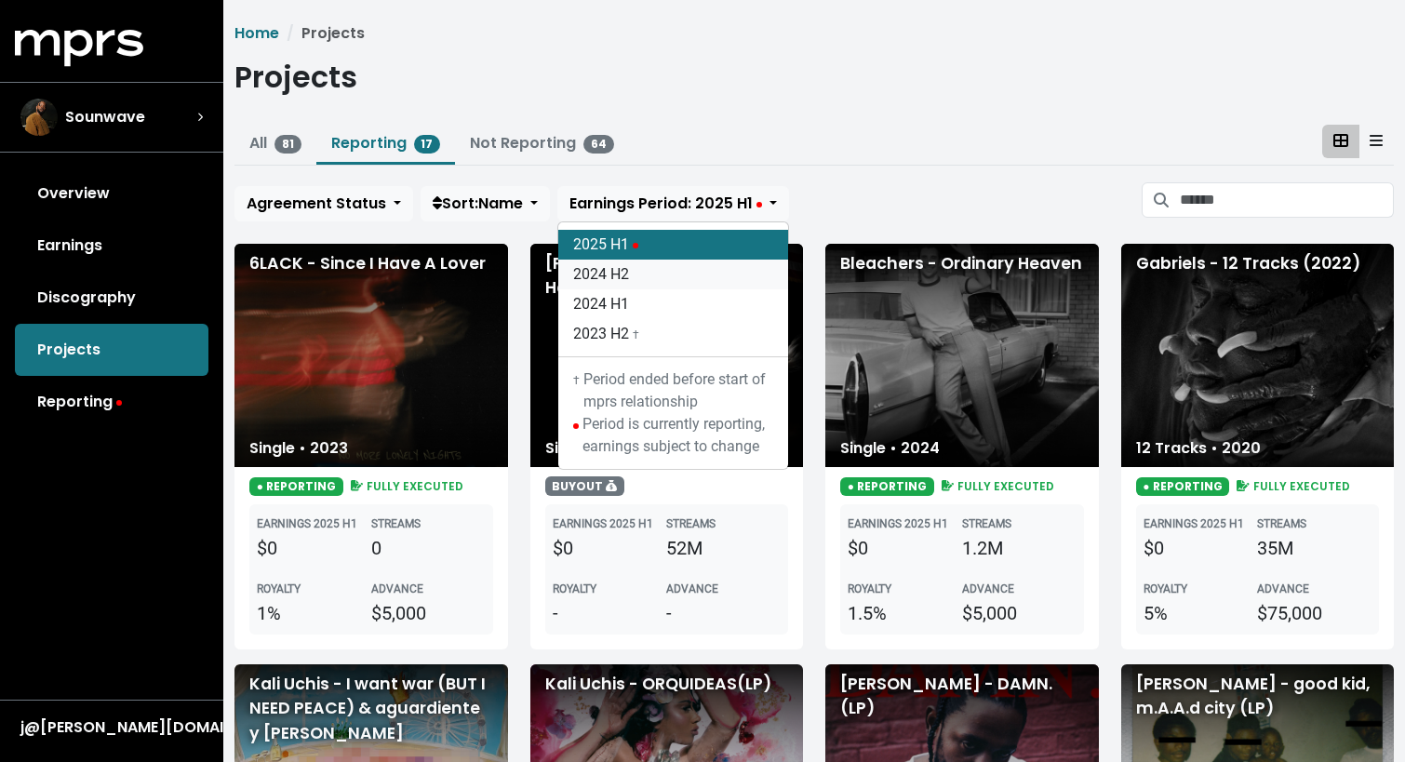
click at [634, 268] on link "2024 H2" at bounding box center [673, 275] width 230 height 30
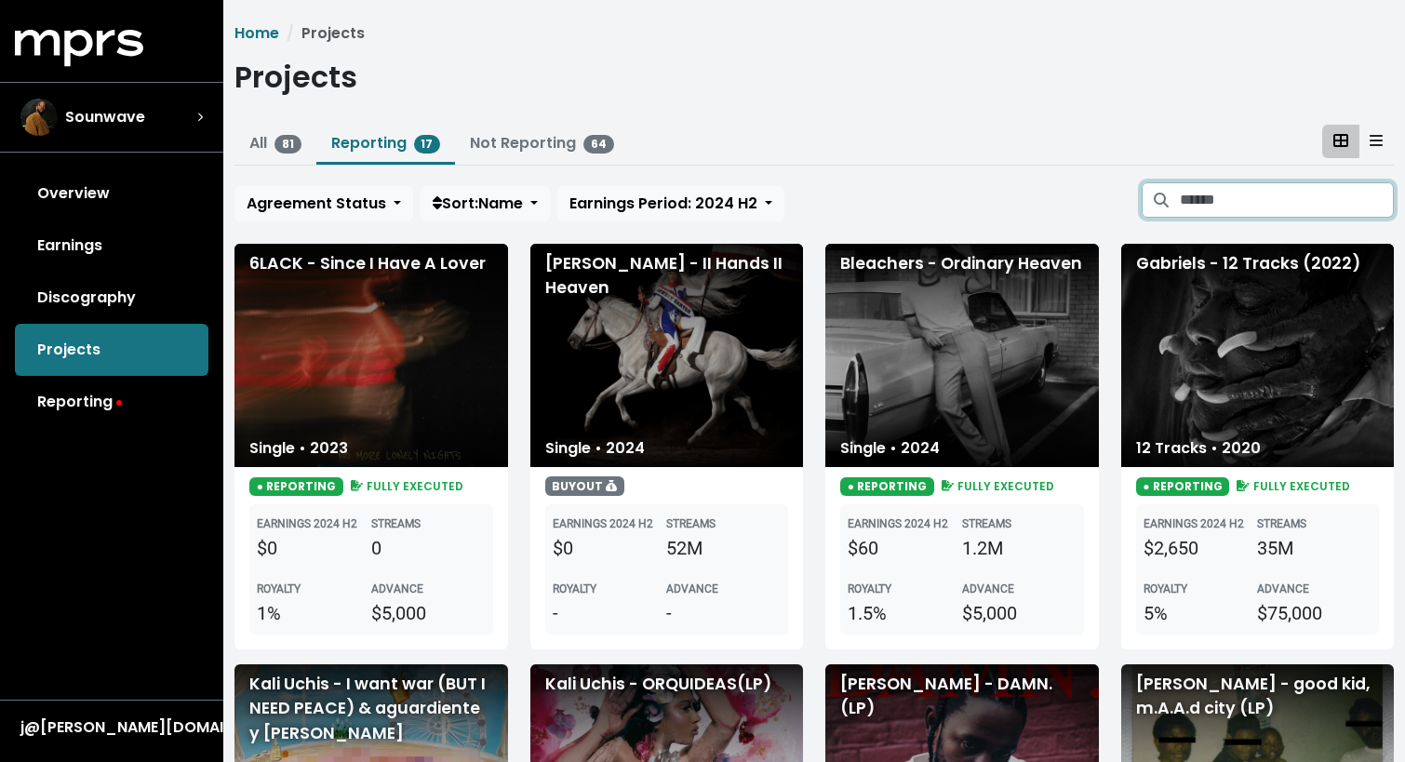
click at [1211, 212] on input "Search projects" at bounding box center [1287, 199] width 214 height 35
type input "**********"
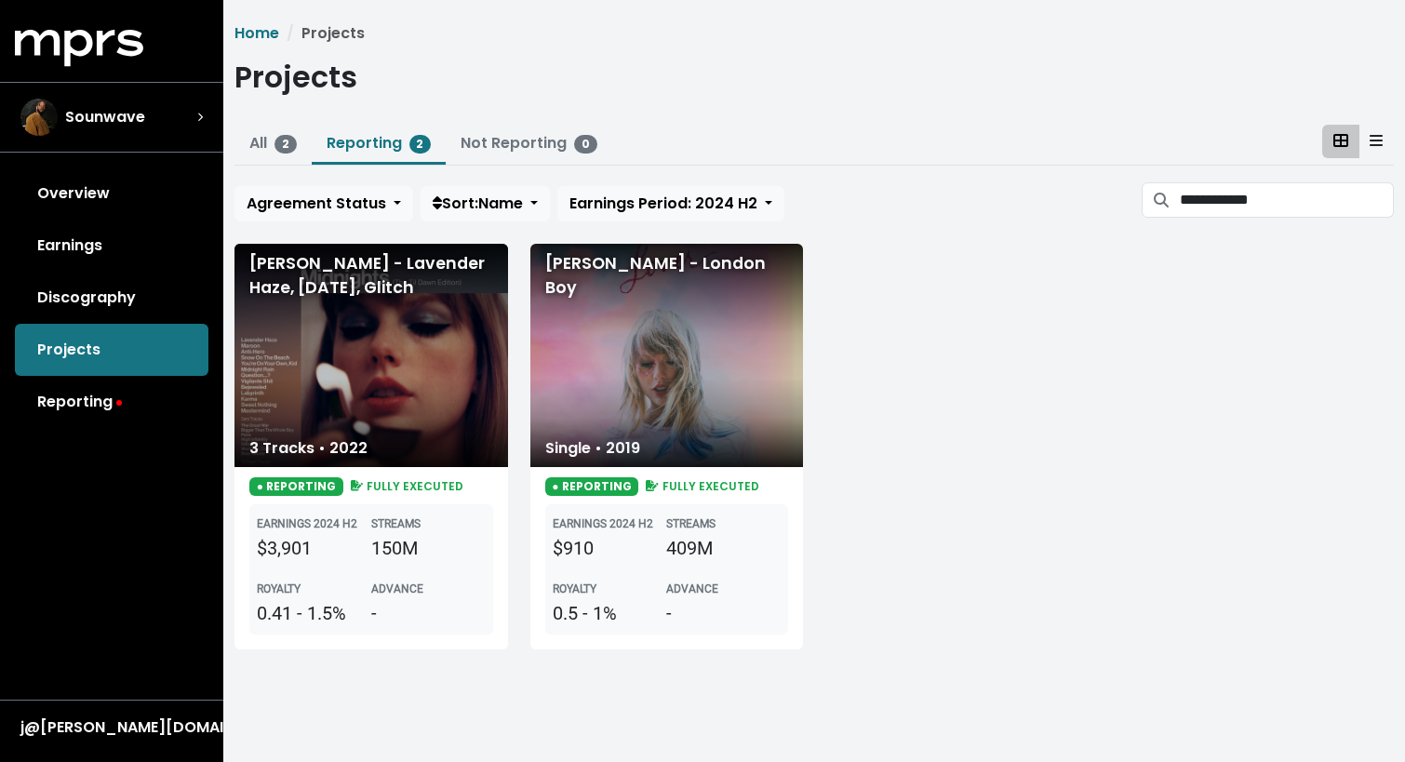
click at [375, 395] on div "[PERSON_NAME] - Lavender Haze, [DATE], Glitch" at bounding box center [372, 355] width 274 height 223
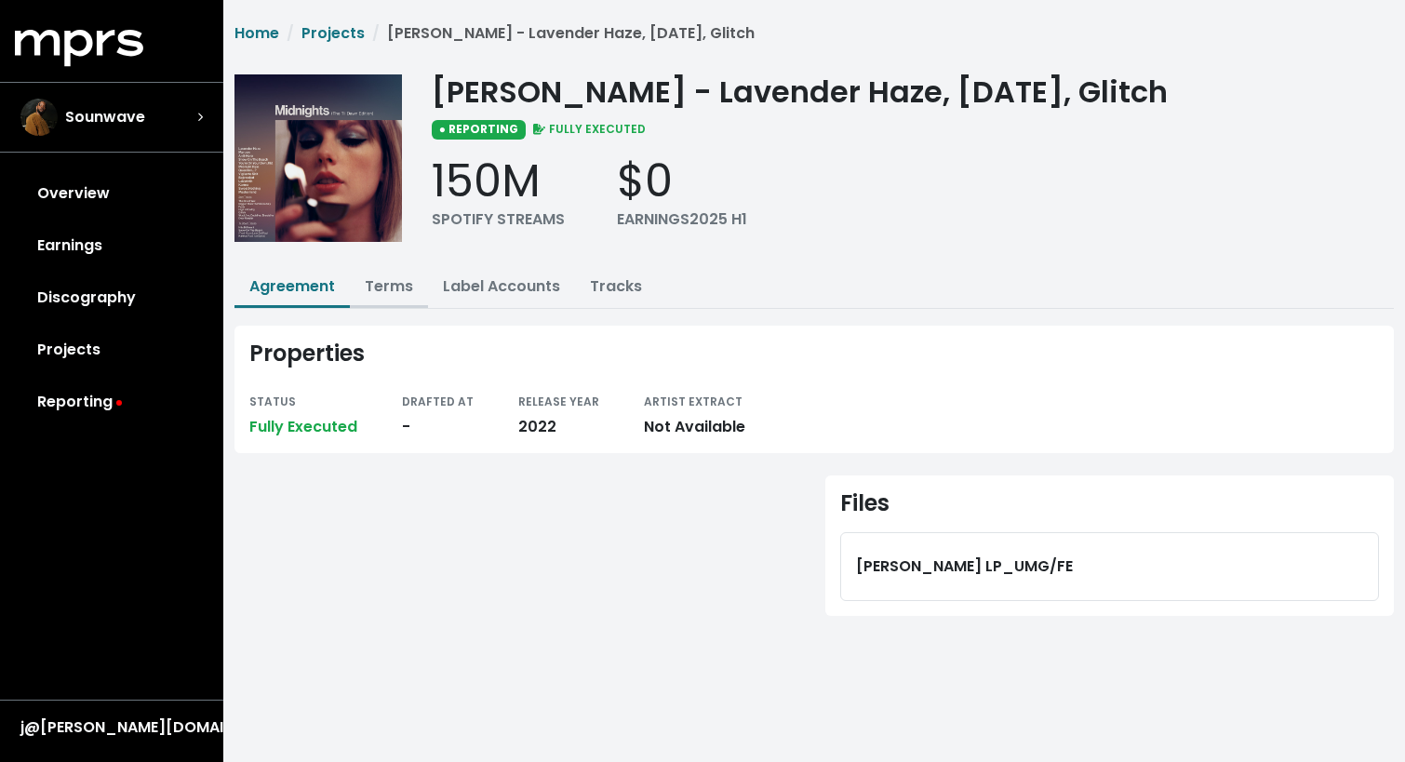
click at [402, 284] on link "Terms" at bounding box center [389, 285] width 48 height 21
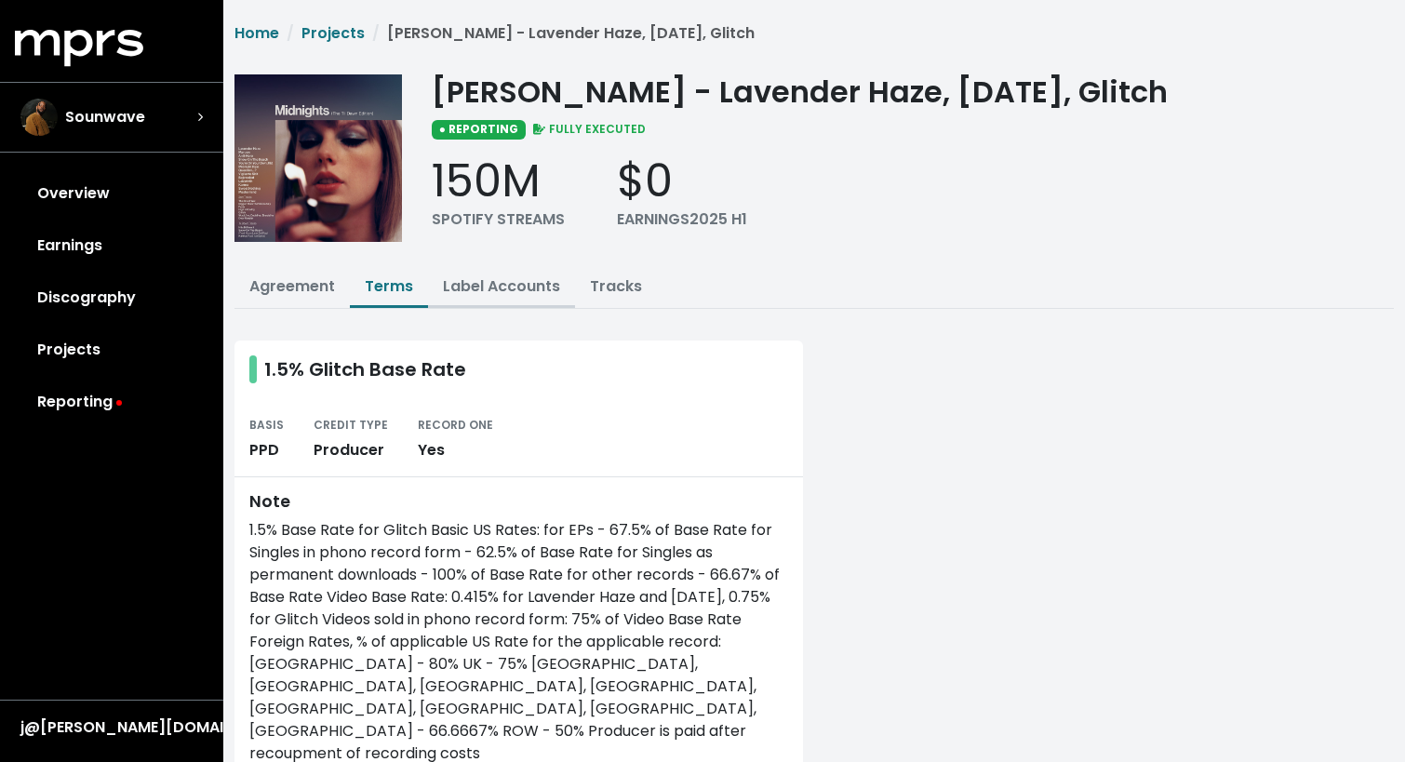
click at [504, 282] on link "Label Accounts" at bounding box center [501, 285] width 117 height 21
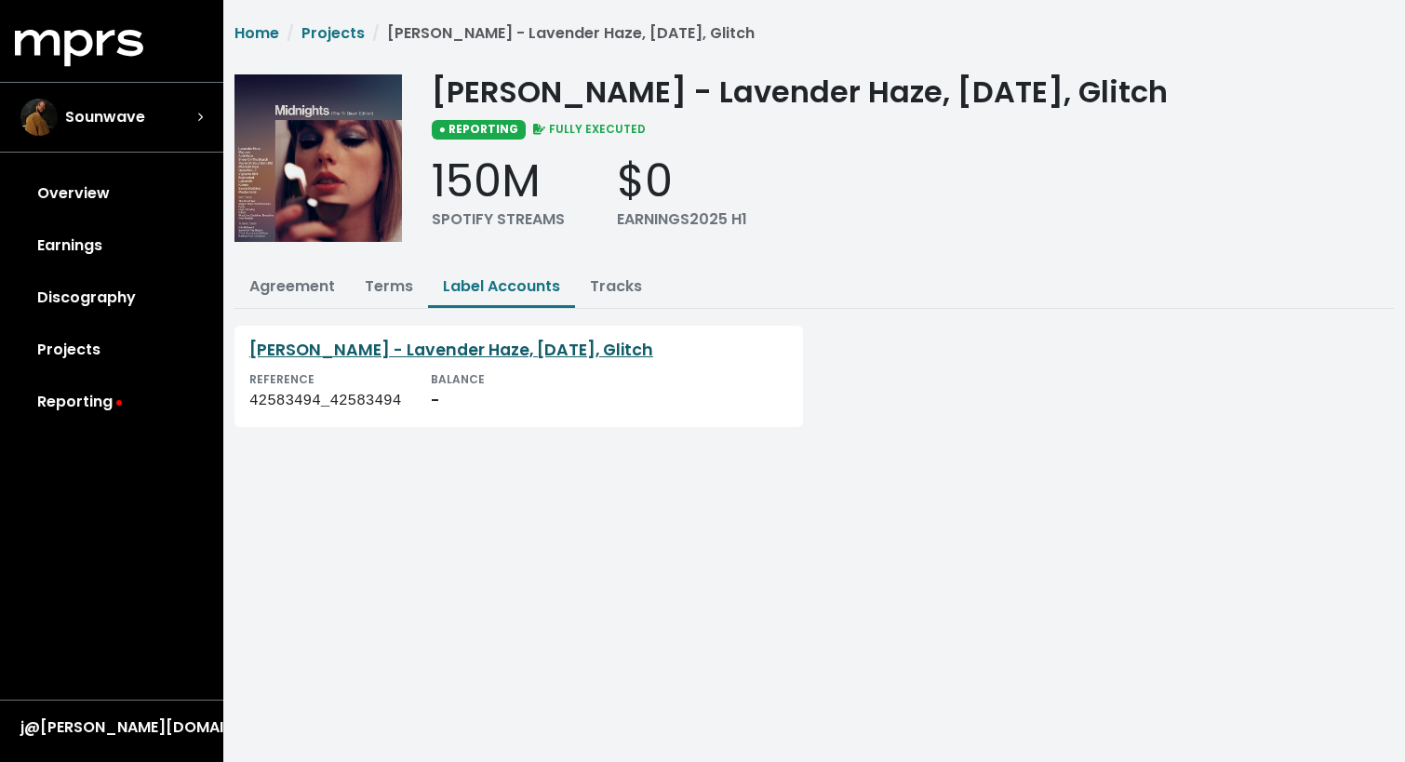
click at [543, 342] on link "[PERSON_NAME] - Lavender Haze, [DATE], Glitch" at bounding box center [451, 350] width 404 height 22
click at [627, 290] on link "Tracks" at bounding box center [616, 285] width 52 height 21
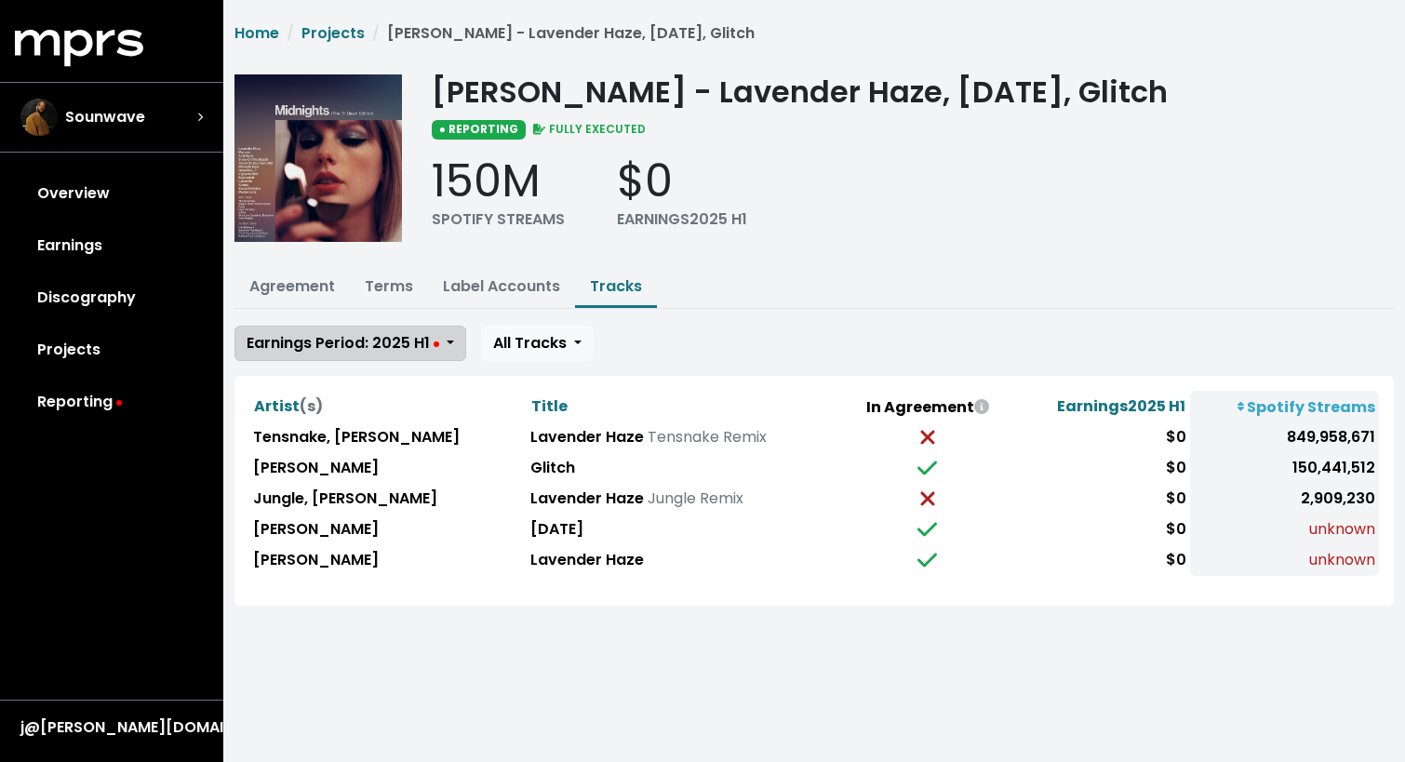
click at [399, 345] on span "Earnings Period: 2025 H1" at bounding box center [343, 342] width 193 height 21
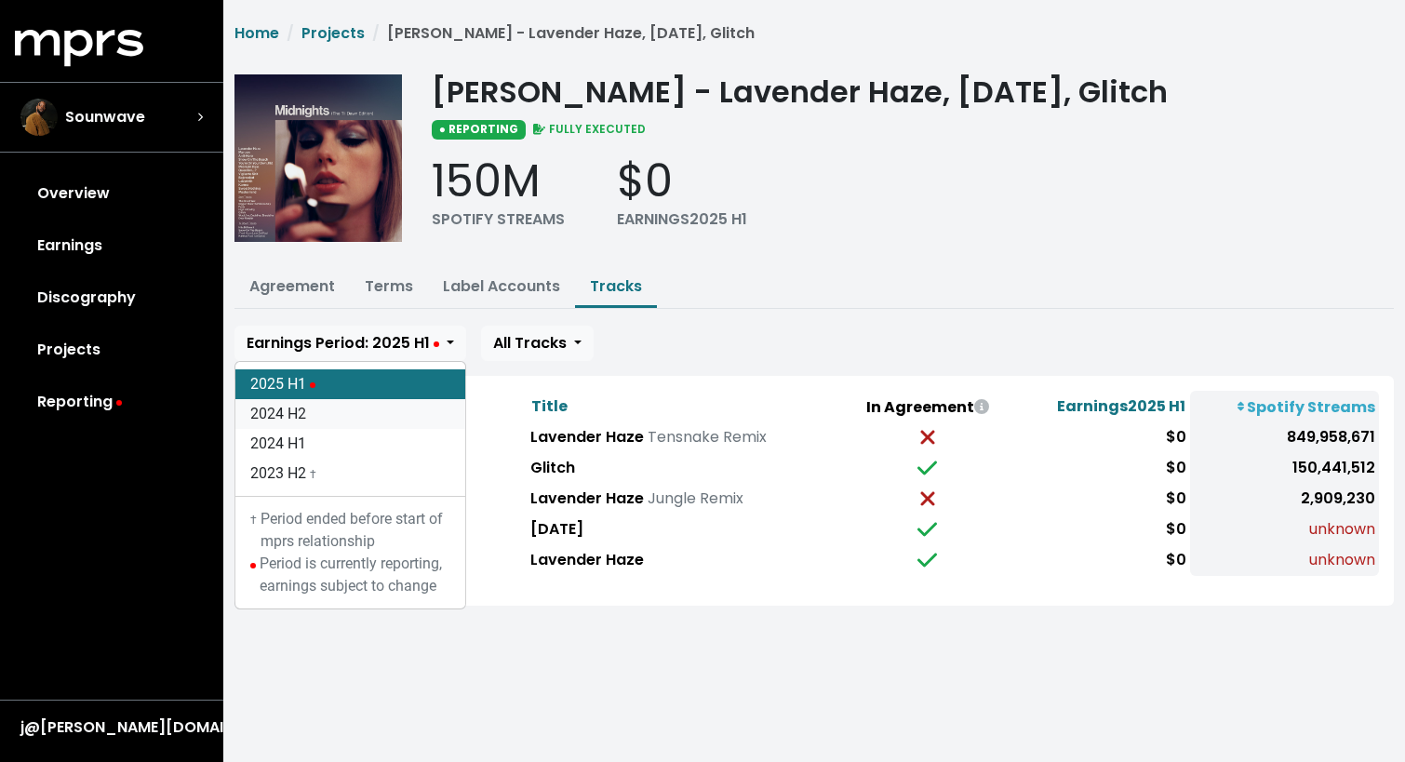
click at [378, 409] on link "2024 H2" at bounding box center [350, 414] width 230 height 30
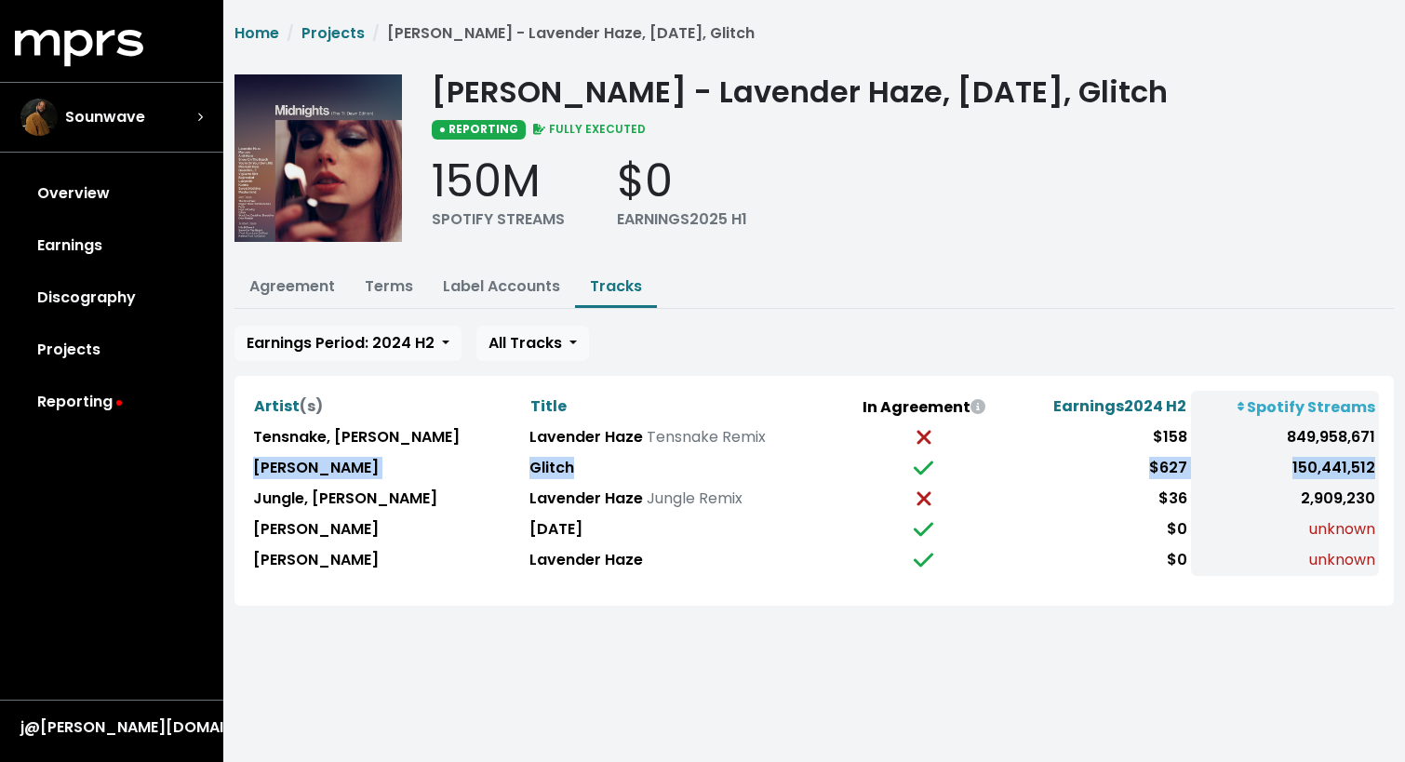
drag, startPoint x: 251, startPoint y: 463, endPoint x: 1377, endPoint y: 469, distance: 1126.1
click at [1377, 469] on tr "[PERSON_NAME] Glitch $627 150,441,512" at bounding box center [814, 468] width 1130 height 31
click at [124, 237] on link "Earnings" at bounding box center [112, 246] width 194 height 52
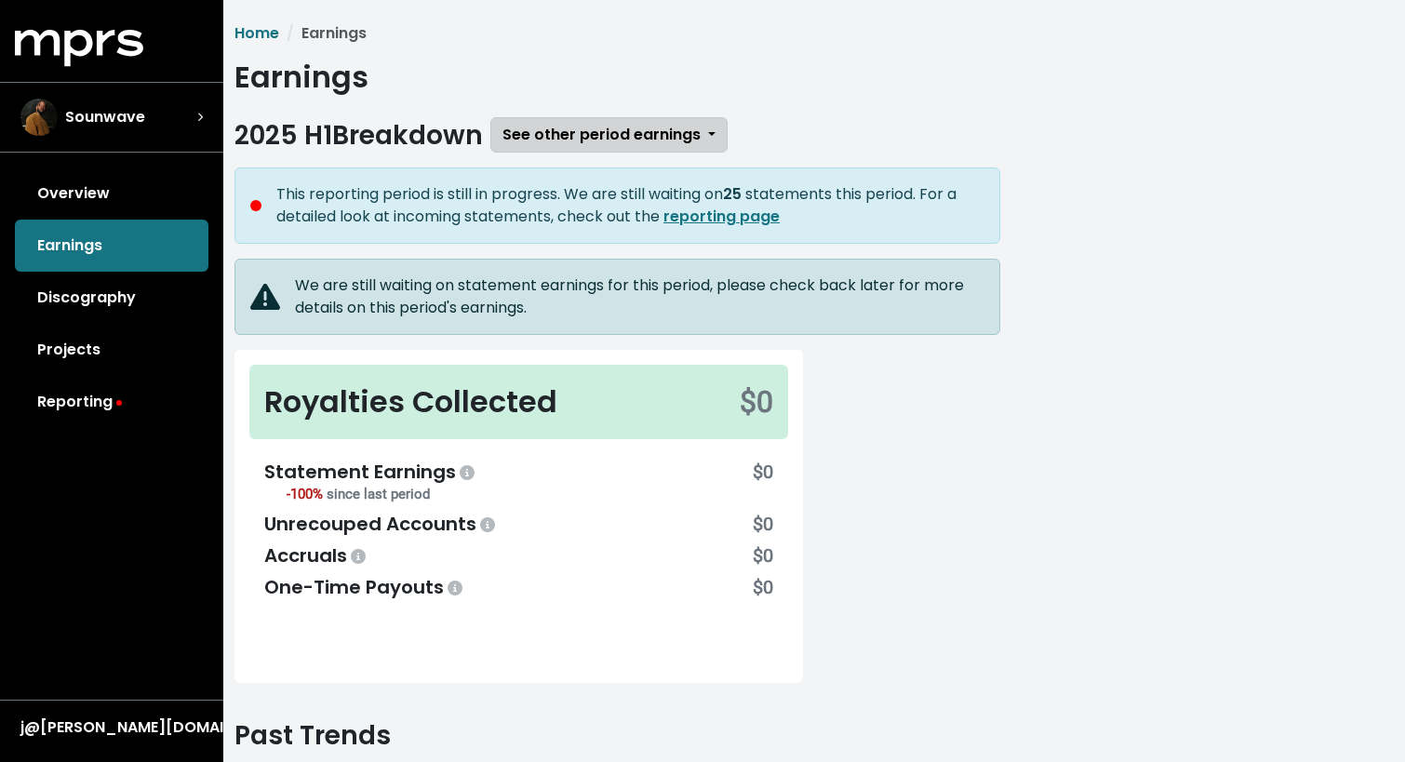
click at [544, 137] on span "See other period earnings" at bounding box center [602, 134] width 198 height 21
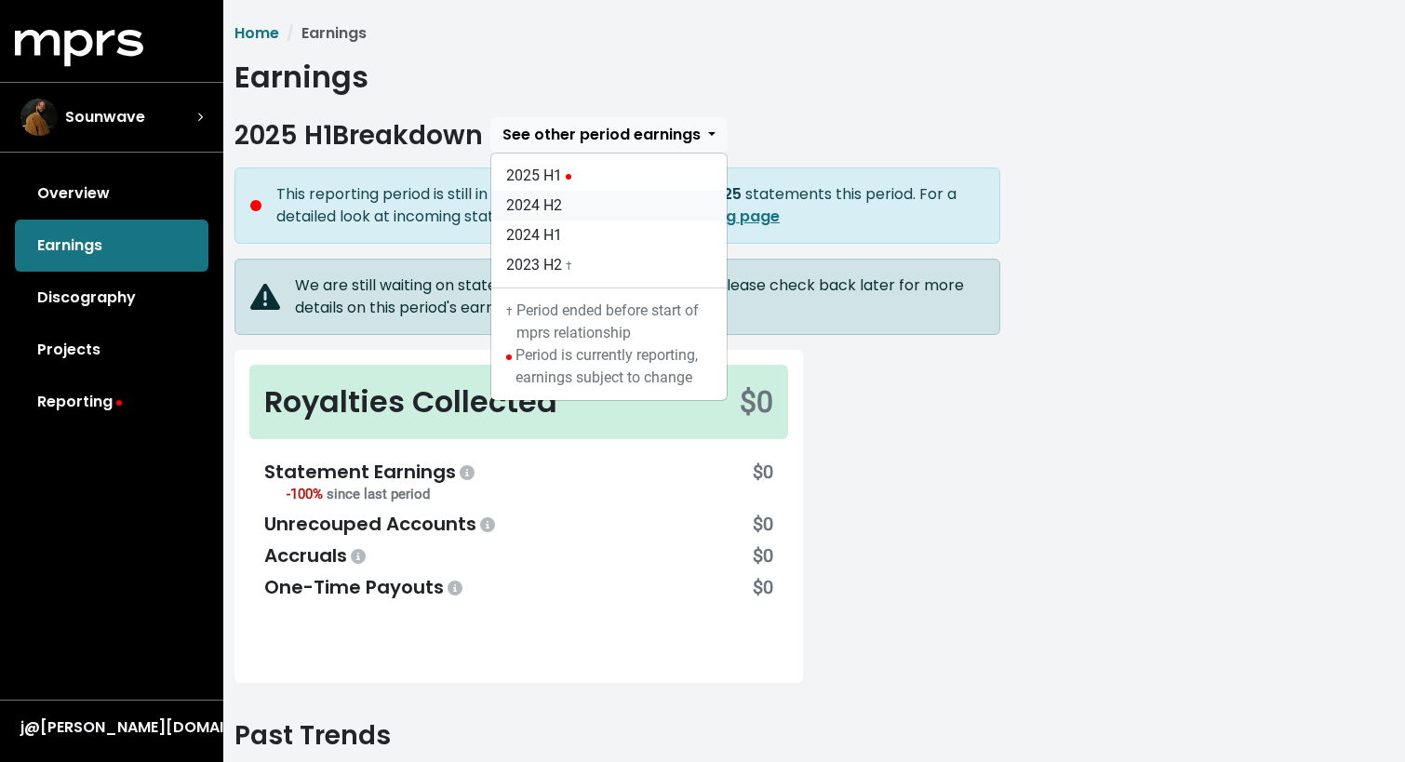
click at [546, 208] on link "2024 H2" at bounding box center [608, 206] width 235 height 30
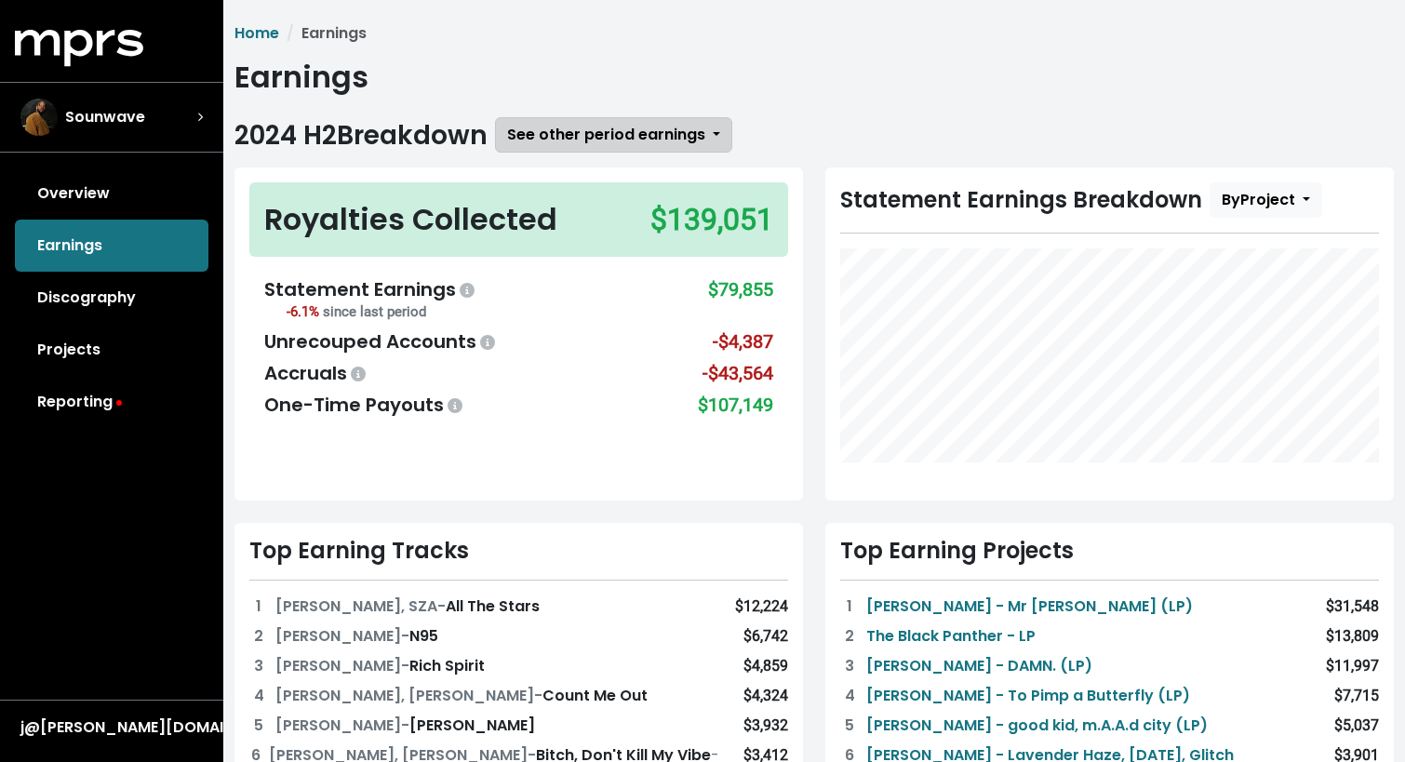
click at [667, 143] on span "See other period earnings" at bounding box center [606, 134] width 198 height 21
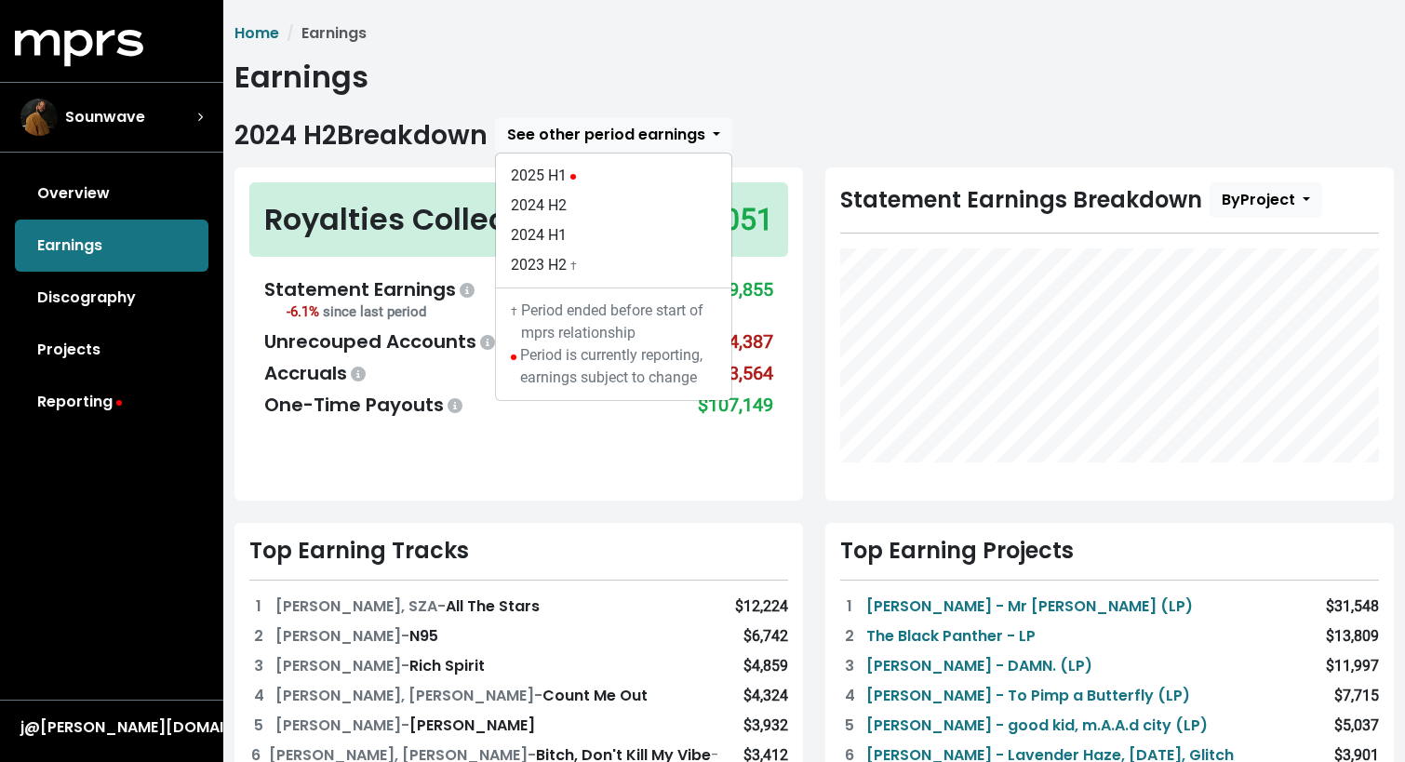
click at [426, 292] on div "Statement Earnings" at bounding box center [371, 289] width 214 height 28
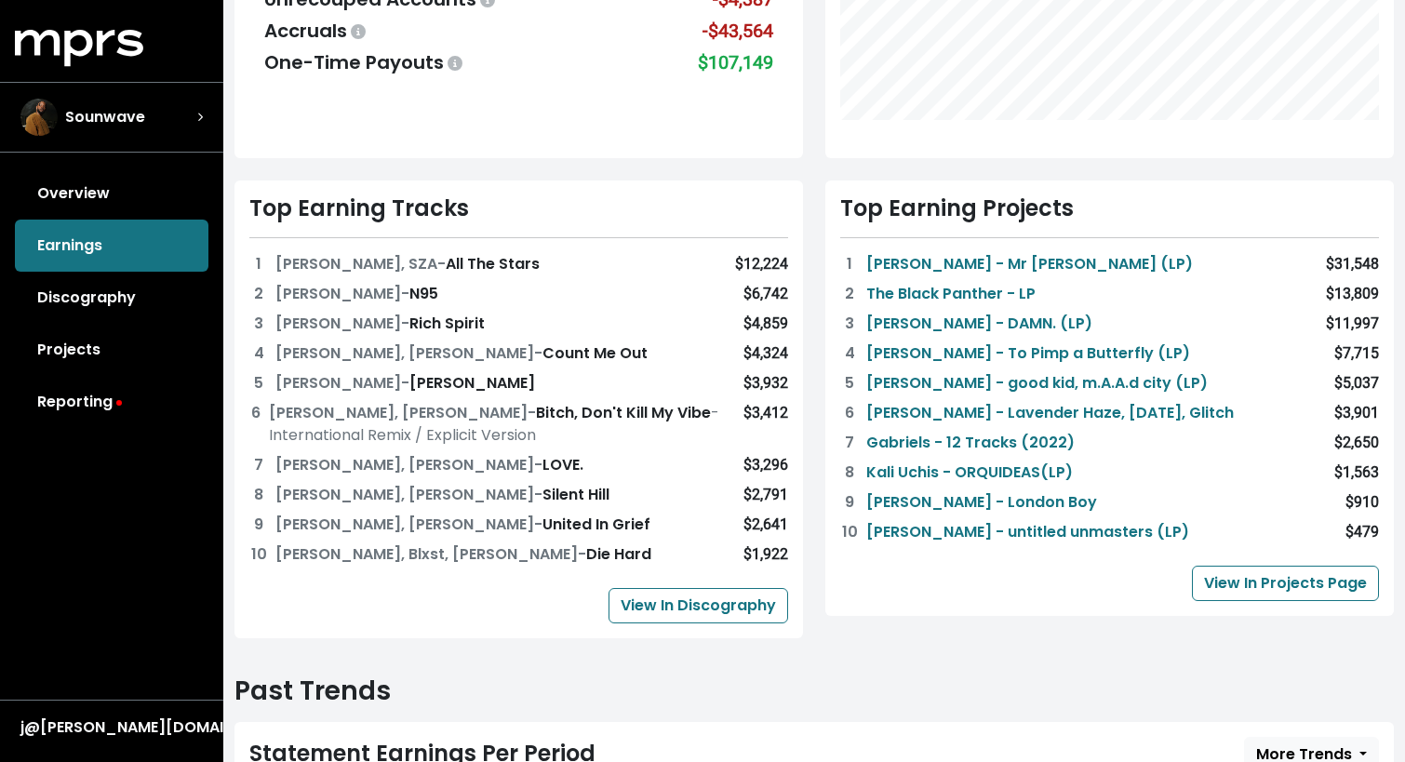
scroll to position [344, 0]
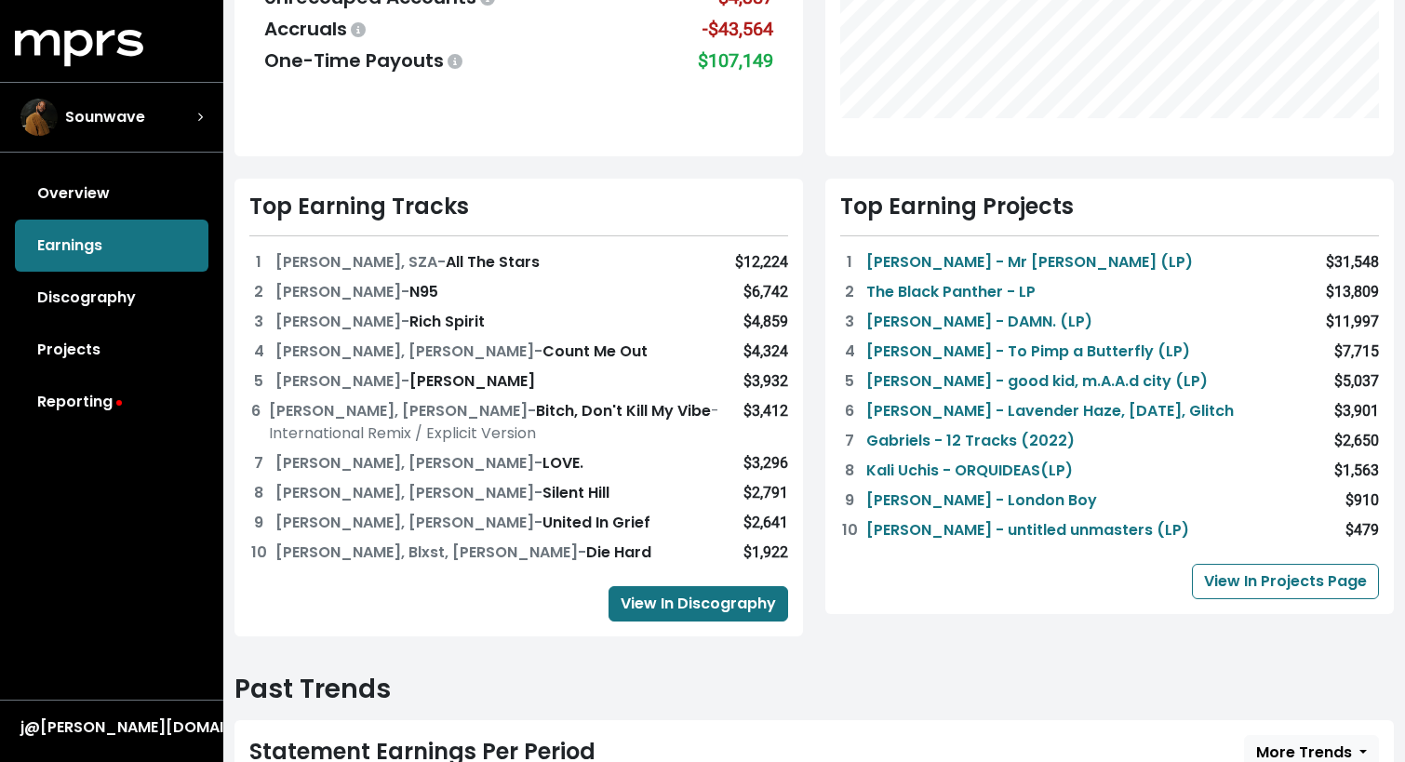
click at [668, 608] on link "View In Discography" at bounding box center [699, 603] width 180 height 35
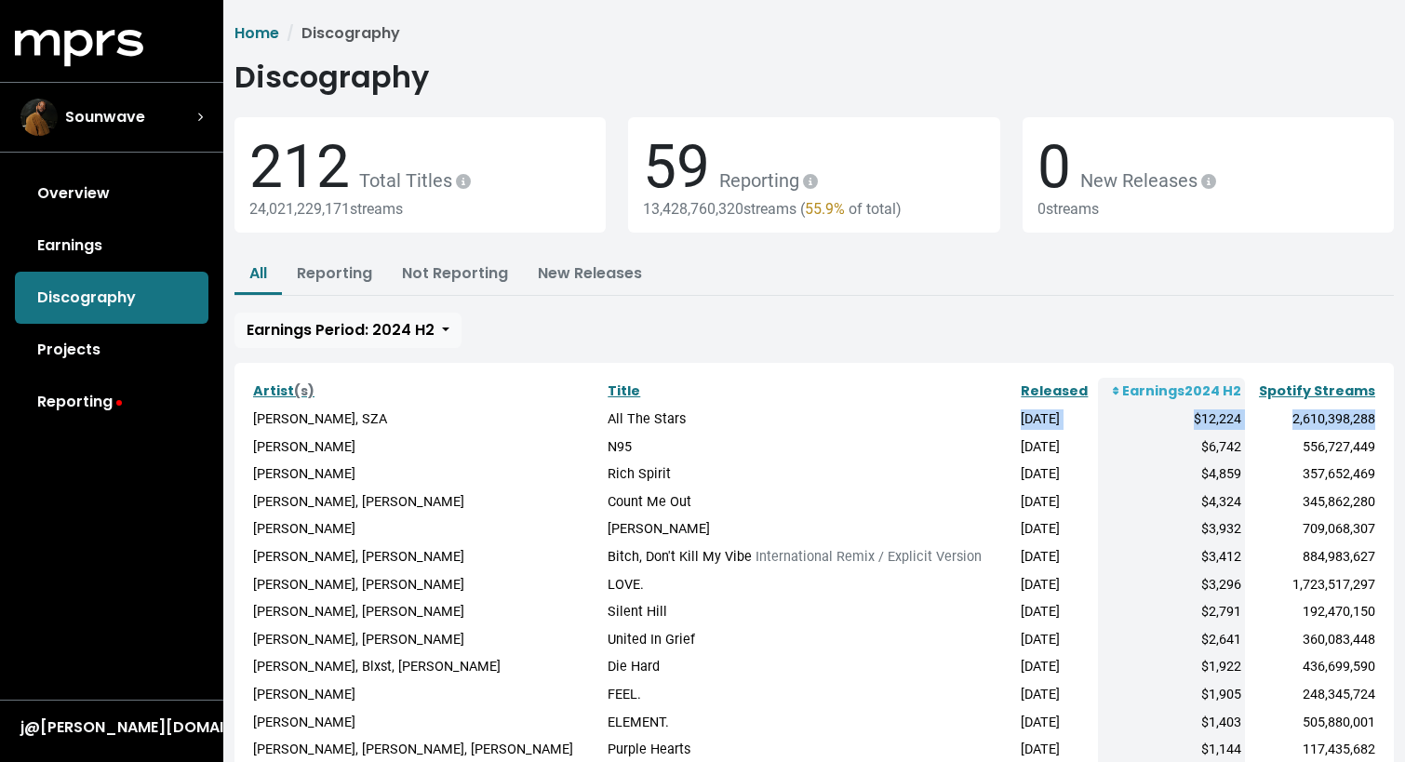
drag, startPoint x: 1005, startPoint y: 418, endPoint x: 1376, endPoint y: 424, distance: 371.4
click at [1376, 424] on tr "[PERSON_NAME], SZA All The Stars [DATE] $12,224 2,610,398,288" at bounding box center [814, 420] width 1130 height 28
click at [360, 278] on link "Reporting" at bounding box center [334, 272] width 75 height 21
click at [72, 329] on link "Projects" at bounding box center [112, 350] width 194 height 52
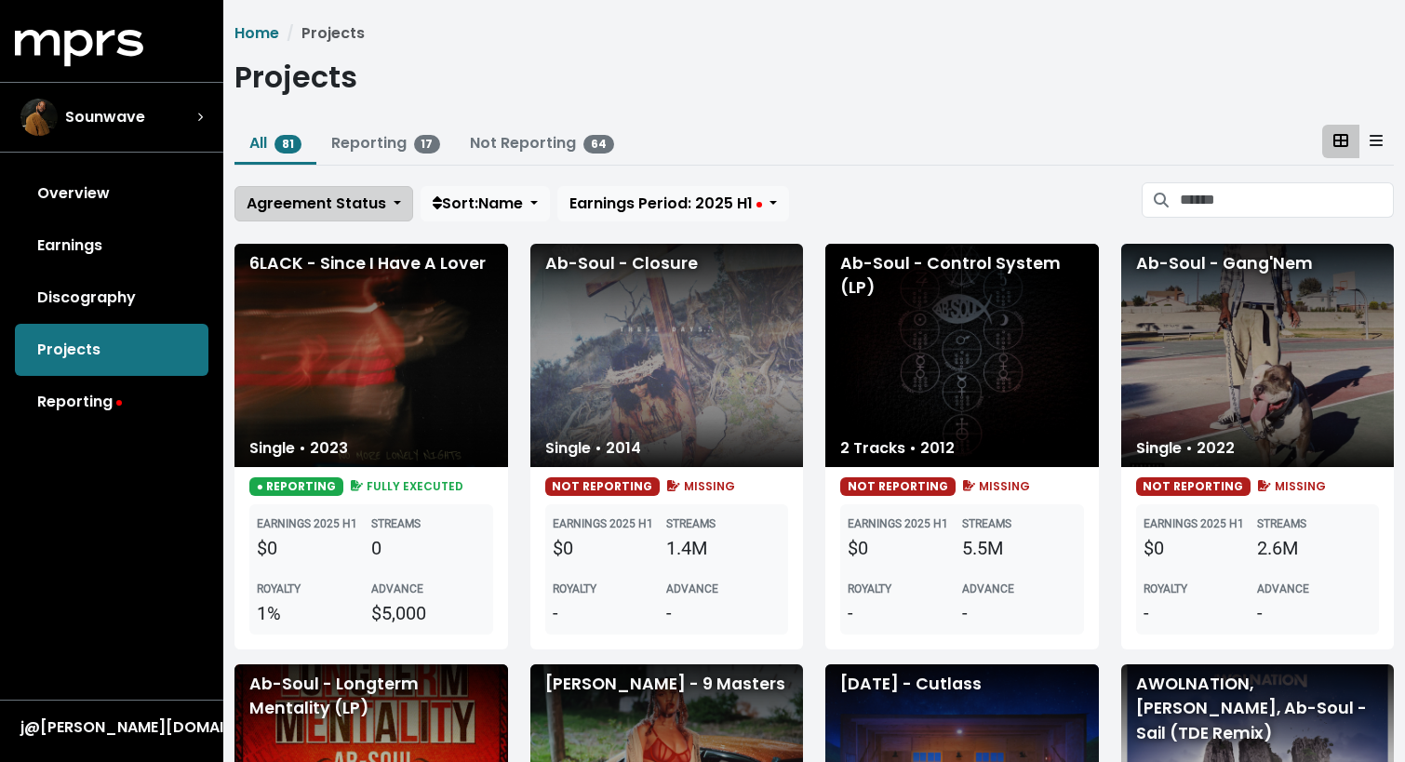
click at [365, 204] on span "Agreement Status" at bounding box center [317, 203] width 140 height 21
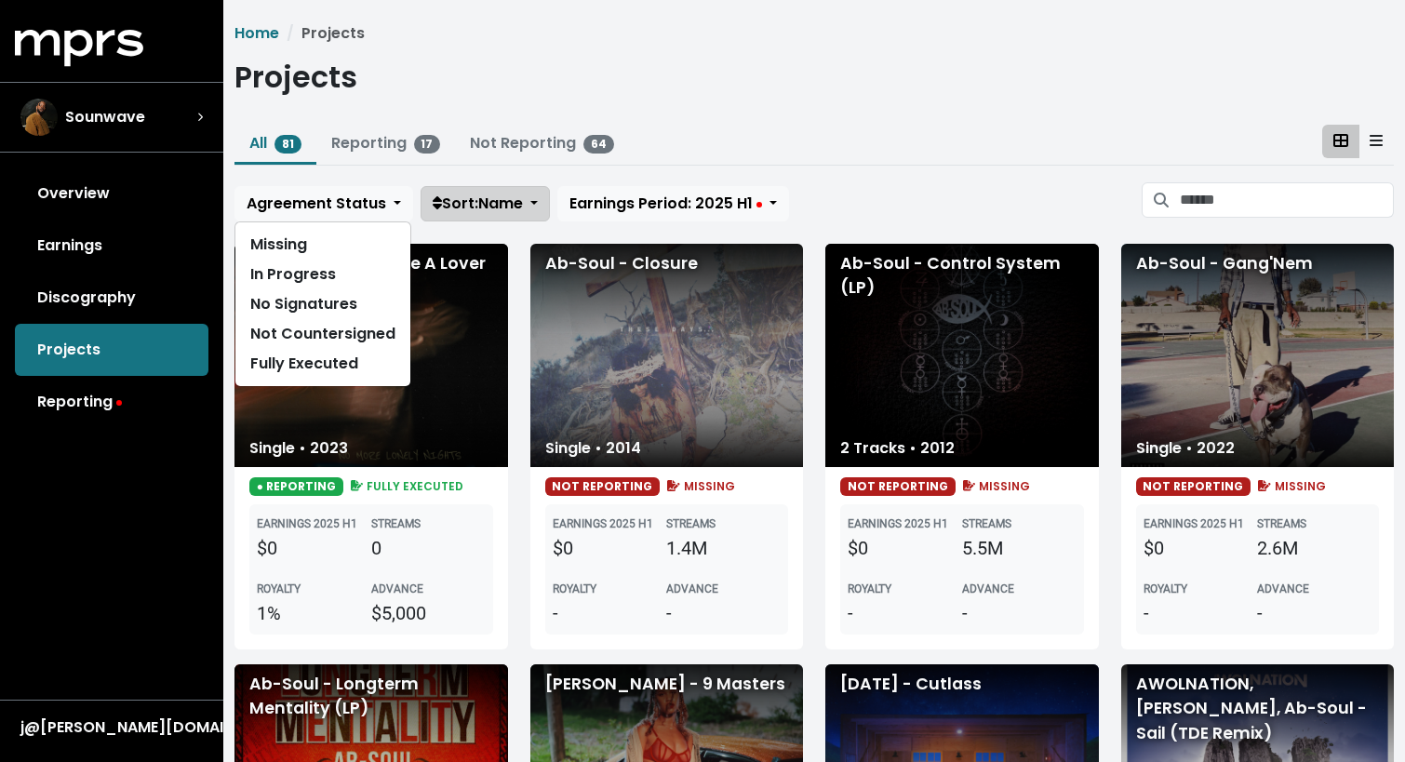
click at [462, 209] on span "Sort: Name" at bounding box center [478, 203] width 90 height 21
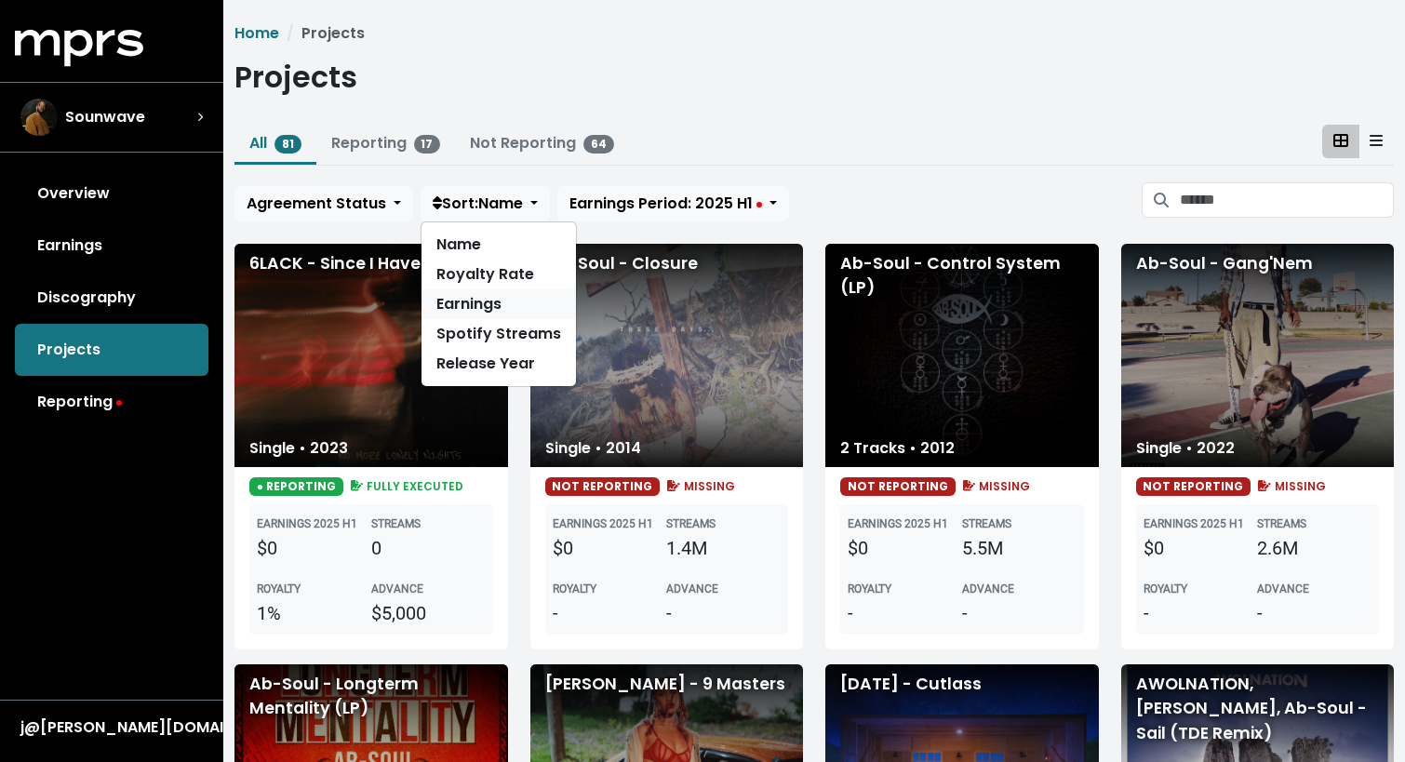
click at [502, 294] on link "Earnings" at bounding box center [499, 304] width 154 height 30
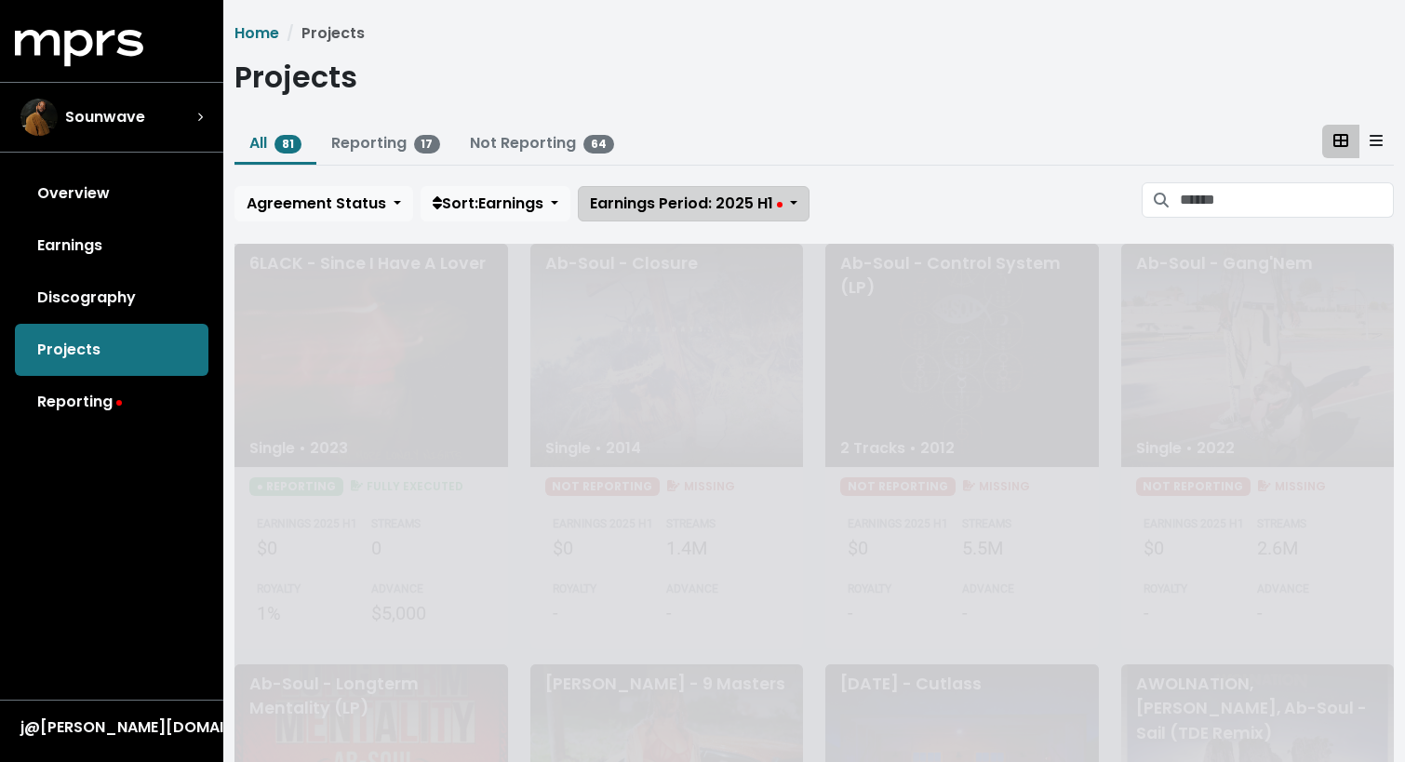
click at [664, 216] on button "Earnings Period: 2025 H1" at bounding box center [694, 203] width 232 height 35
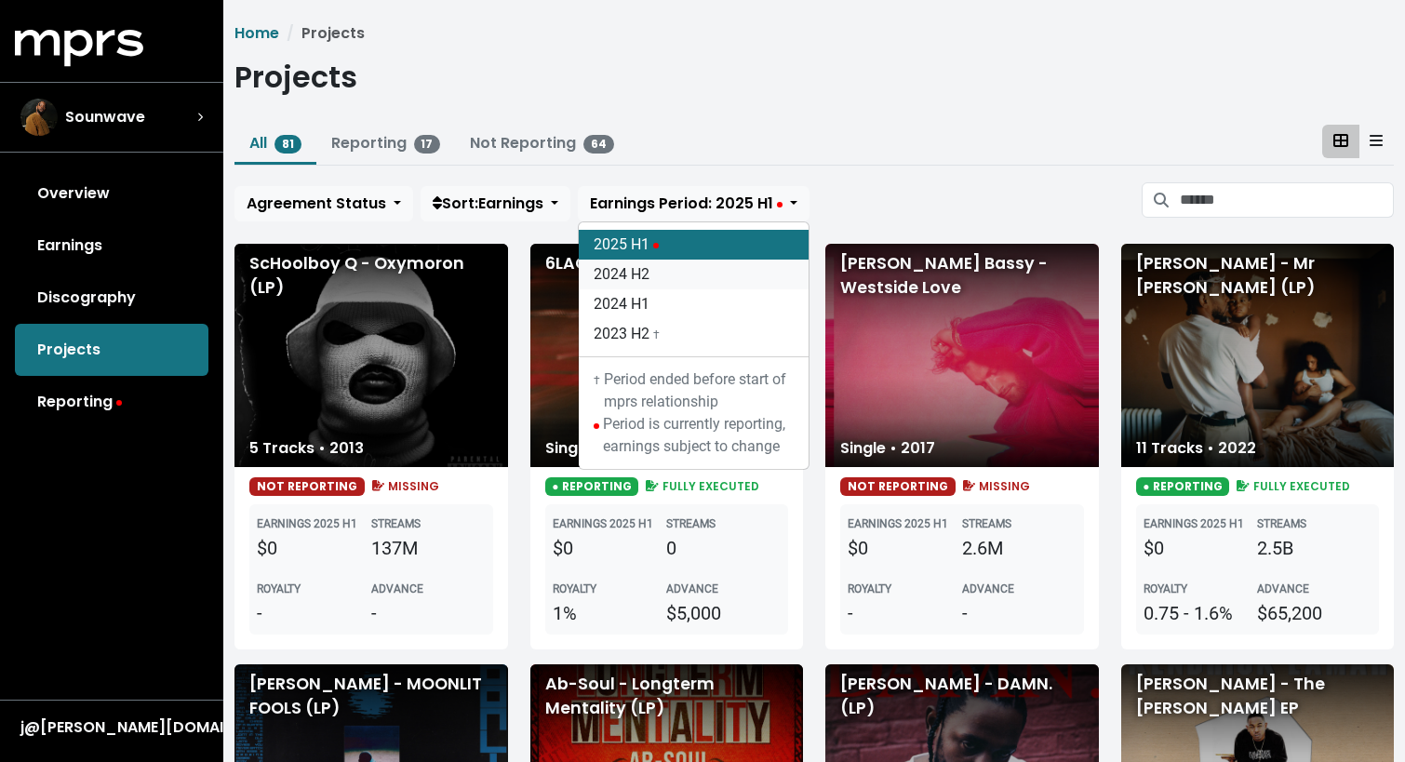
click at [650, 275] on link "2024 H2" at bounding box center [694, 275] width 230 height 30
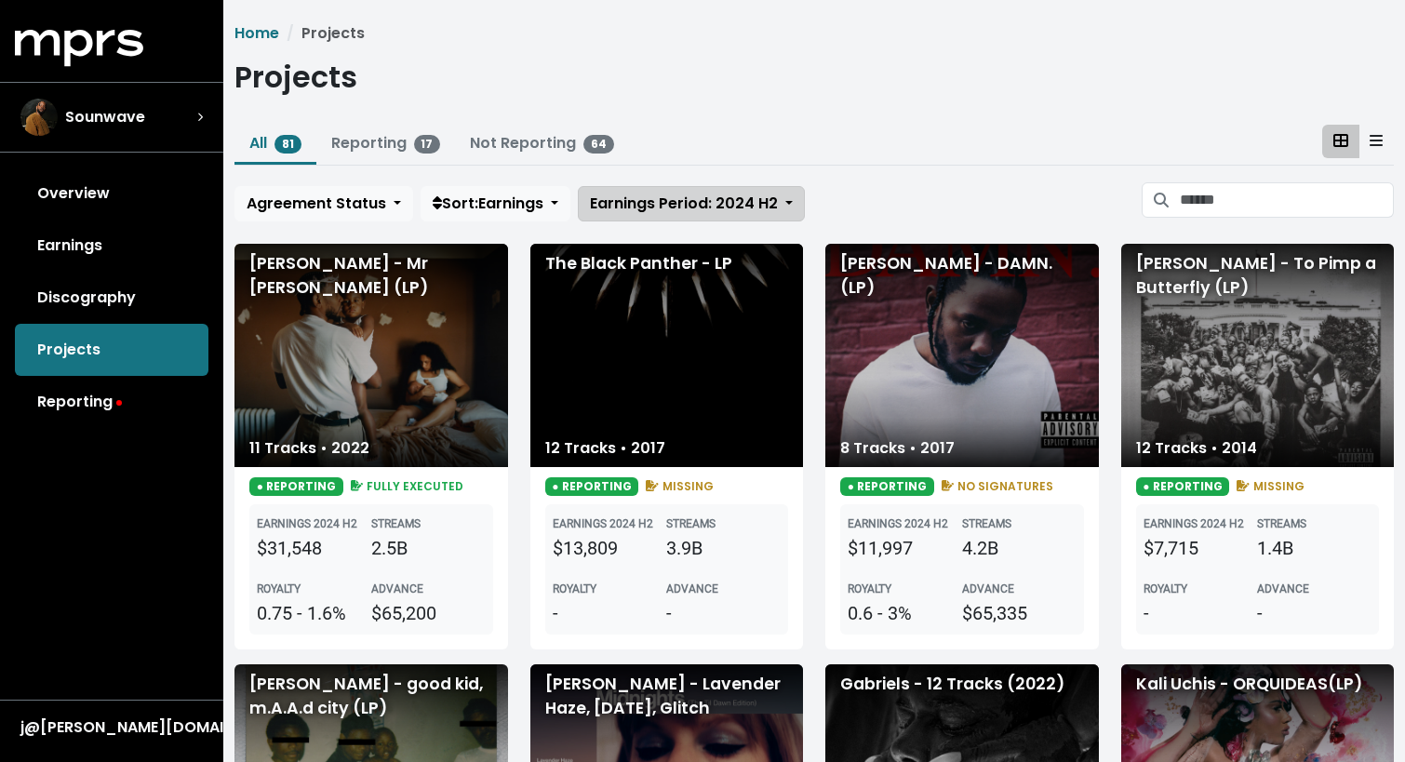
click at [665, 208] on span "Earnings Period: 2024 H2" at bounding box center [684, 203] width 188 height 21
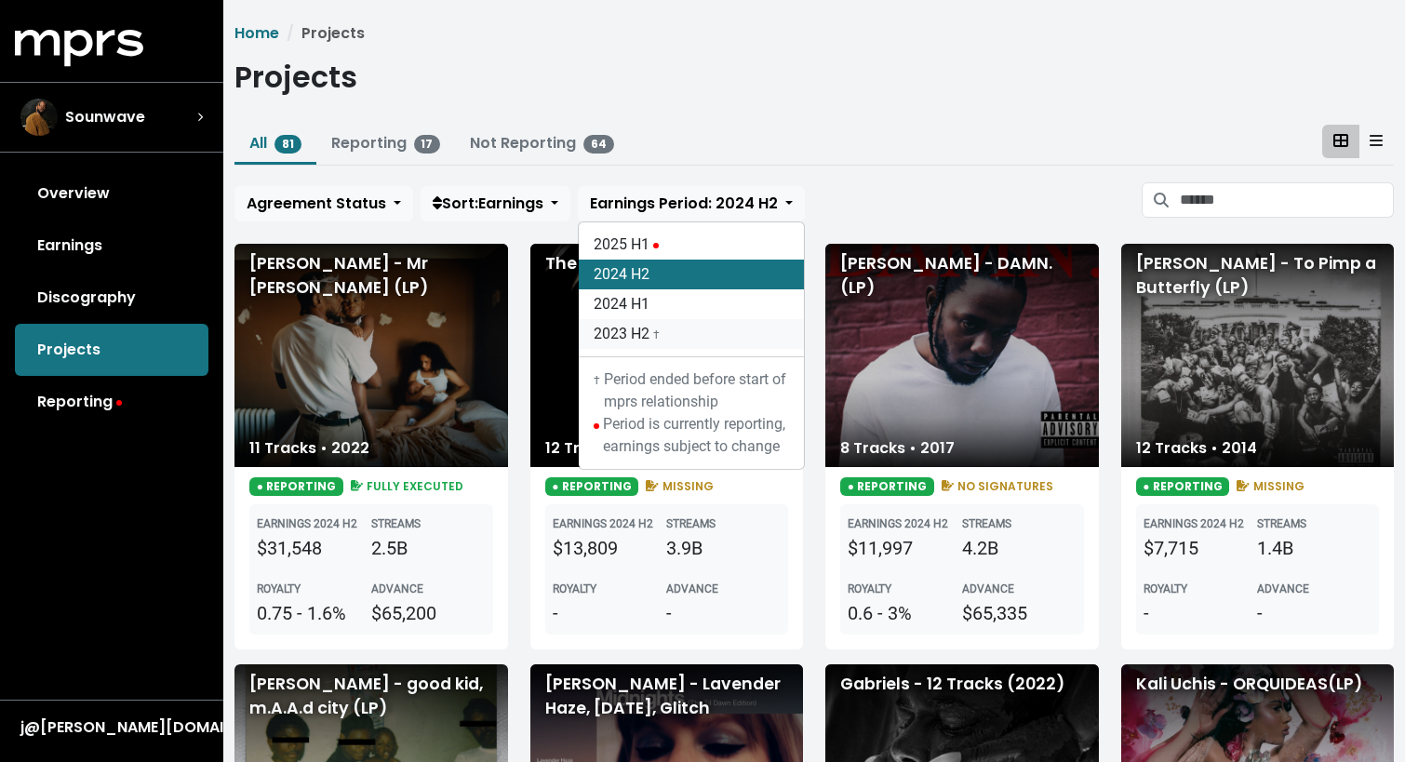
click at [651, 341] on link "2023 H2 †" at bounding box center [691, 334] width 225 height 30
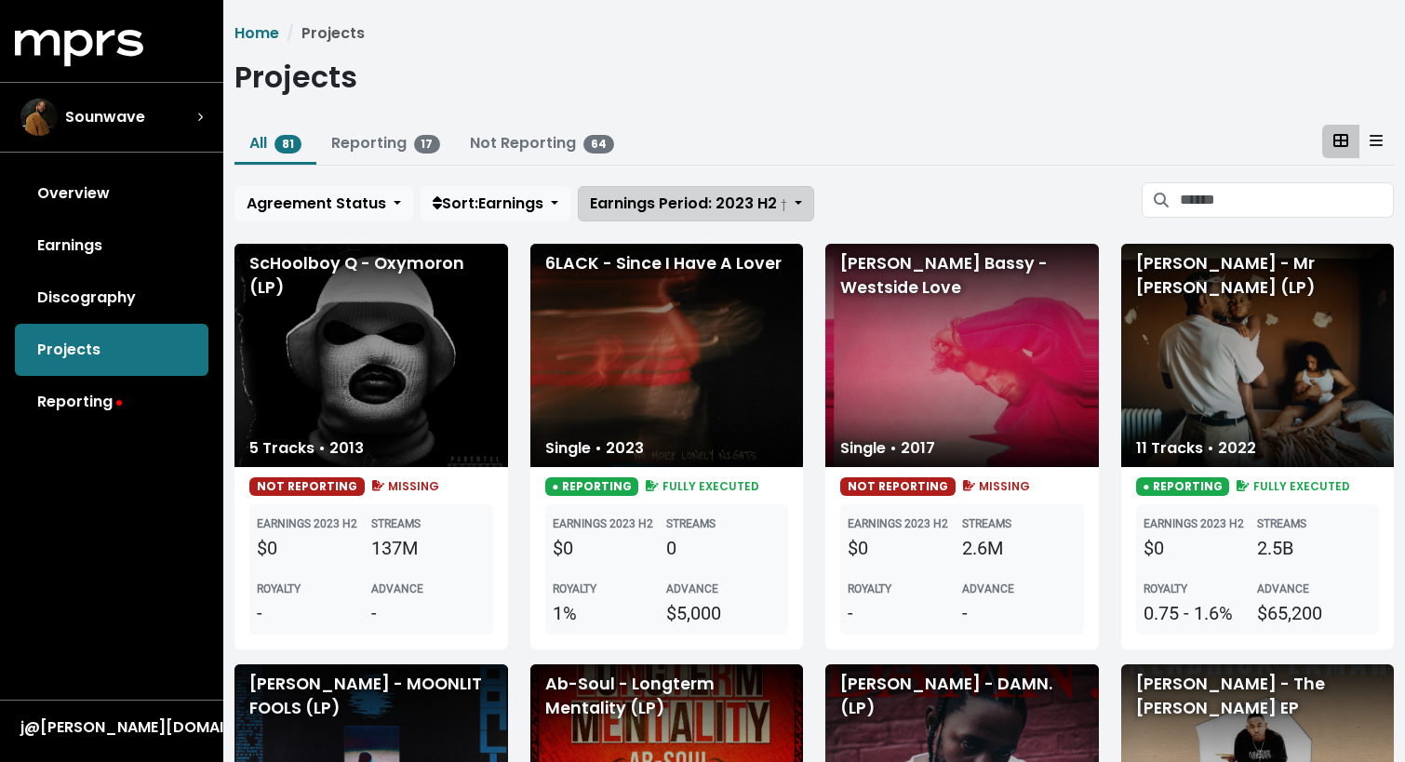
click at [661, 210] on span "Earnings Period: 2023 H2 †" at bounding box center [688, 203] width 197 height 21
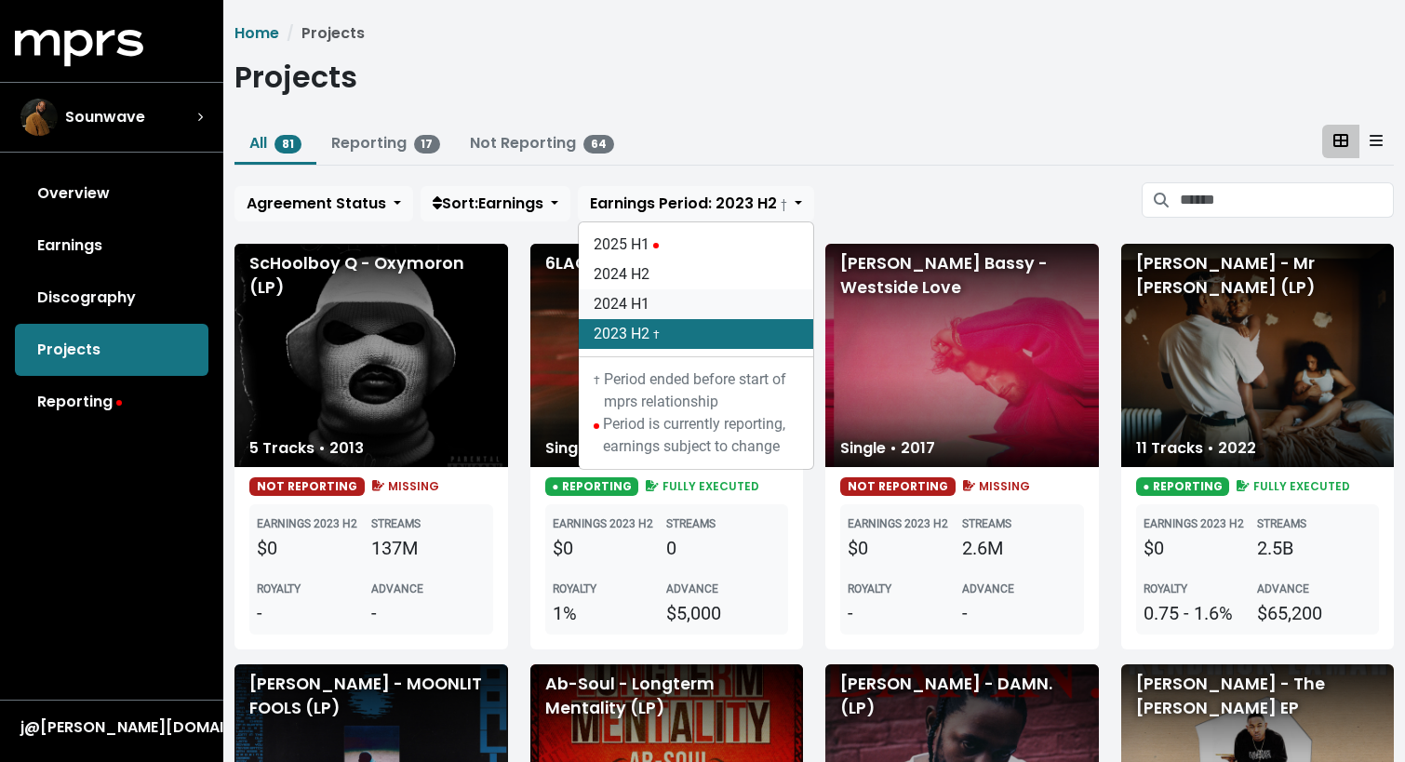
click at [663, 301] on link "2024 H1" at bounding box center [696, 304] width 235 height 30
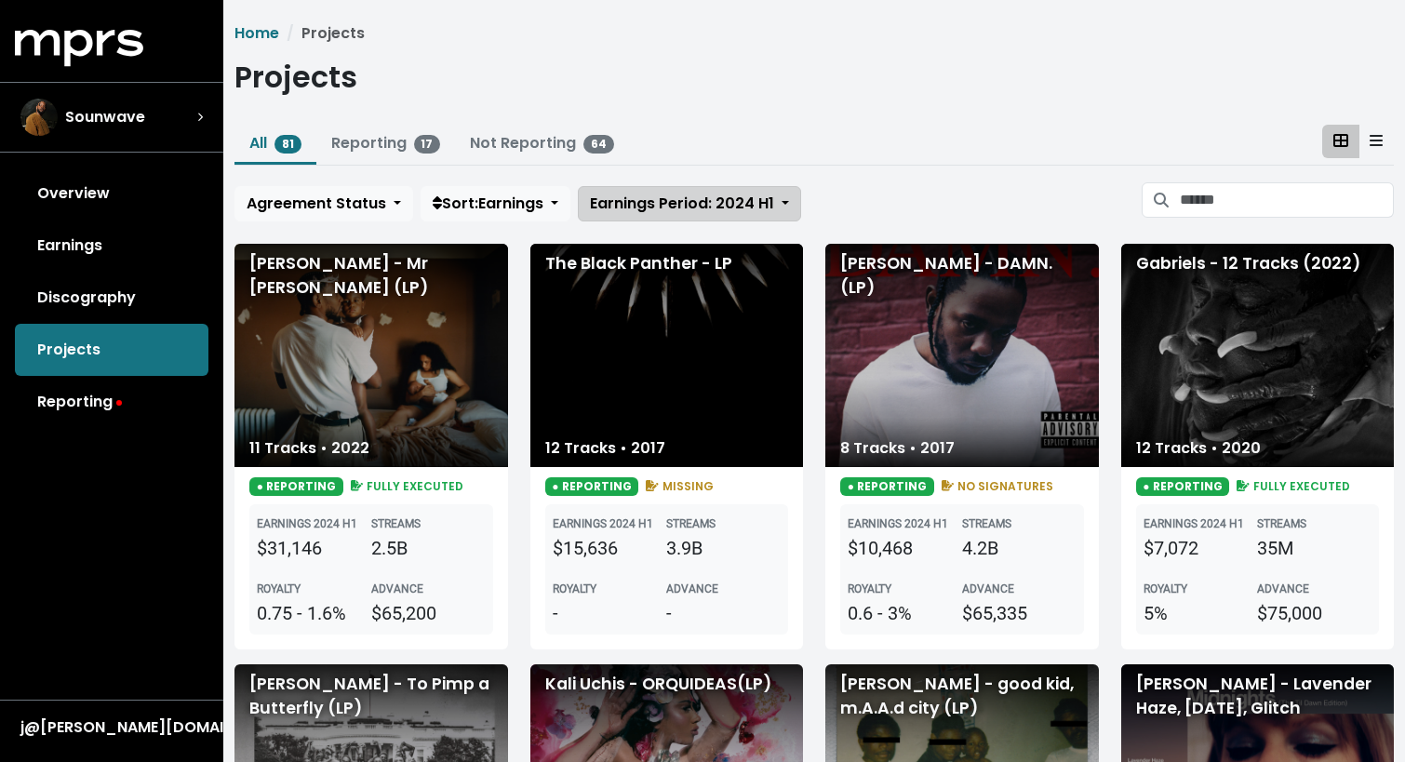
click at [670, 195] on span "Earnings Period: 2024 H1" at bounding box center [682, 203] width 184 height 21
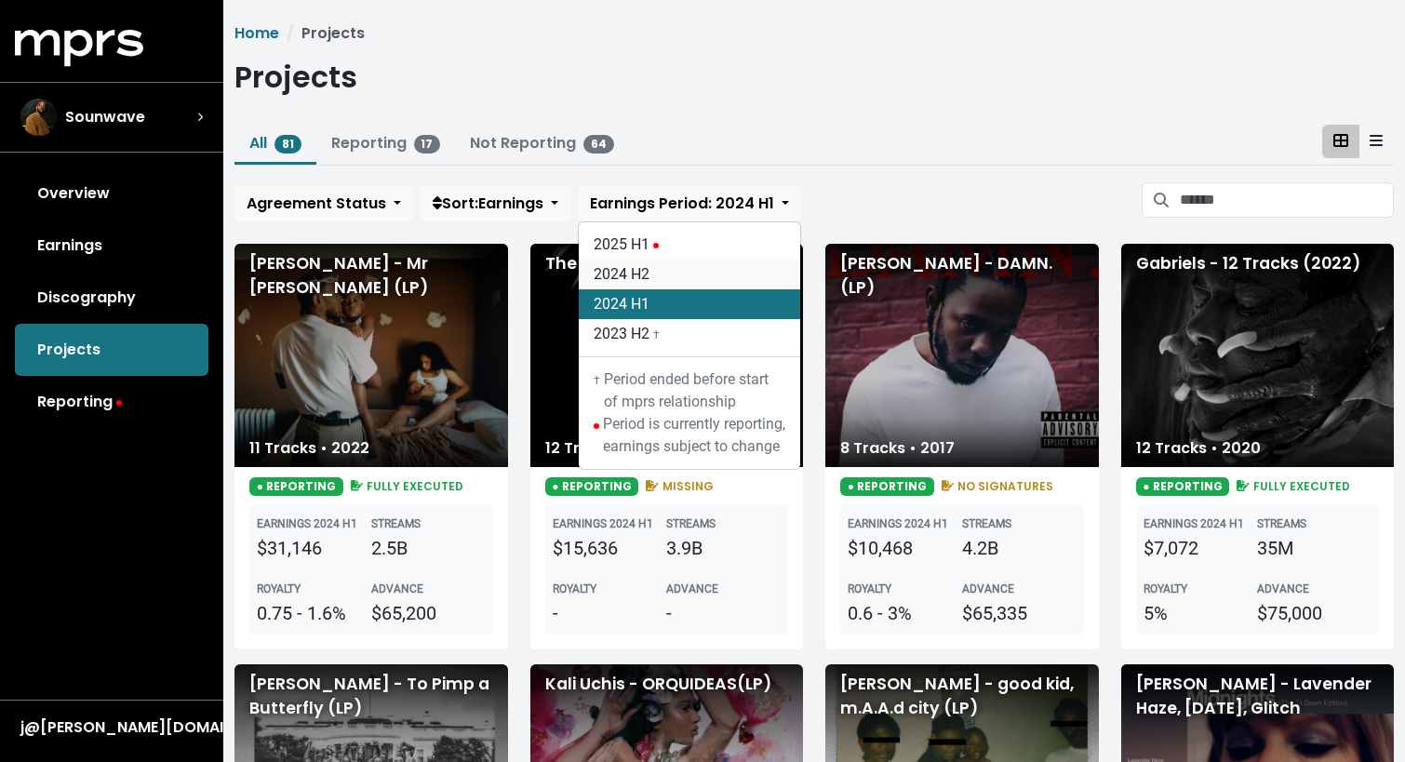
click at [672, 273] on link "2024 H2" at bounding box center [689, 275] width 221 height 30
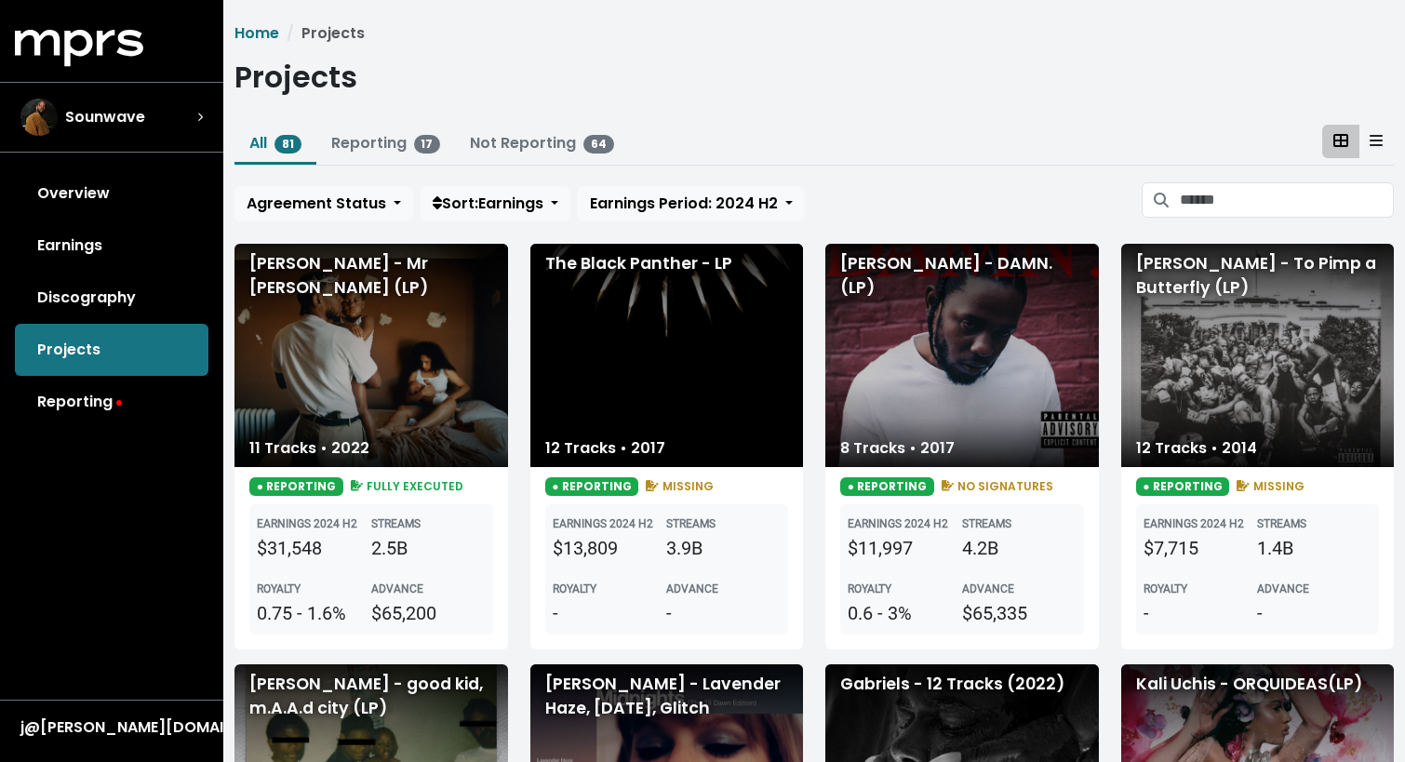
click at [409, 409] on div "[PERSON_NAME] - Mr [PERSON_NAME] (LP)" at bounding box center [372, 355] width 274 height 223
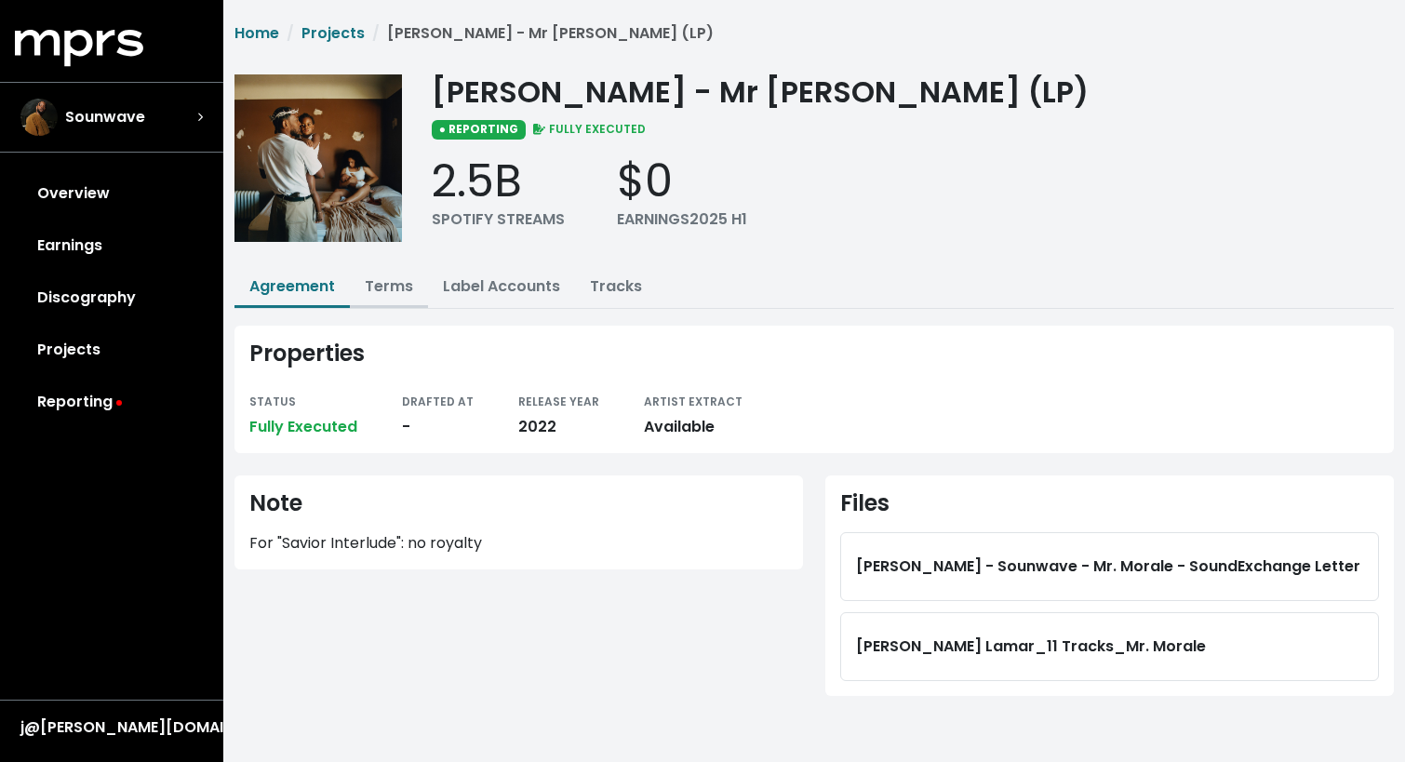
click at [389, 294] on link "Terms" at bounding box center [389, 285] width 48 height 21
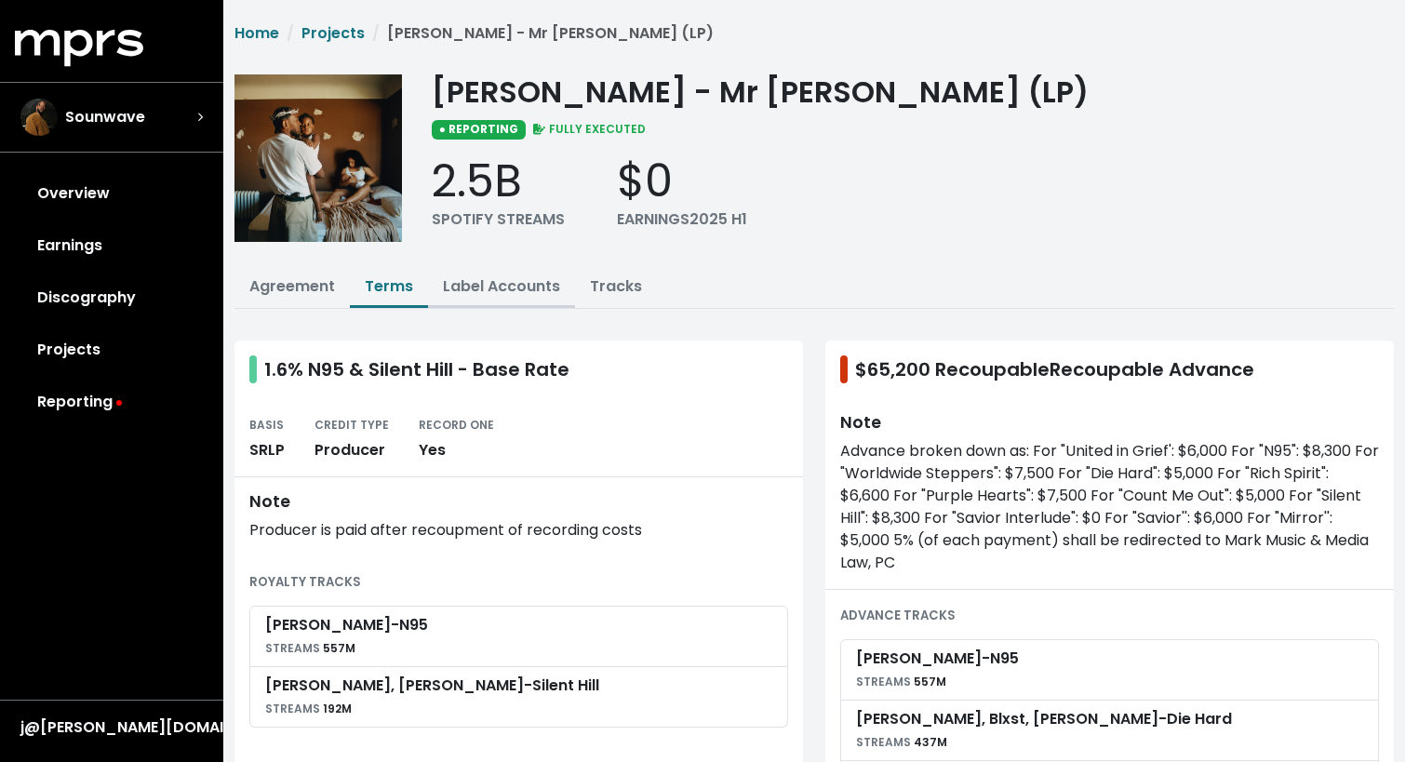
click at [516, 302] on button "Label Accounts" at bounding box center [501, 288] width 147 height 40
click at [530, 288] on link "Label Accounts" at bounding box center [501, 285] width 117 height 21
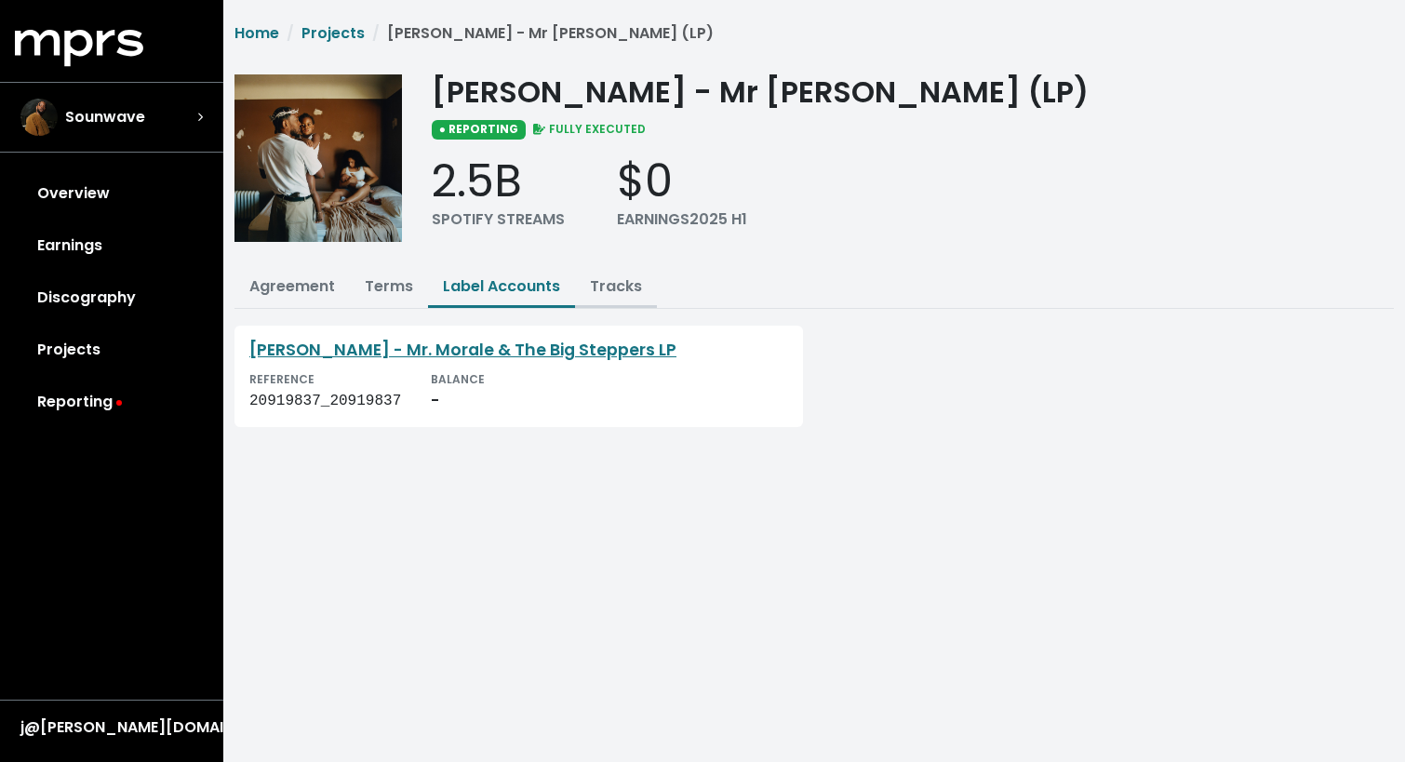
click at [611, 289] on link "Tracks" at bounding box center [616, 285] width 52 height 21
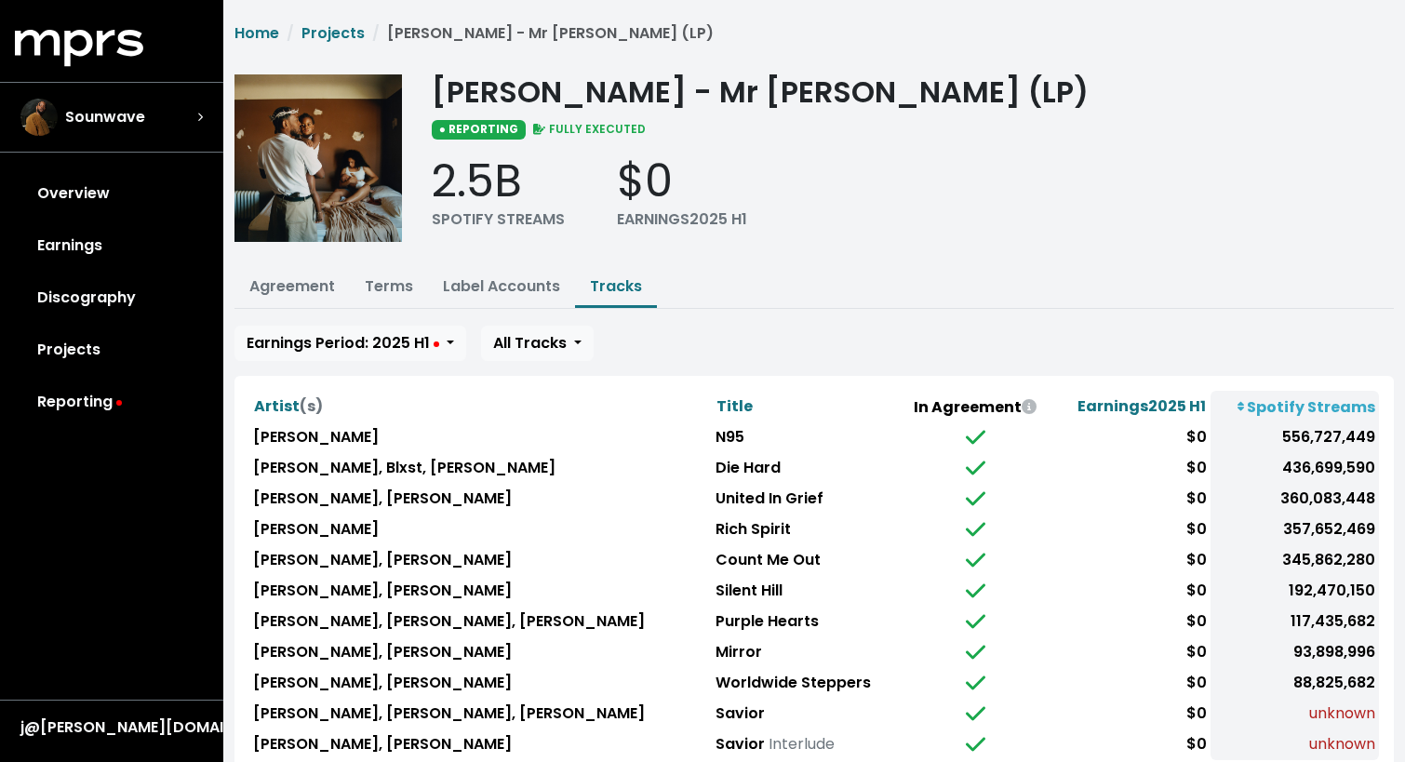
scroll to position [67, 0]
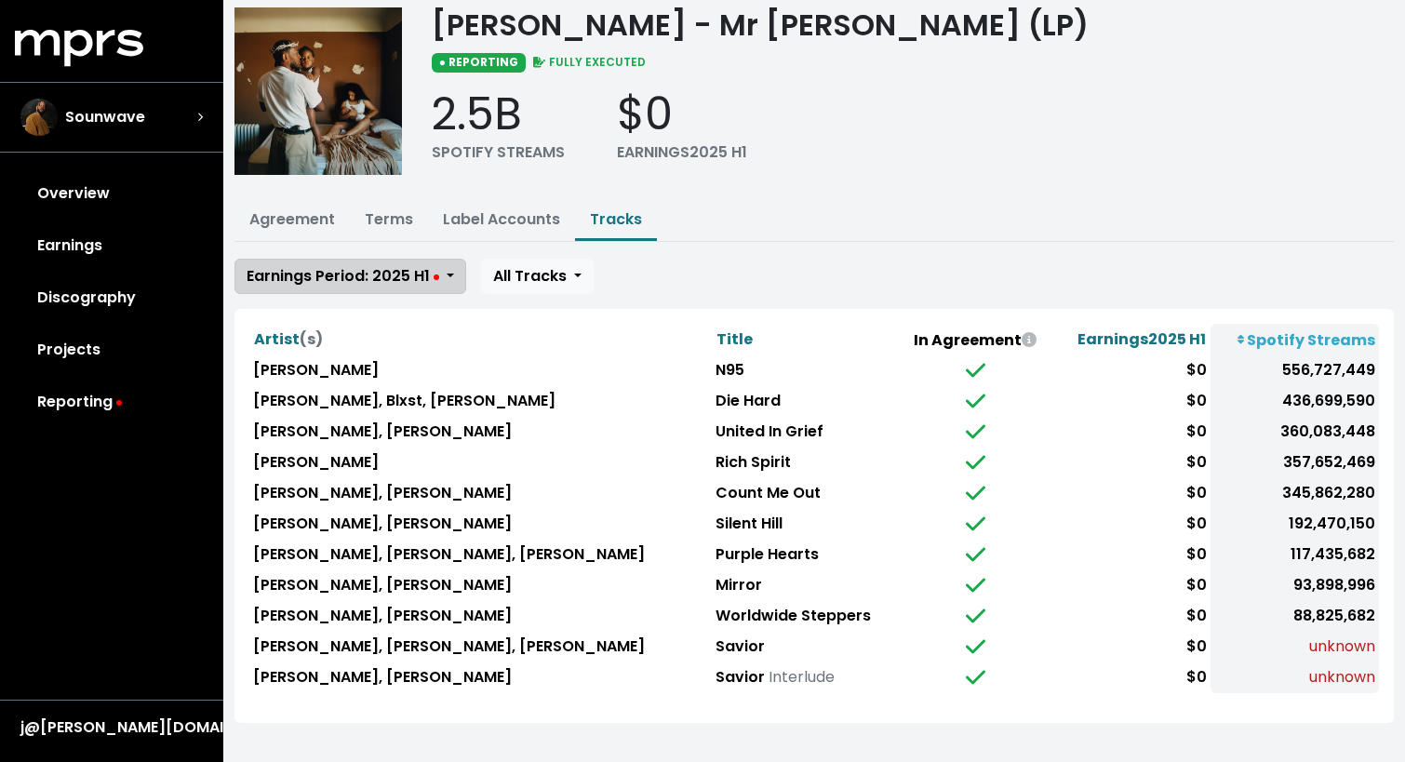
click at [428, 272] on span "Earnings Period: 2025 H1" at bounding box center [343, 275] width 193 height 21
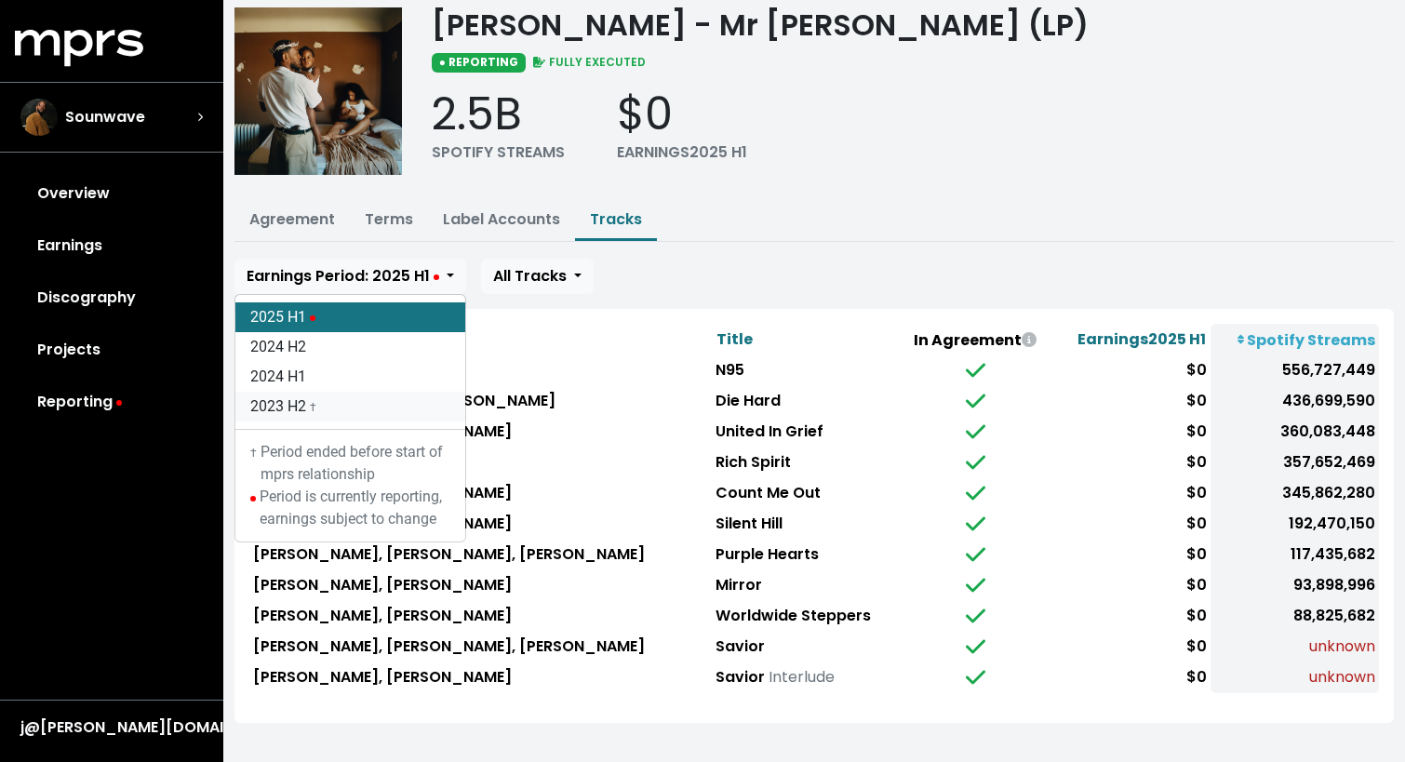
click at [354, 409] on link "2023 H2 †" at bounding box center [350, 407] width 230 height 30
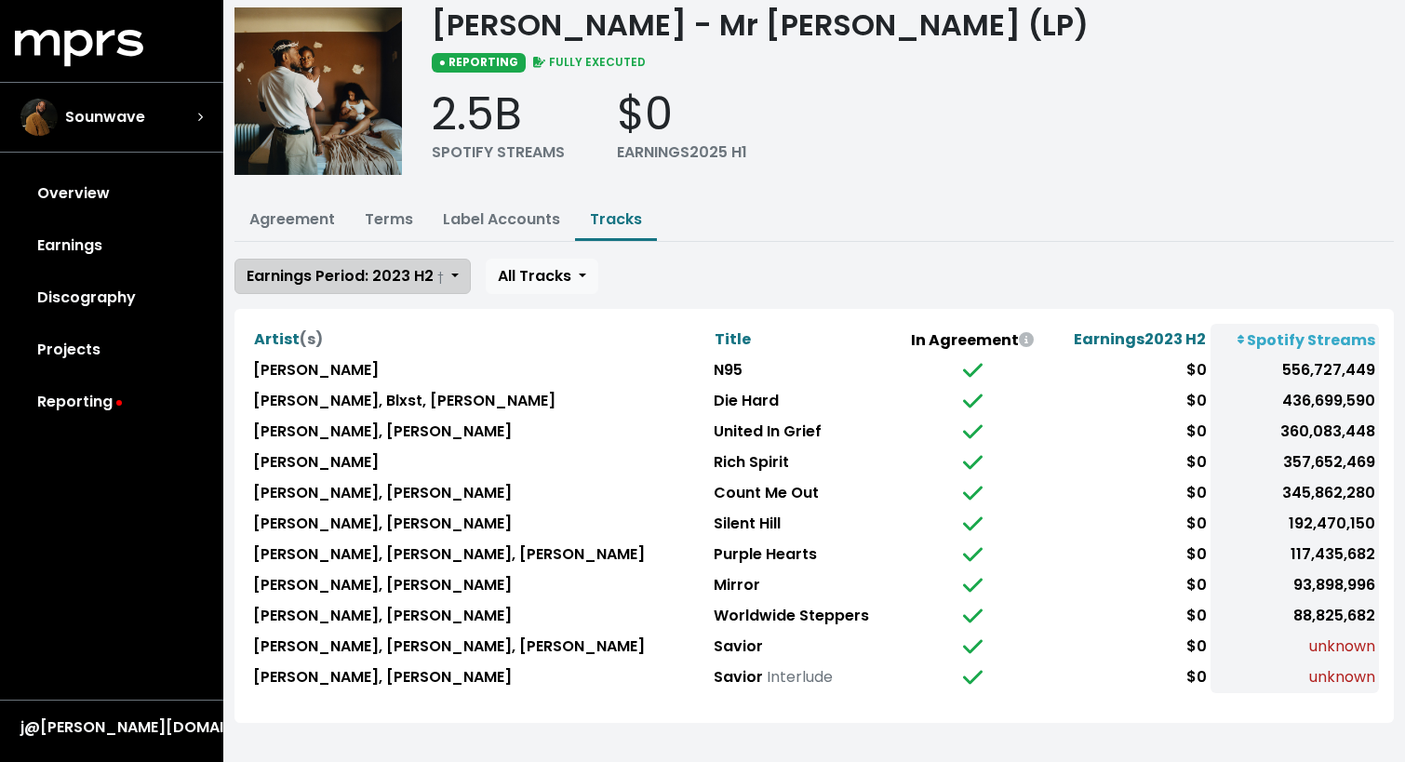
click at [342, 279] on span "Earnings Period: 2023 H2 †" at bounding box center [345, 275] width 197 height 21
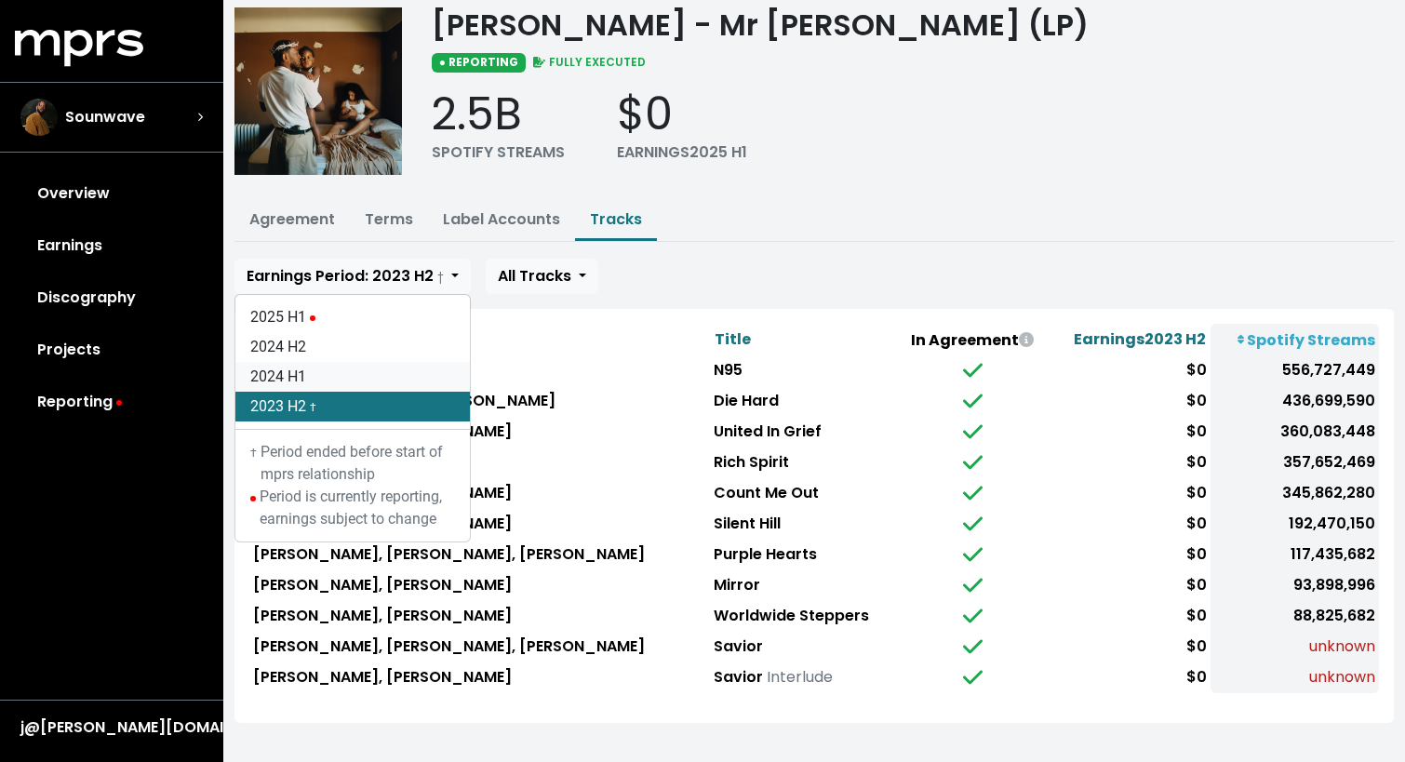
click at [307, 374] on link "2024 H1" at bounding box center [352, 377] width 235 height 30
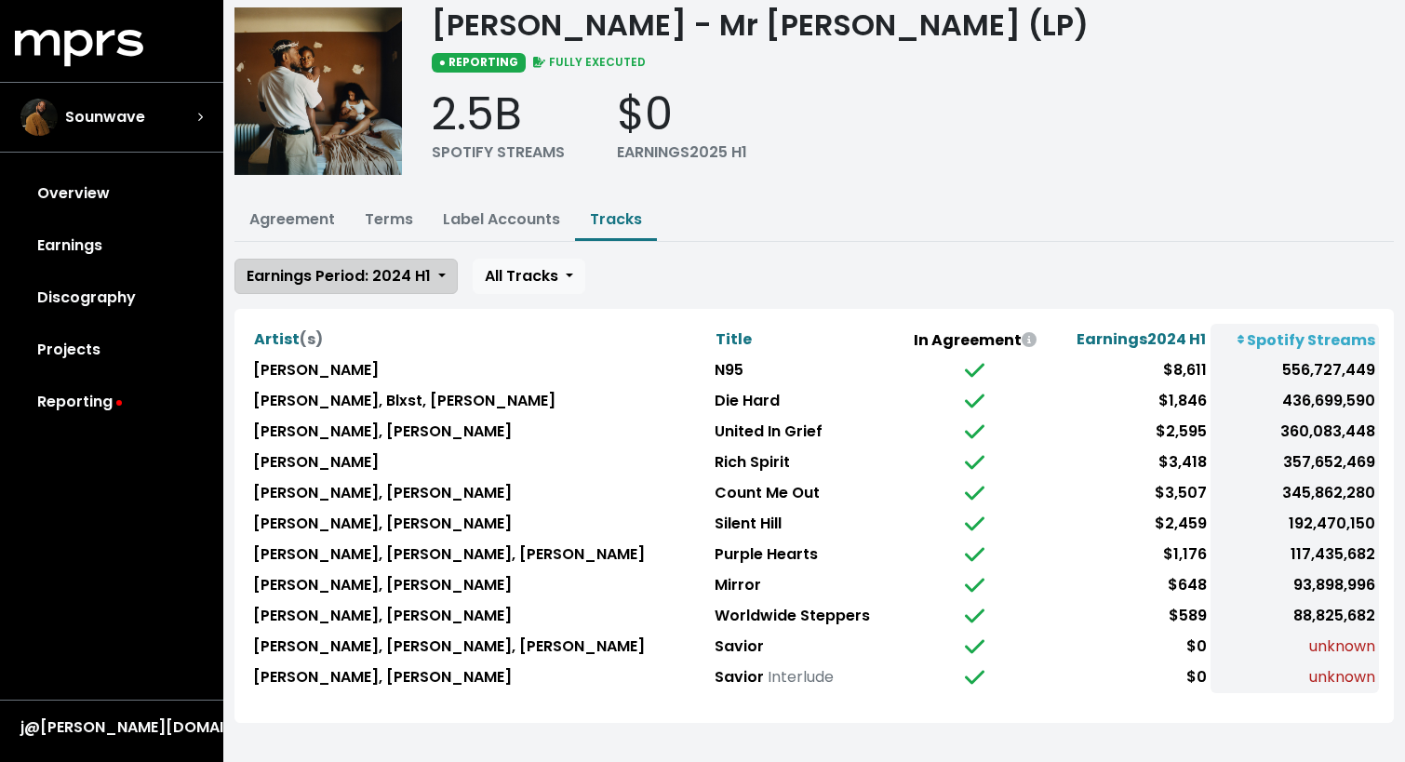
scroll to position [0, 0]
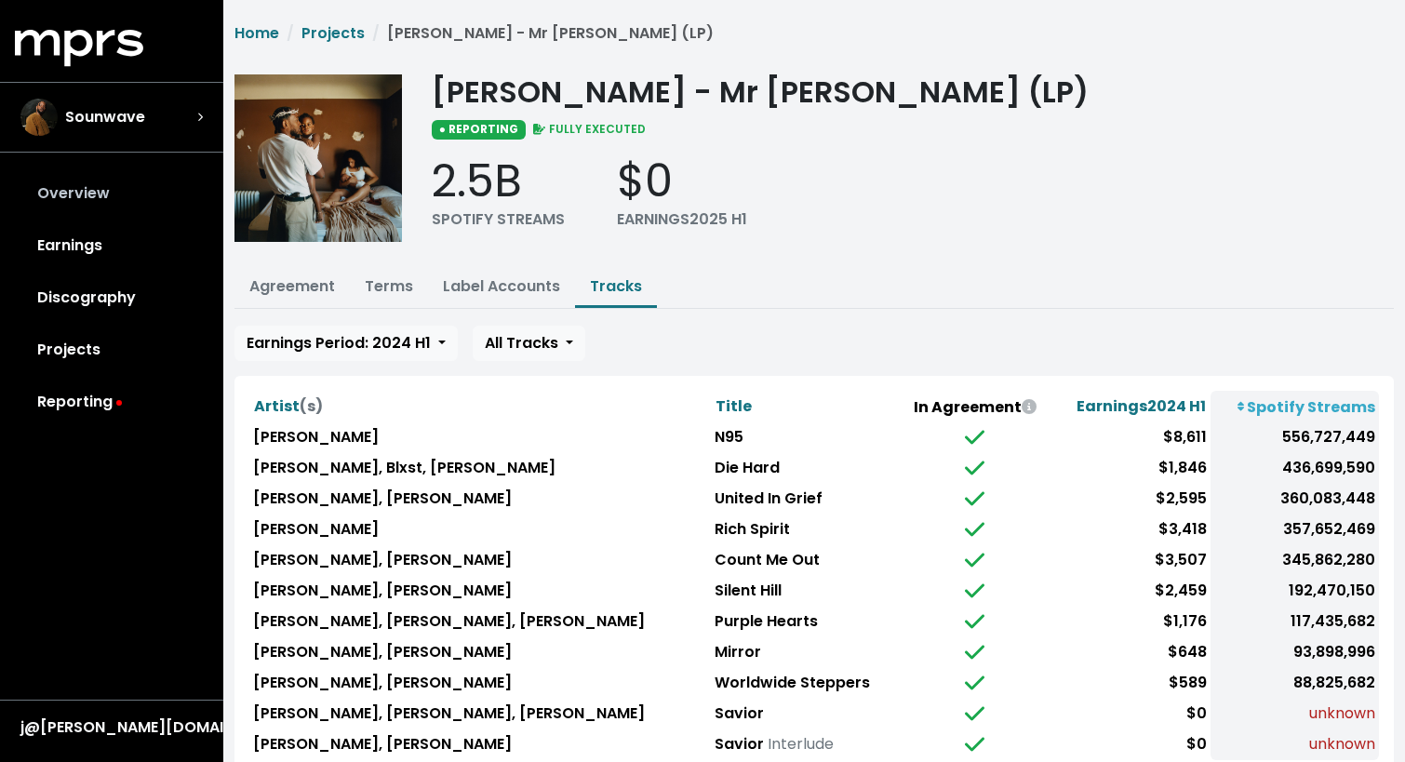
click at [98, 185] on link "Overview" at bounding box center [112, 194] width 194 height 52
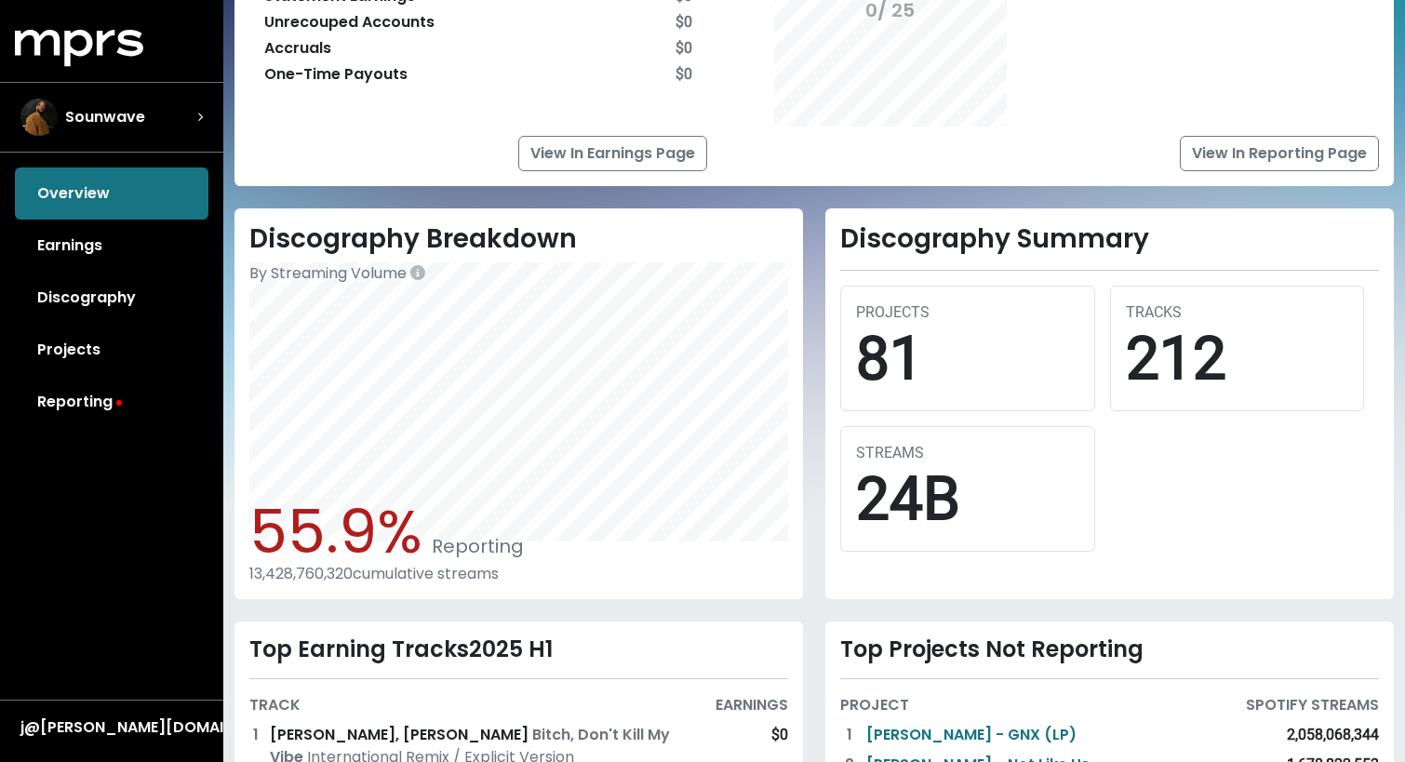
scroll to position [539, 0]
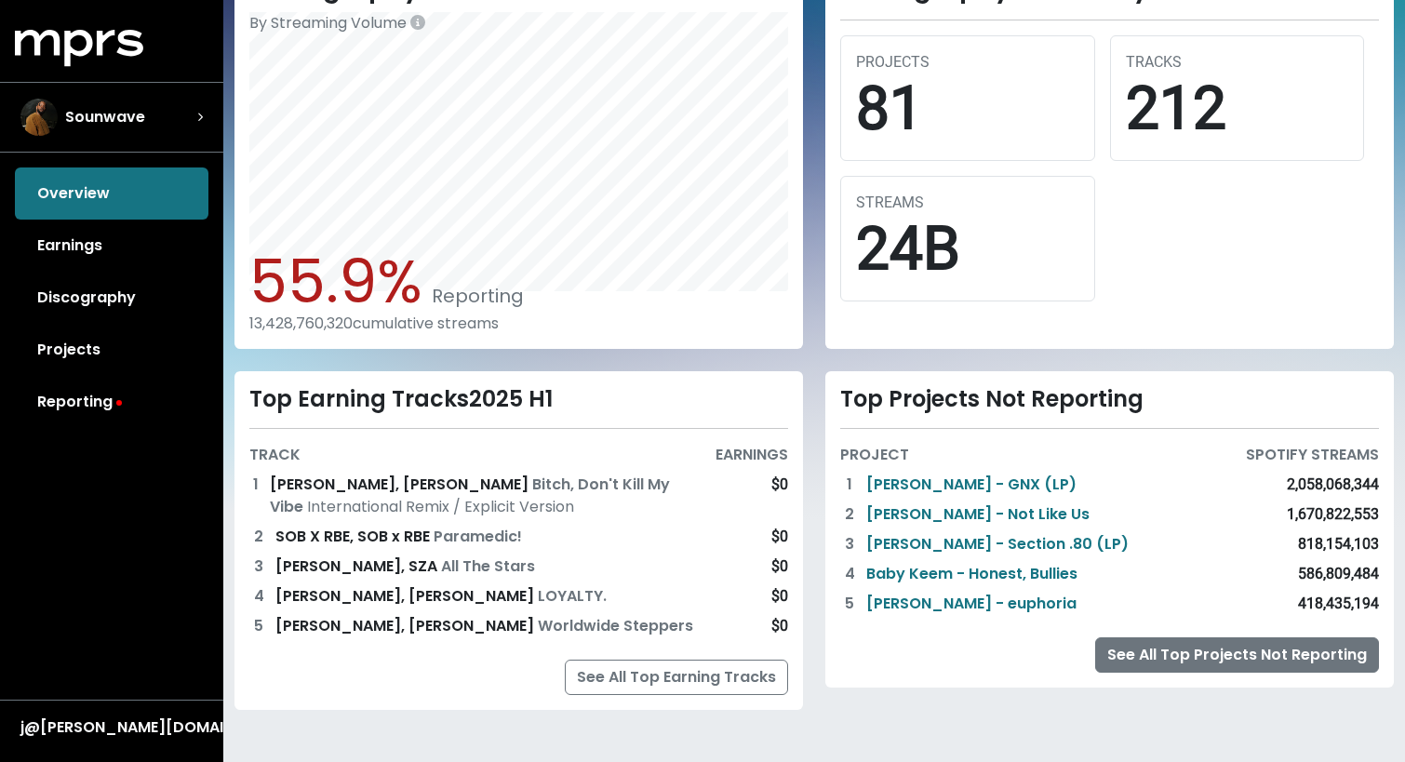
click at [1153, 657] on link "See All Top Projects Not Reporting" at bounding box center [1237, 654] width 284 height 35
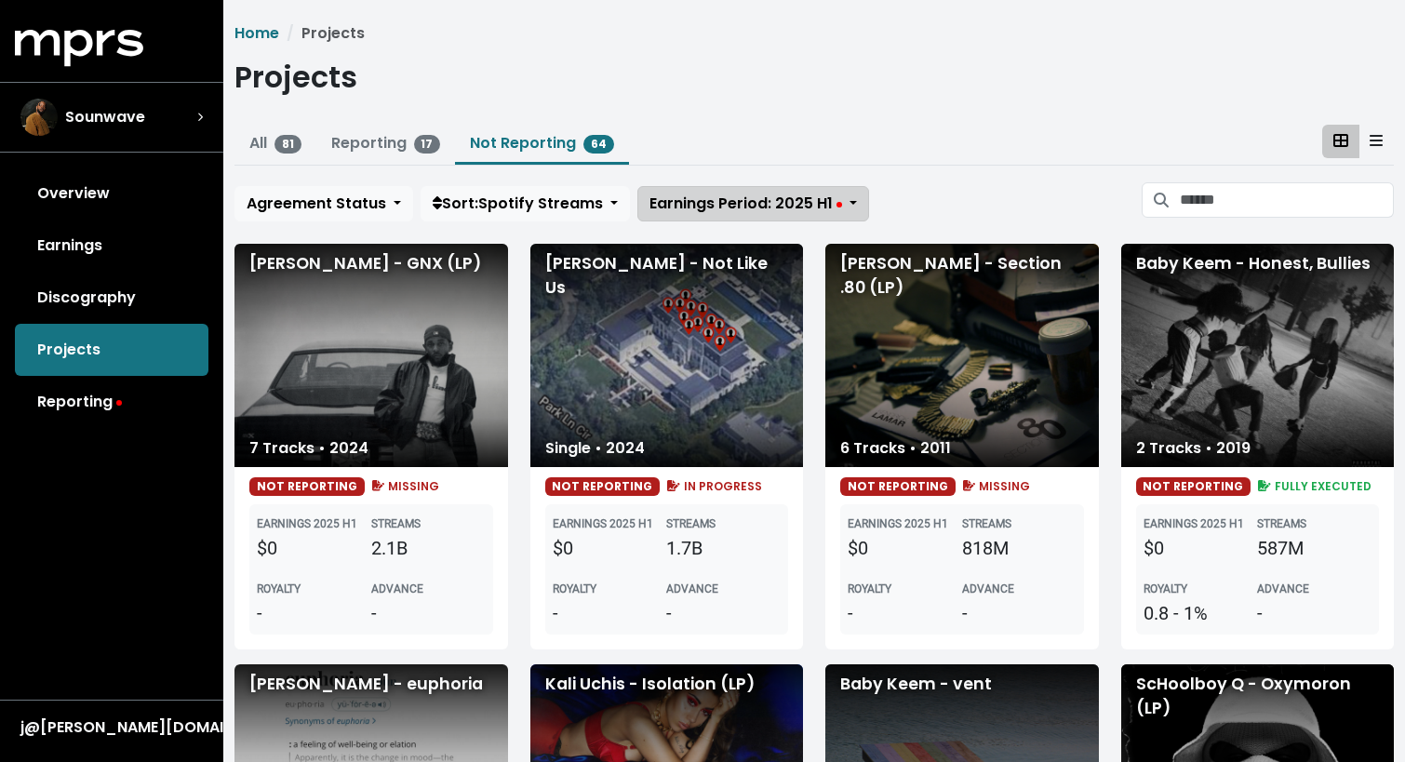
click at [757, 200] on span "Earnings Period: 2025 H1" at bounding box center [746, 203] width 193 height 21
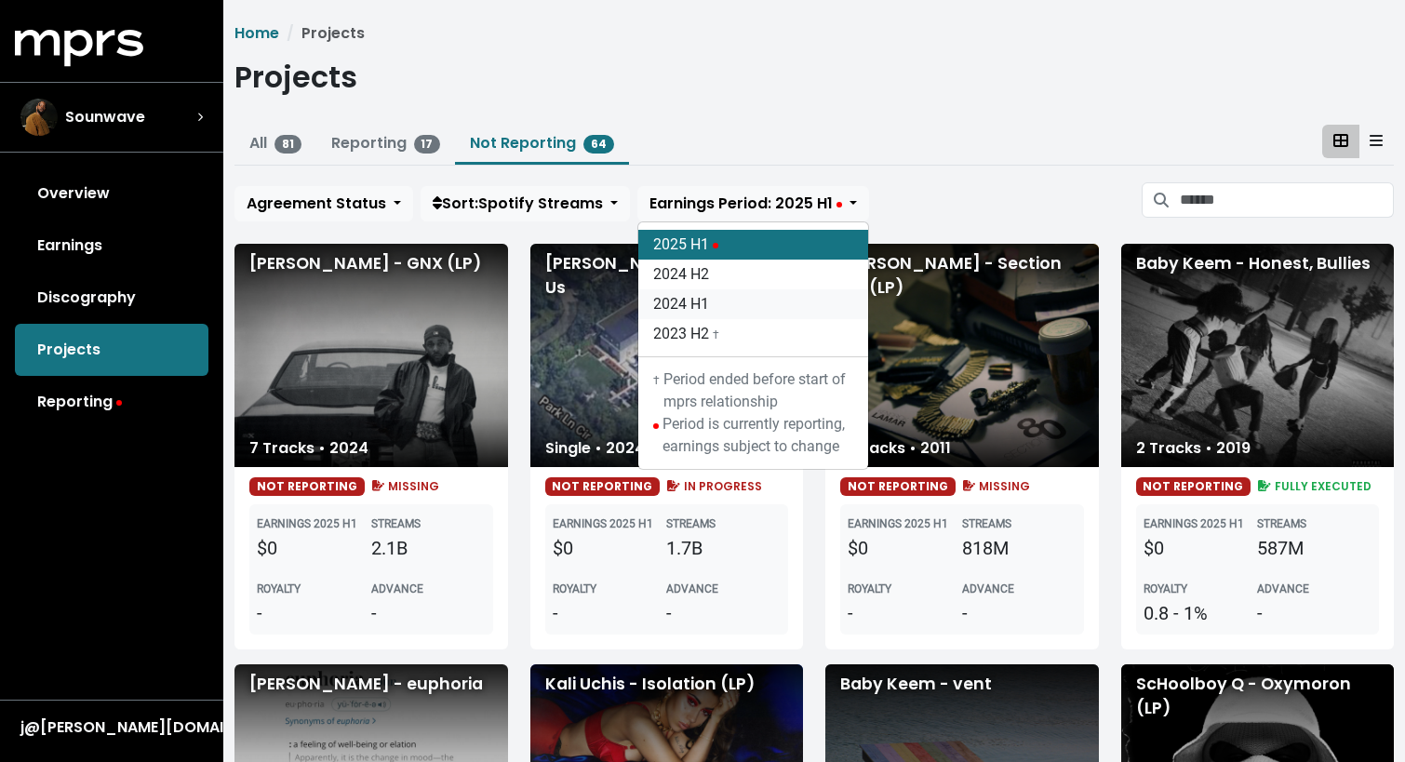
click at [700, 311] on link "2024 H1" at bounding box center [753, 304] width 230 height 30
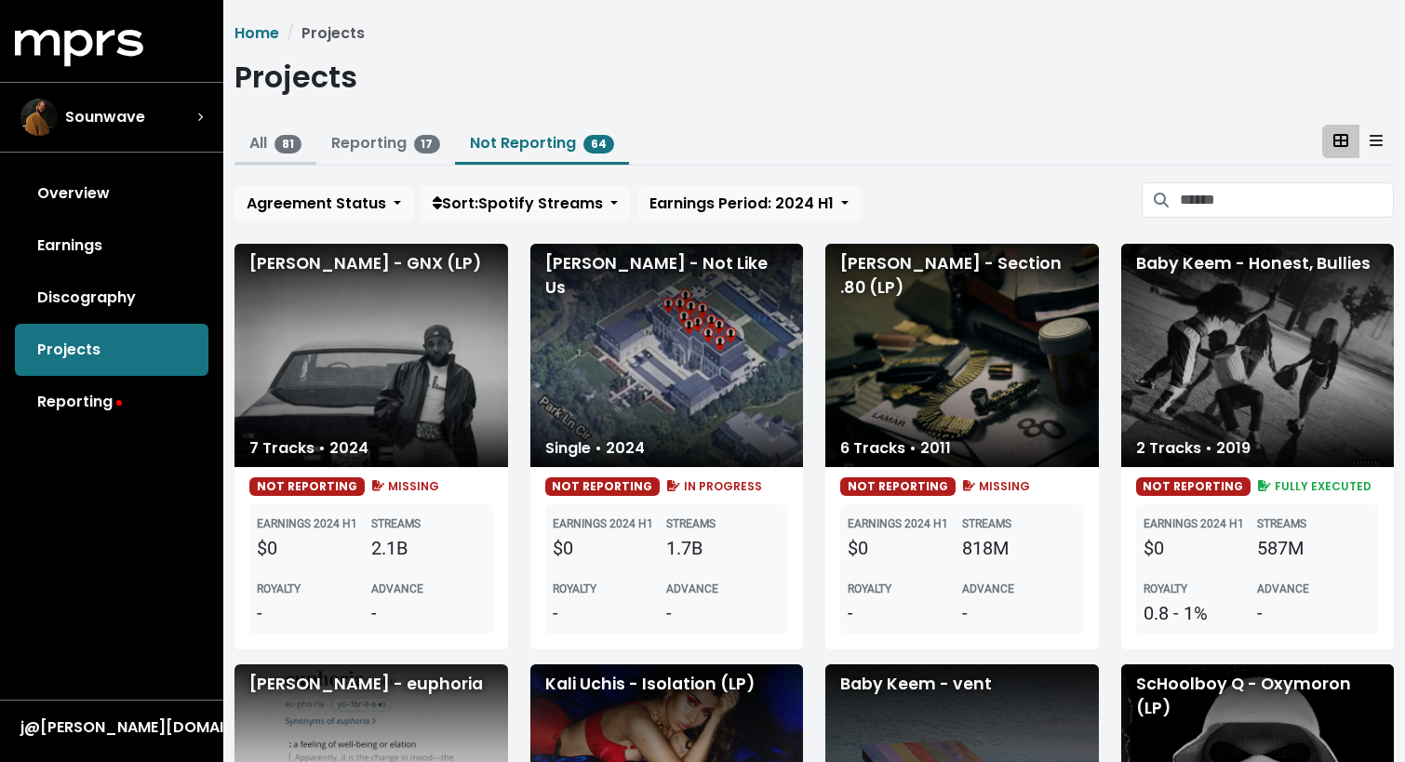
click at [262, 140] on link "All 81" at bounding box center [275, 142] width 52 height 21
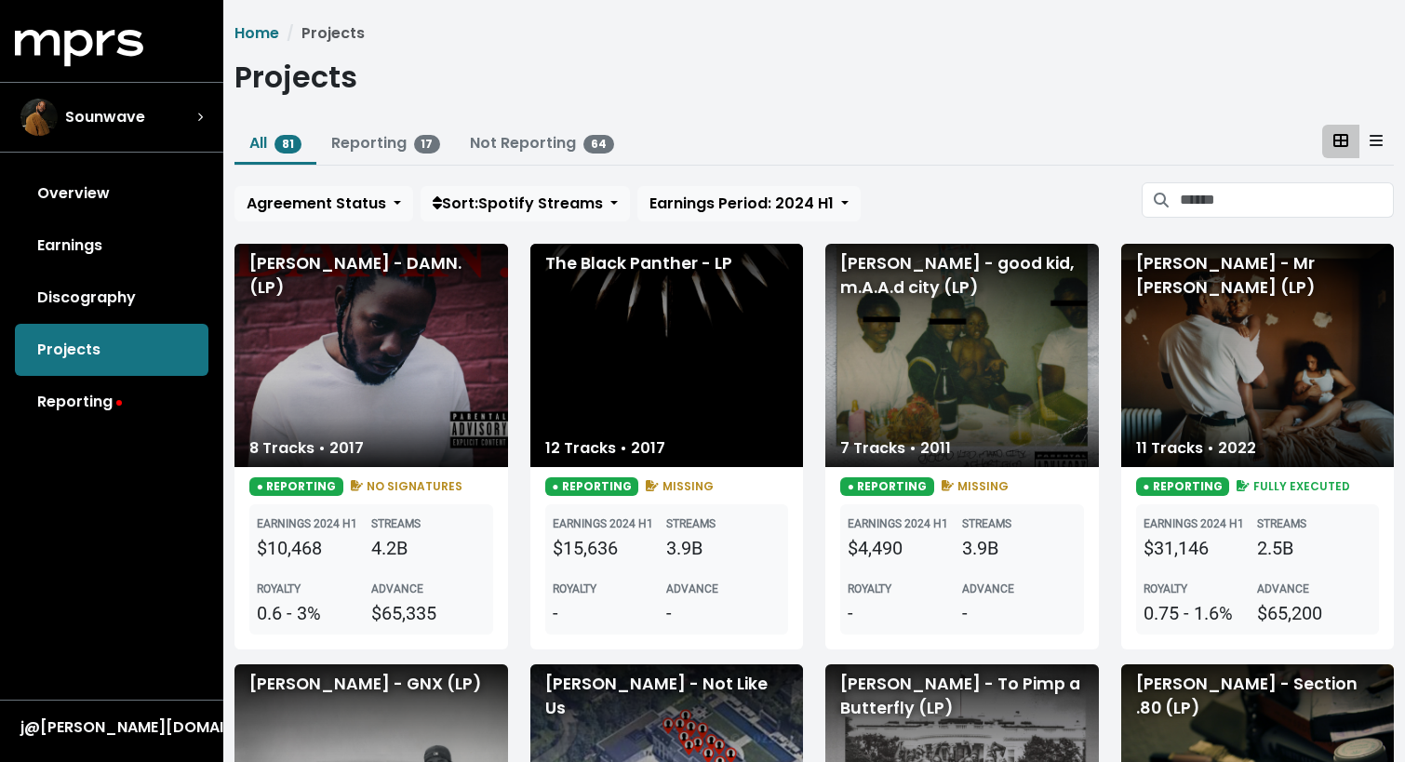
click at [1200, 447] on div "11 Tracks • 2022" at bounding box center [1196, 448] width 150 height 37
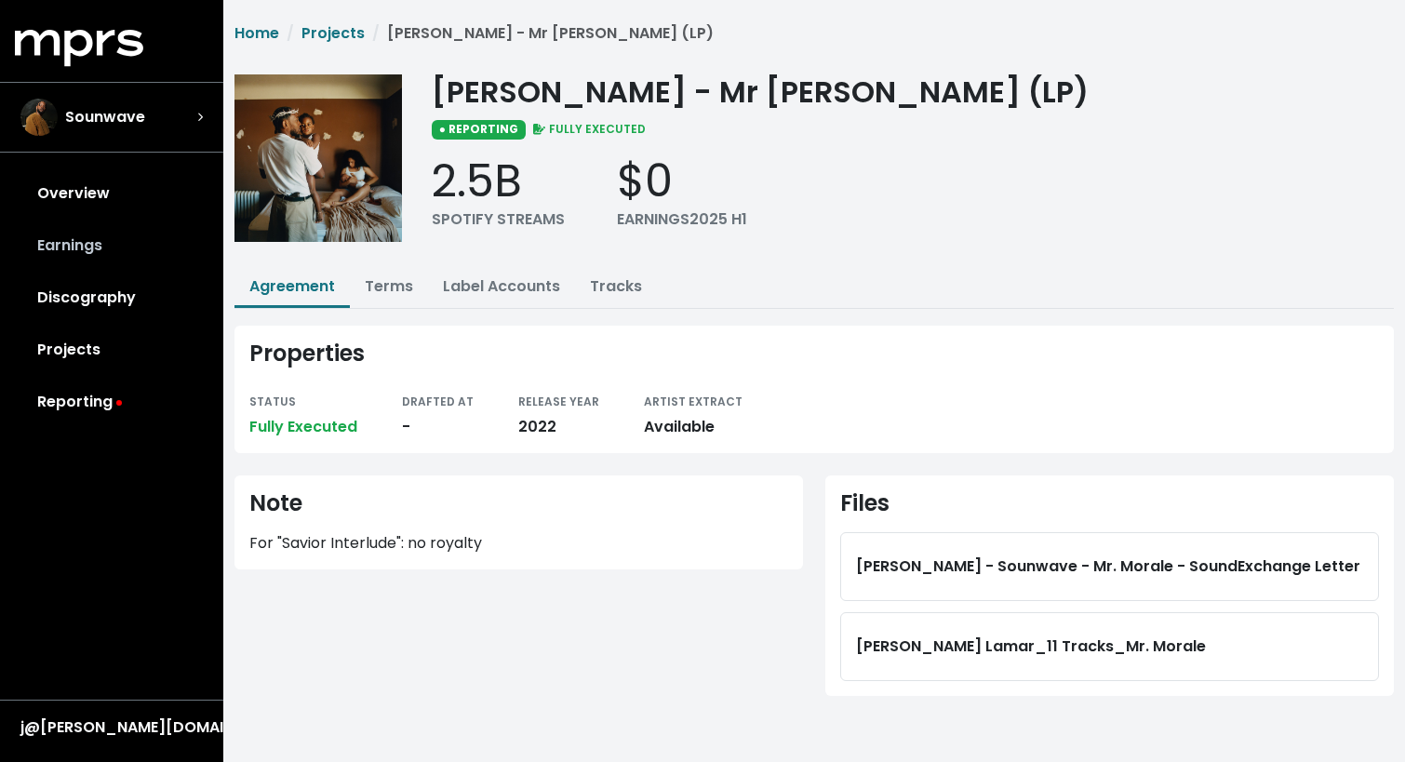
click at [101, 225] on link "Earnings" at bounding box center [112, 246] width 194 height 52
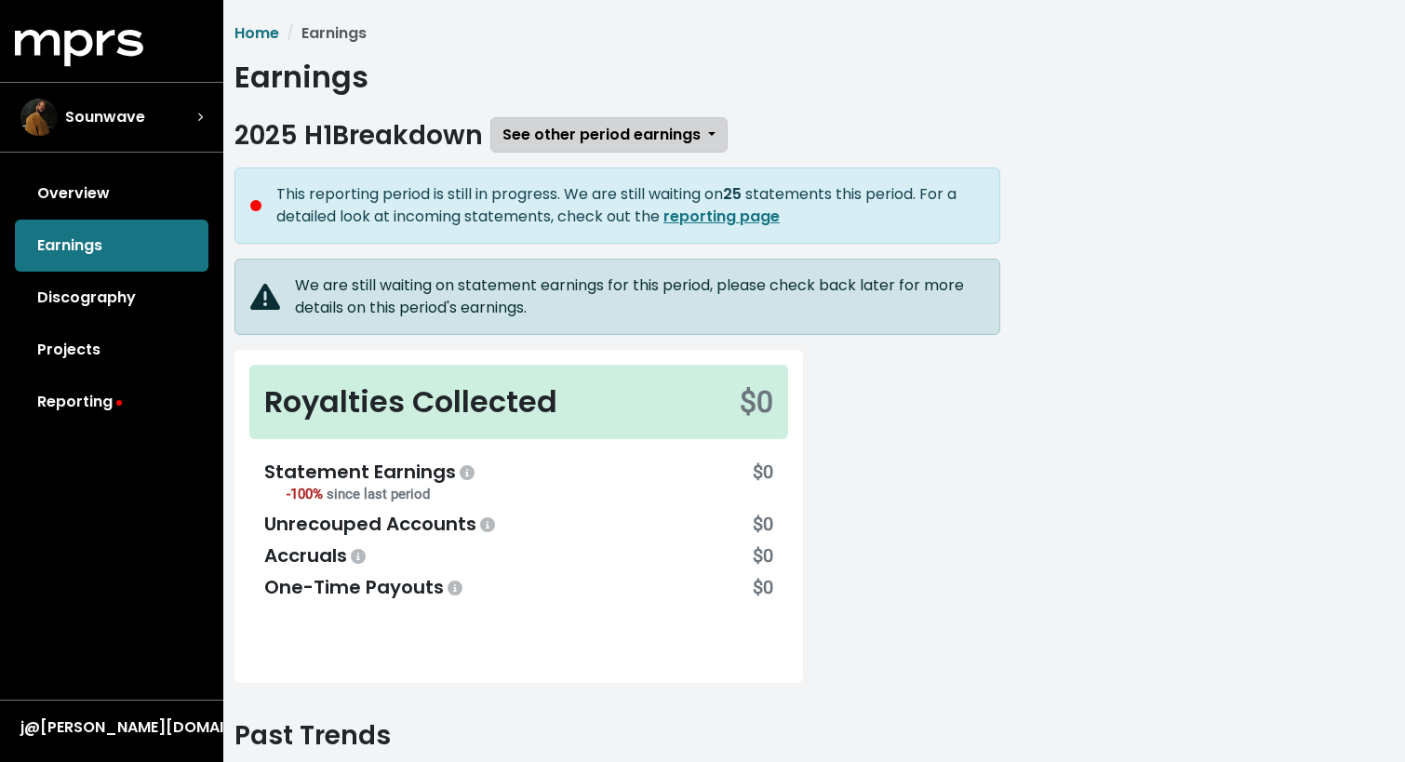
click at [563, 148] on button "See other period earnings" at bounding box center [608, 134] width 237 height 35
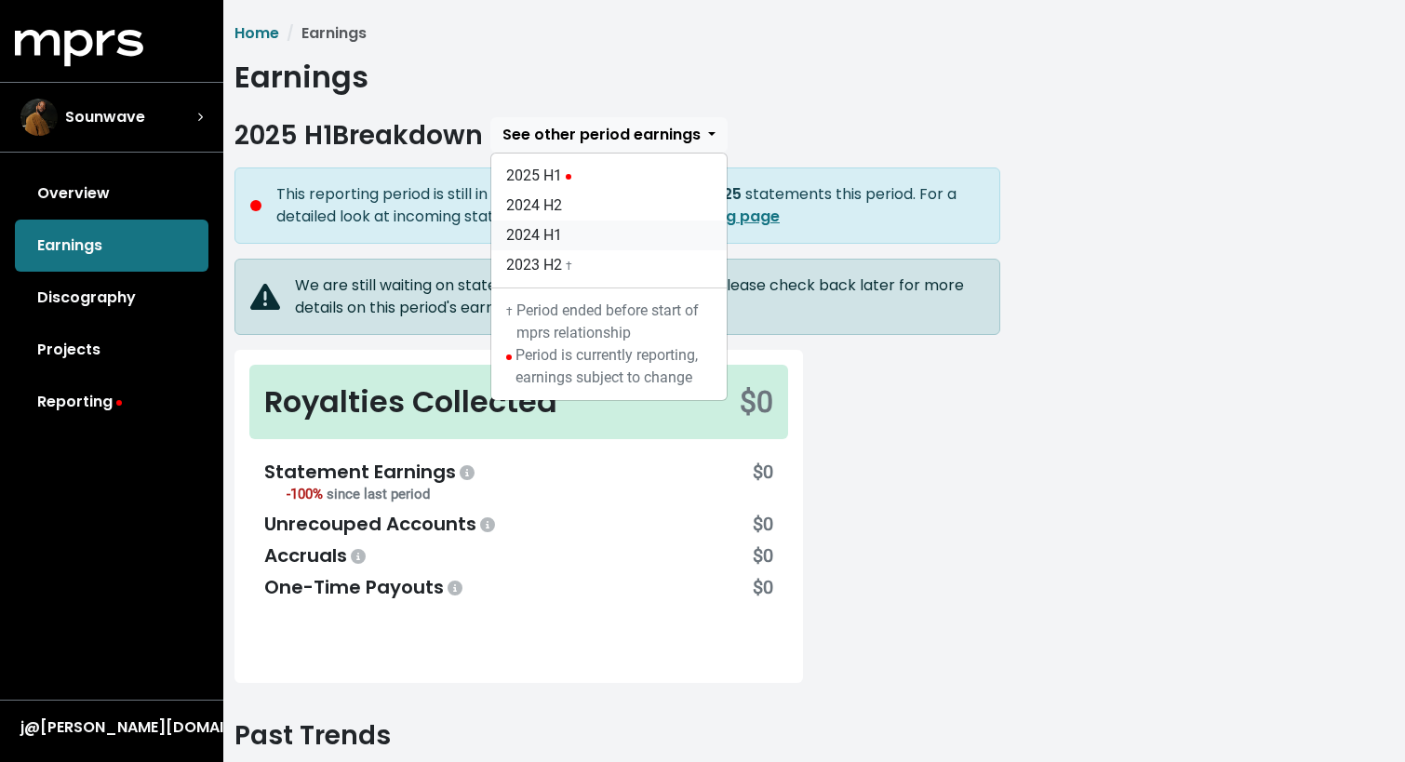
click at [551, 238] on link "2024 H1" at bounding box center [608, 236] width 235 height 30
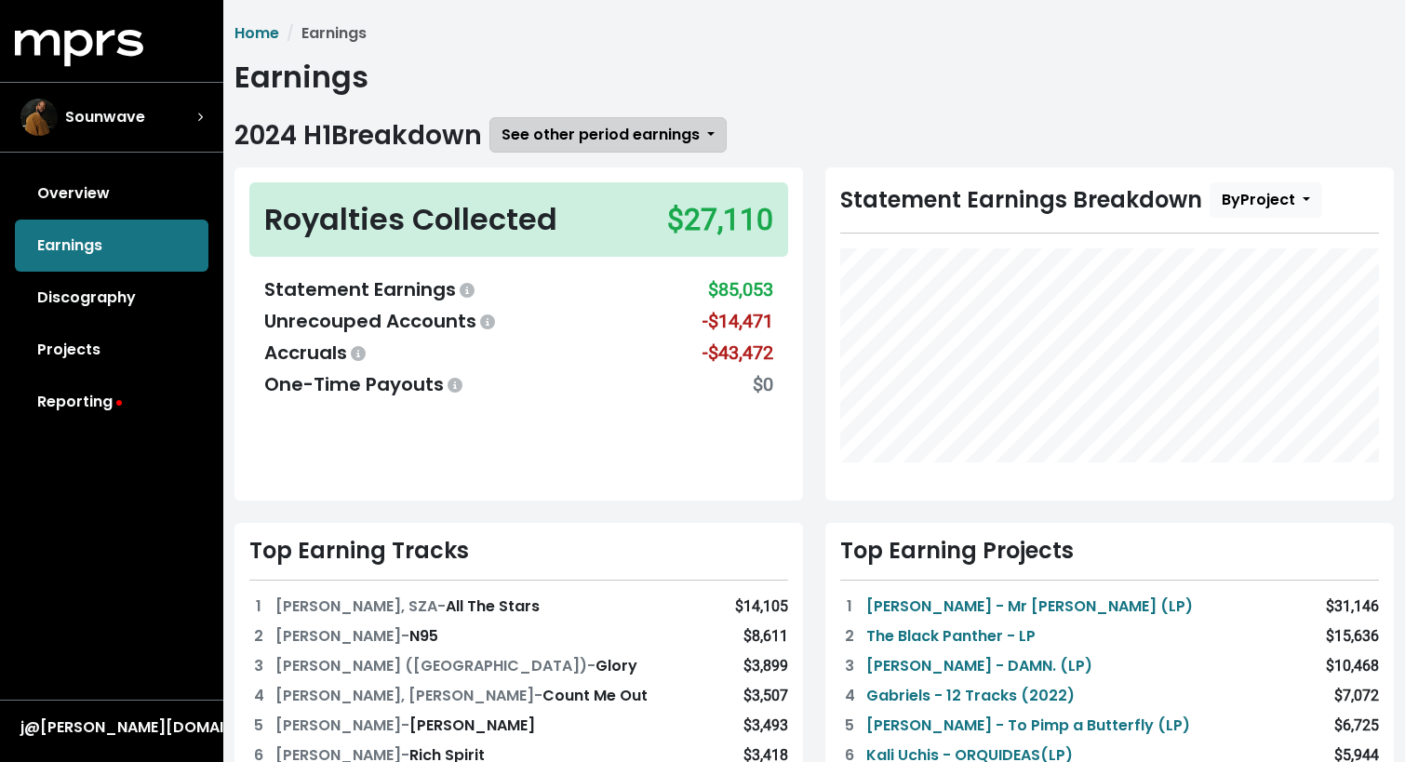
click at [563, 141] on span "See other period earnings" at bounding box center [601, 134] width 198 height 21
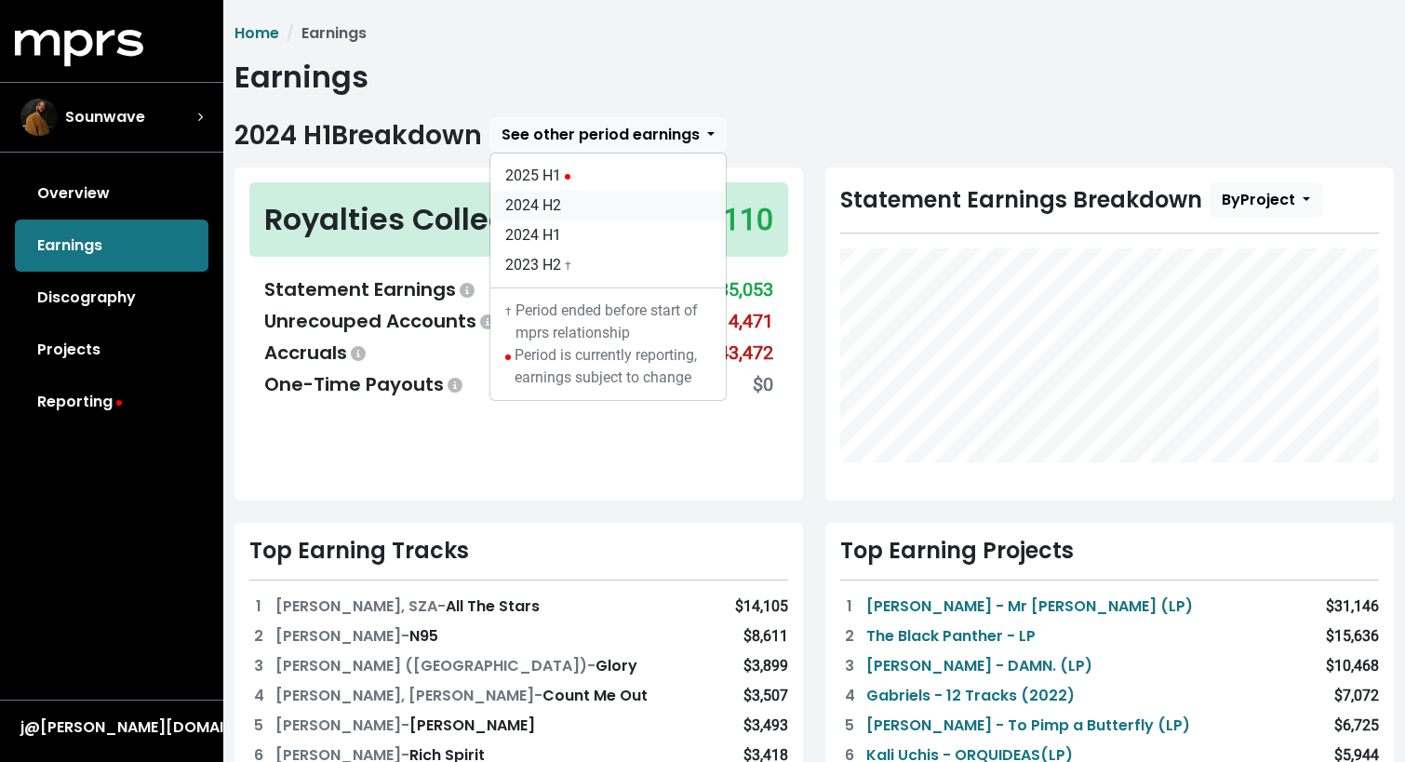
click at [552, 212] on link "2024 H2" at bounding box center [607, 206] width 235 height 30
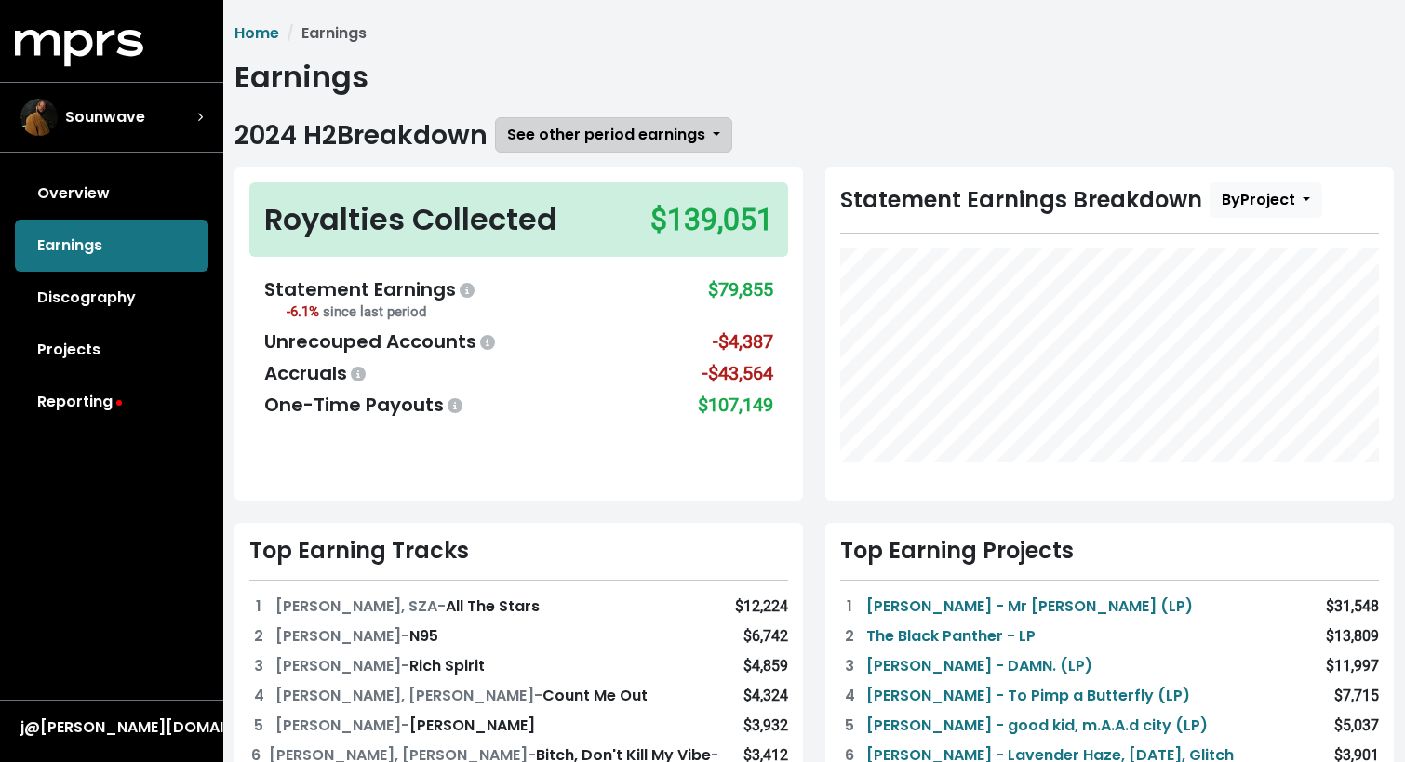
click at [549, 147] on button "See other period earnings" at bounding box center [613, 134] width 237 height 35
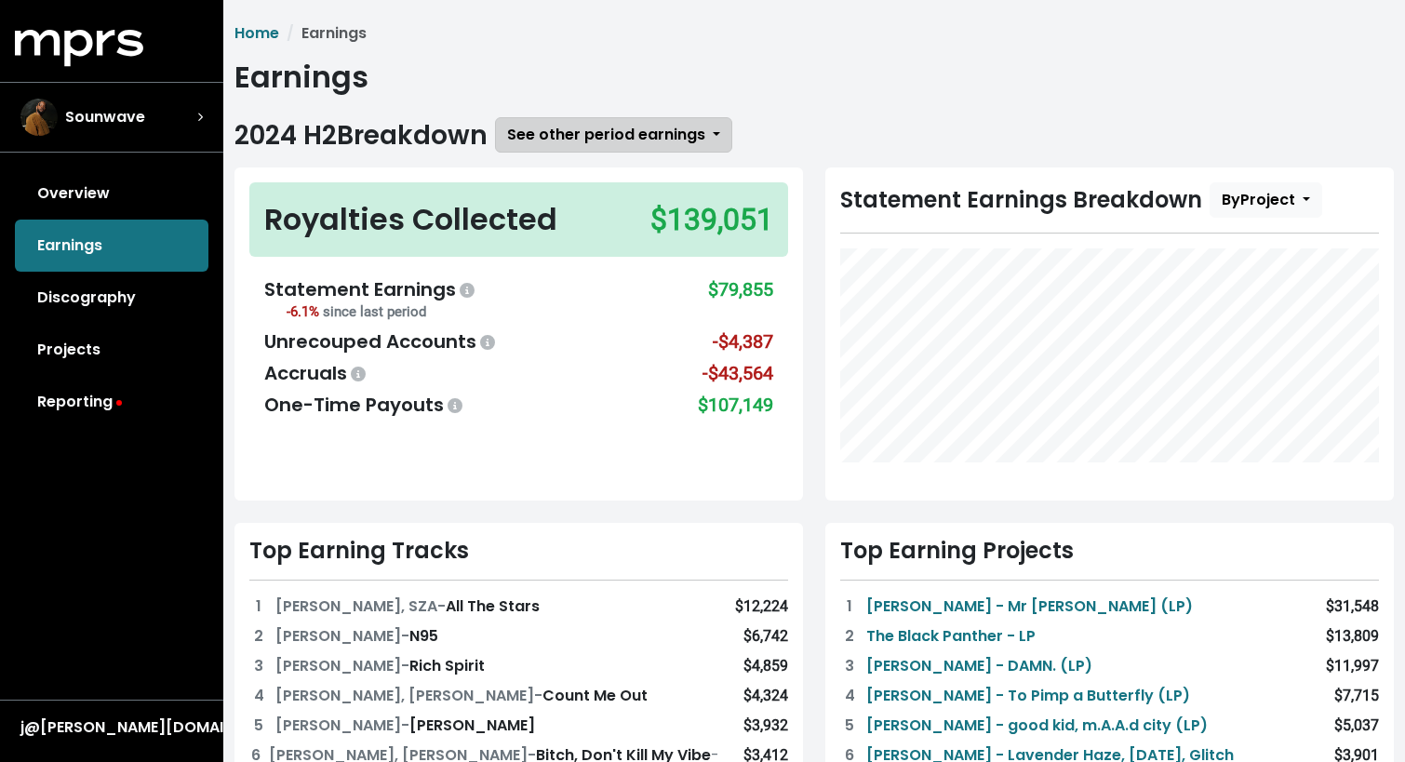
click at [626, 124] on span "See other period earnings" at bounding box center [606, 134] width 198 height 21
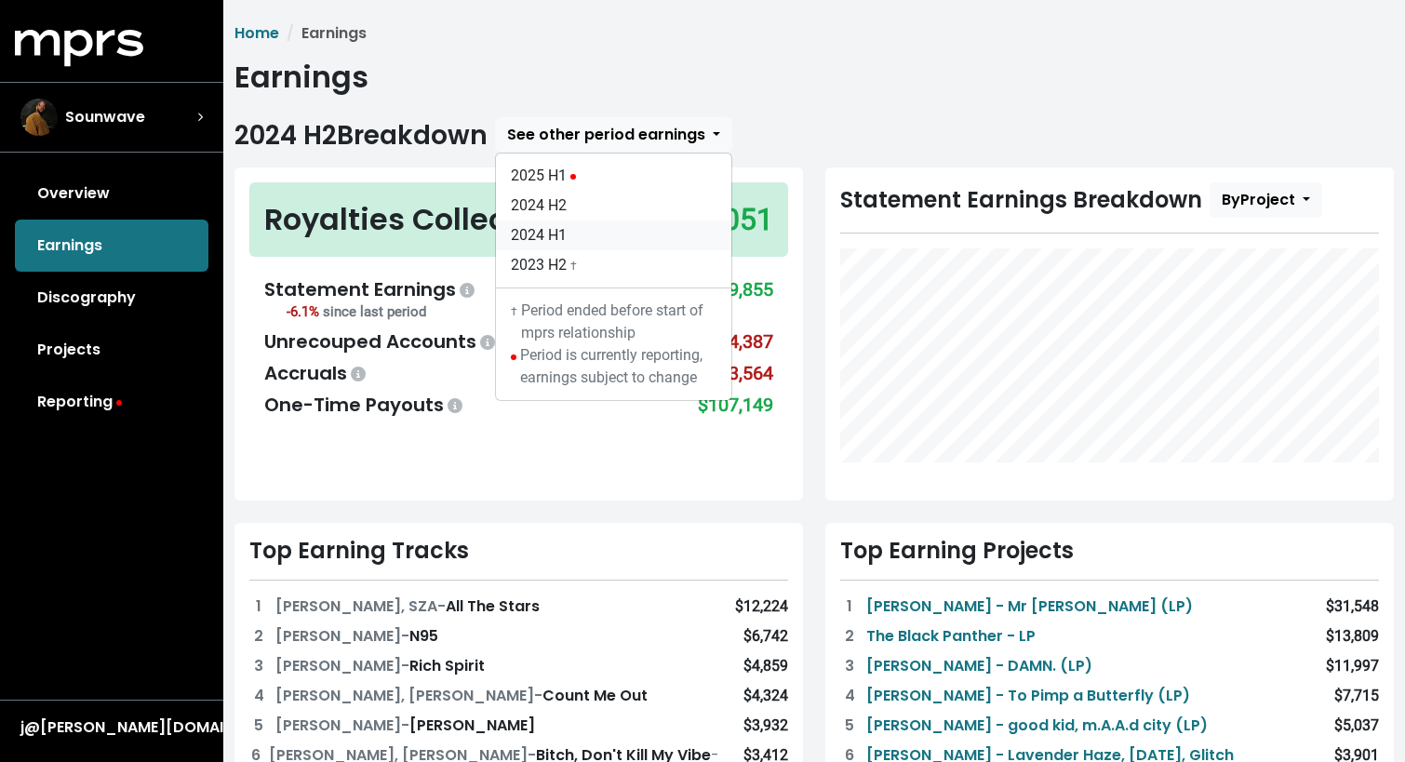
click at [564, 230] on link "2024 H1" at bounding box center [613, 236] width 235 height 30
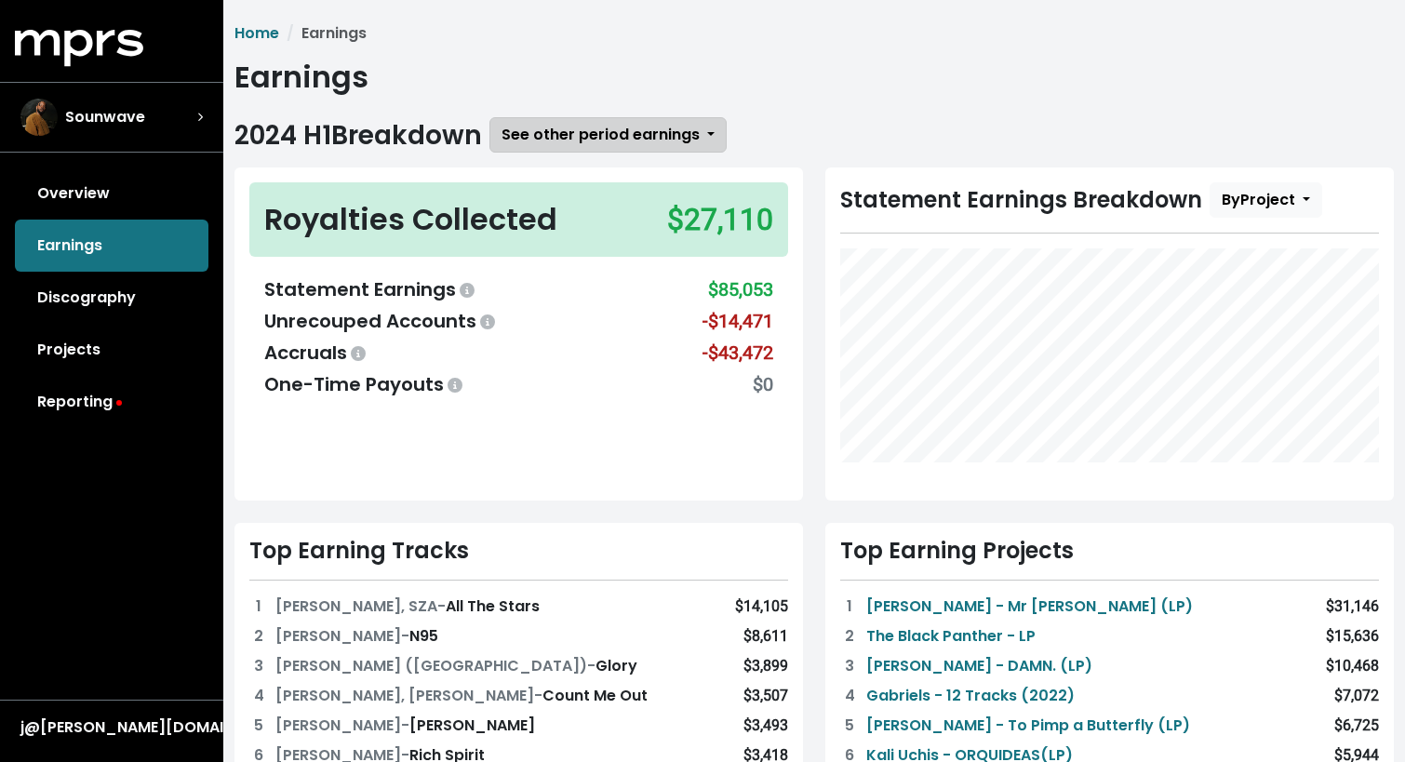
click at [655, 141] on span "See other period earnings" at bounding box center [601, 134] width 198 height 21
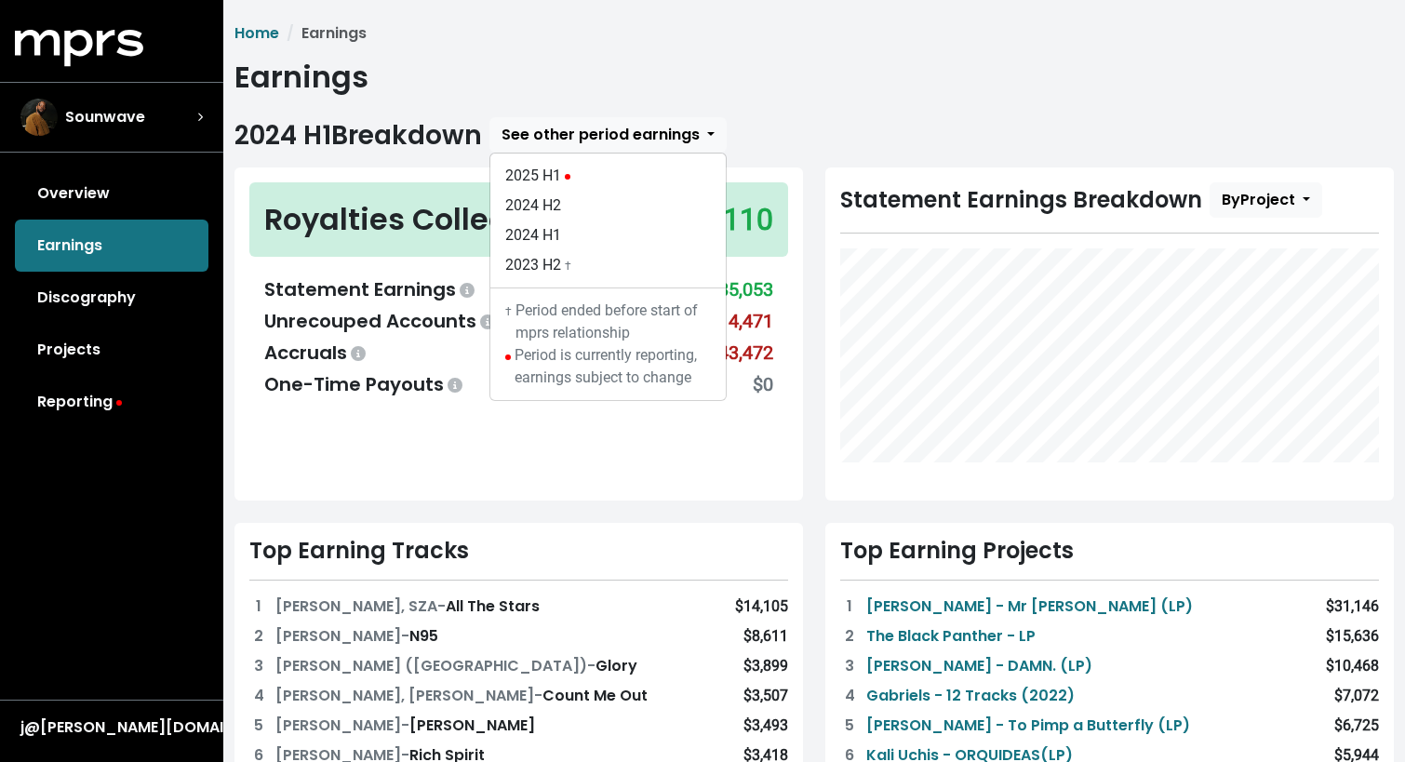
click at [883, 120] on div "2024 H1 Breakdown See other period earnings 2025 H1 2024 H2 2024 H1 2023 H2 † †…" at bounding box center [815, 134] width 1160 height 35
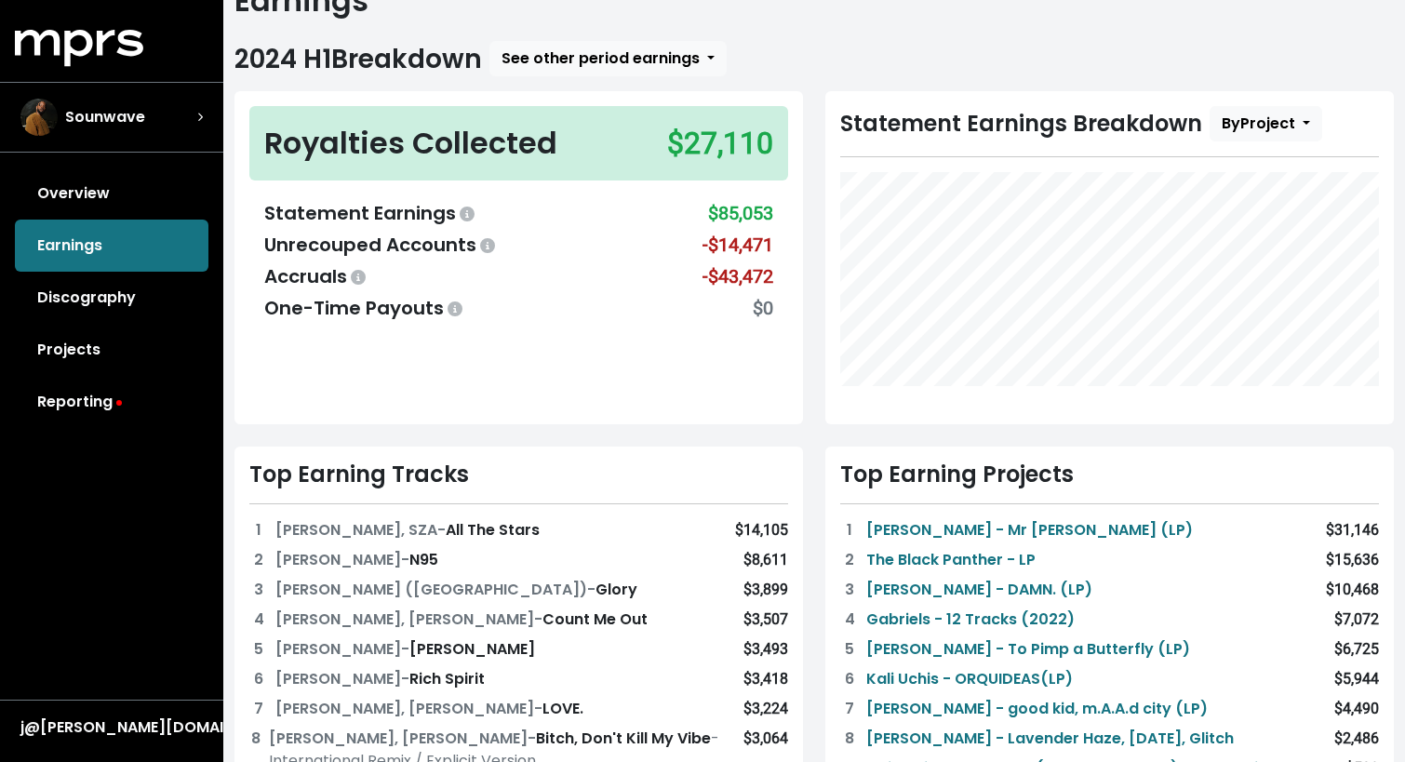
scroll to position [73, 0]
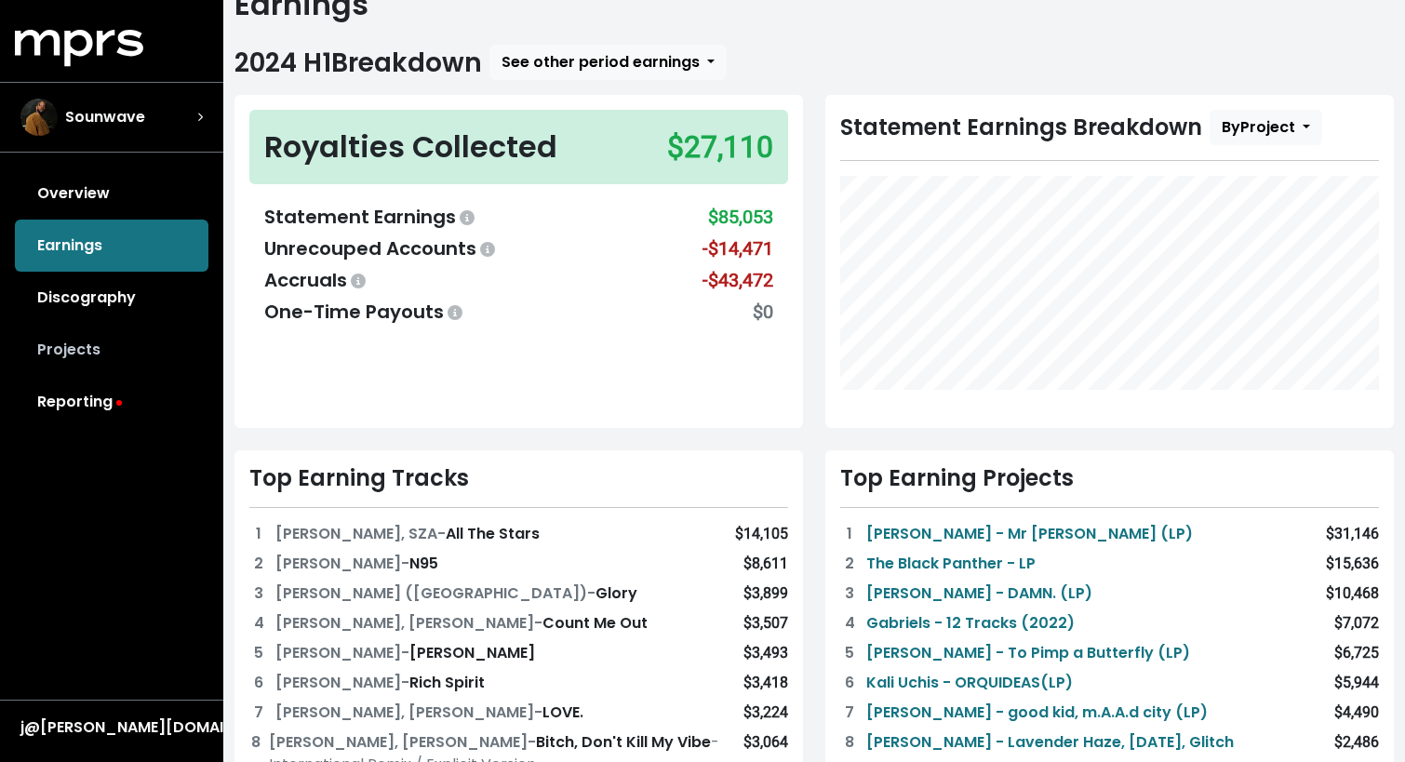
click at [70, 329] on link "Projects" at bounding box center [112, 350] width 194 height 52
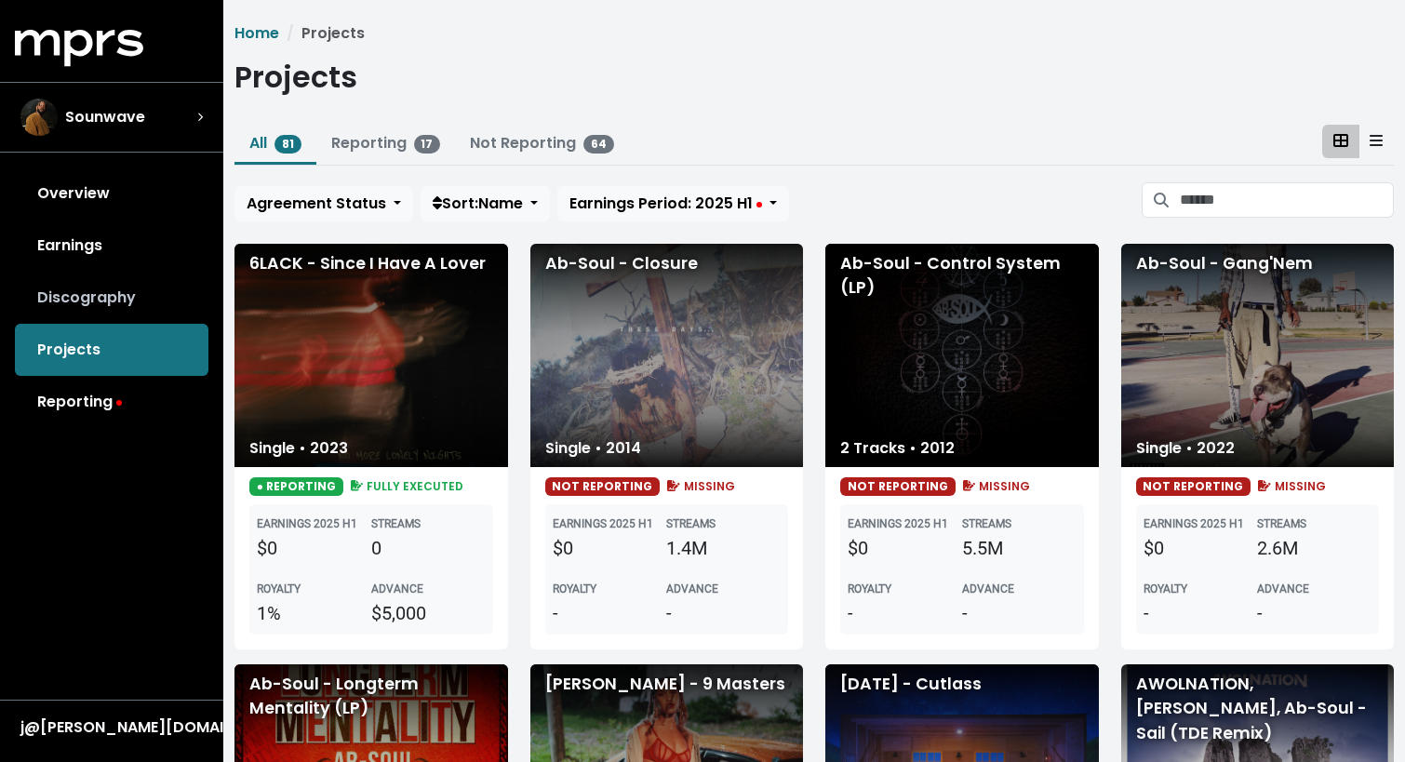
click at [87, 281] on link "Discography" at bounding box center [112, 298] width 194 height 52
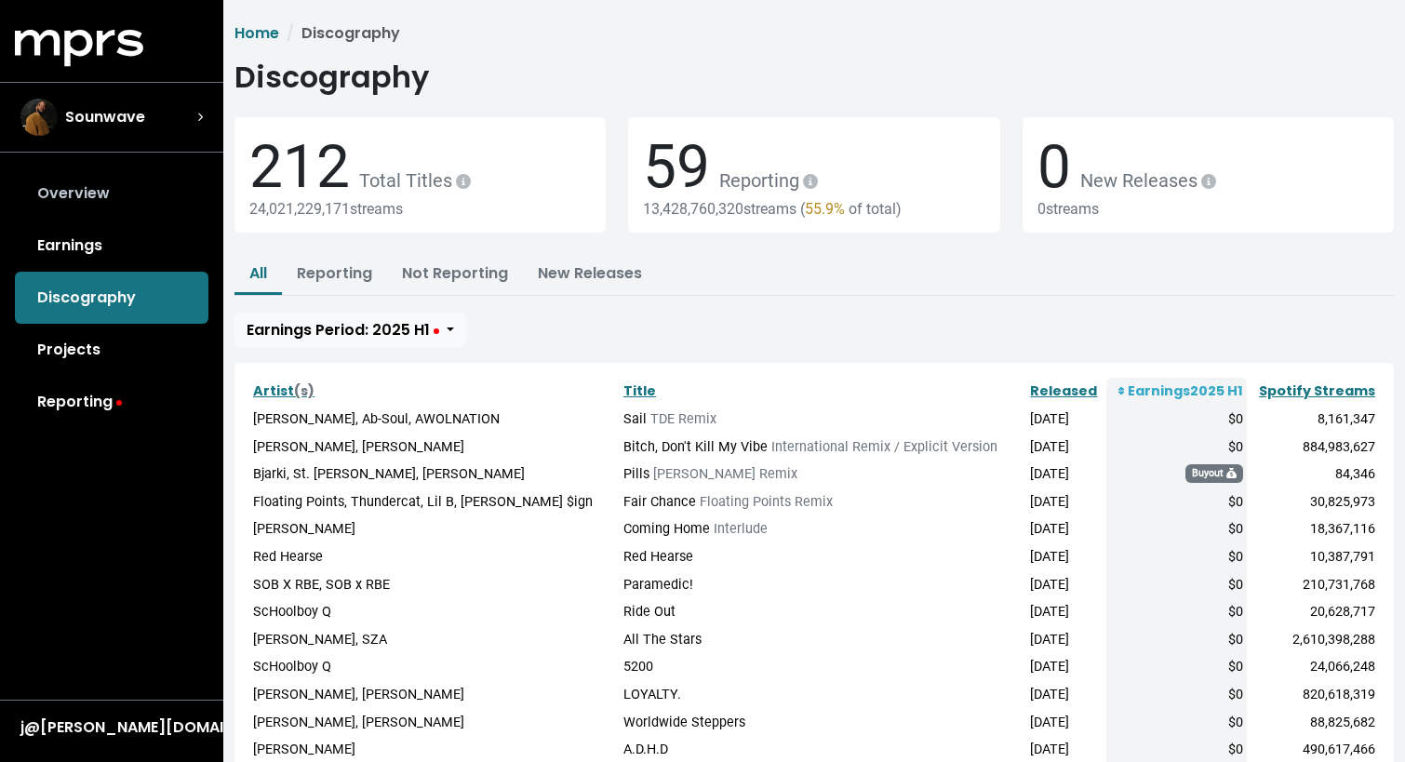
click at [90, 193] on link "Overview" at bounding box center [112, 194] width 194 height 52
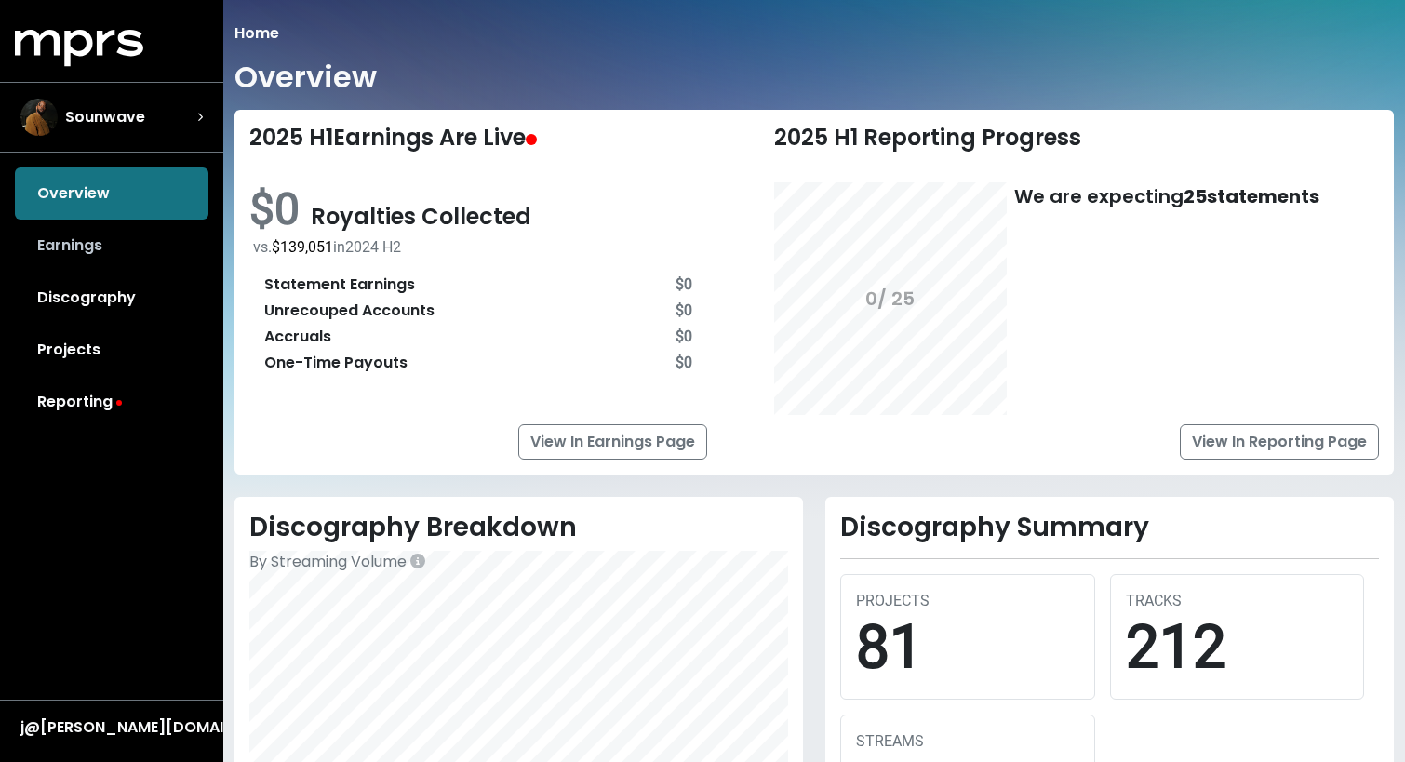
click at [88, 250] on link "Earnings" at bounding box center [112, 246] width 194 height 52
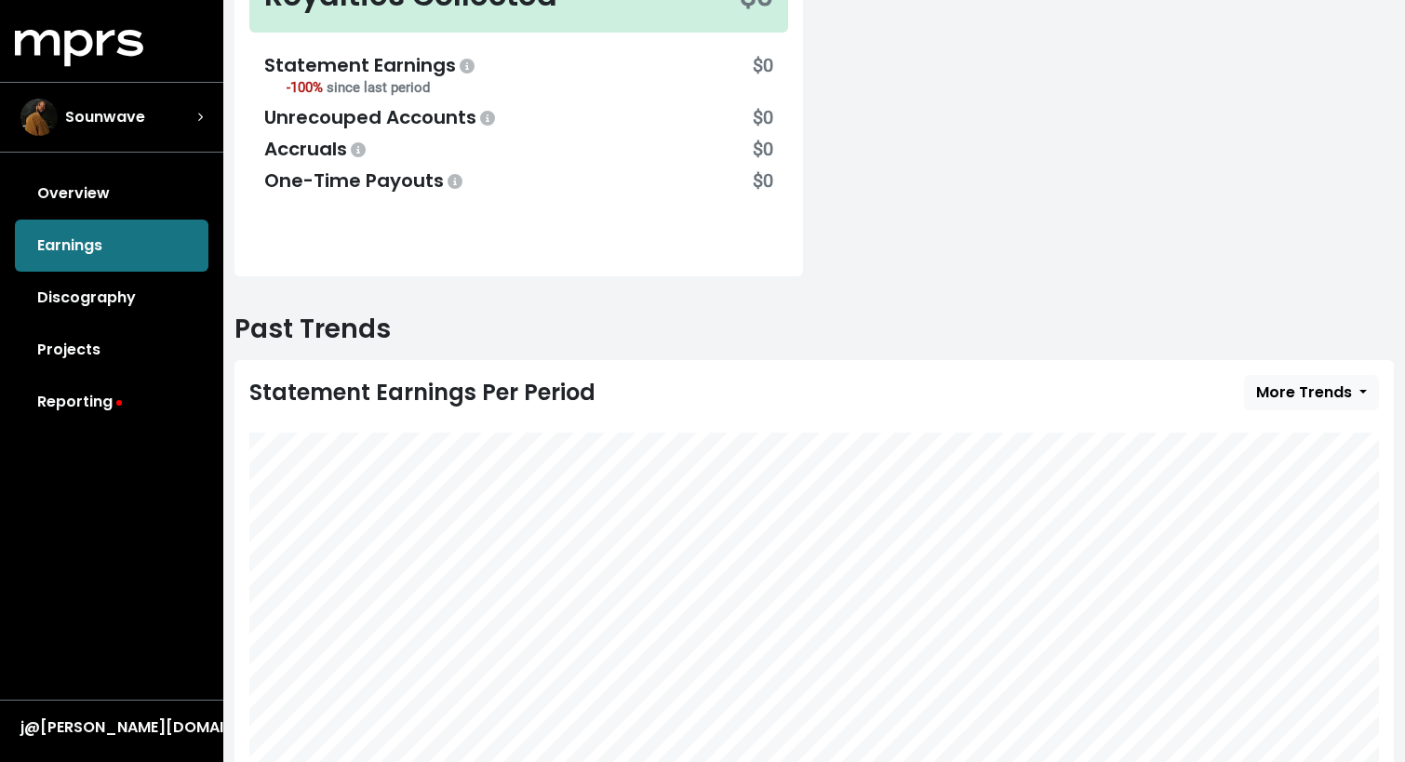
scroll to position [516, 0]
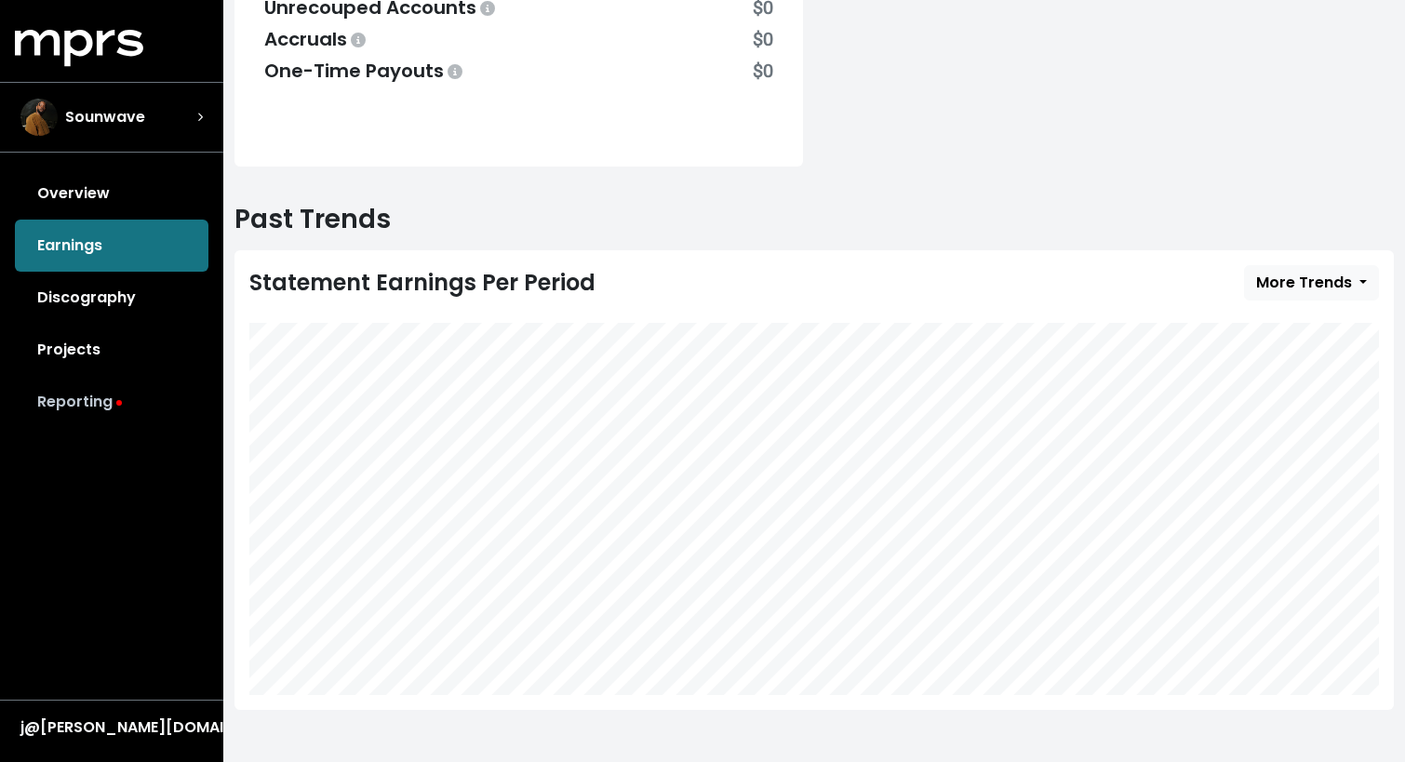
click at [140, 410] on link "Reporting" at bounding box center [112, 402] width 194 height 52
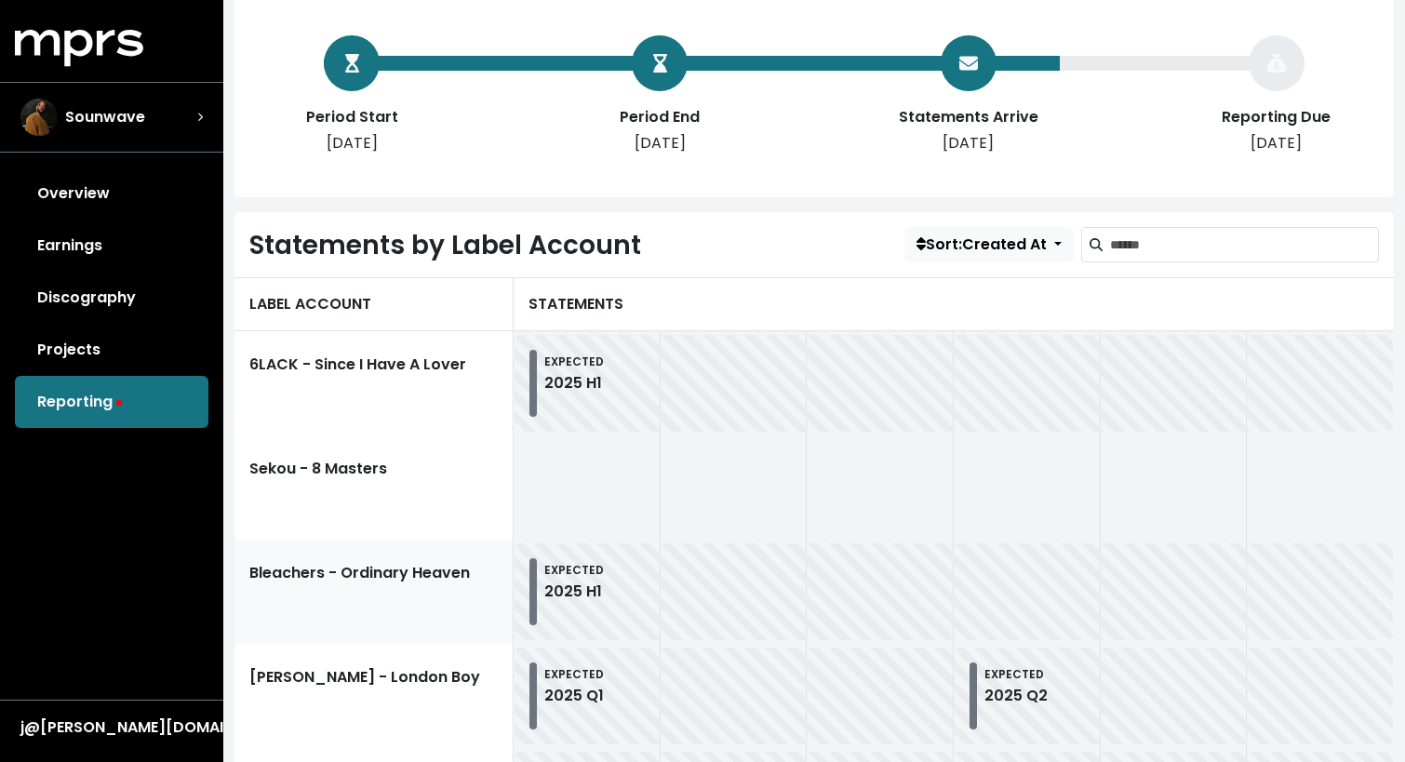
scroll to position [328, 0]
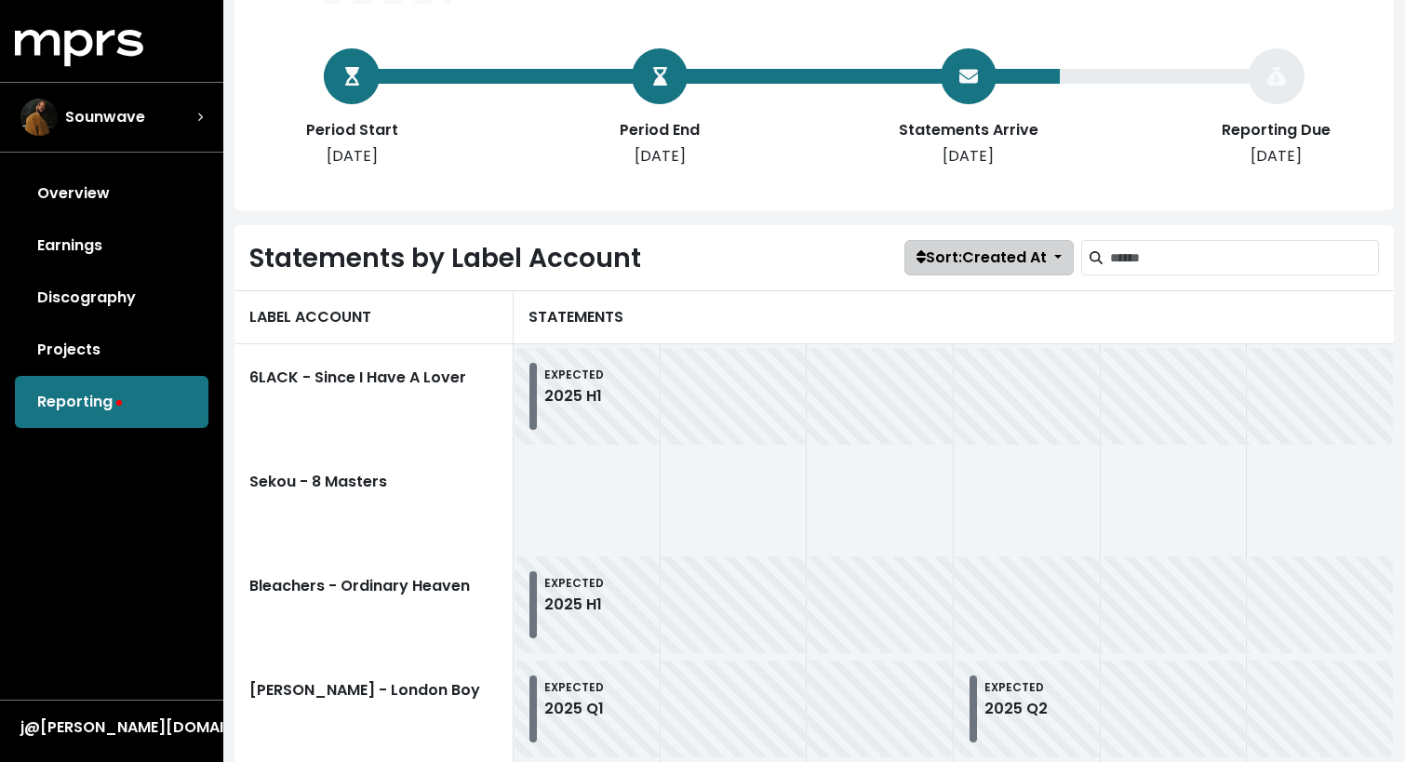
click at [962, 259] on span "Sort: Created At" at bounding box center [982, 257] width 130 height 21
click at [960, 322] on link "Name" at bounding box center [981, 329] width 153 height 30
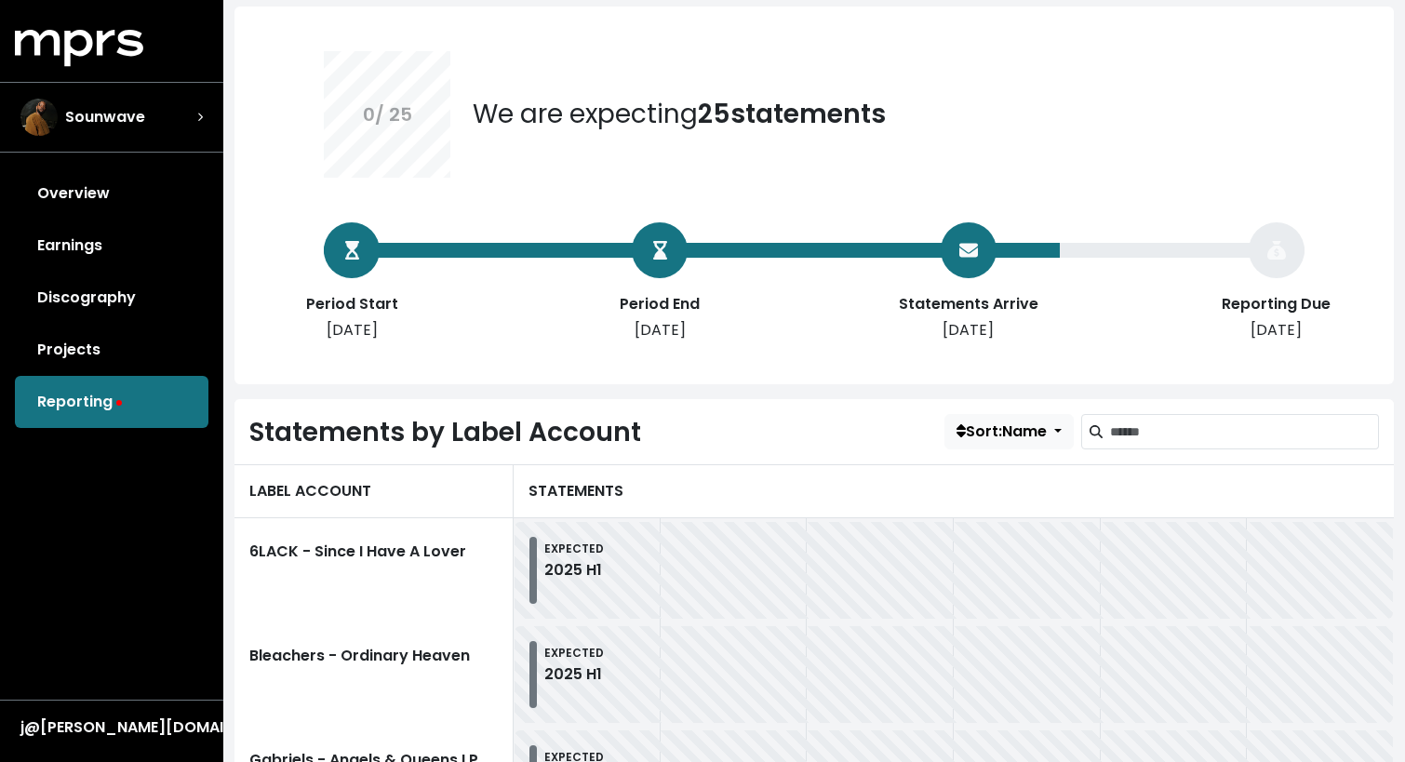
scroll to position [180, 0]
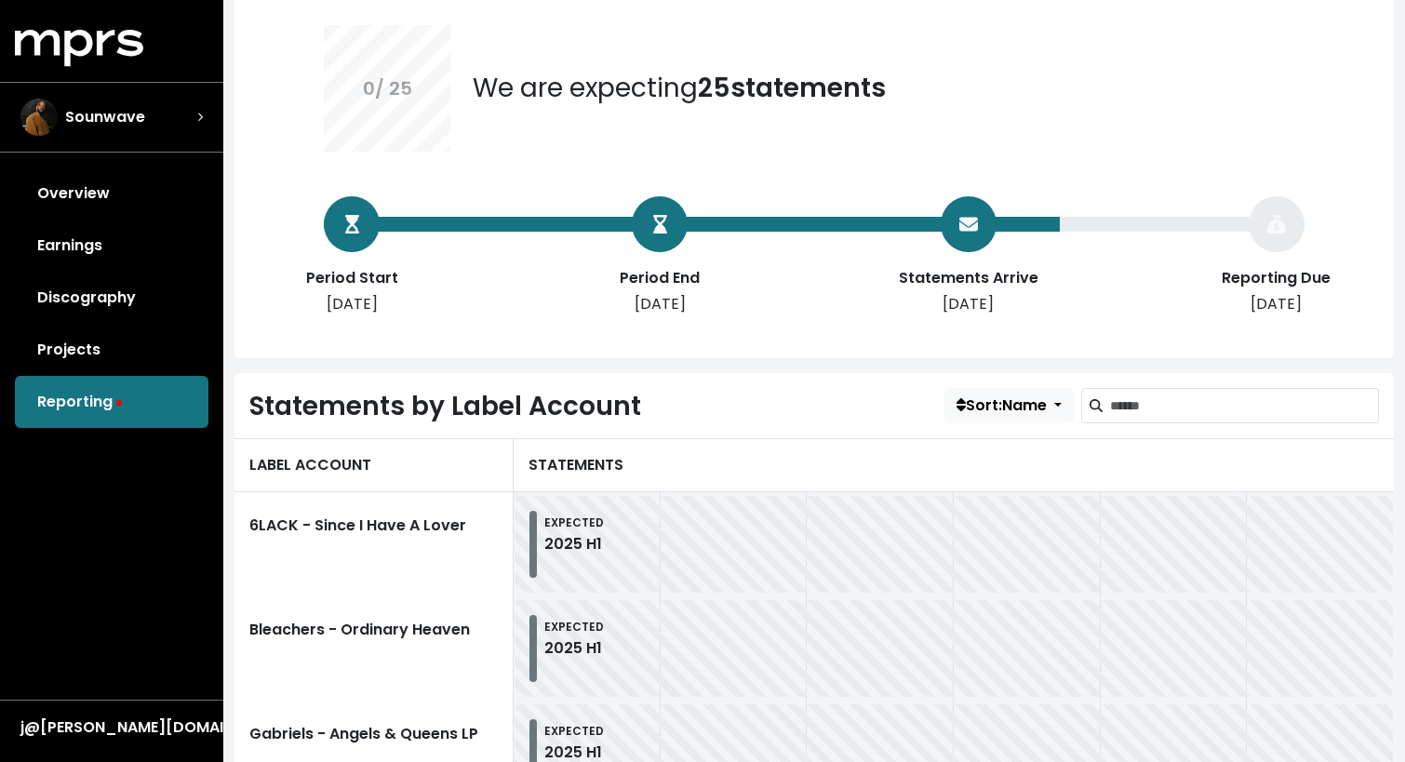
click at [1008, 377] on div "Statements by Label Account Sort: Name Created At Name Needs Attention" at bounding box center [815, 405] width 1160 height 65
click at [999, 390] on button "Sort: Name" at bounding box center [1009, 405] width 129 height 35
click at [986, 512] on link "Needs Attention" at bounding box center [1022, 506] width 153 height 30
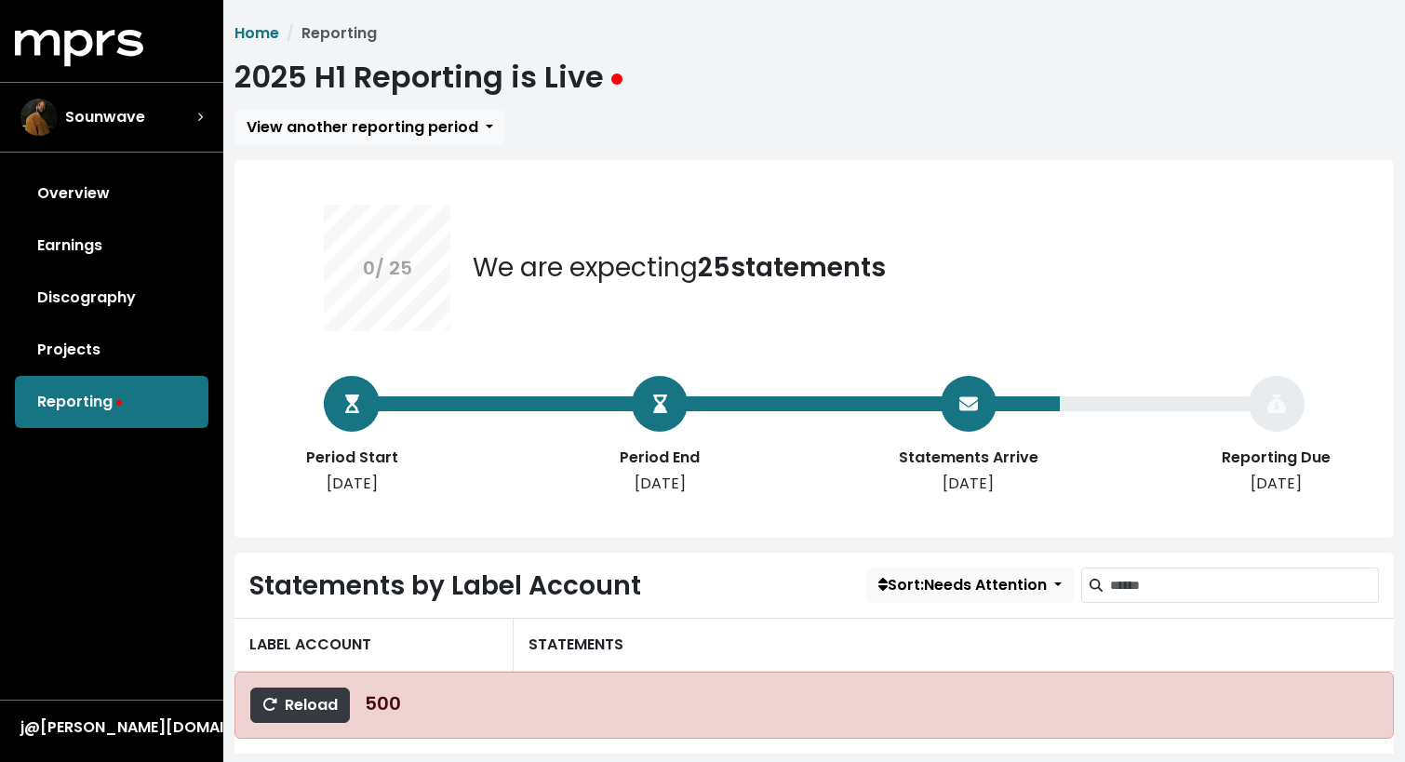
scroll to position [74, 0]
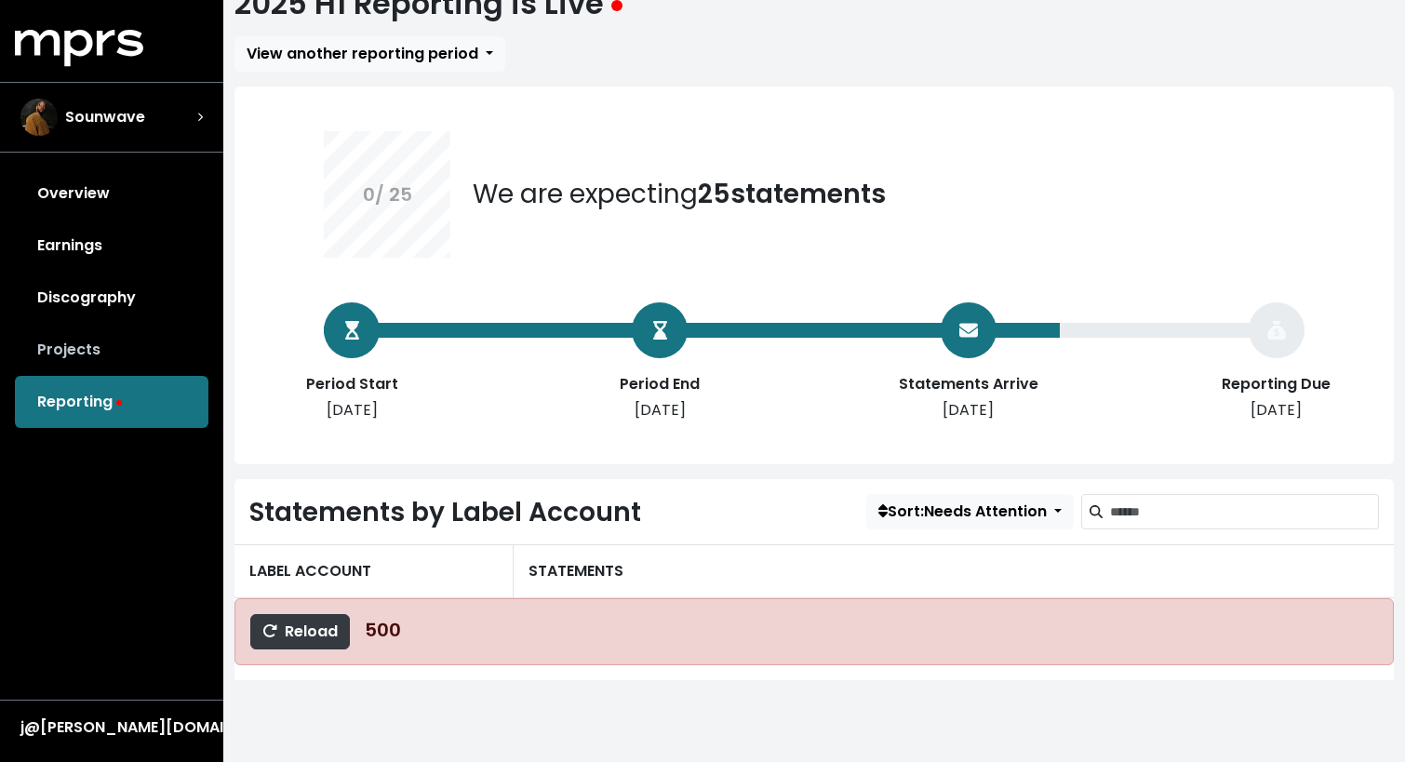
click at [140, 350] on link "Projects" at bounding box center [112, 350] width 194 height 52
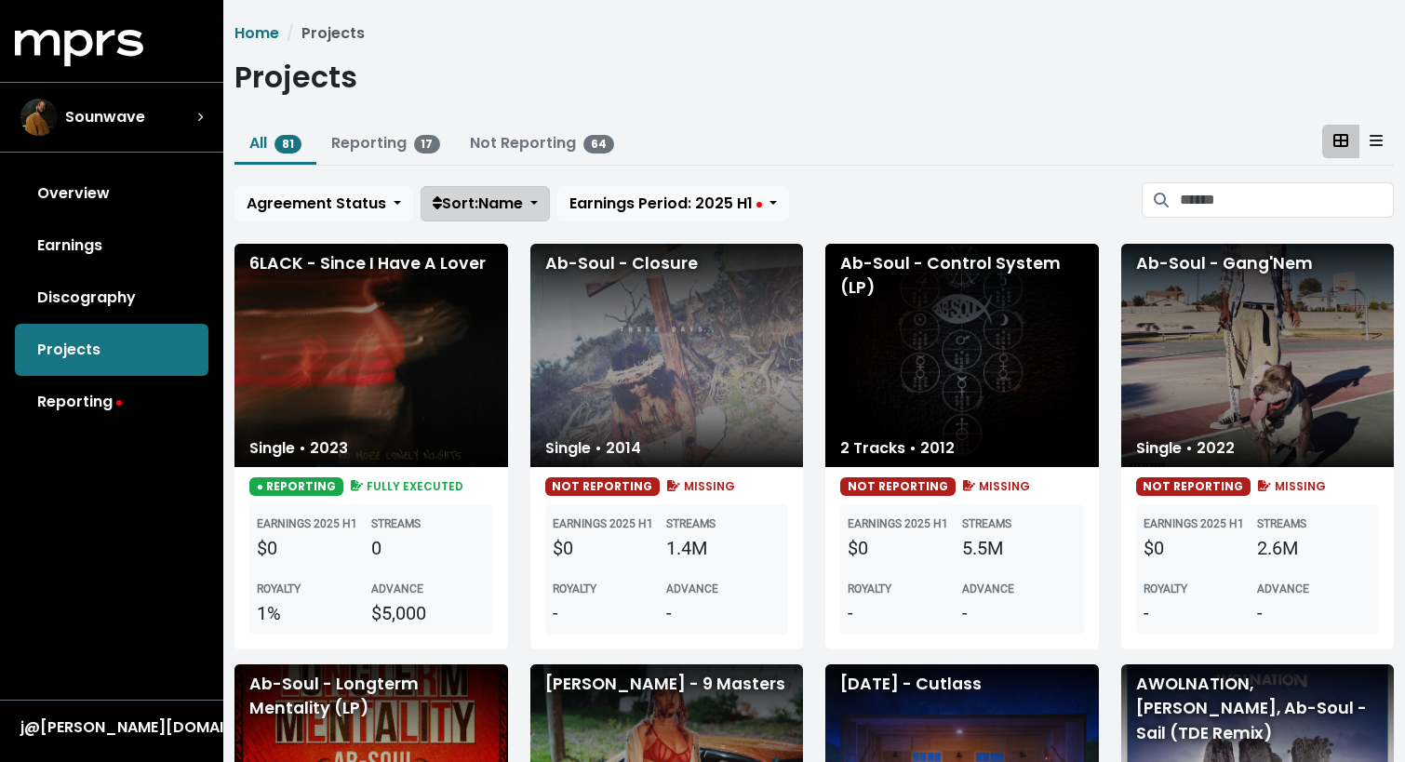
click at [477, 193] on span "Sort: Name" at bounding box center [478, 203] width 90 height 21
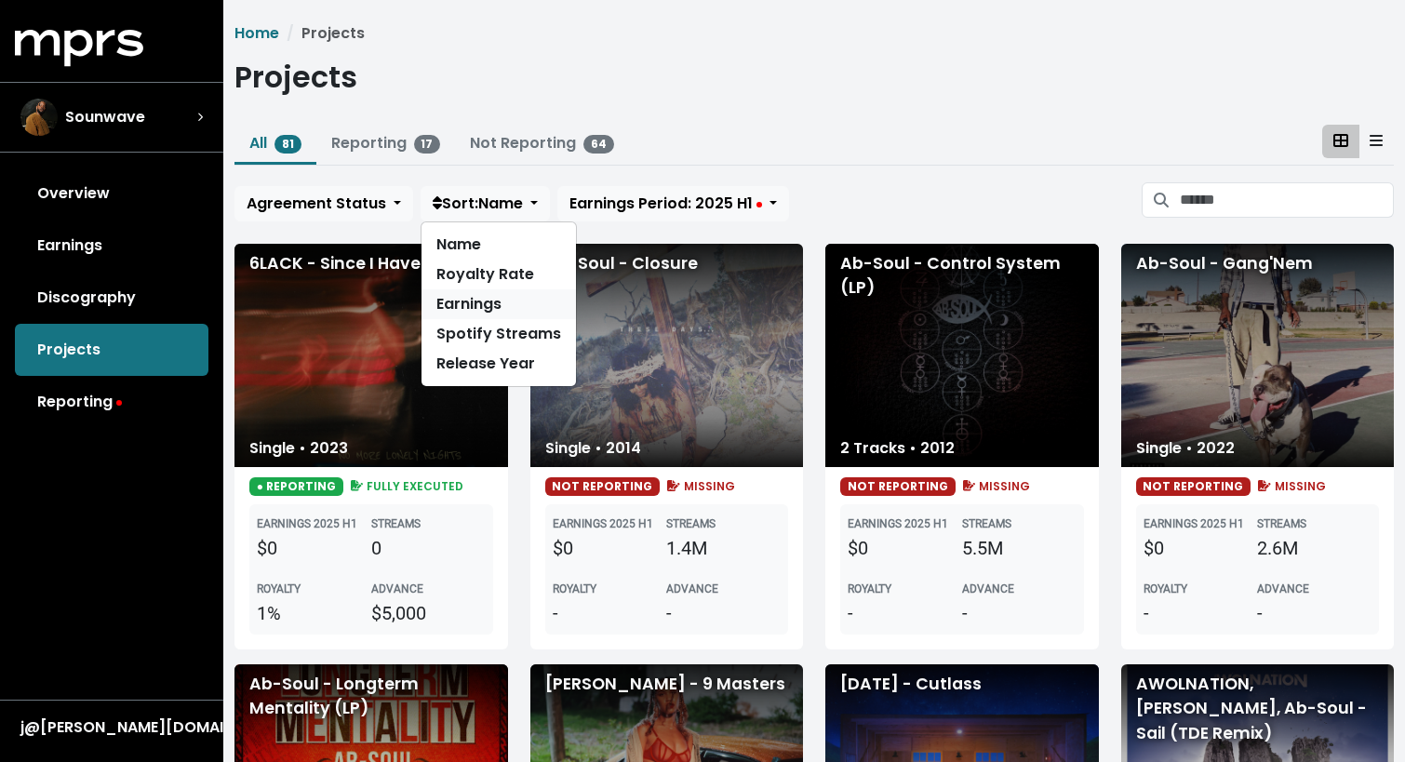
click at [488, 310] on link "Earnings" at bounding box center [499, 304] width 154 height 30
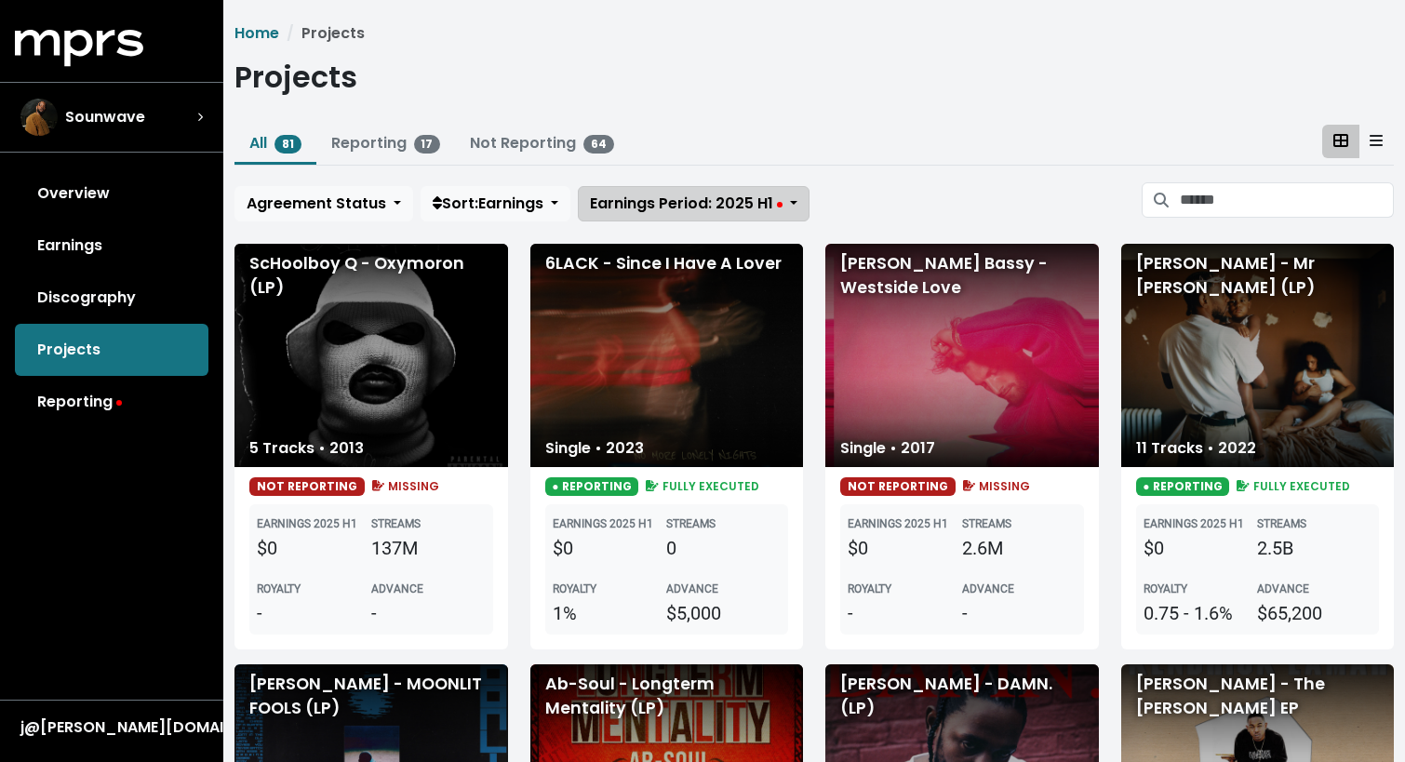
click at [701, 204] on span "Earnings Period: 2025 H1" at bounding box center [686, 203] width 193 height 21
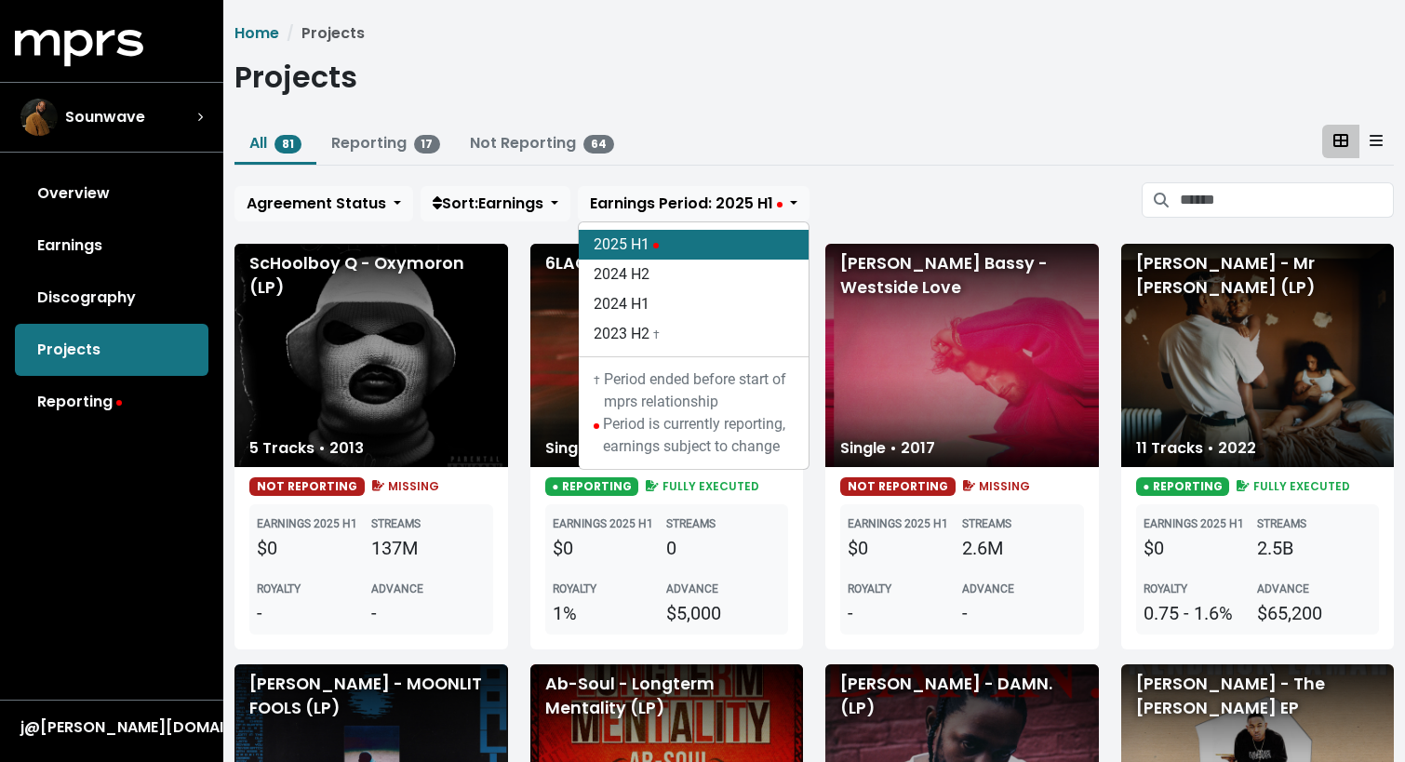
click at [944, 184] on div "Agreement Status Sort: Earnings Name Royalty Rate Earnings Spotify Streams Rele…" at bounding box center [815, 201] width 1160 height 39
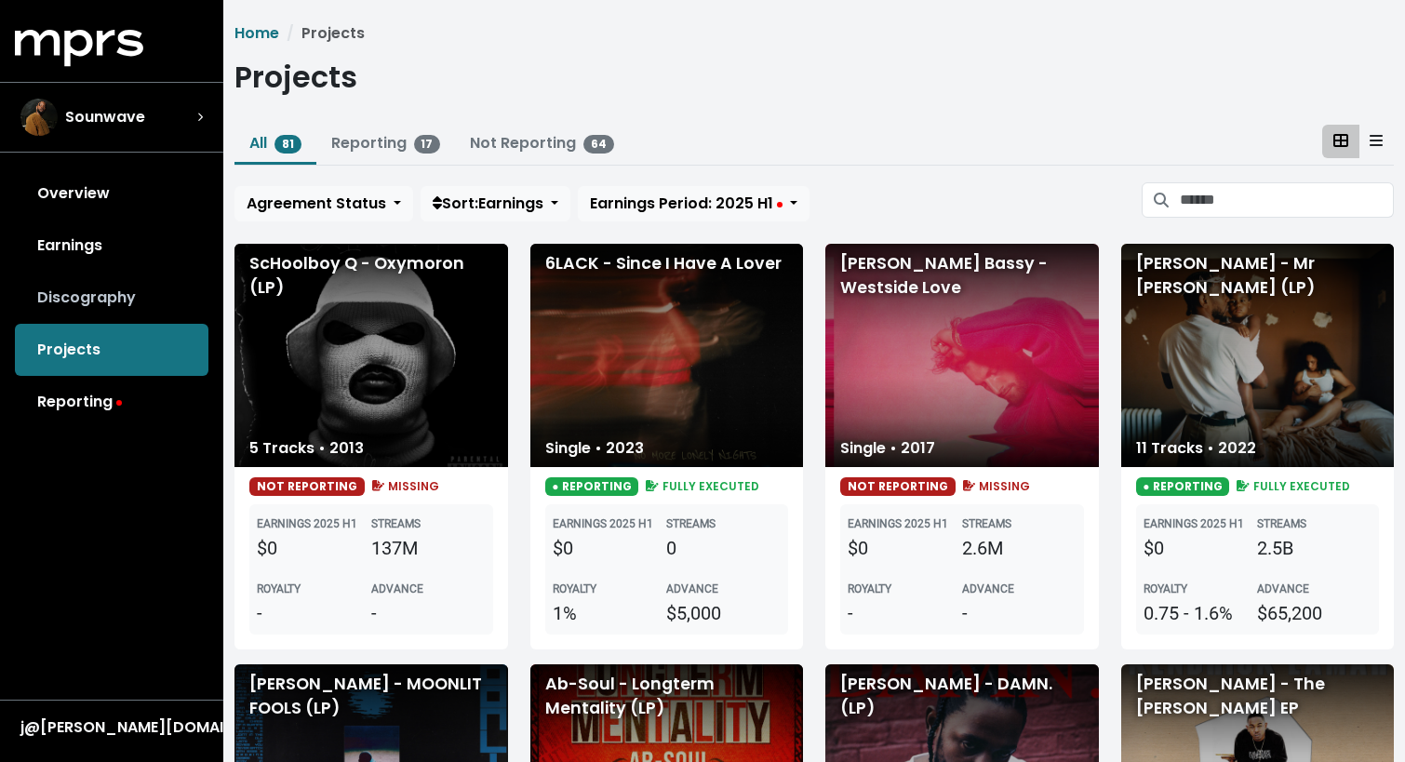
click at [136, 280] on link "Discography" at bounding box center [112, 298] width 194 height 52
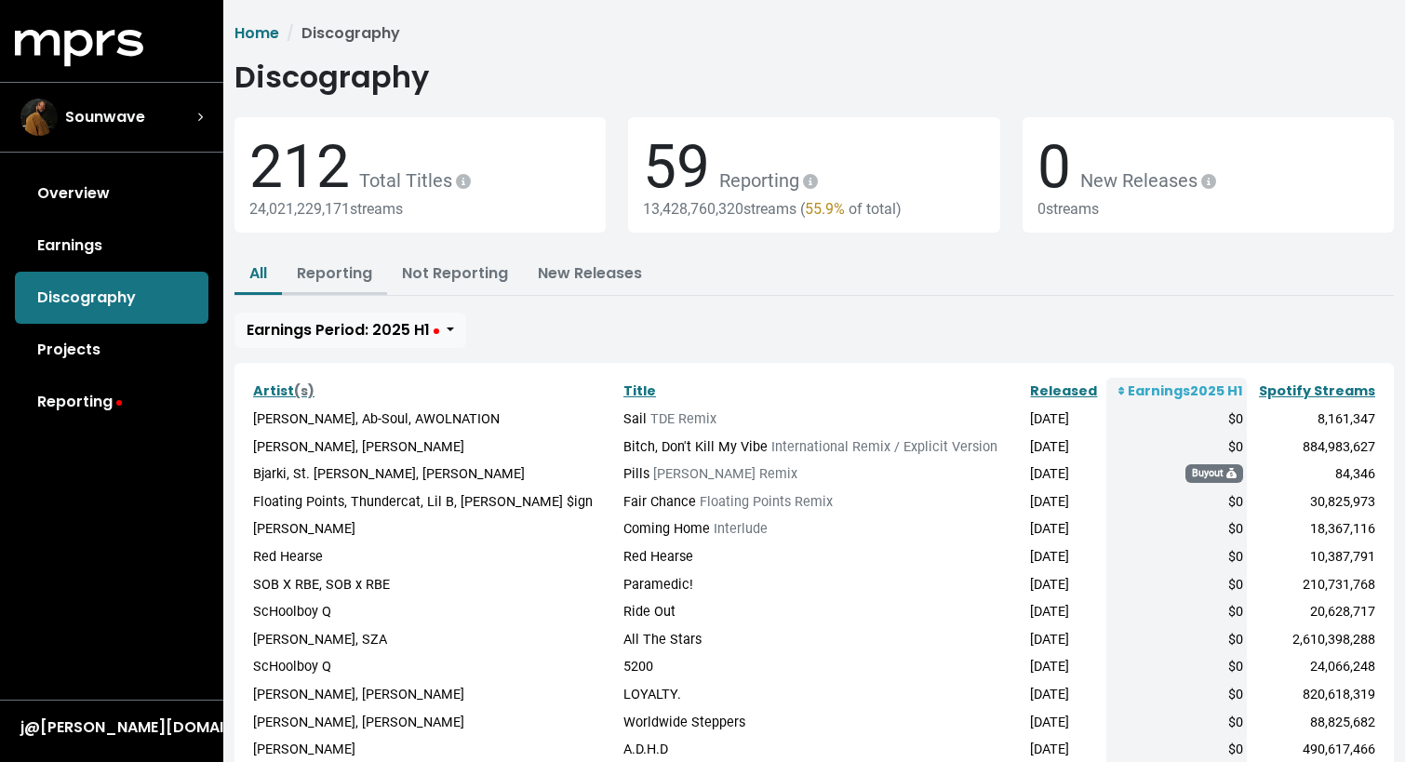
click at [337, 269] on link "Reporting" at bounding box center [334, 272] width 75 height 21
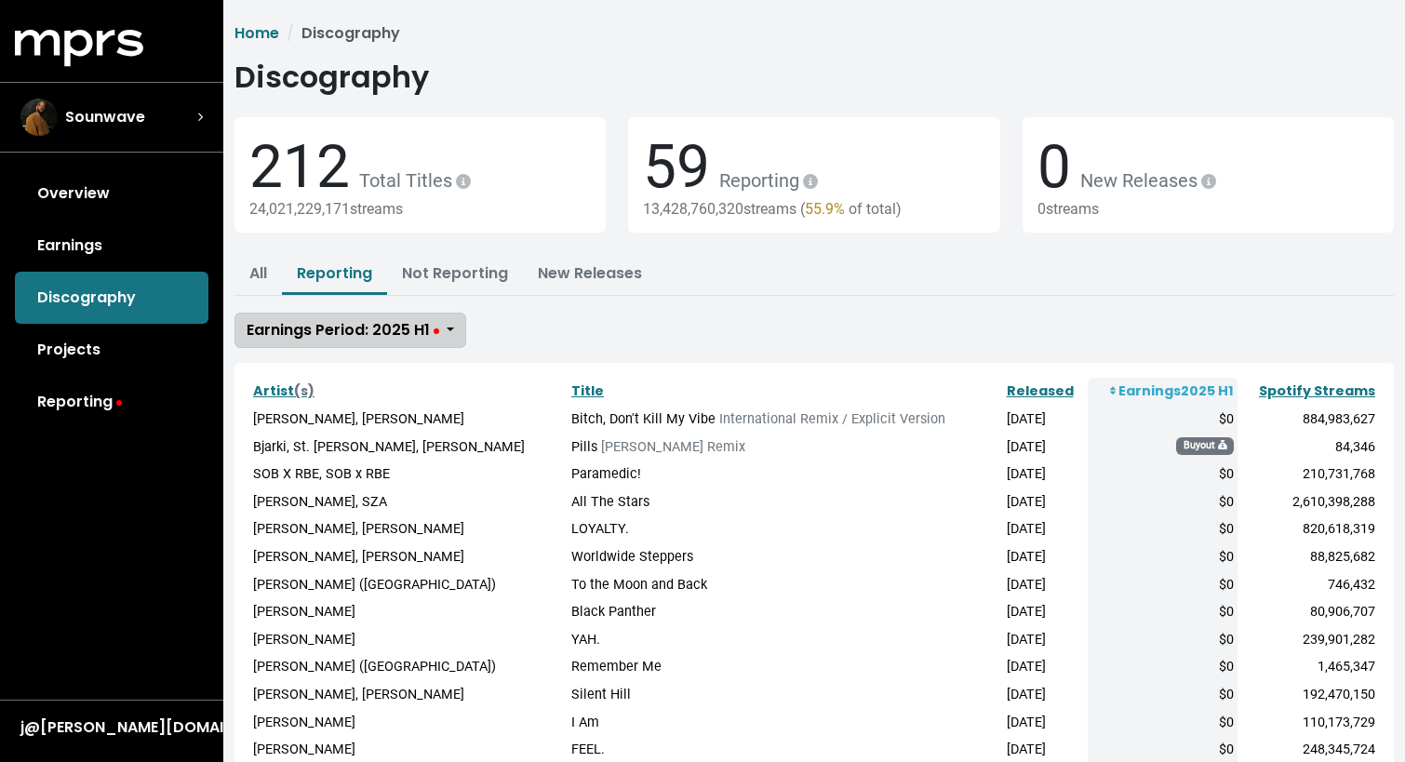
click at [371, 328] on span "Earnings Period: 2025 H1" at bounding box center [343, 329] width 193 height 21
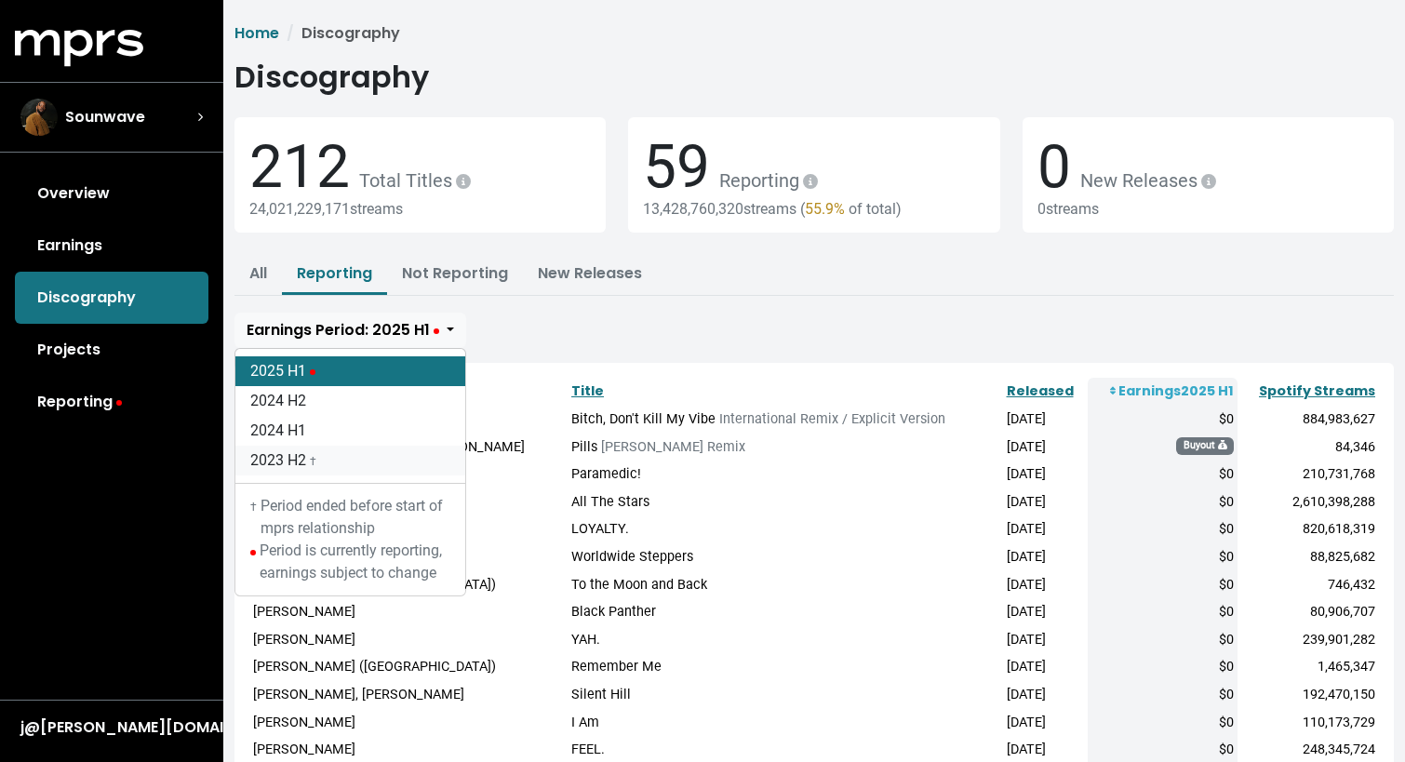
click at [307, 456] on link "2023 H2 †" at bounding box center [350, 461] width 230 height 30
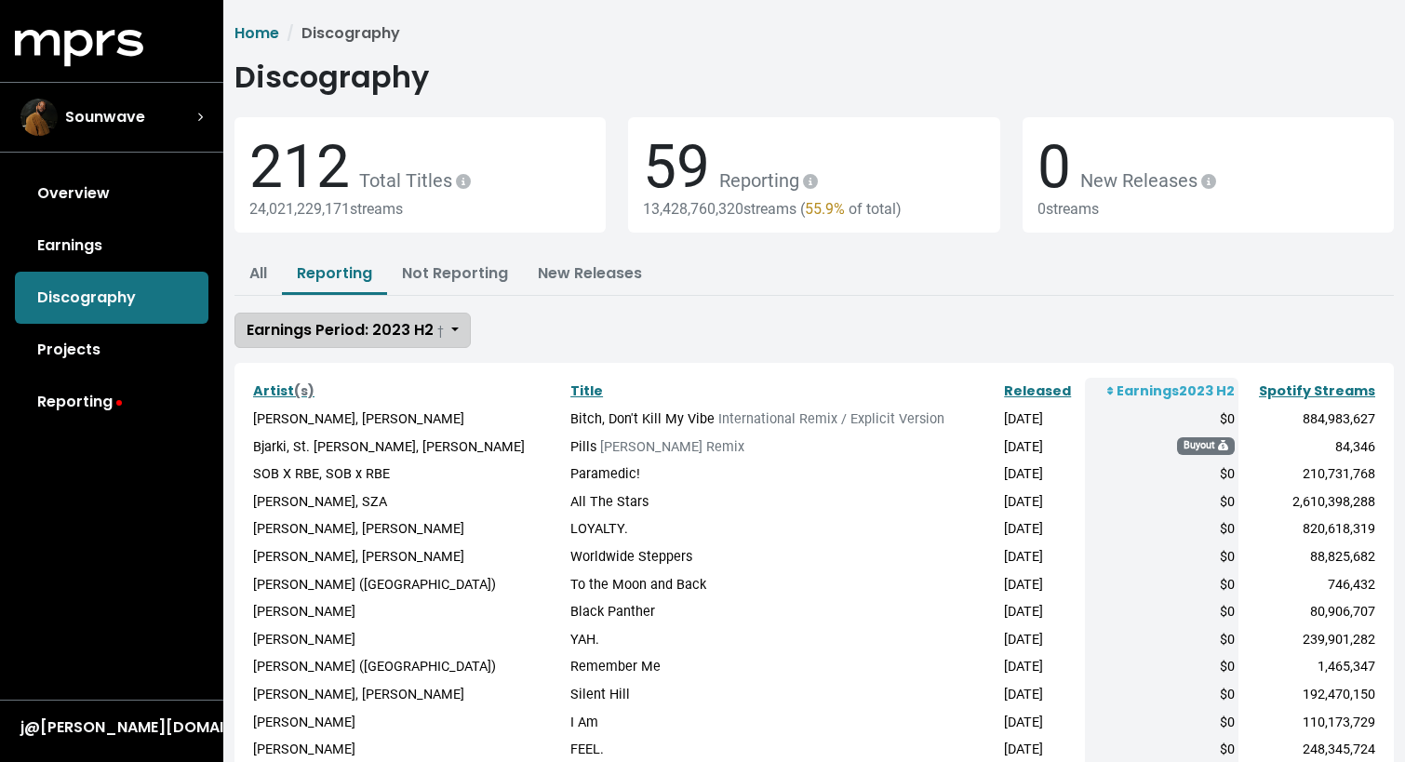
click at [359, 332] on span "Earnings Period: 2023 H2 †" at bounding box center [345, 329] width 197 height 21
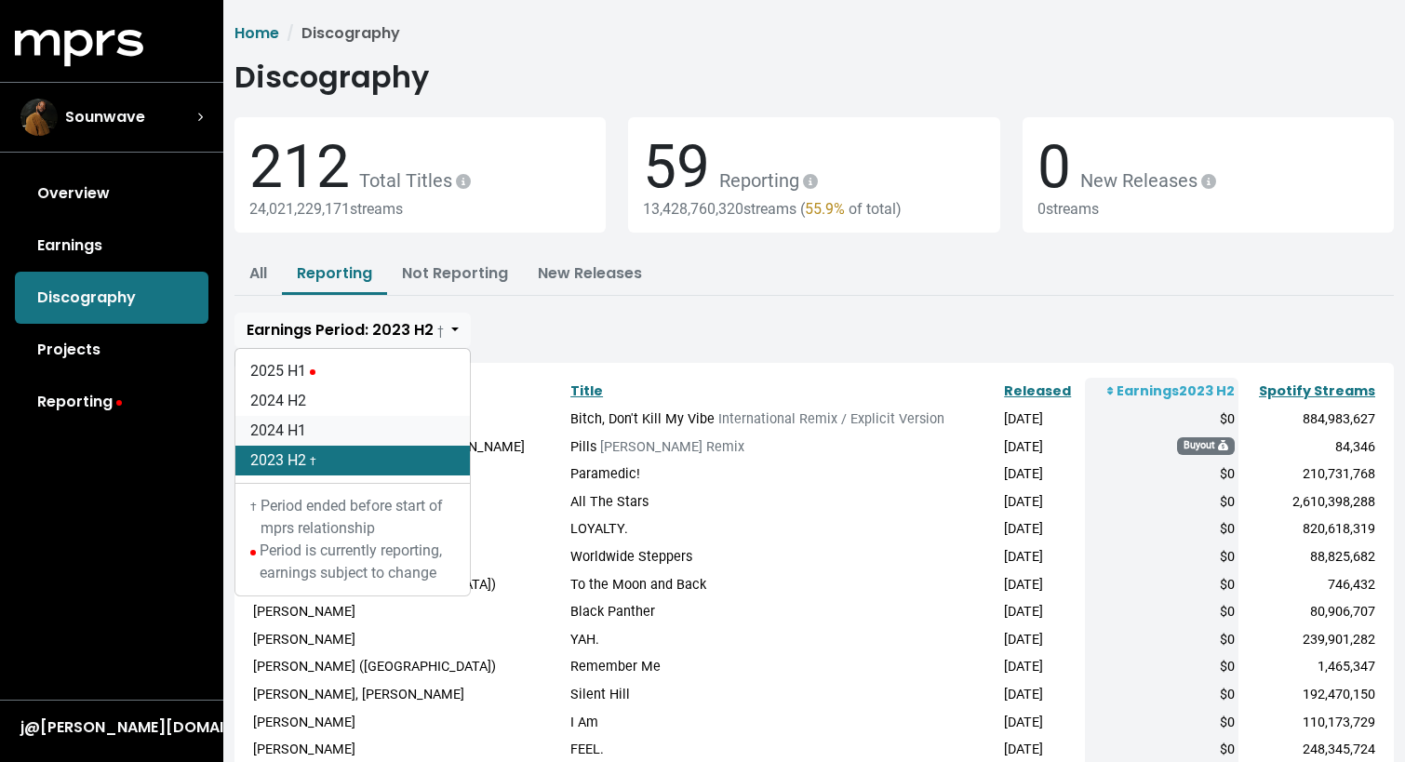
click at [335, 440] on link "2024 H1" at bounding box center [352, 431] width 235 height 30
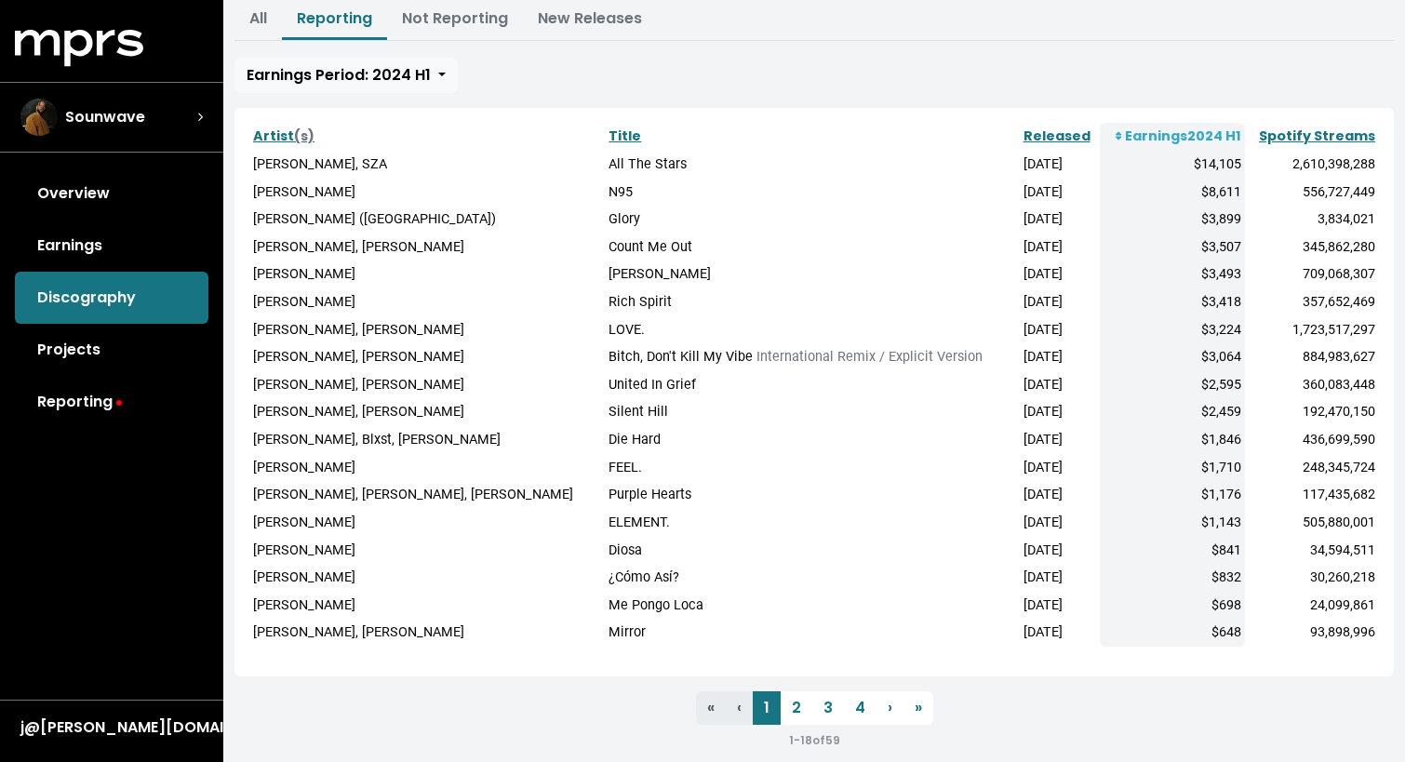
scroll to position [278, 0]
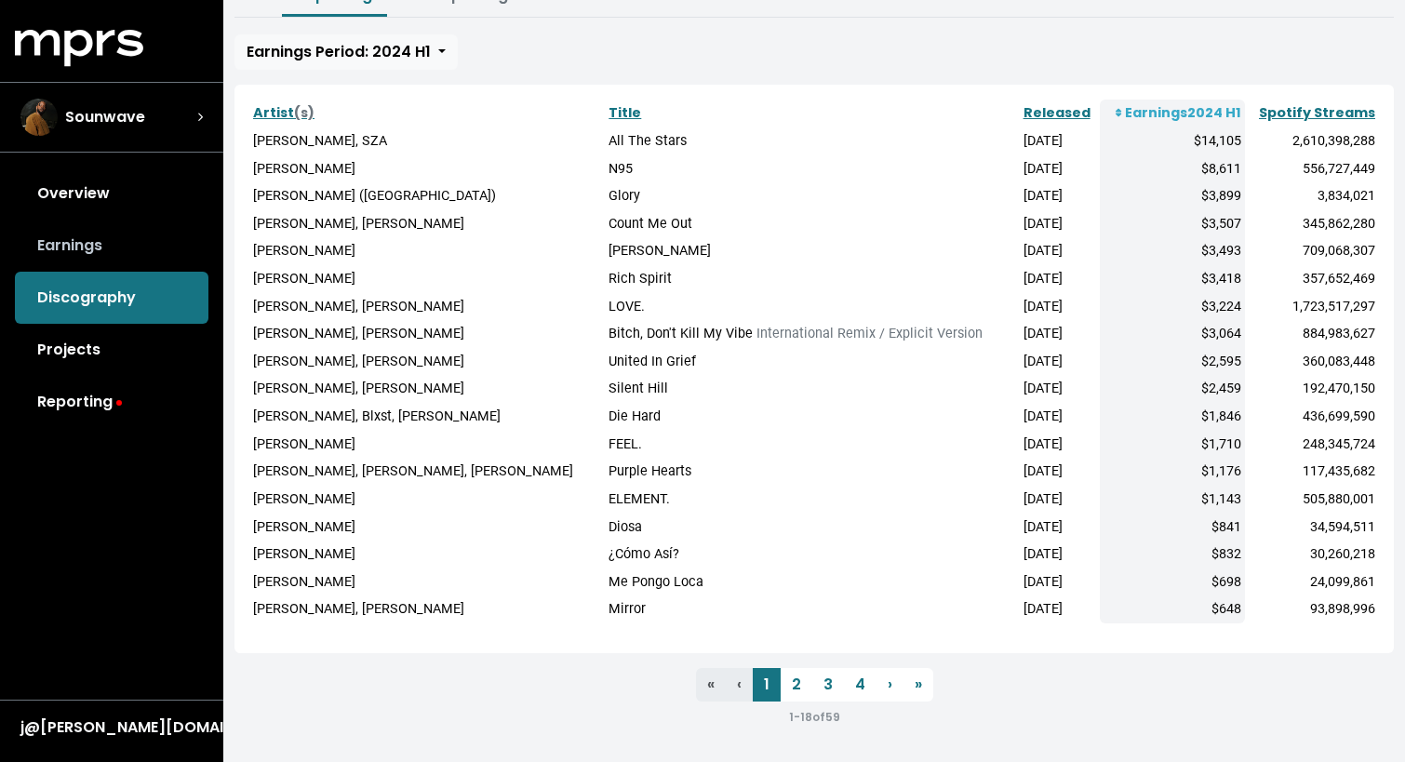
click at [26, 242] on link "Earnings" at bounding box center [112, 246] width 194 height 52
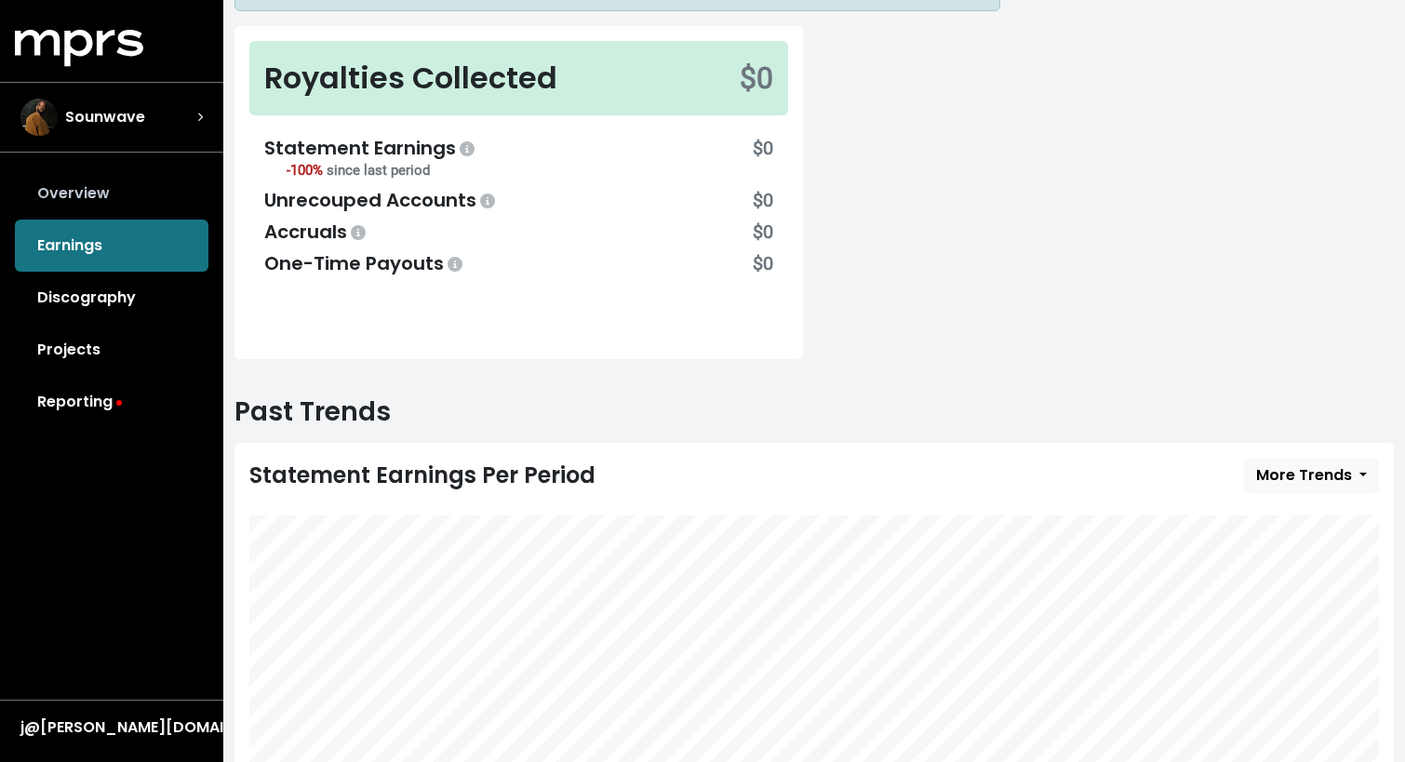
click at [138, 189] on link "Overview" at bounding box center [112, 194] width 194 height 52
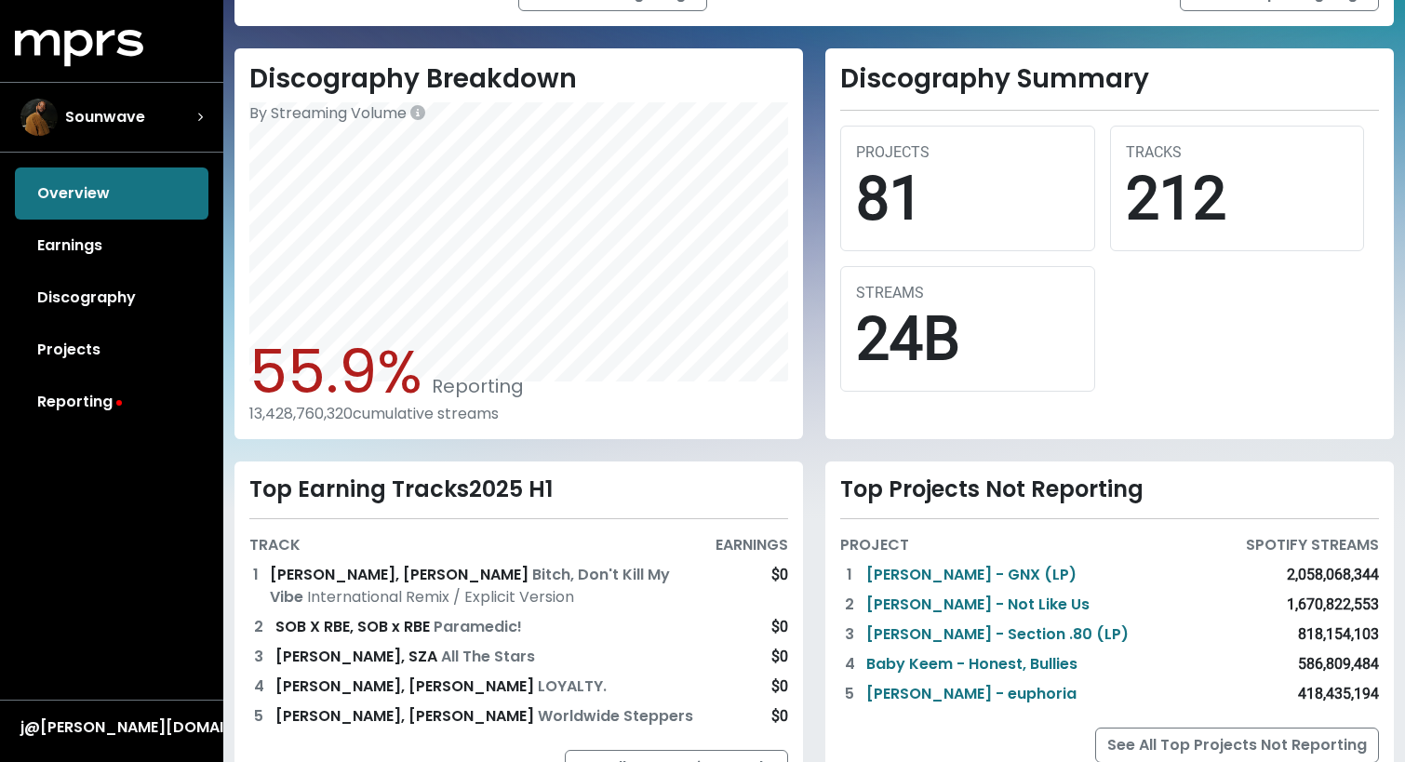
scroll to position [539, 0]
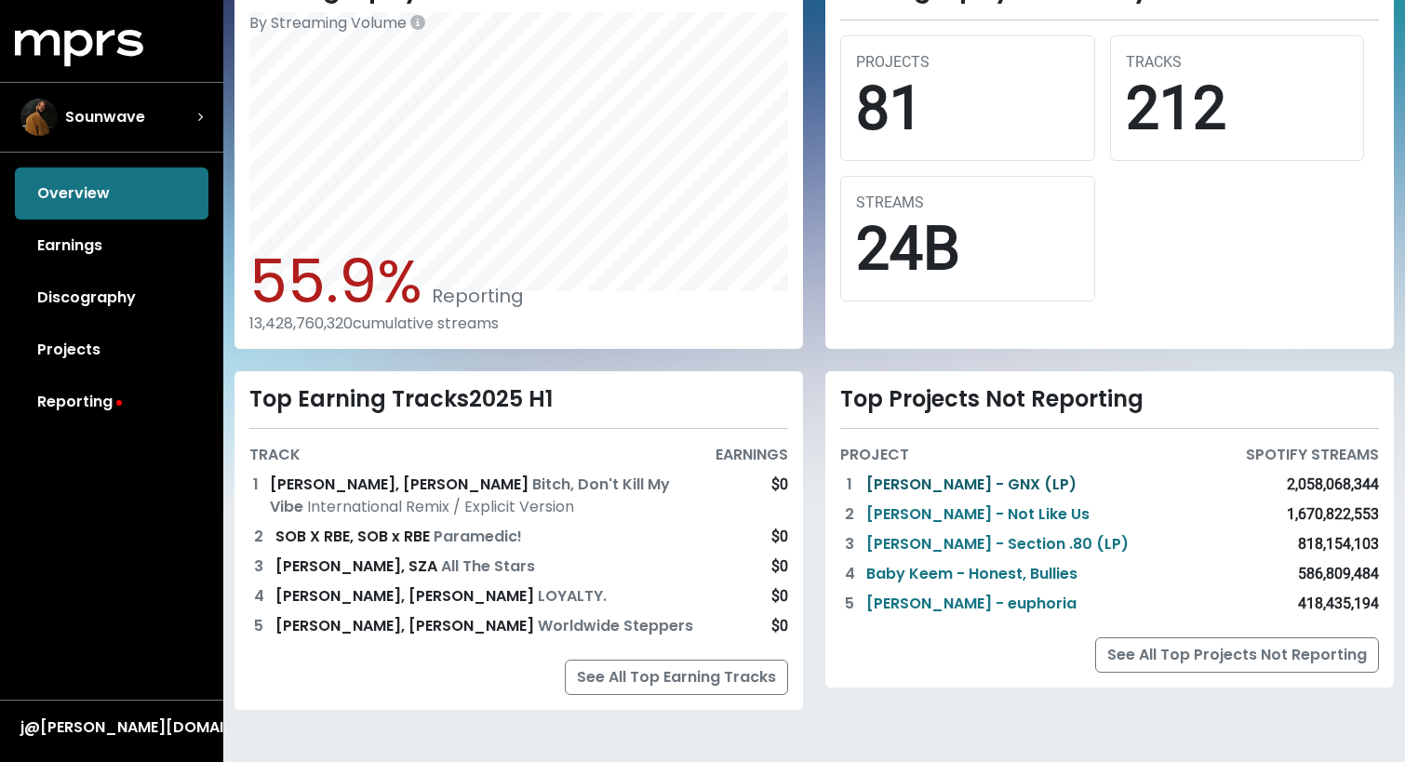
click at [1026, 478] on link "[PERSON_NAME] - GNX (LP)" at bounding box center [971, 485] width 210 height 22
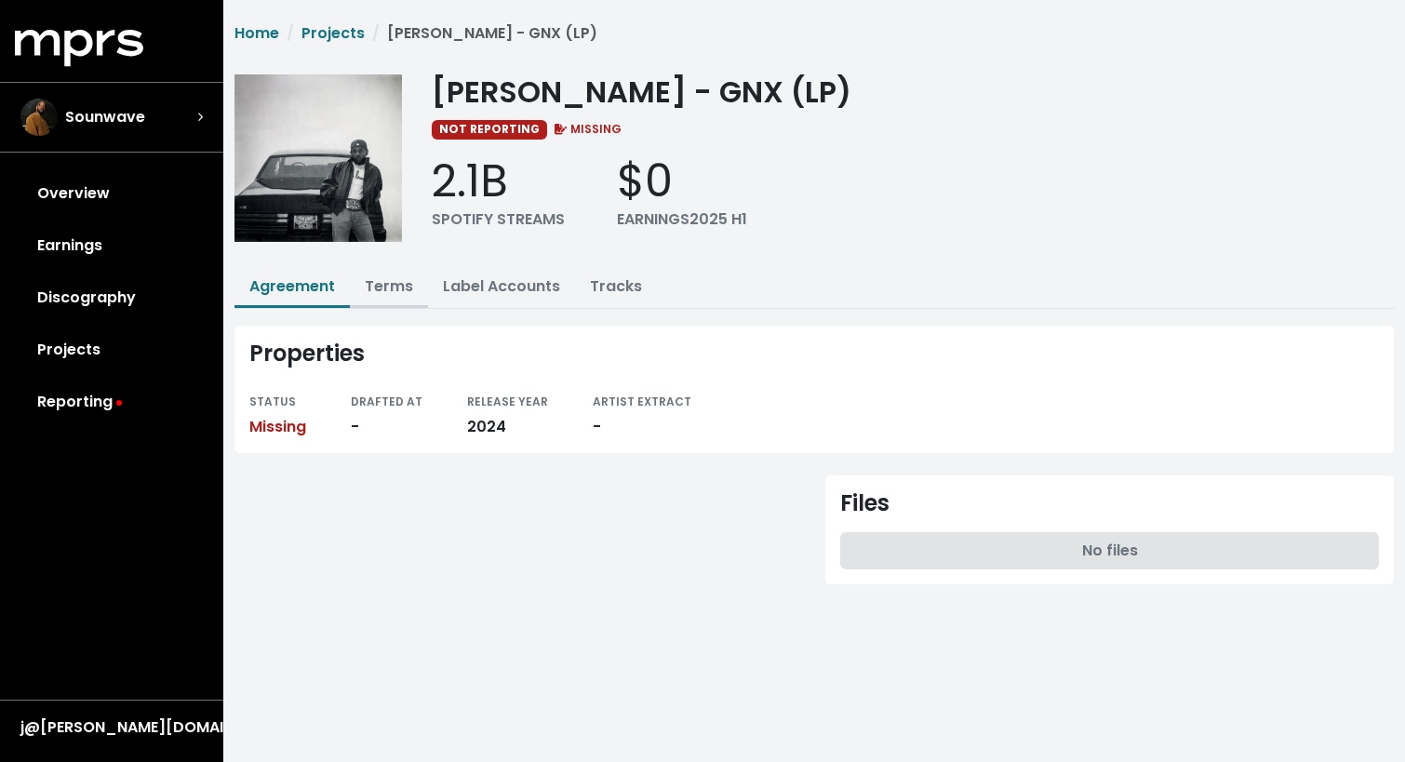
click at [406, 303] on button "Terms" at bounding box center [389, 288] width 78 height 40
click at [485, 291] on link "Label Accounts" at bounding box center [501, 285] width 117 height 21
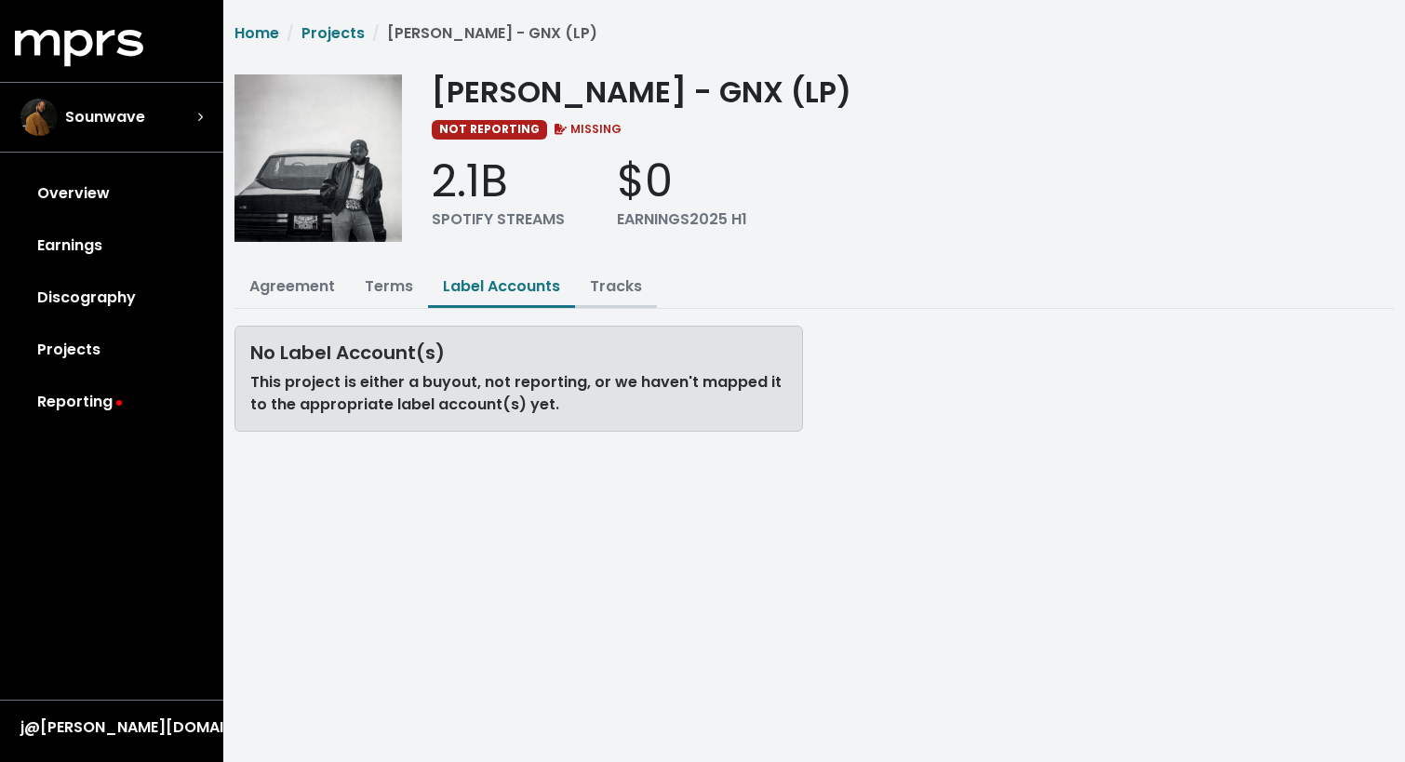
click at [610, 288] on link "Tracks" at bounding box center [616, 285] width 52 height 21
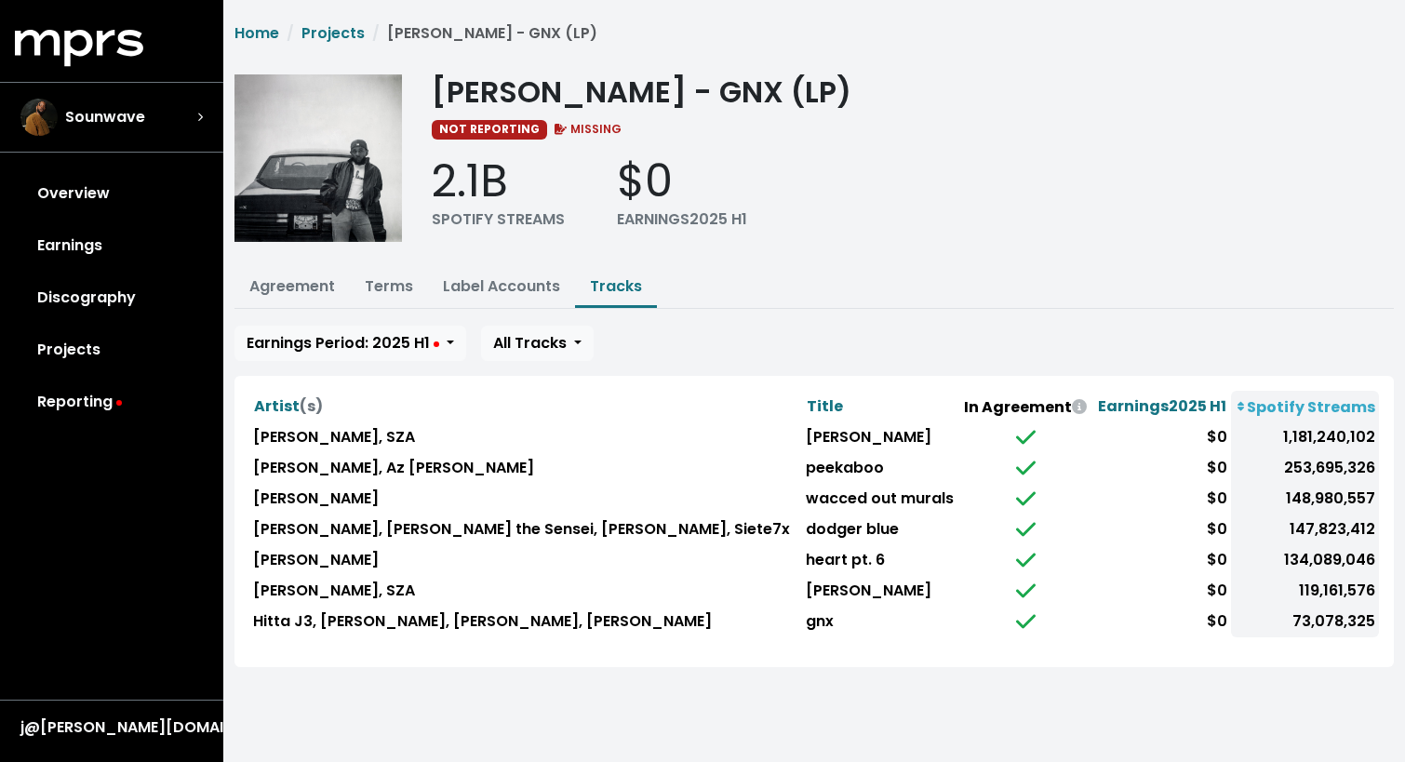
click at [572, 315] on div "Home Projects [PERSON_NAME] - GNX (LP) [PERSON_NAME] - GNX (LP) NOT REPORTING M…" at bounding box center [814, 344] width 1182 height 645
click at [552, 361] on div "Earnings Period: 2025 H1 All Tracks Artist (s) Title In Agreement Earnings 2025…" at bounding box center [815, 497] width 1160 height 342
click at [552, 350] on span "All Tracks" at bounding box center [530, 342] width 74 height 21
click at [759, 341] on div "Earnings Period: 2025 H1 All Tracks All Tracks Tracks In Agreement Tracks Not I…" at bounding box center [815, 343] width 1160 height 35
click at [100, 347] on link "Projects" at bounding box center [112, 350] width 194 height 52
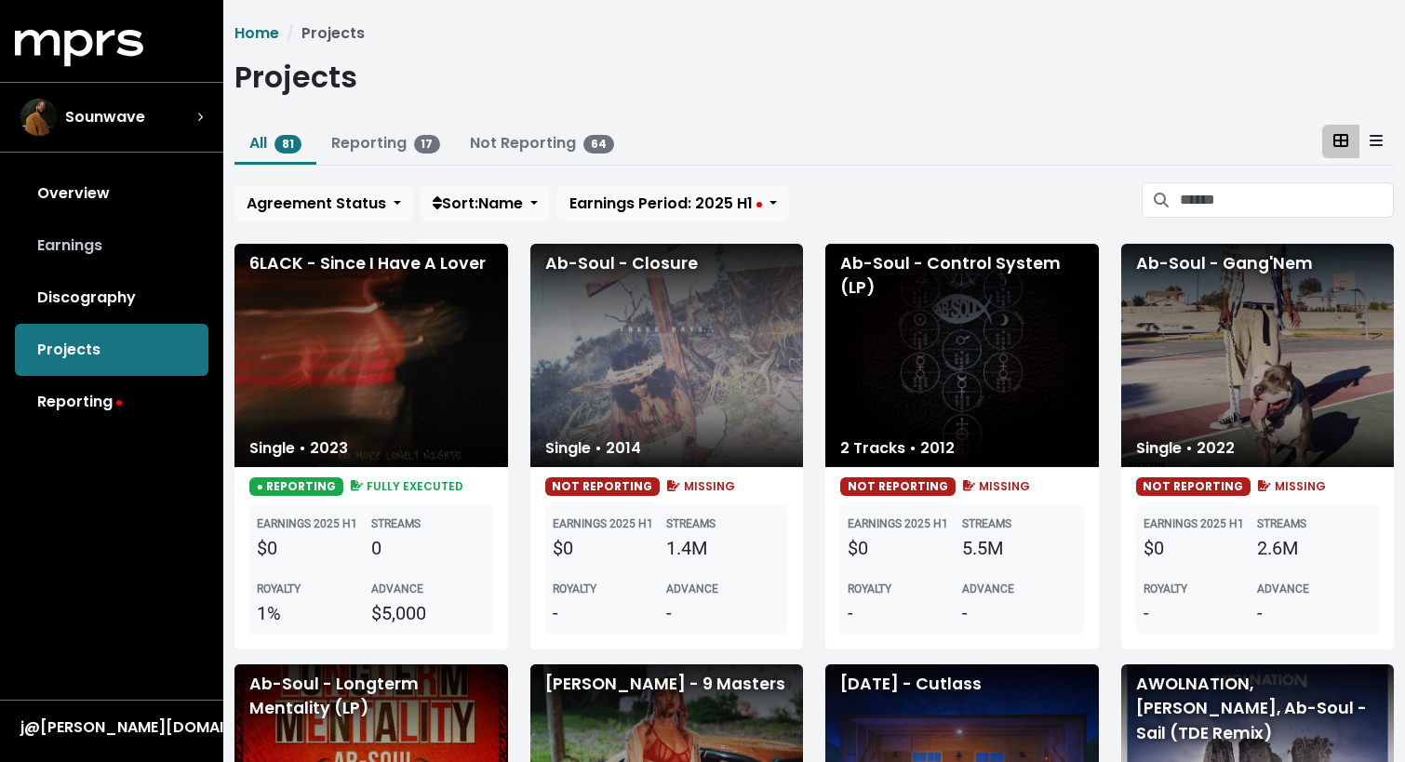
click at [101, 244] on link "Earnings" at bounding box center [112, 246] width 194 height 52
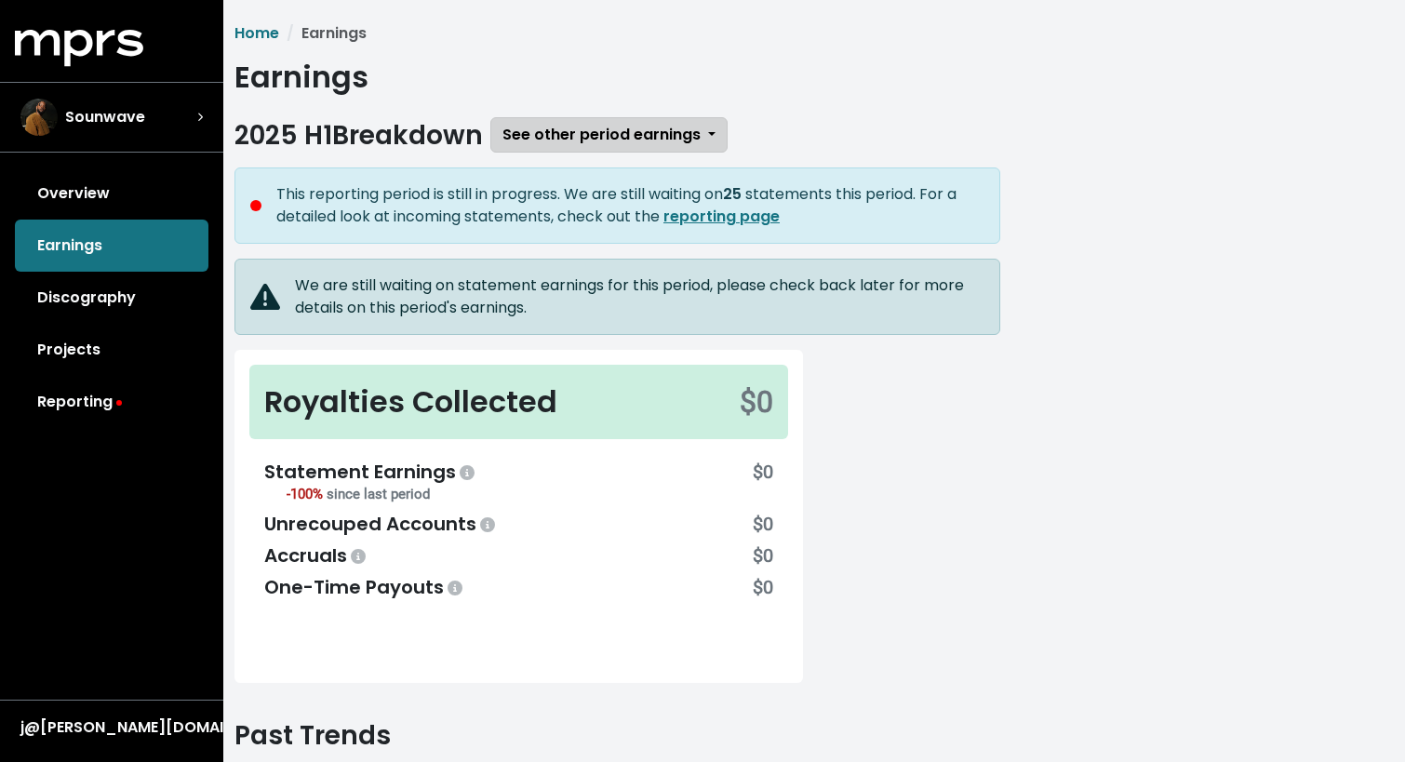
click at [587, 141] on span "See other period earnings" at bounding box center [602, 134] width 198 height 21
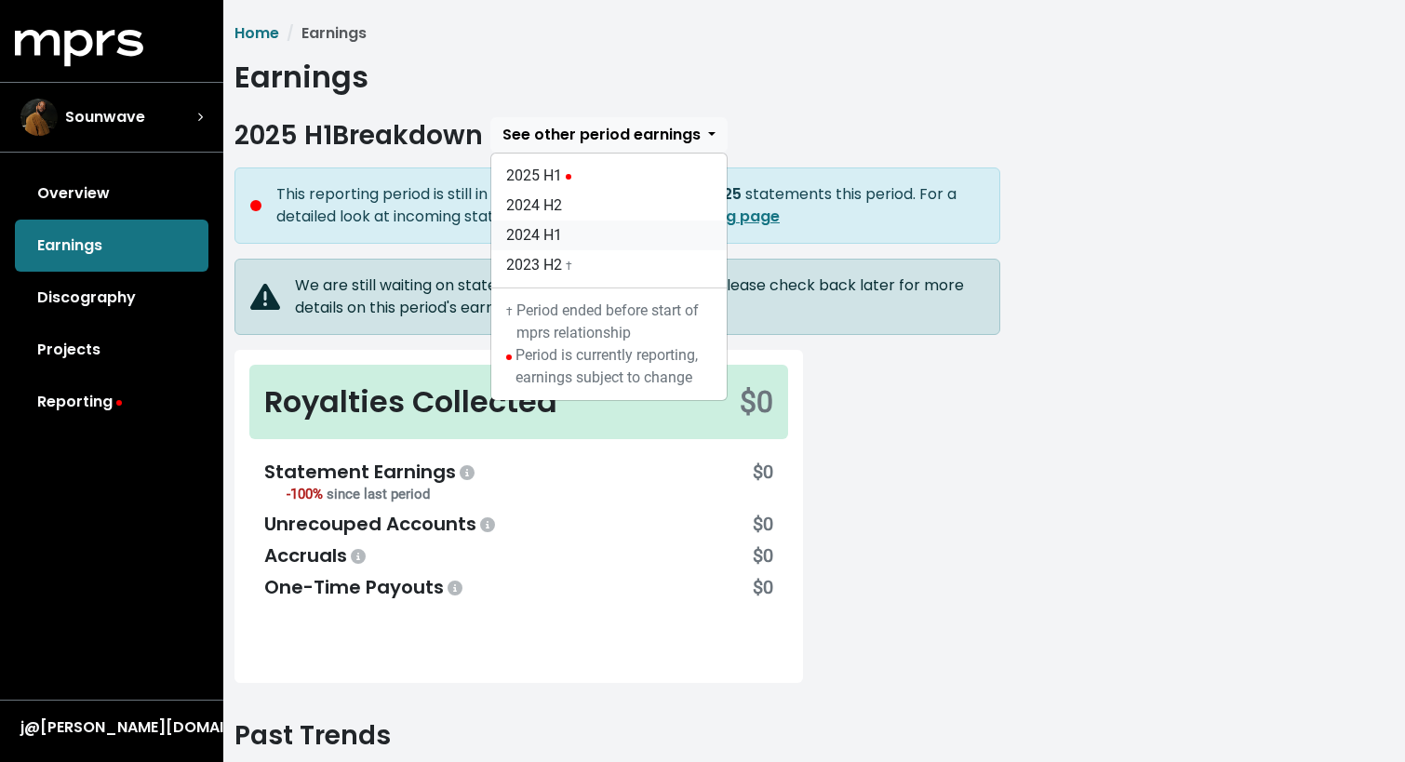
click at [549, 243] on link "2024 H1" at bounding box center [608, 236] width 235 height 30
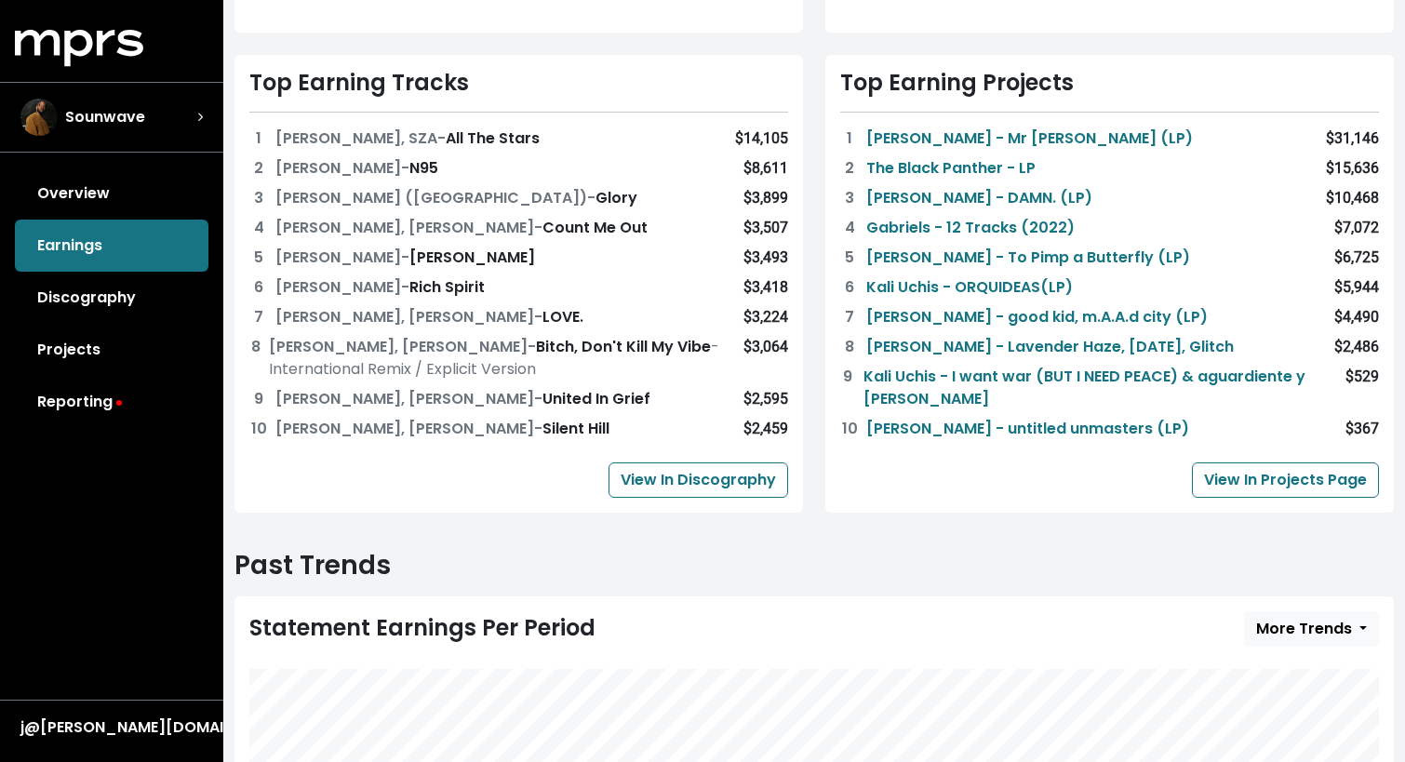
scroll to position [469, 0]
click at [692, 467] on link "View In Discography" at bounding box center [699, 479] width 180 height 35
